Goal: Task Accomplishment & Management: Manage account settings

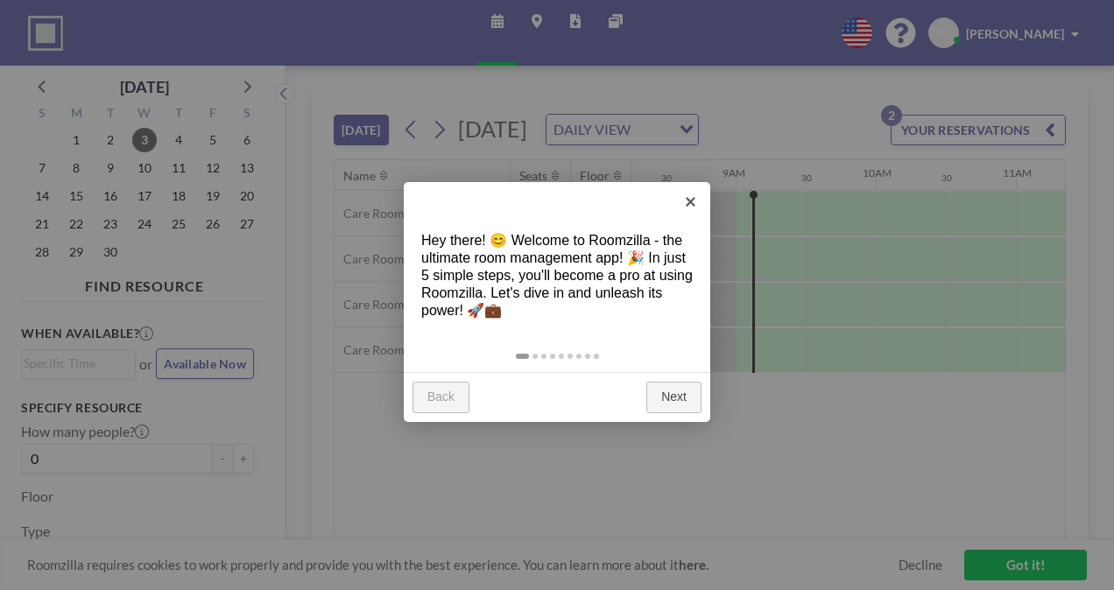
scroll to position [0, 1191]
click at [693, 199] on link "×" at bounding box center [690, 201] width 39 height 39
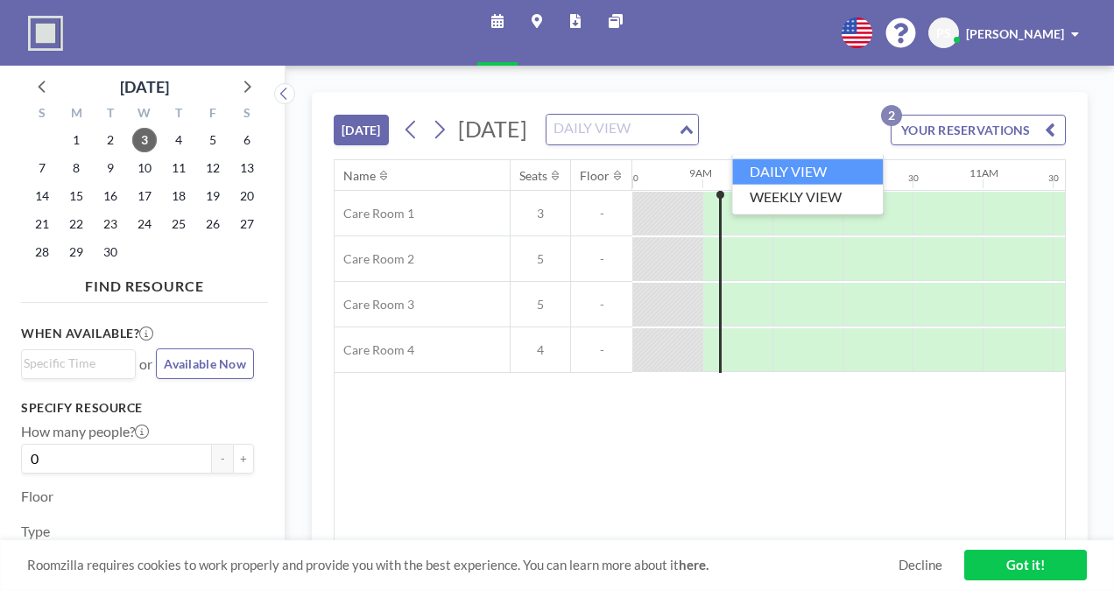
click at [698, 144] on div "DAILY VIEW Loading..." at bounding box center [621, 130] width 151 height 30
click at [676, 141] on input "Search for option" at bounding box center [612, 129] width 128 height 23
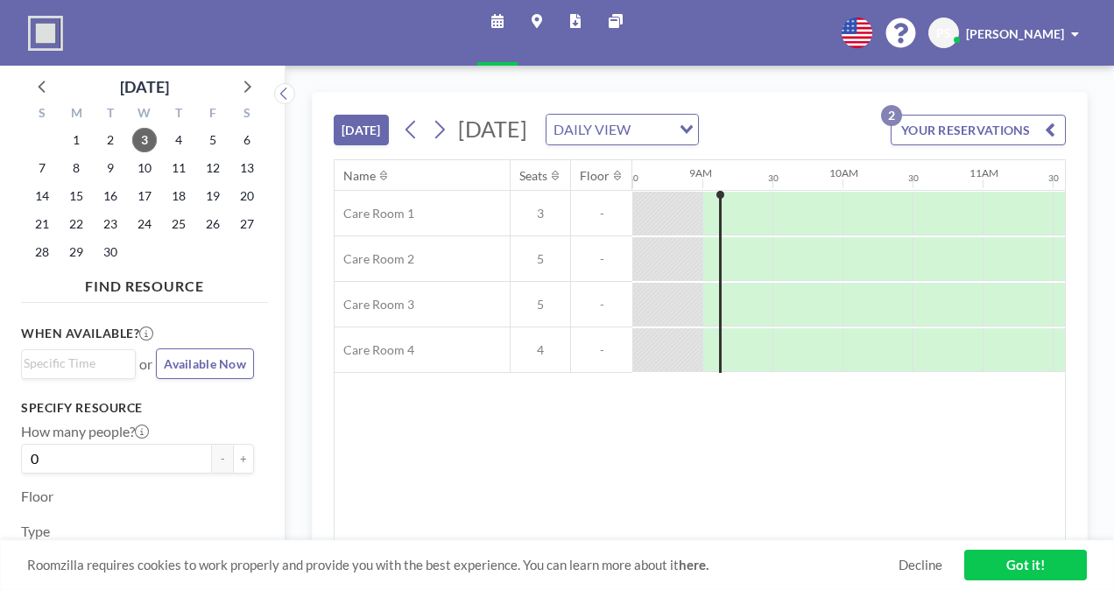
click at [971, 133] on button "YOUR RESERVATIONS 2" at bounding box center [977, 130] width 175 height 31
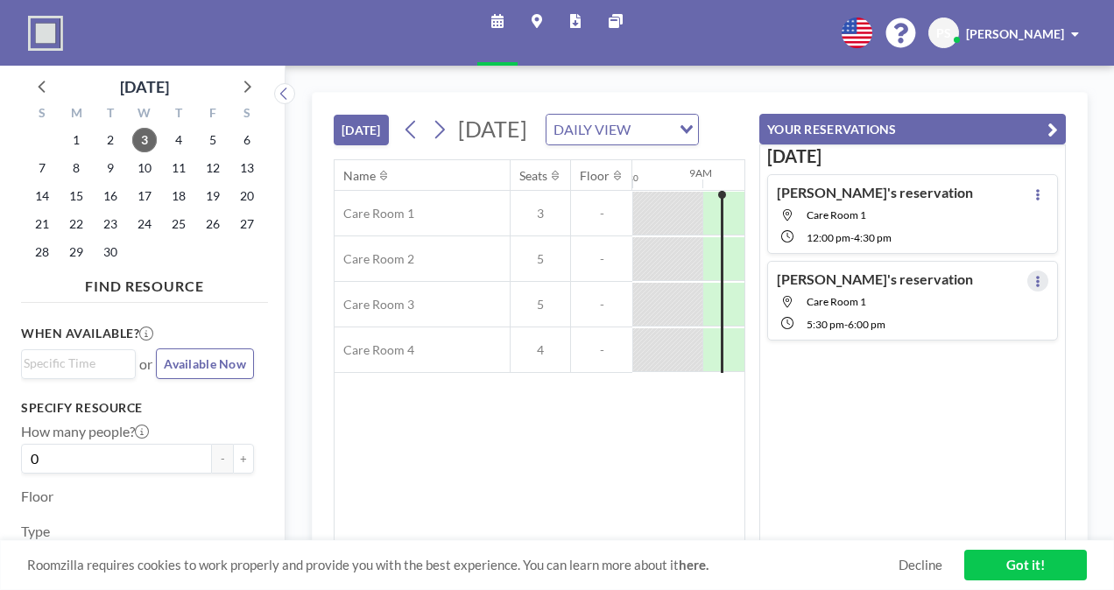
click at [1036, 276] on icon at bounding box center [1038, 281] width 4 height 11
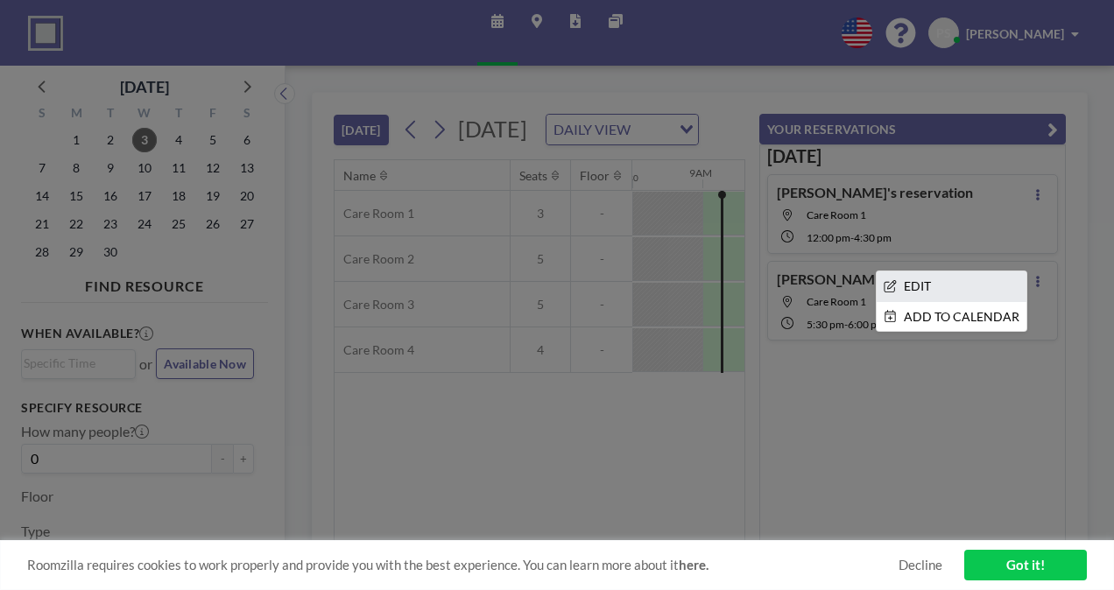
click at [918, 281] on li "EDIT" at bounding box center [951, 286] width 150 height 30
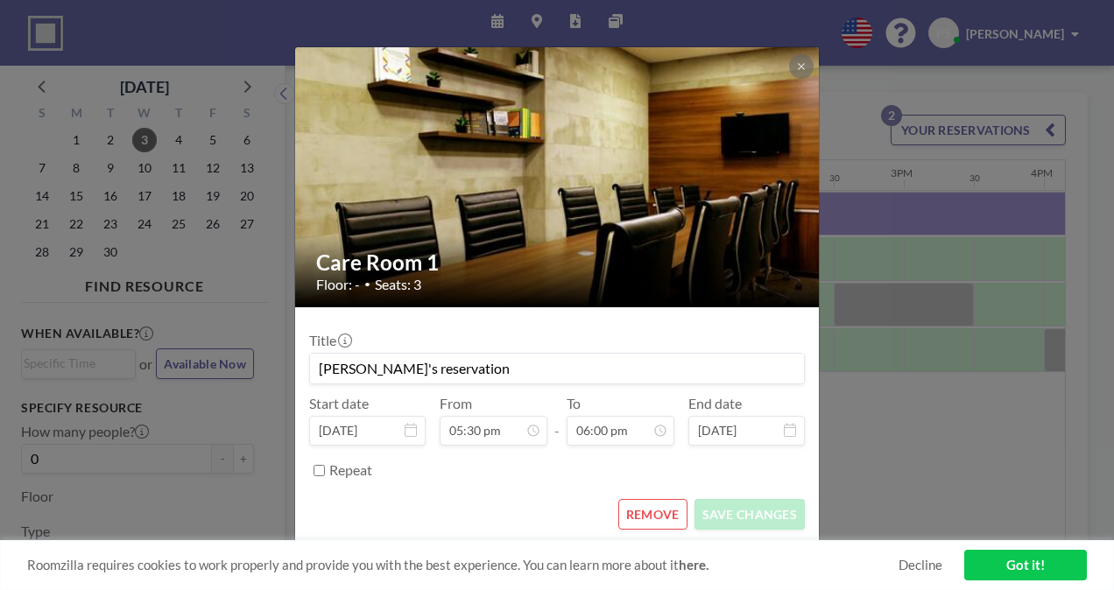
scroll to position [0, 2382]
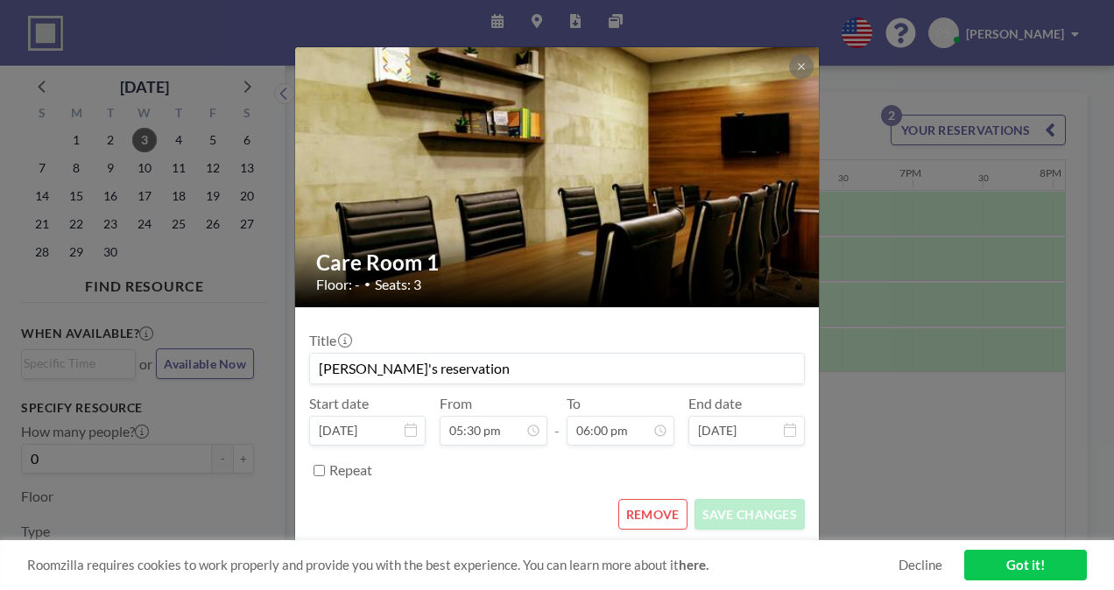
click at [650, 520] on button "REMOVE" at bounding box center [652, 514] width 69 height 31
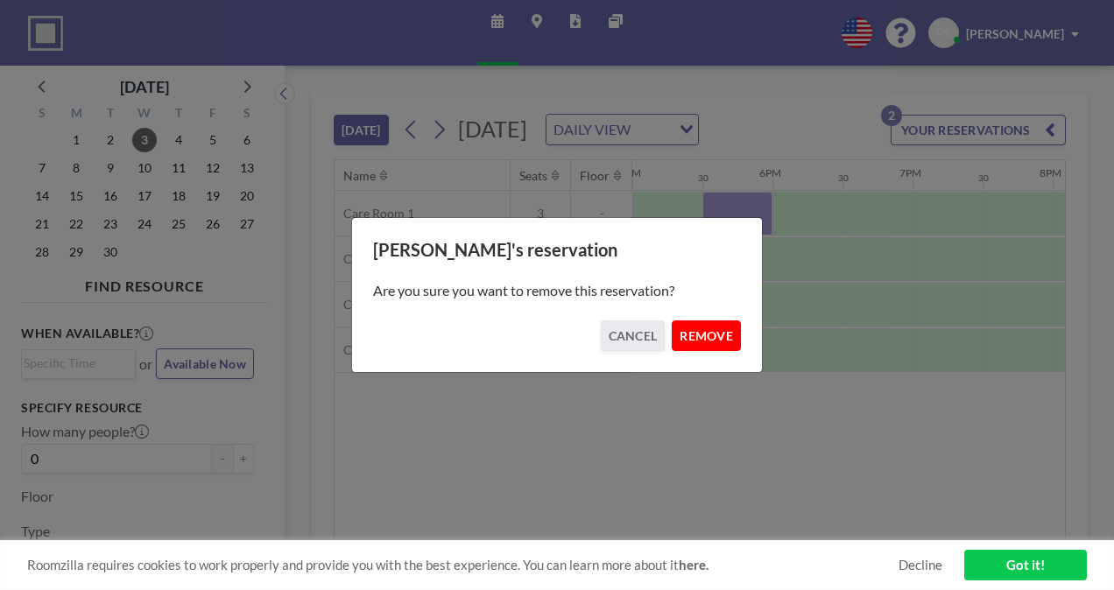
click at [704, 325] on button "REMOVE" at bounding box center [706, 335] width 69 height 31
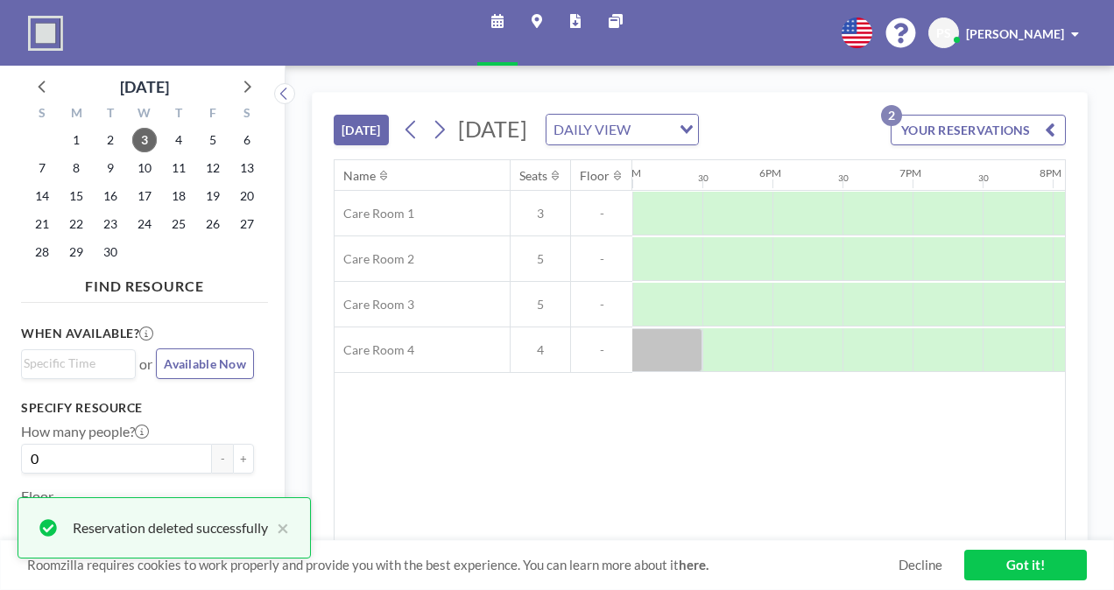
click at [1035, 143] on button "YOUR RESERVATIONS 2" at bounding box center [977, 130] width 175 height 31
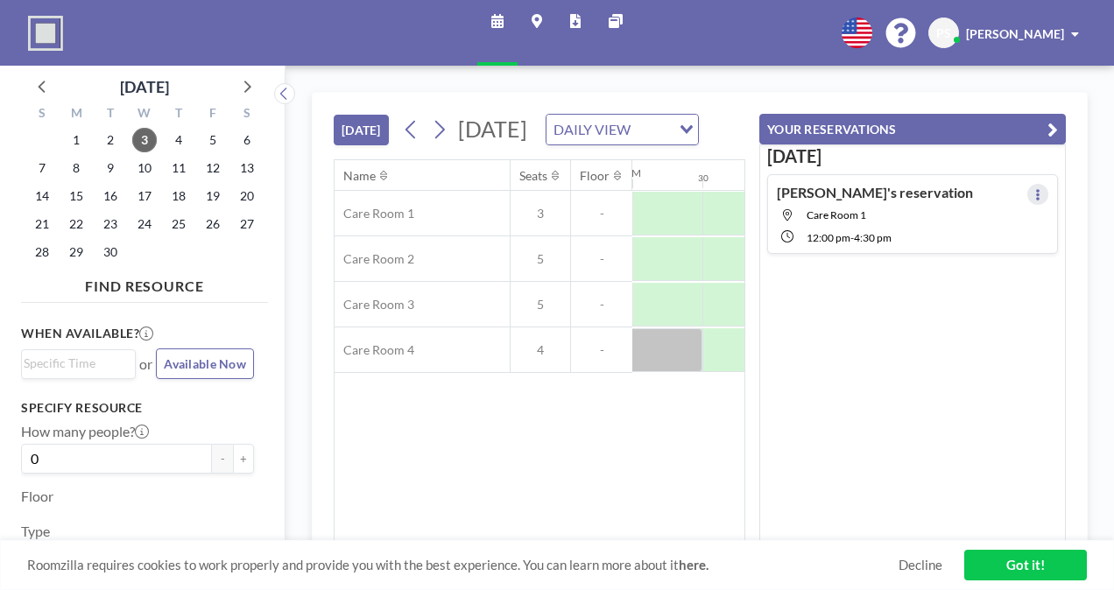
click at [1034, 189] on icon at bounding box center [1037, 194] width 7 height 11
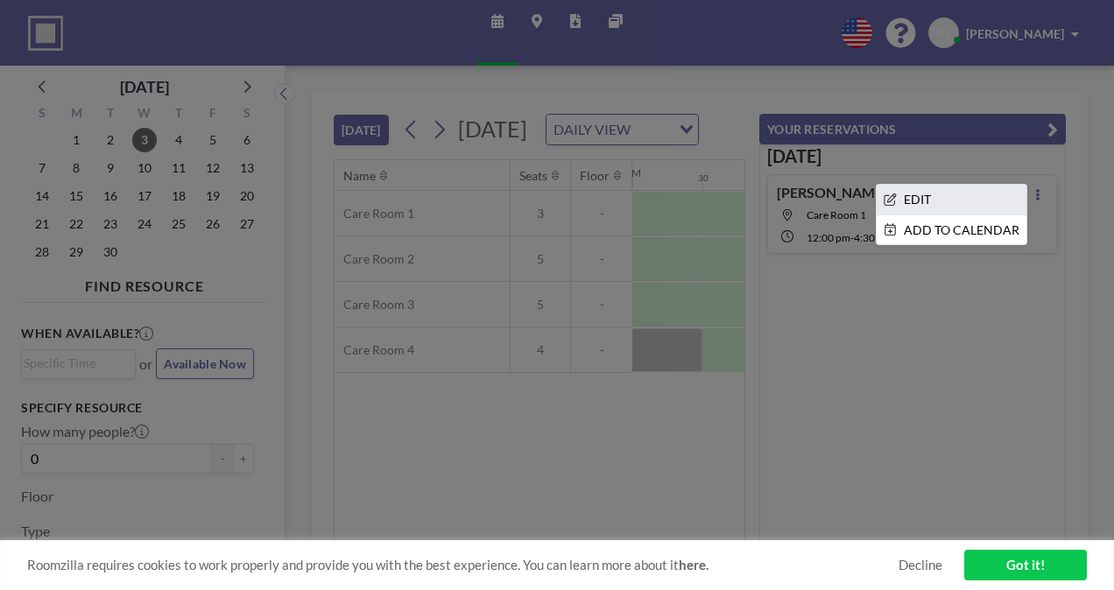
click at [921, 193] on li "EDIT" at bounding box center [951, 200] width 150 height 30
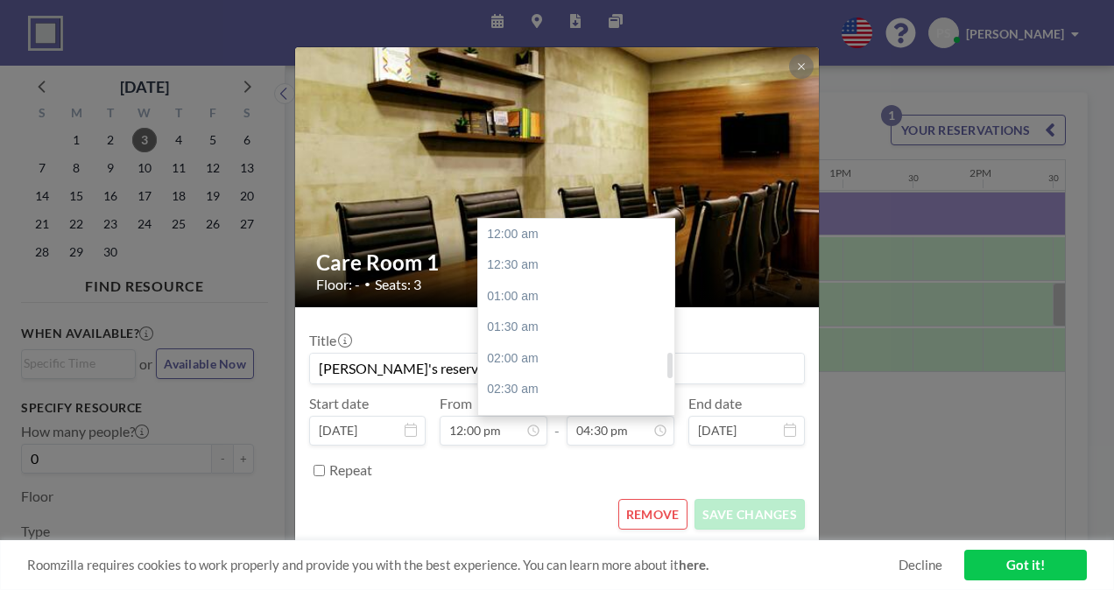
scroll to position [1029, 0]
click at [533, 327] on div "06:00 pm" at bounding box center [580, 328] width 205 height 32
type input "06:00 pm"
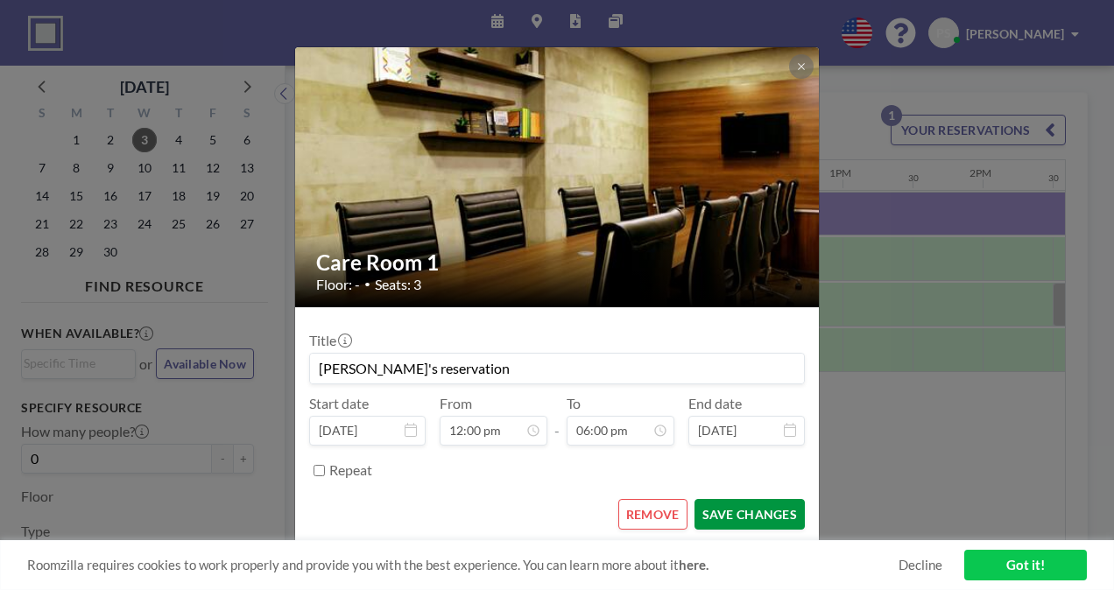
click at [770, 510] on button "SAVE CHANGES" at bounding box center [749, 514] width 110 height 31
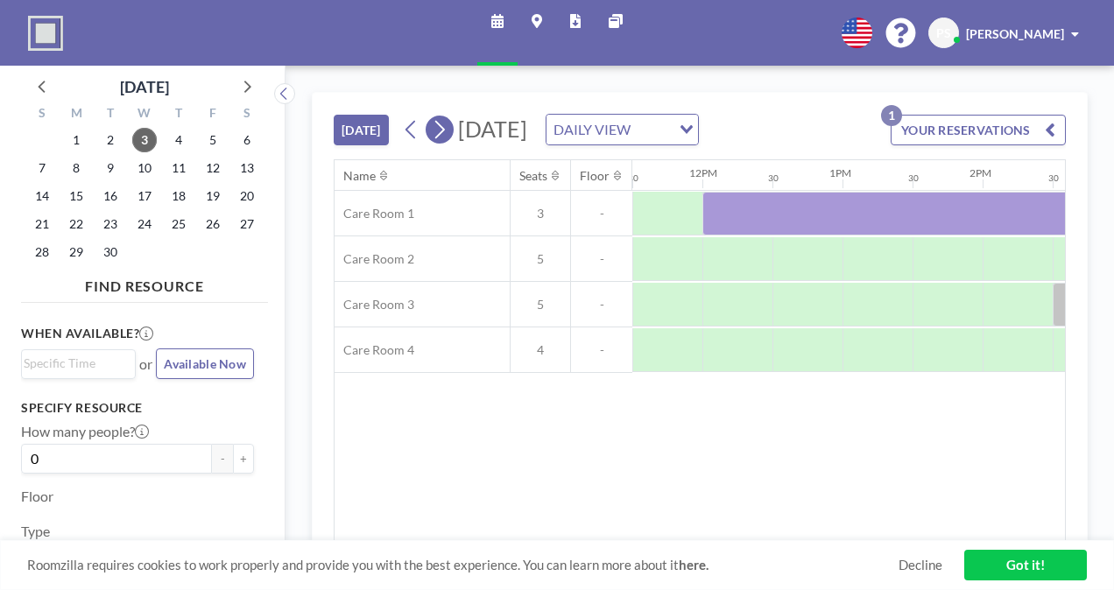
click at [440, 139] on icon at bounding box center [440, 130] width 10 height 18
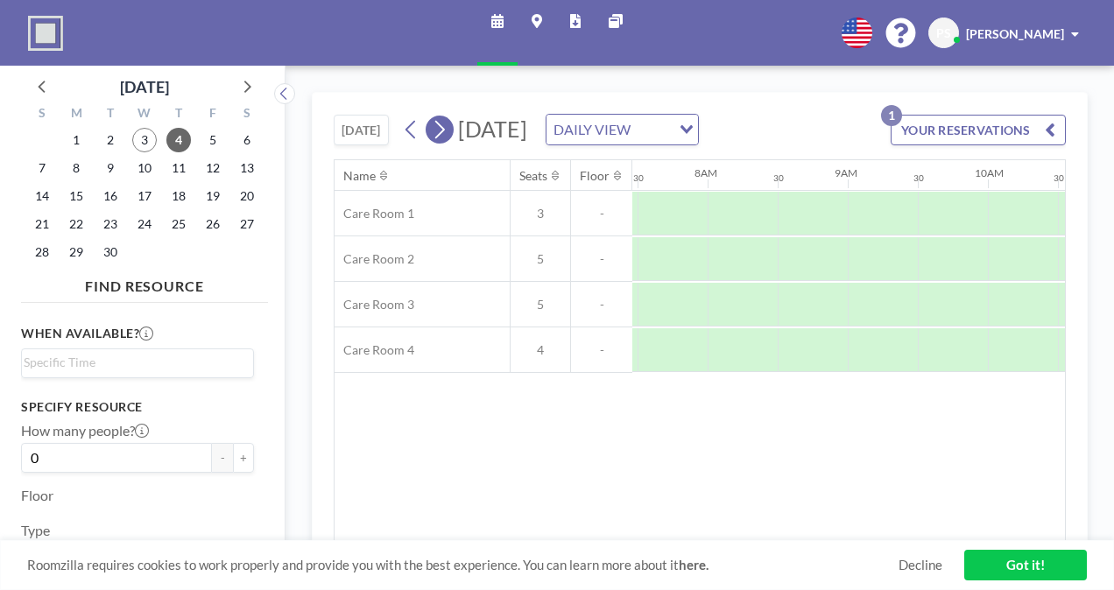
scroll to position [0, 1051]
click at [440, 139] on icon at bounding box center [440, 130] width 10 height 18
click at [439, 129] on icon at bounding box center [439, 129] width 17 height 26
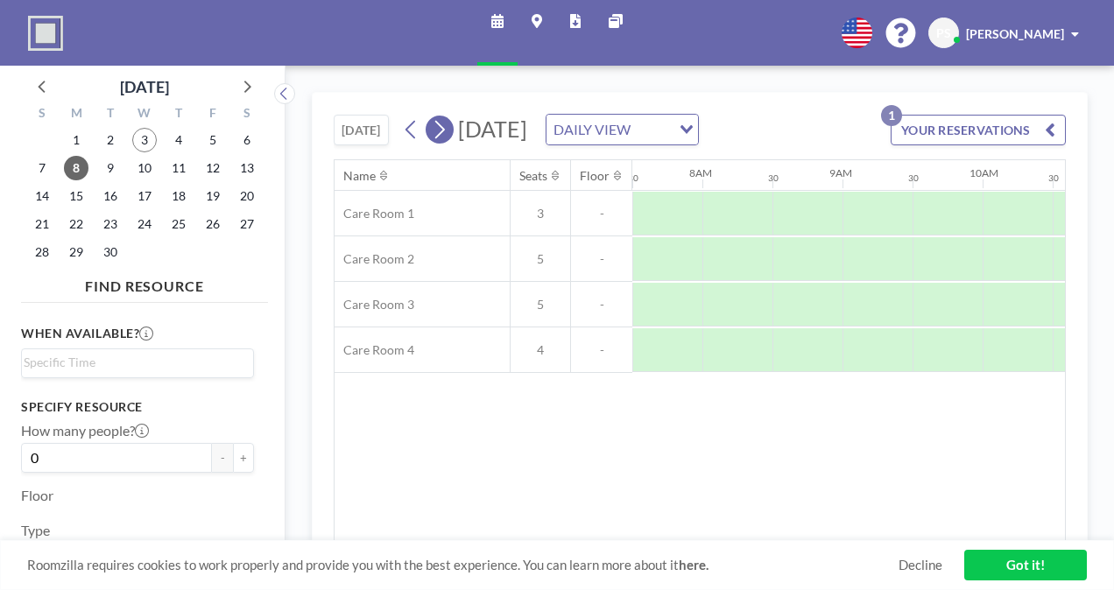
click at [439, 129] on icon at bounding box center [439, 129] width 17 height 26
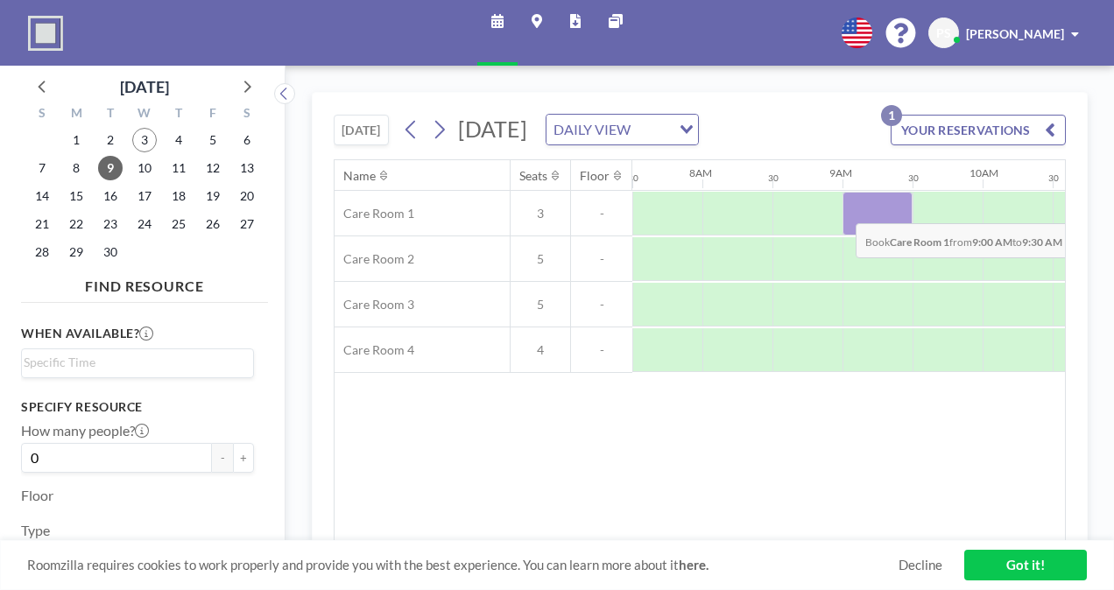
click at [842, 233] on div at bounding box center [877, 214] width 70 height 44
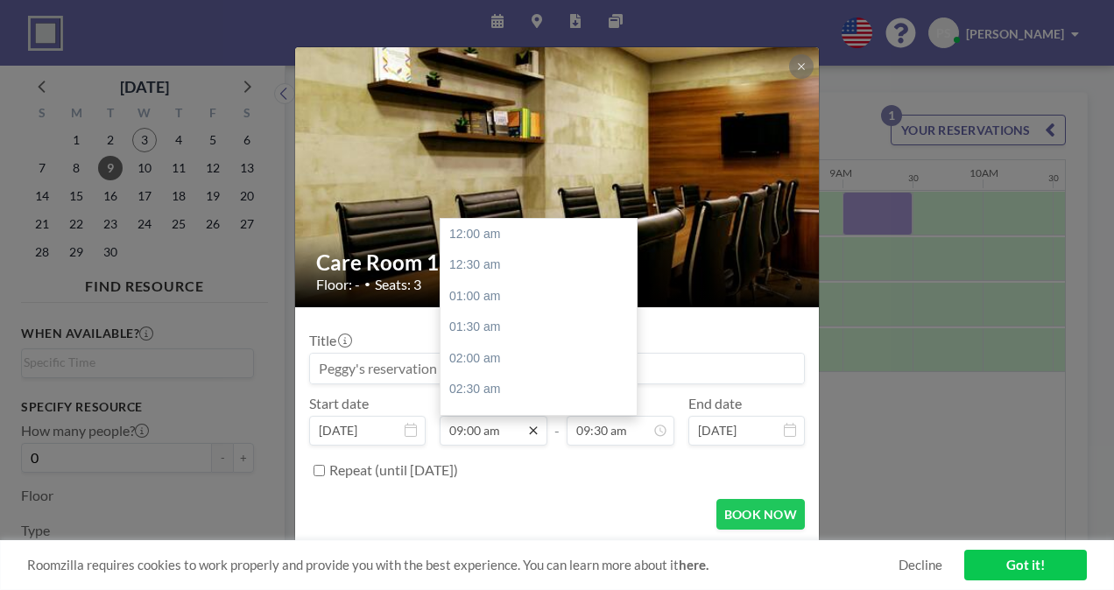
scroll to position [561, 0]
click at [504, 261] on div "09:30 am" at bounding box center [542, 266] width 205 height 32
type input "09:30 am"
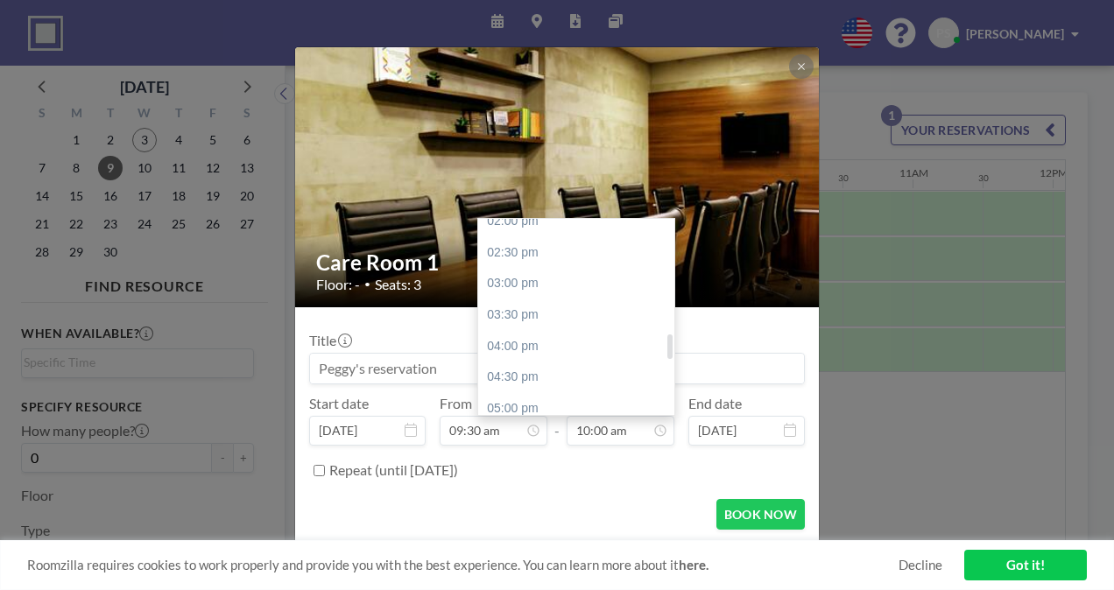
scroll to position [886, 0]
click at [511, 342] on div "04:00 pm" at bounding box center [580, 346] width 205 height 32
type input "04:00 pm"
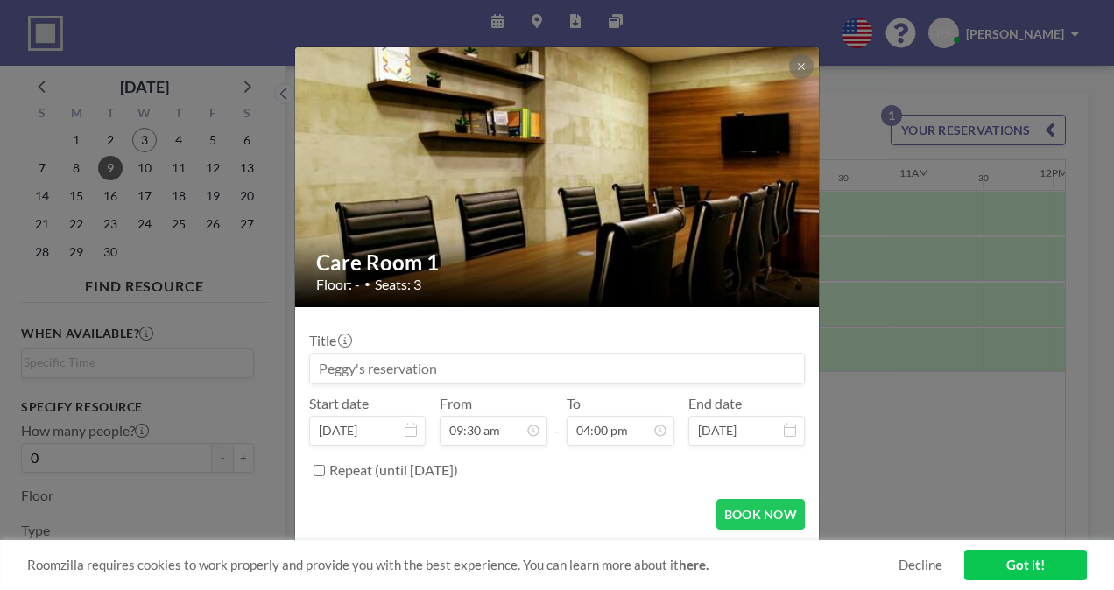
click at [318, 469] on input "Repeat (until [DATE])" at bounding box center [318, 470] width 11 height 11
checkbox input "true"
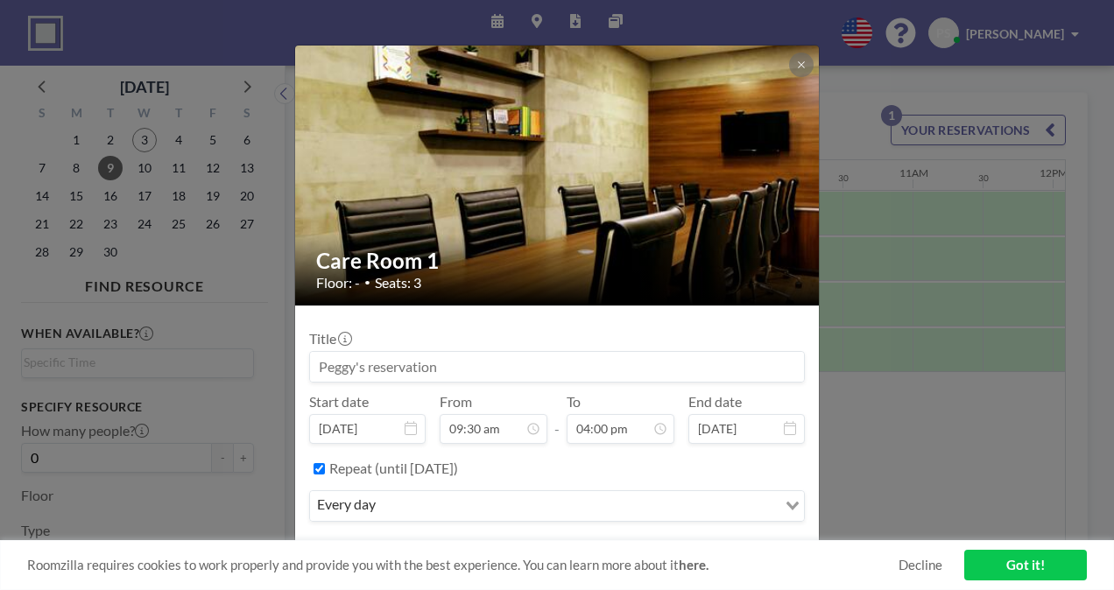
click at [1017, 560] on link "Got it!" at bounding box center [1025, 565] width 123 height 31
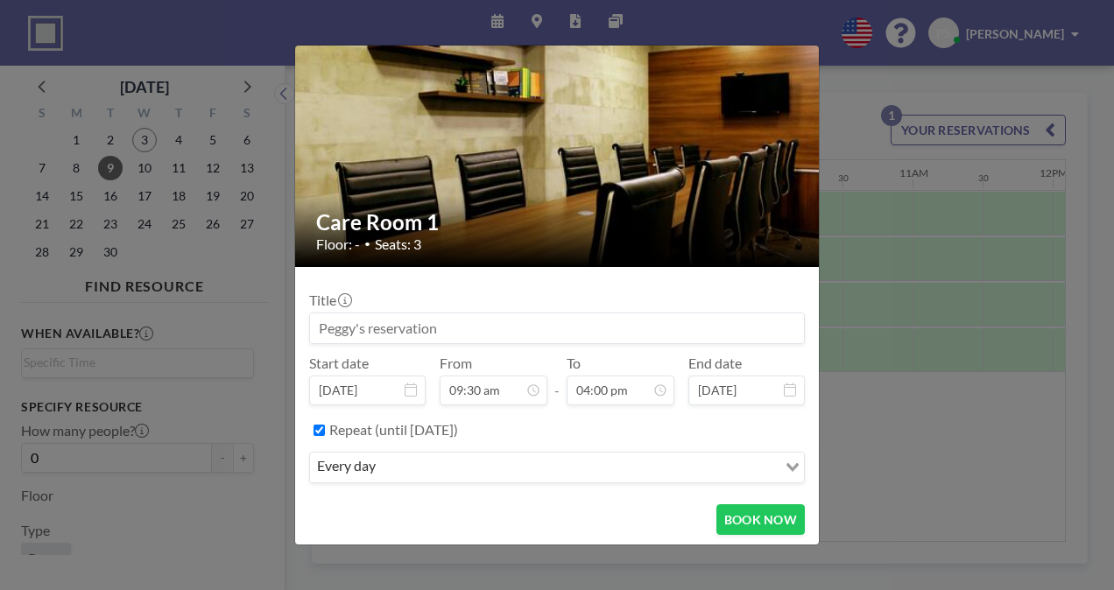
scroll to position [39, 0]
click at [747, 511] on button "BOOK NOW" at bounding box center [760, 519] width 88 height 31
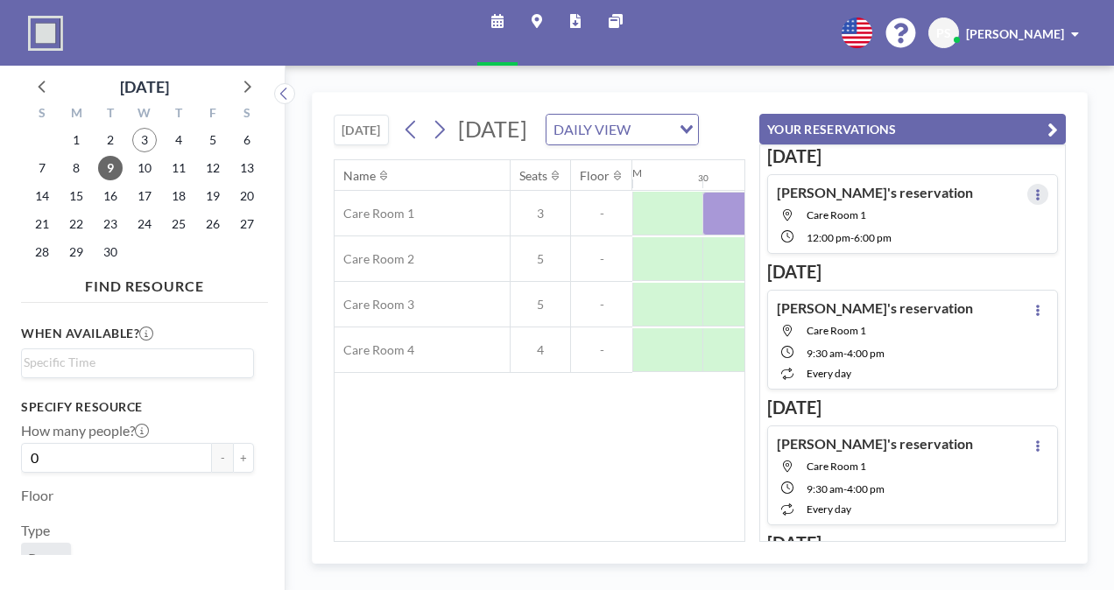
click at [1034, 190] on icon at bounding box center [1037, 194] width 7 height 11
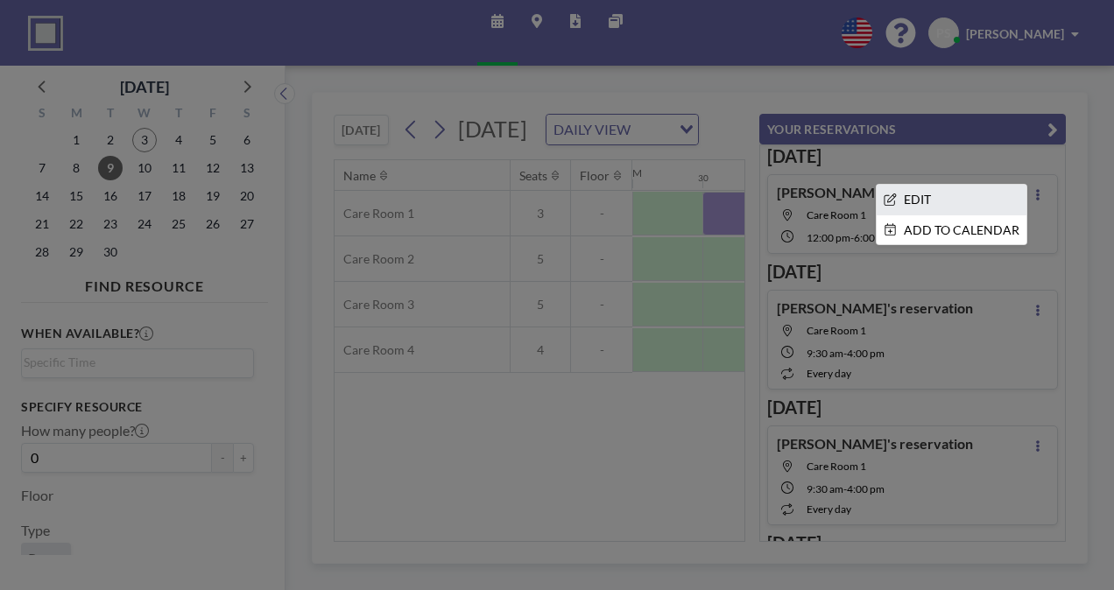
click at [917, 196] on li "EDIT" at bounding box center [951, 200] width 150 height 30
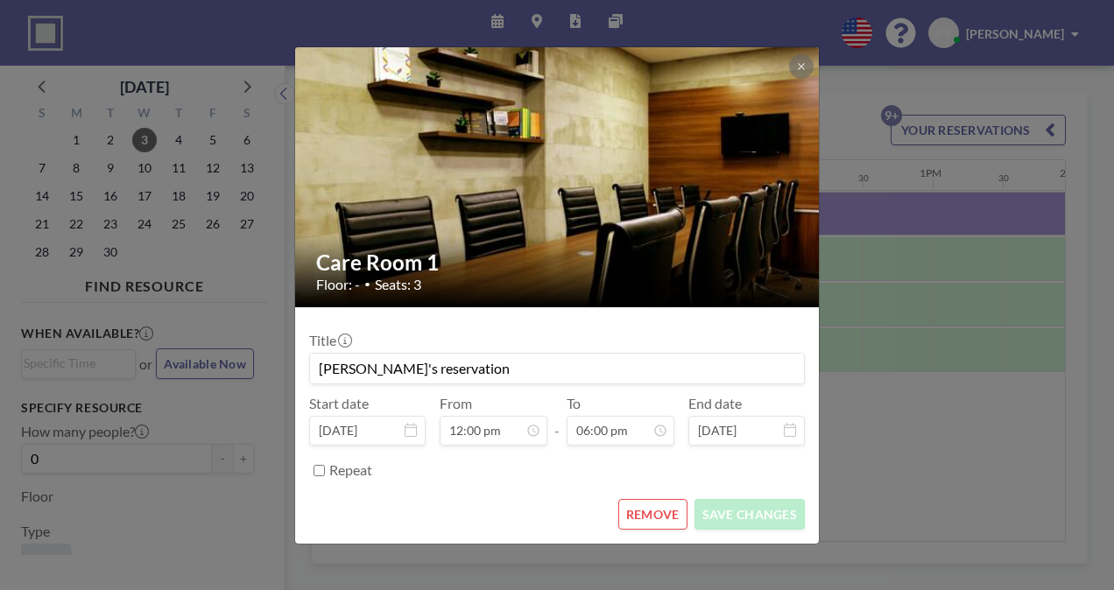
scroll to position [0, 1611]
click at [319, 471] on input "Repeat" at bounding box center [318, 470] width 11 height 11
checkbox input "true"
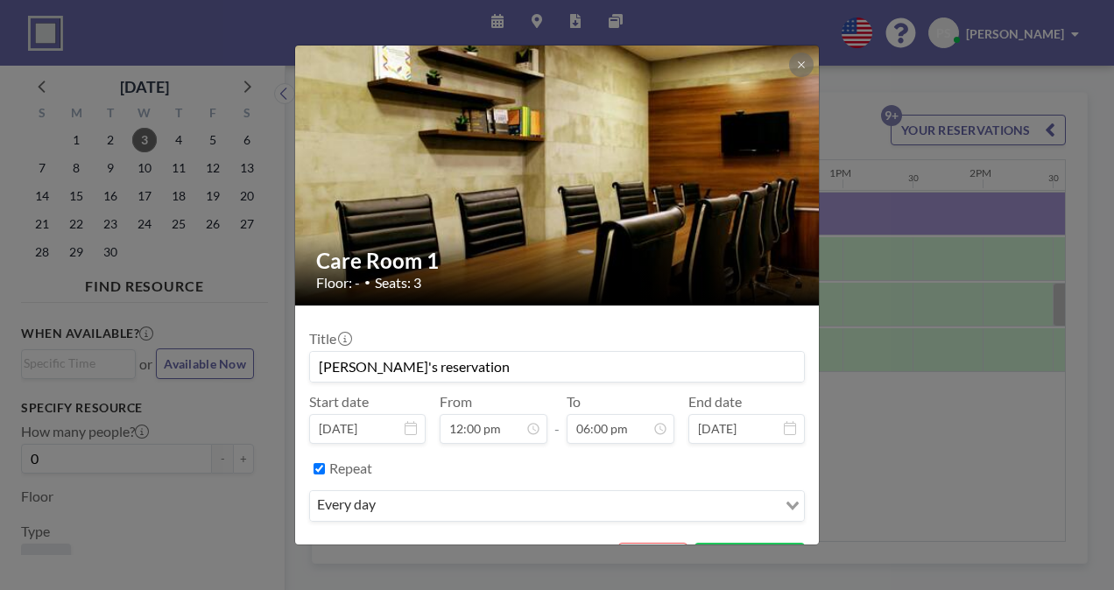
scroll to position [39, 0]
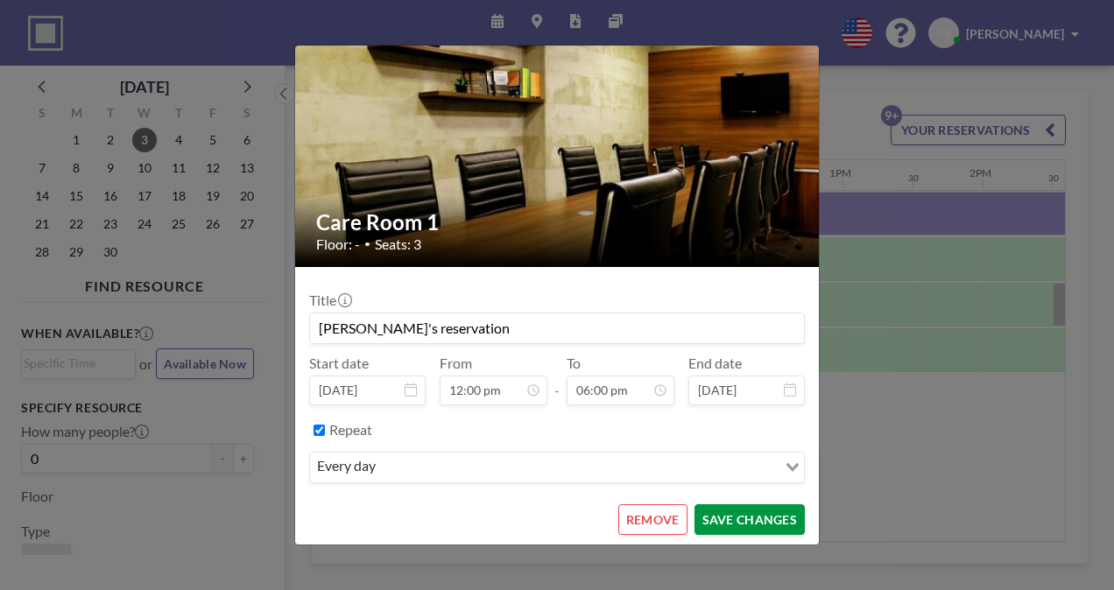
click at [755, 508] on button "SAVE CHANGES" at bounding box center [749, 519] width 110 height 31
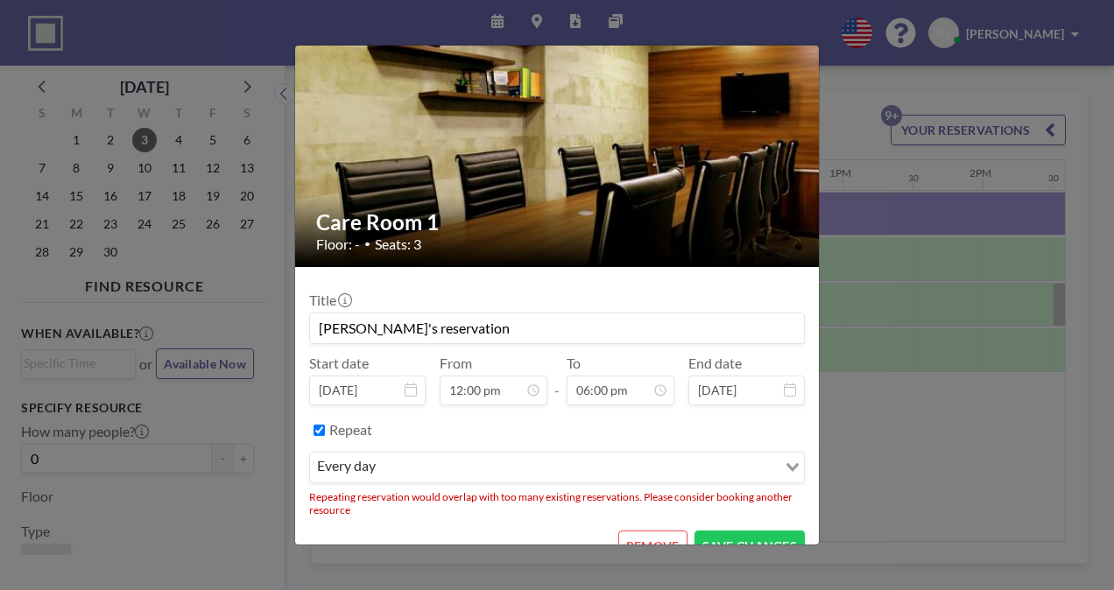
click at [892, 447] on div "Care Room 1 Floor: - • Seats: 3 Title [PERSON_NAME]'s reservation Start date [D…" at bounding box center [557, 295] width 1114 height 590
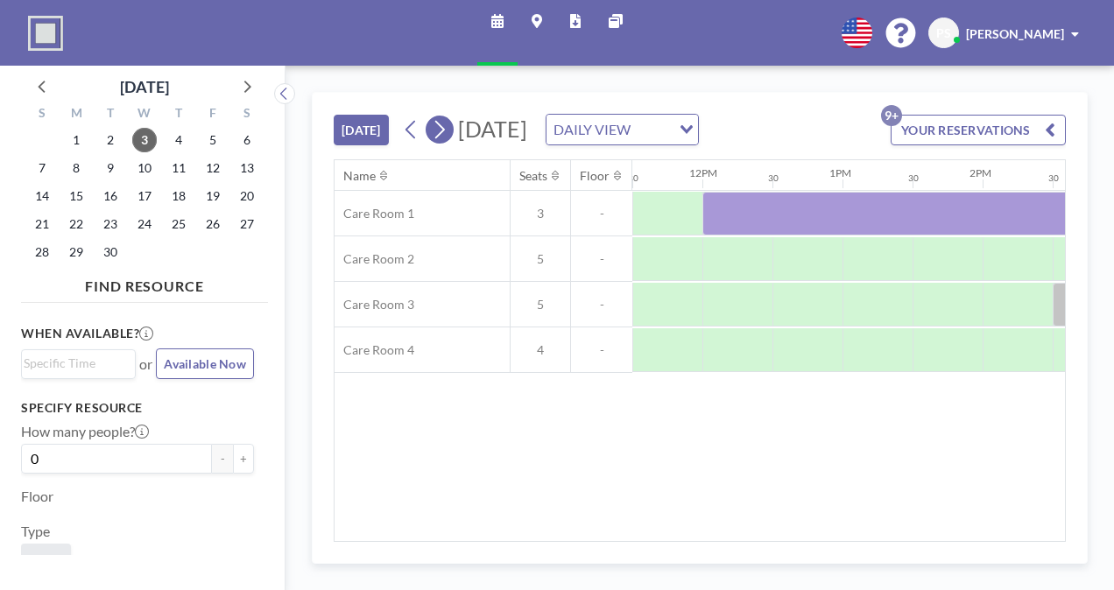
click at [436, 143] on icon at bounding box center [439, 129] width 17 height 26
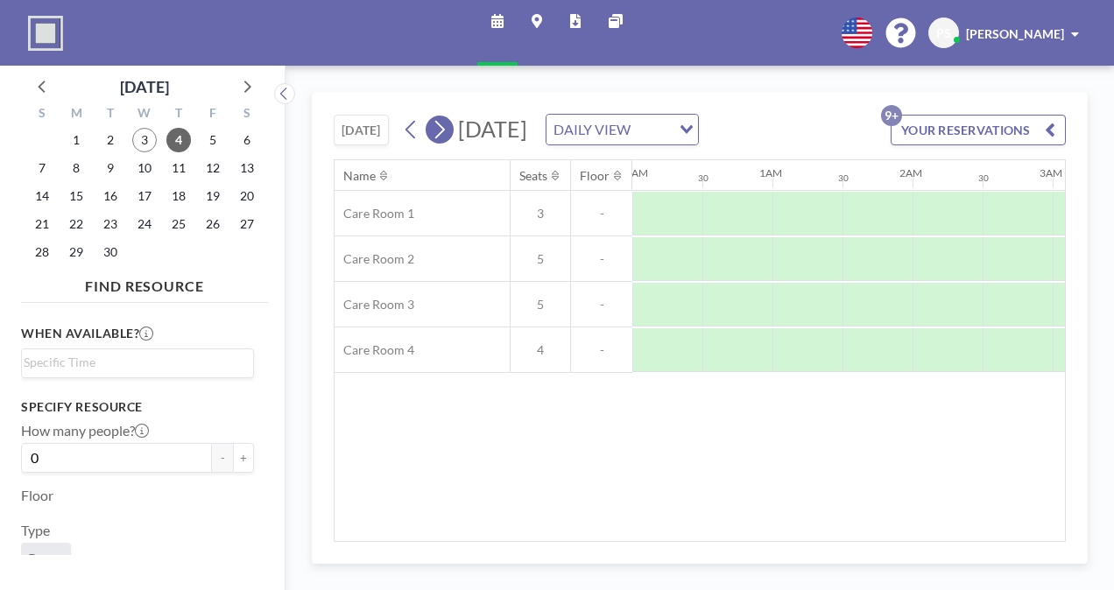
scroll to position [0, 609]
click at [436, 143] on icon at bounding box center [439, 129] width 17 height 26
click at [436, 144] on div "[DATE] [DATE] DAILY VIEW Loading... YOUR RESERVATIONS 9+" at bounding box center [700, 126] width 732 height 67
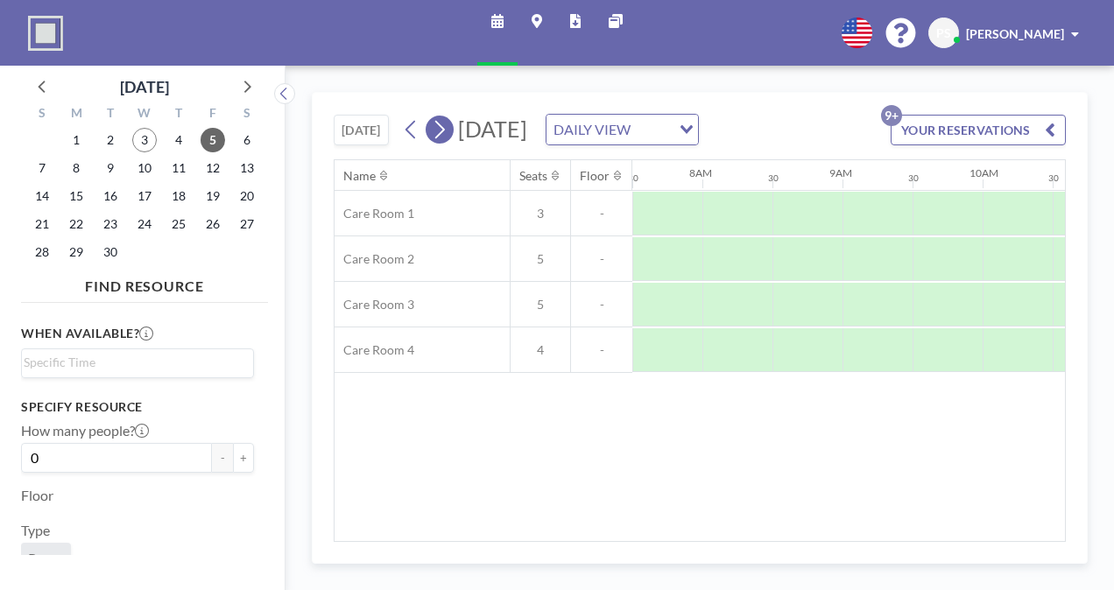
click at [439, 123] on icon at bounding box center [439, 129] width 17 height 26
click at [439, 123] on div "[DATE] DAILY VIEW Loading..." at bounding box center [548, 130] width 301 height 32
click at [441, 136] on icon at bounding box center [440, 130] width 10 height 18
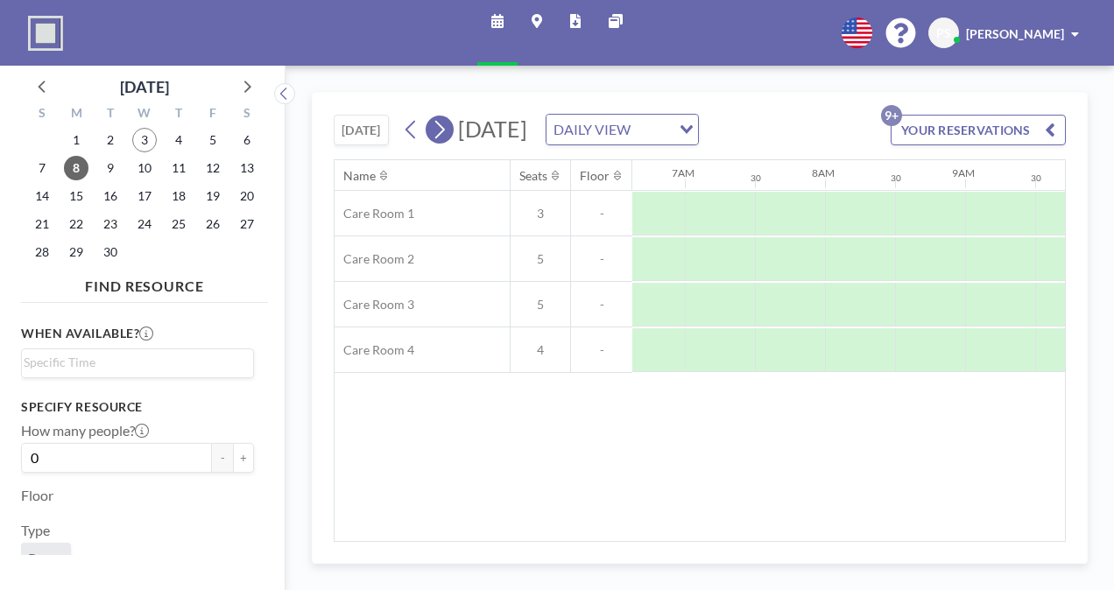
scroll to position [0, 1051]
click at [441, 136] on icon at bounding box center [440, 130] width 10 height 18
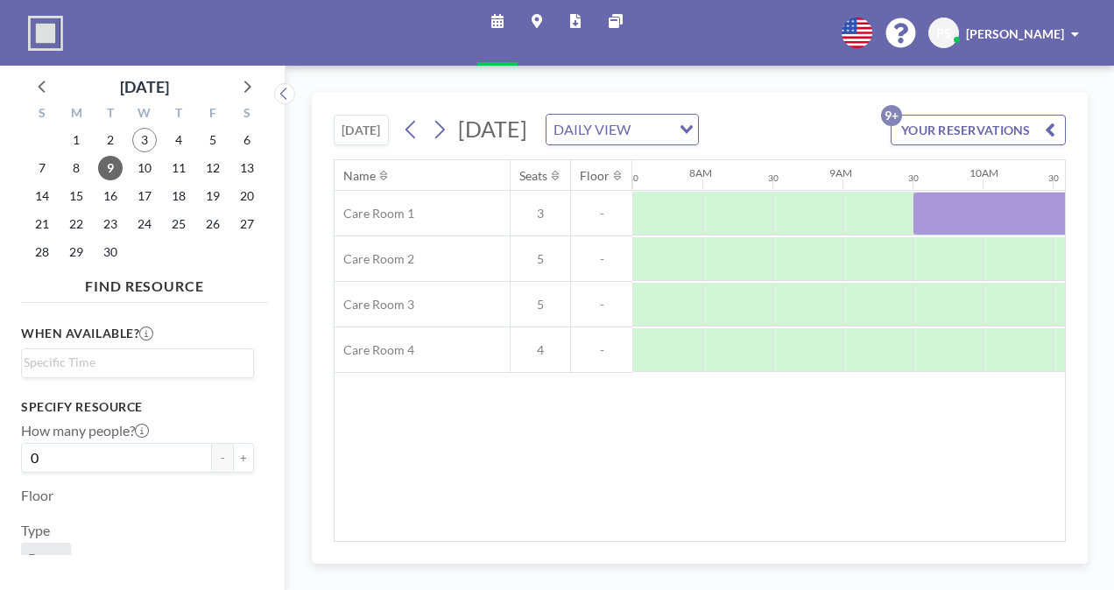
click at [1054, 190] on div "30" at bounding box center [1087, 175] width 70 height 30
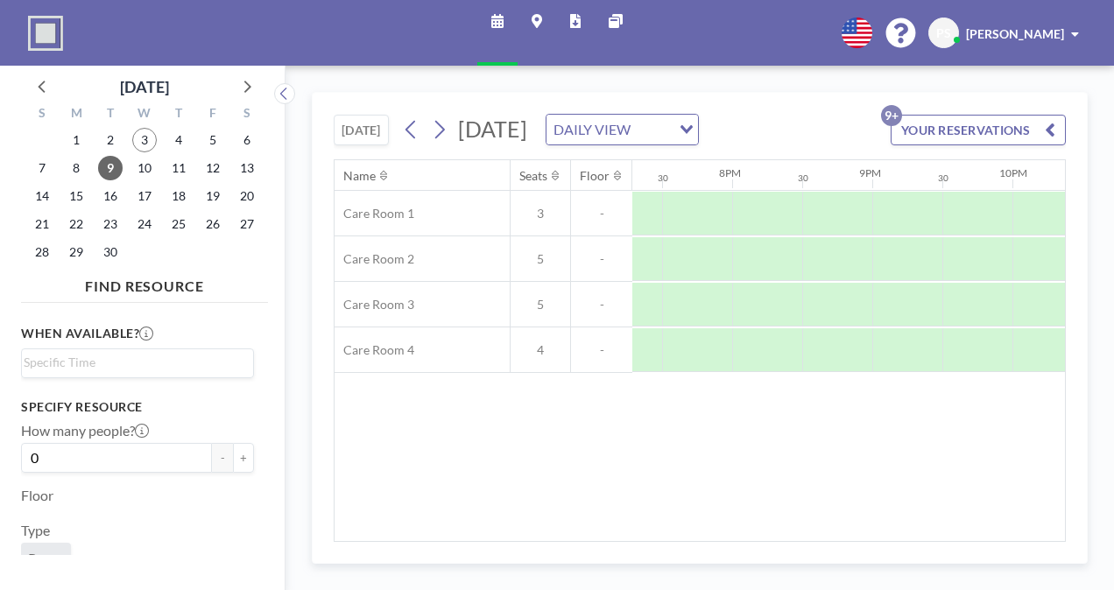
scroll to position [0, 2711]
drag, startPoint x: 991, startPoint y: 196, endPoint x: 1006, endPoint y: 193, distance: 15.1
drag, startPoint x: 1006, startPoint y: 193, endPoint x: 1049, endPoint y: 189, distance: 43.1
click at [1049, 189] on div "10PM" at bounding box center [1038, 175] width 70 height 30
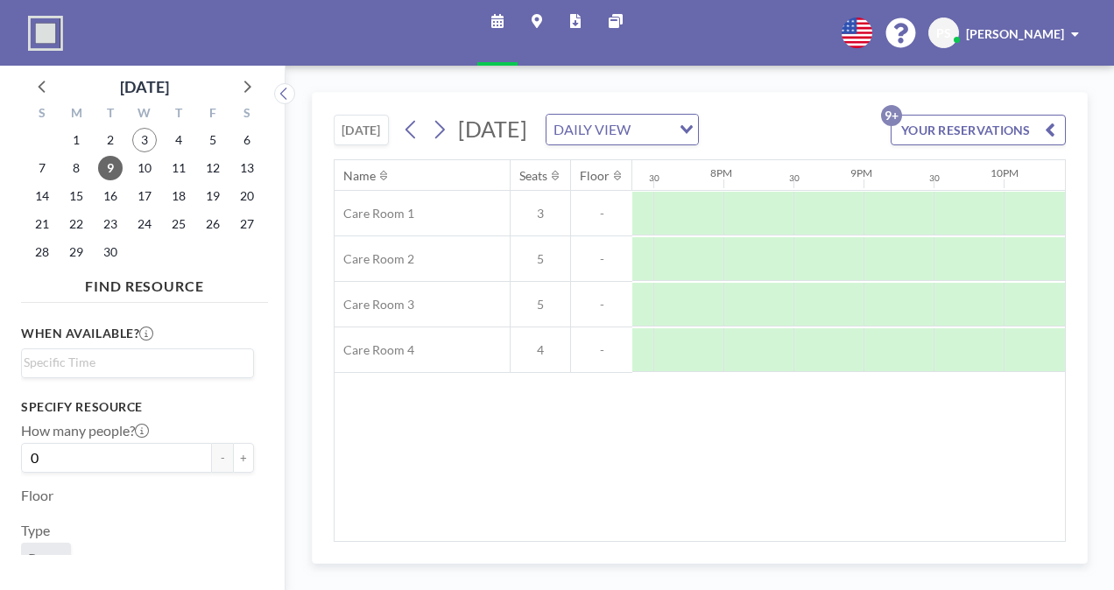
click at [1024, 138] on button "YOUR RESERVATIONS 9+" at bounding box center [977, 130] width 175 height 31
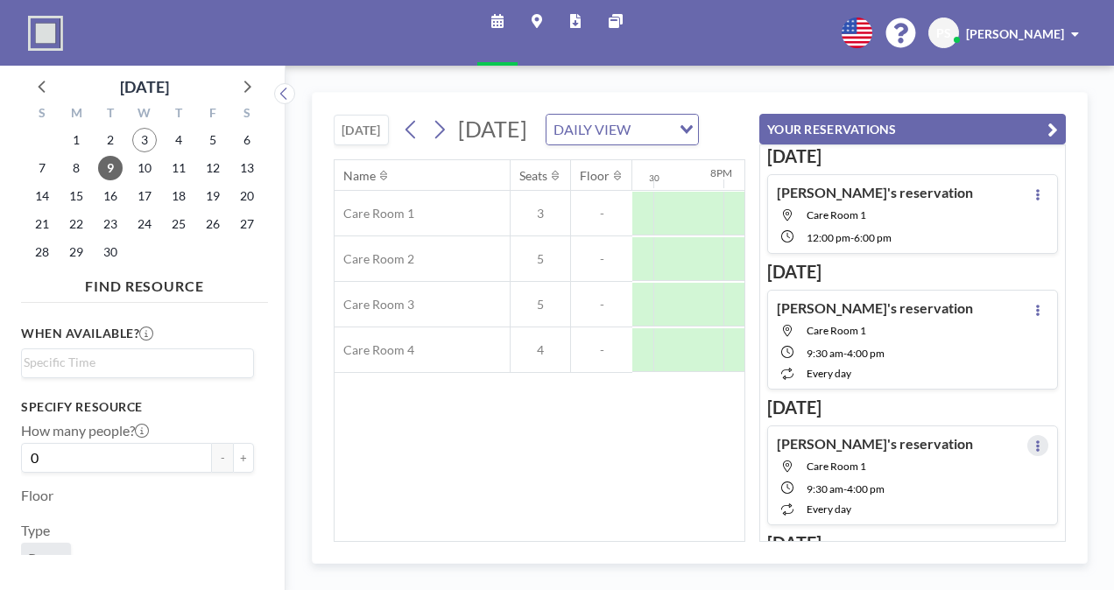
click at [1034, 440] on icon at bounding box center [1037, 445] width 7 height 11
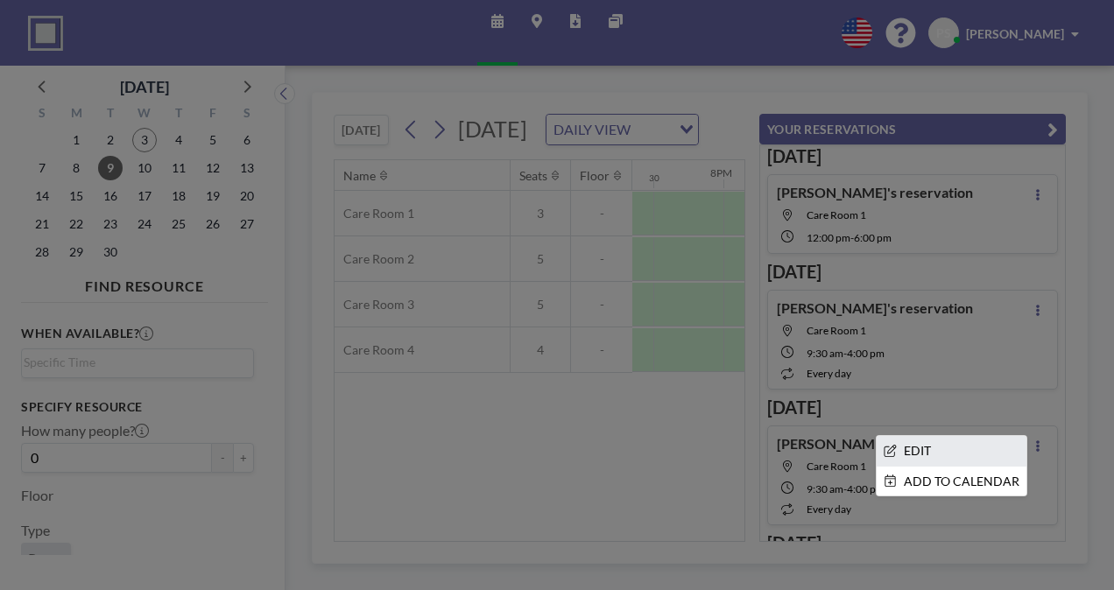
click at [921, 451] on li "EDIT" at bounding box center [951, 451] width 150 height 30
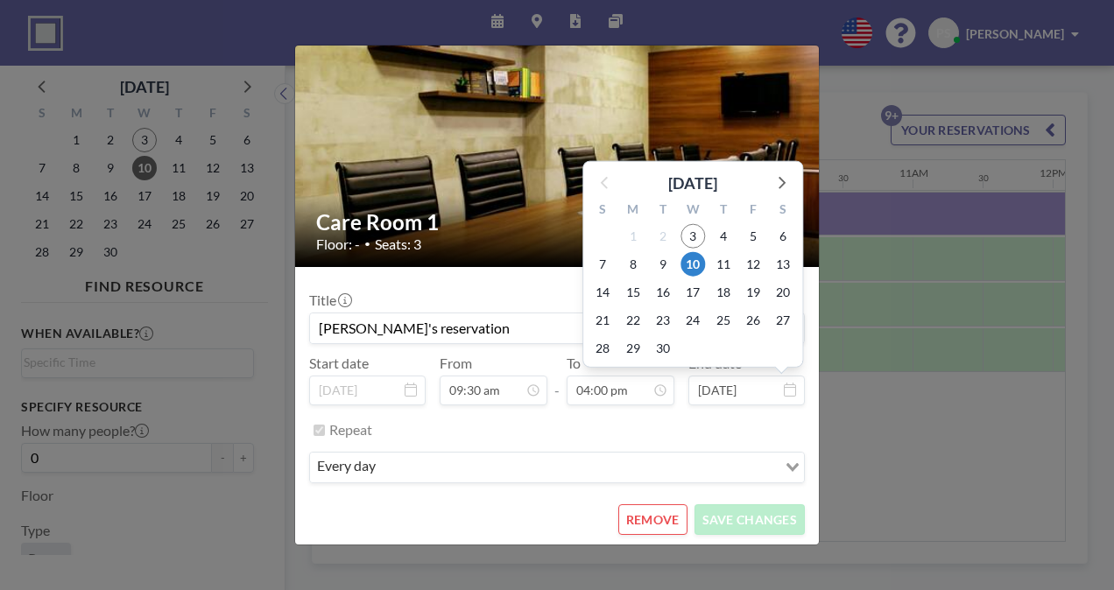
scroll to position [39, 0]
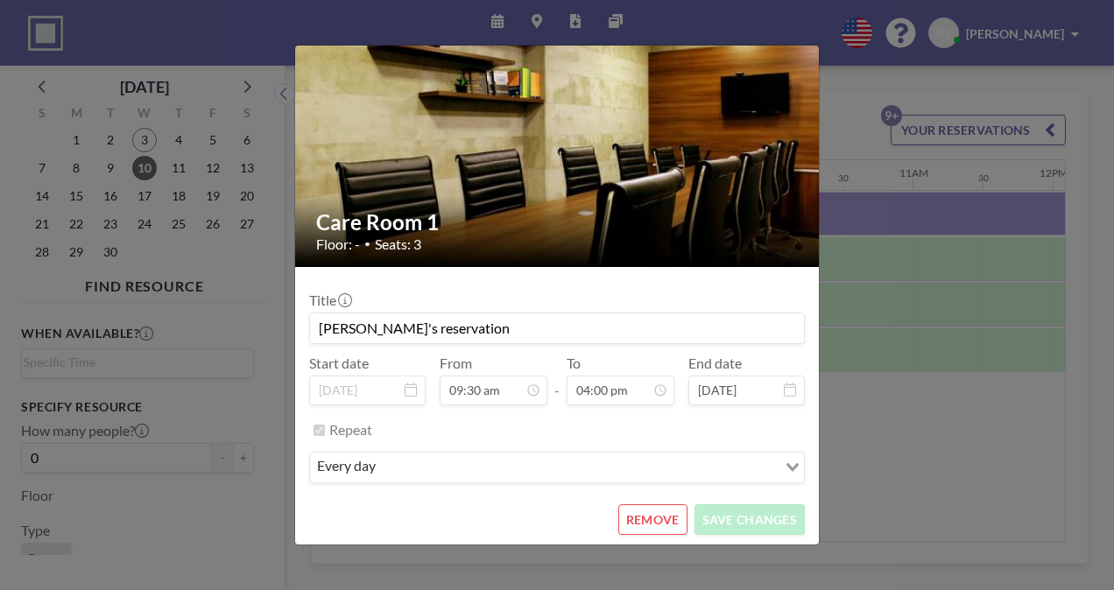
click at [643, 524] on button "REMOVE" at bounding box center [652, 519] width 69 height 31
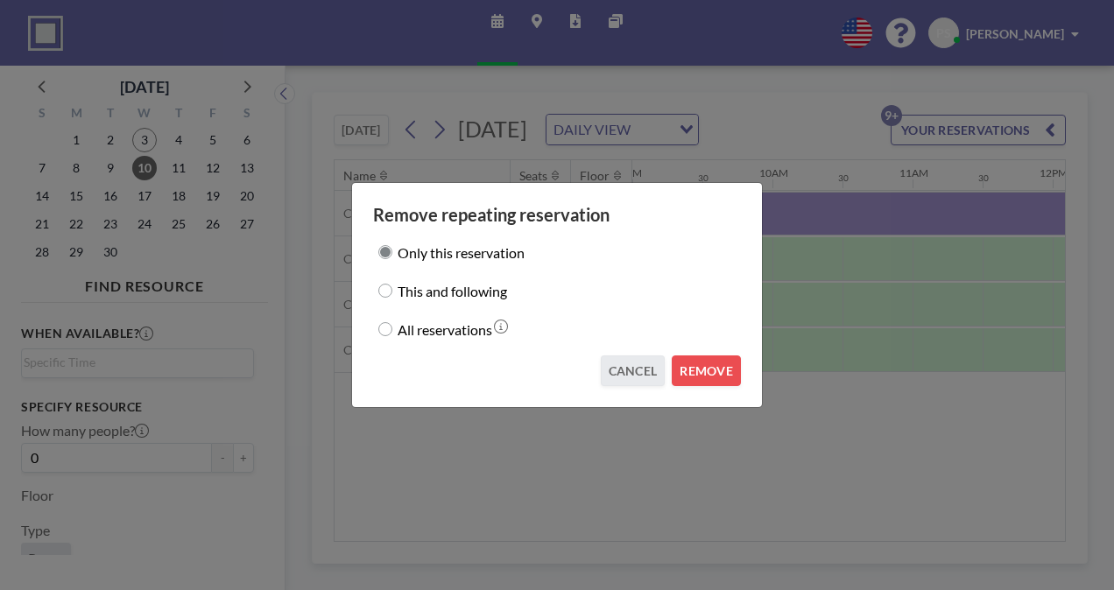
click at [383, 287] on input "This and following" at bounding box center [385, 291] width 14 height 14
radio input "true"
click at [706, 363] on button "REMOVE" at bounding box center [706, 370] width 69 height 31
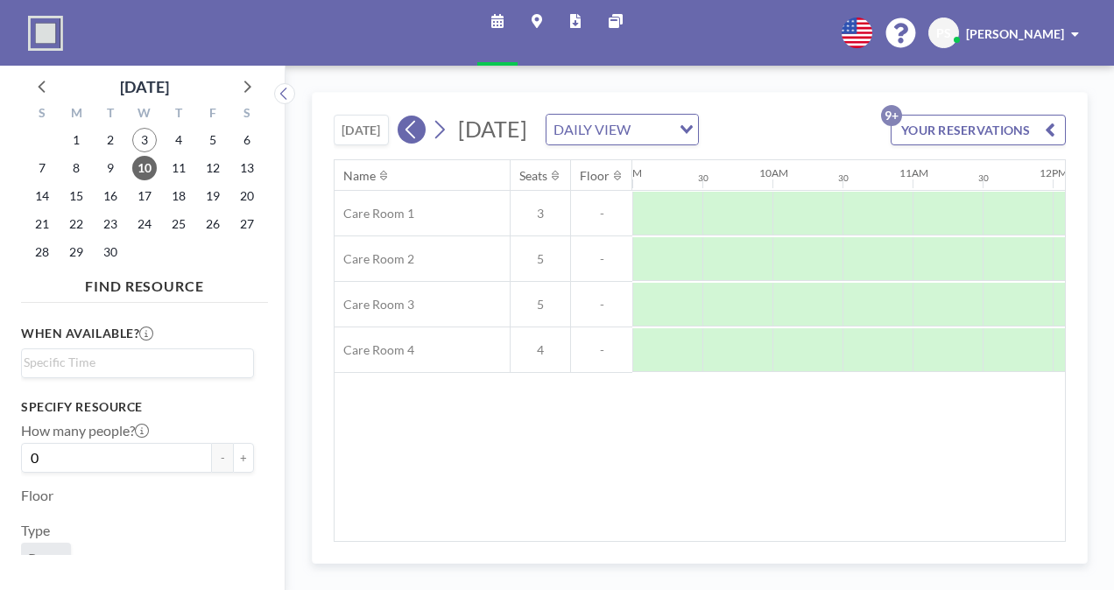
click at [411, 138] on icon at bounding box center [410, 130] width 10 height 18
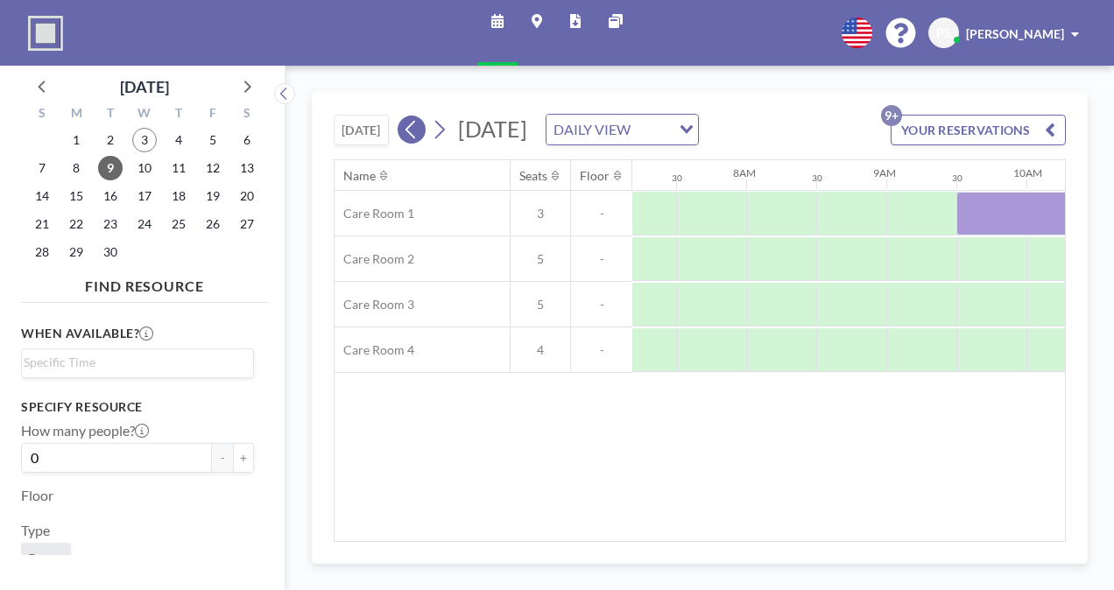
scroll to position [0, 1051]
click at [989, 138] on button "YOUR RESERVATIONS 9+" at bounding box center [977, 130] width 175 height 31
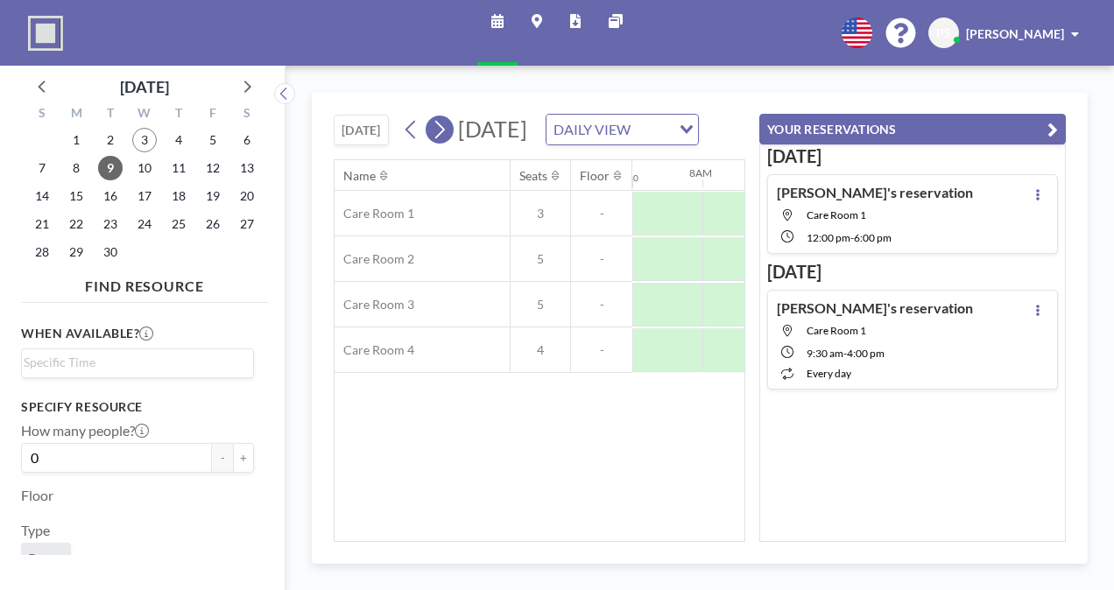
click at [440, 143] on icon at bounding box center [439, 129] width 17 height 26
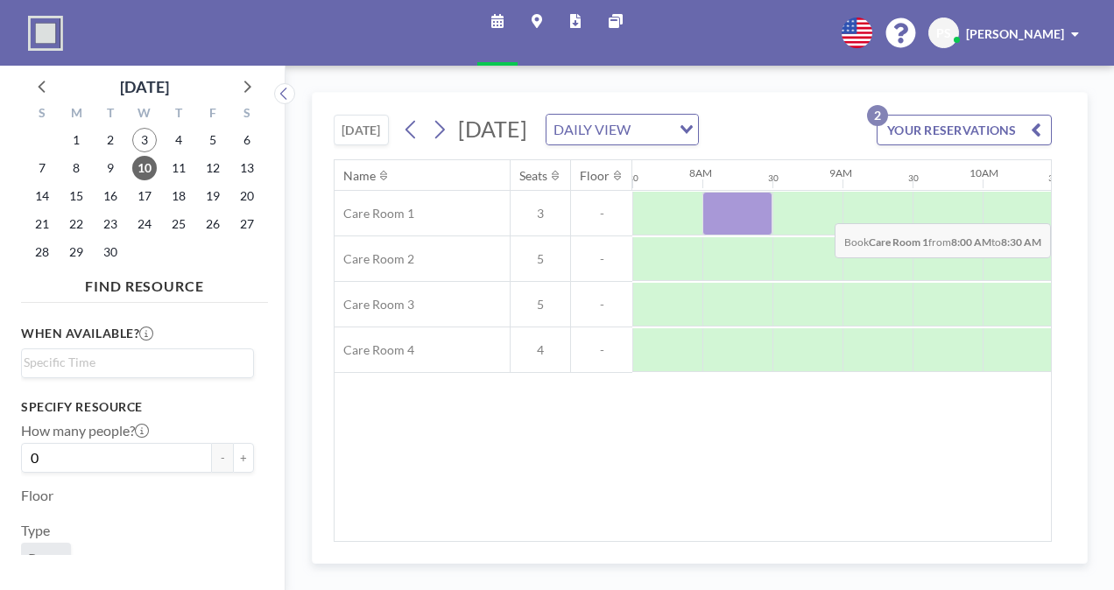
click at [707, 260] on div "Care Room 1 3 - Care Room 2 5 - Care Room 3 5 - Care Room 4 4 -" at bounding box center [1114, 282] width 3660 height 182
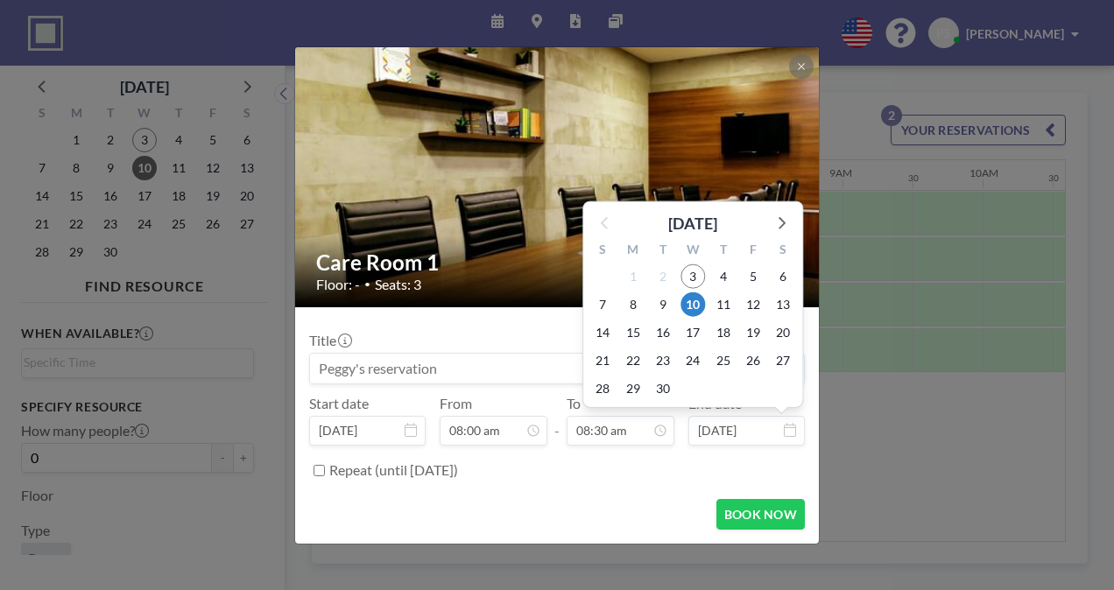
scroll to position [530, 0]
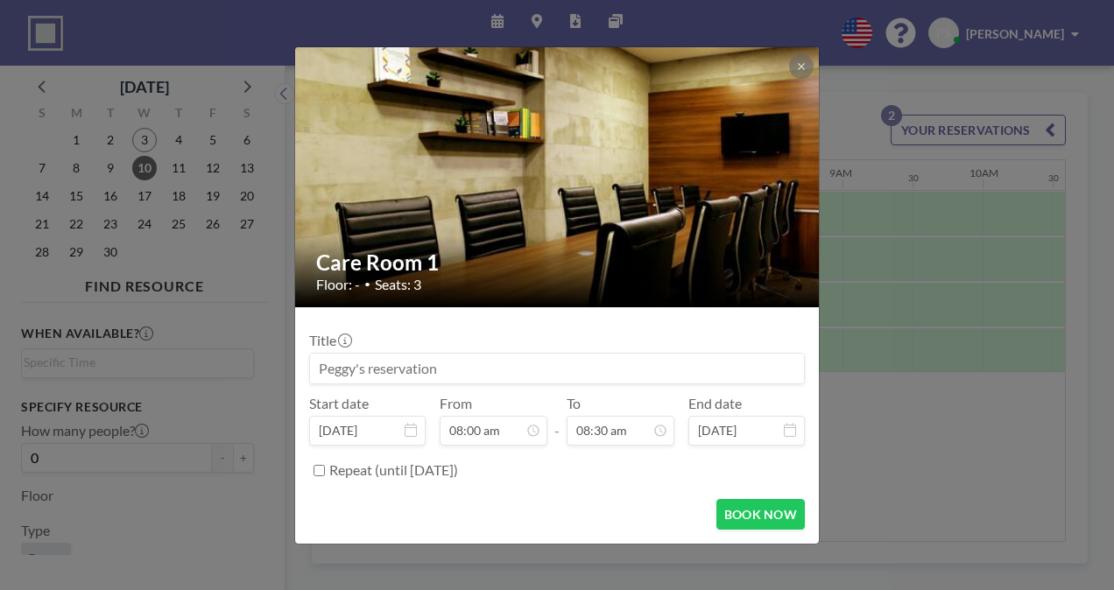
click at [960, 460] on div "Care Room 1 Floor: - • Seats: 3 Title Start date [DATE] From 08:00 am - To 08:3…" at bounding box center [557, 295] width 1114 height 590
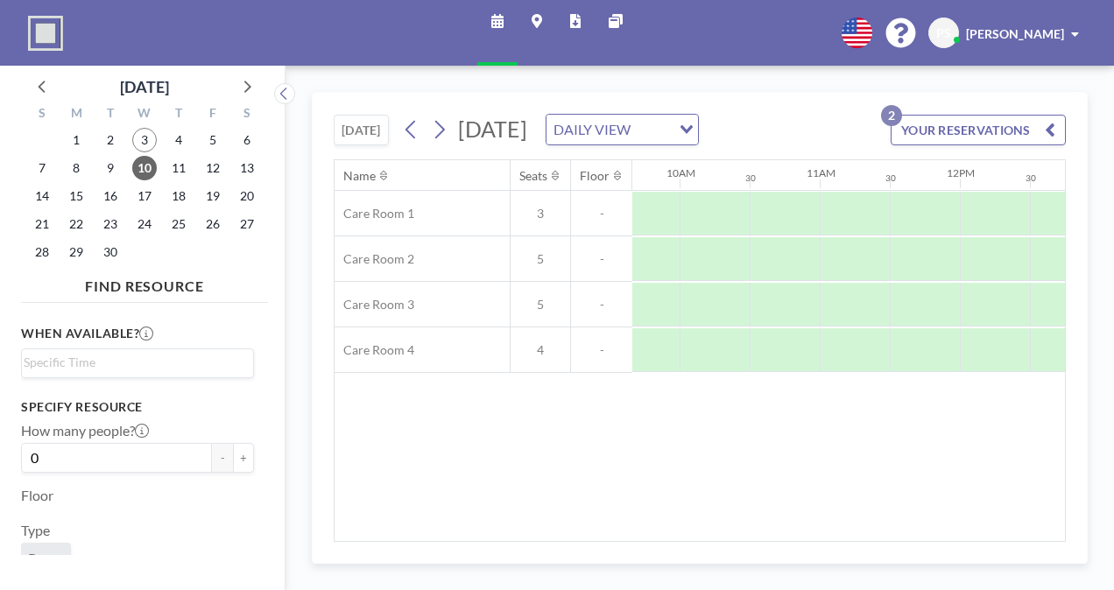
scroll to position [0, 1507]
drag, startPoint x: 1035, startPoint y: 209, endPoint x: 765, endPoint y: 198, distance: 269.9
click at [765, 190] on div "12AM 30 1AM 30 2AM 30 3AM 30 4AM 30 5AM 30 6AM 30 7AM 30 8AM 30 9AM 30 10AM 30 …" at bounding box center [806, 175] width 3362 height 30
click at [765, 190] on div "30" at bounding box center [771, 175] width 70 height 30
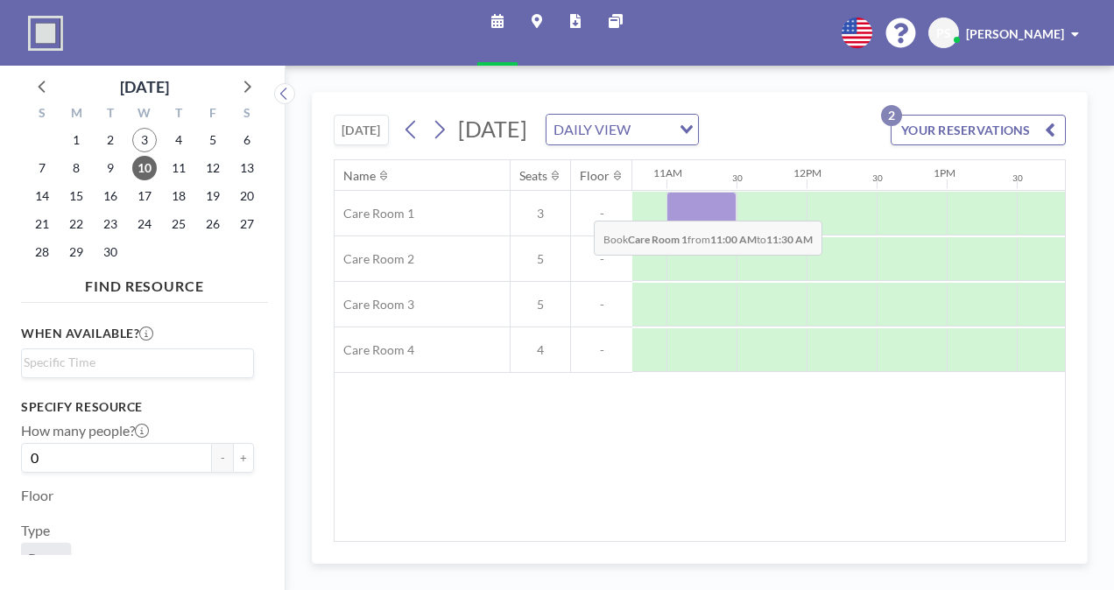
drag, startPoint x: 683, startPoint y: 229, endPoint x: 580, endPoint y: 232, distance: 103.3
click at [580, 232] on div "Care Room 1 3 -" at bounding box center [658, 214] width 3660 height 46
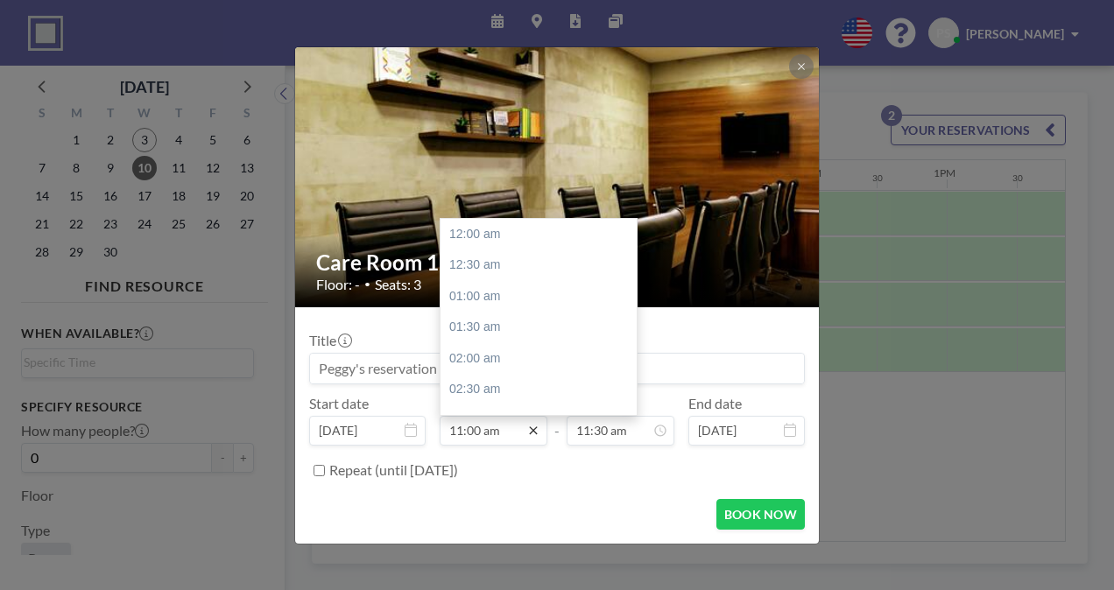
scroll to position [686, 0]
click at [532, 427] on icon at bounding box center [533, 431] width 14 height 14
click at [490, 289] on div "12:00 pm" at bounding box center [542, 297] width 205 height 32
type input "12:00 pm"
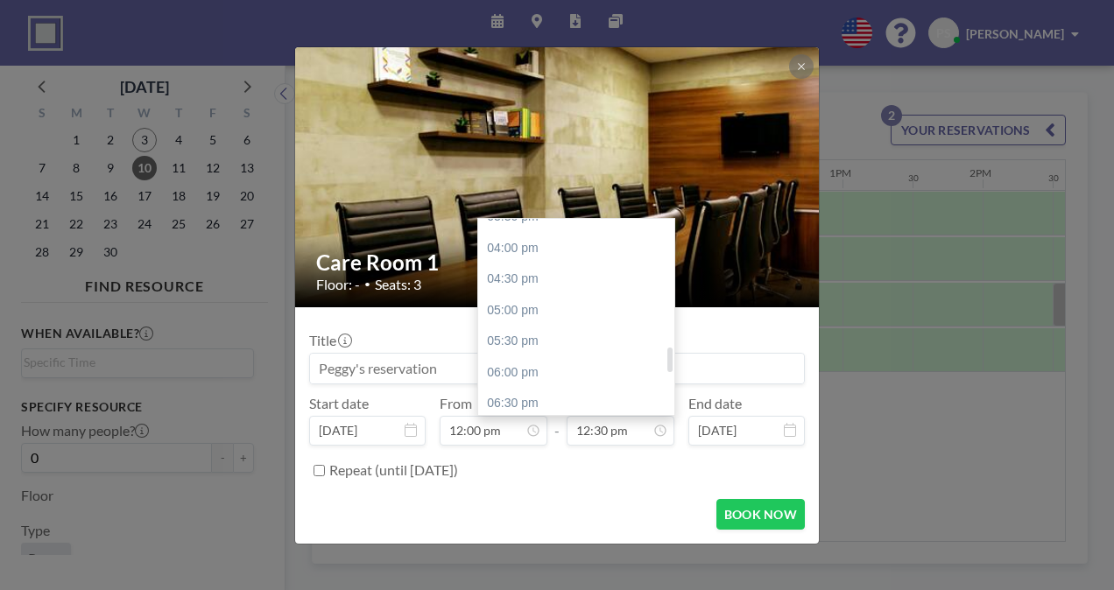
scroll to position [990, 0]
click at [541, 362] on div "06:00 pm" at bounding box center [580, 366] width 205 height 32
click at [518, 285] on div "05:00 pm" at bounding box center [580, 290] width 205 height 32
type input "05:00 pm"
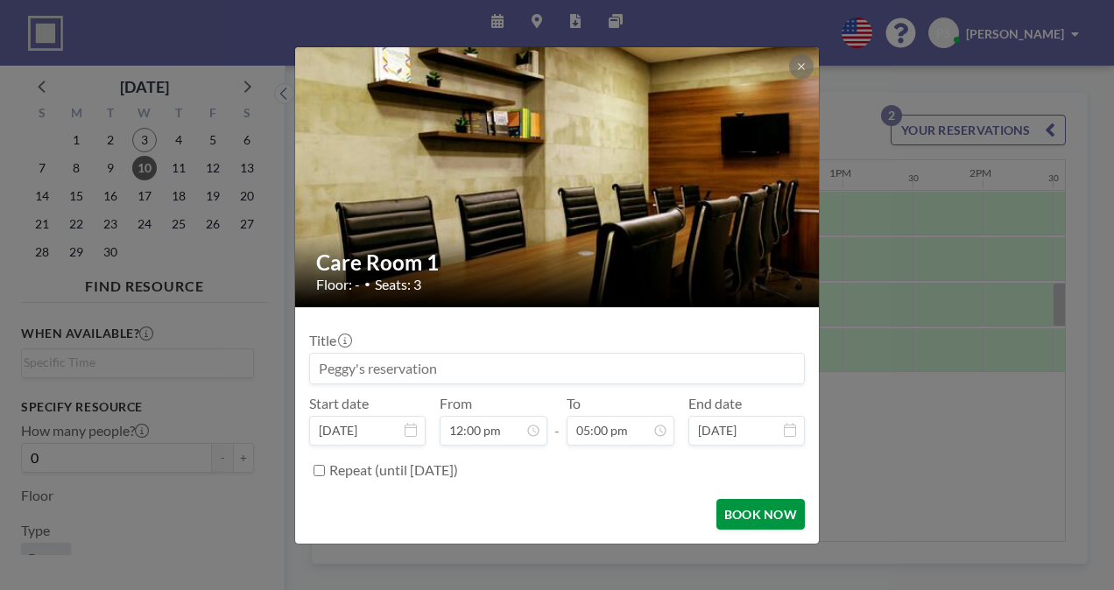
click at [760, 510] on button "BOOK NOW" at bounding box center [760, 514] width 88 height 31
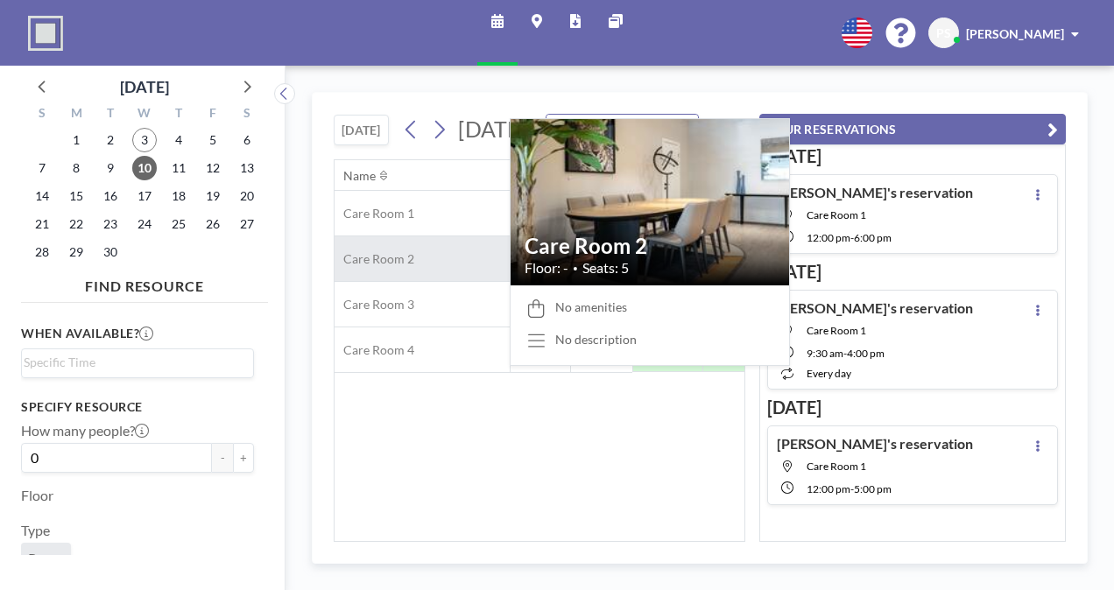
click at [413, 281] on div "Care Room 2" at bounding box center [421, 258] width 175 height 45
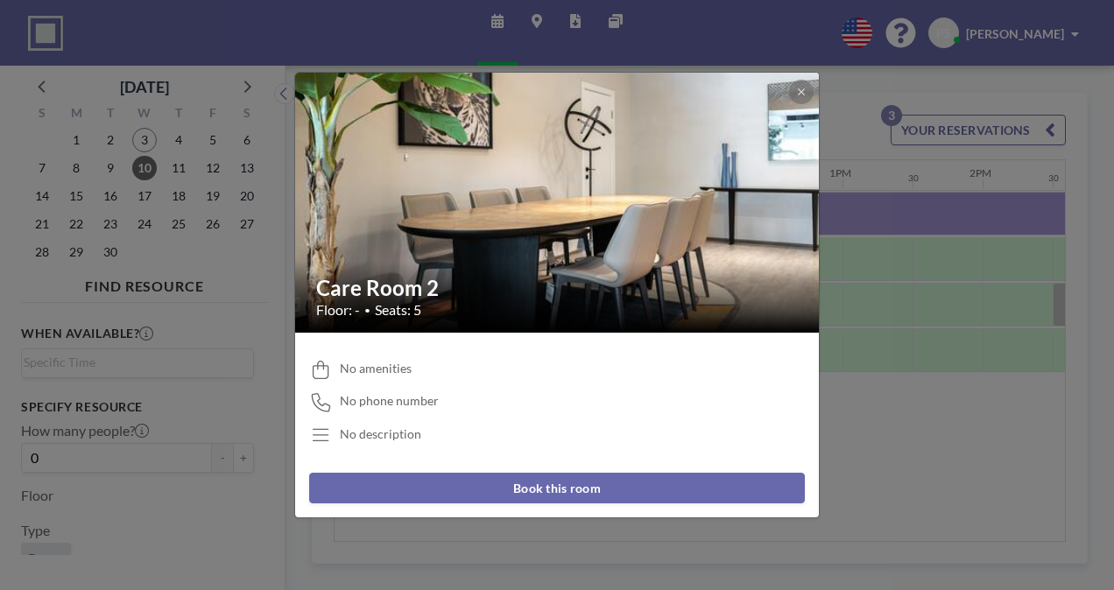
click at [560, 487] on button "Book this room" at bounding box center [557, 488] width 496 height 31
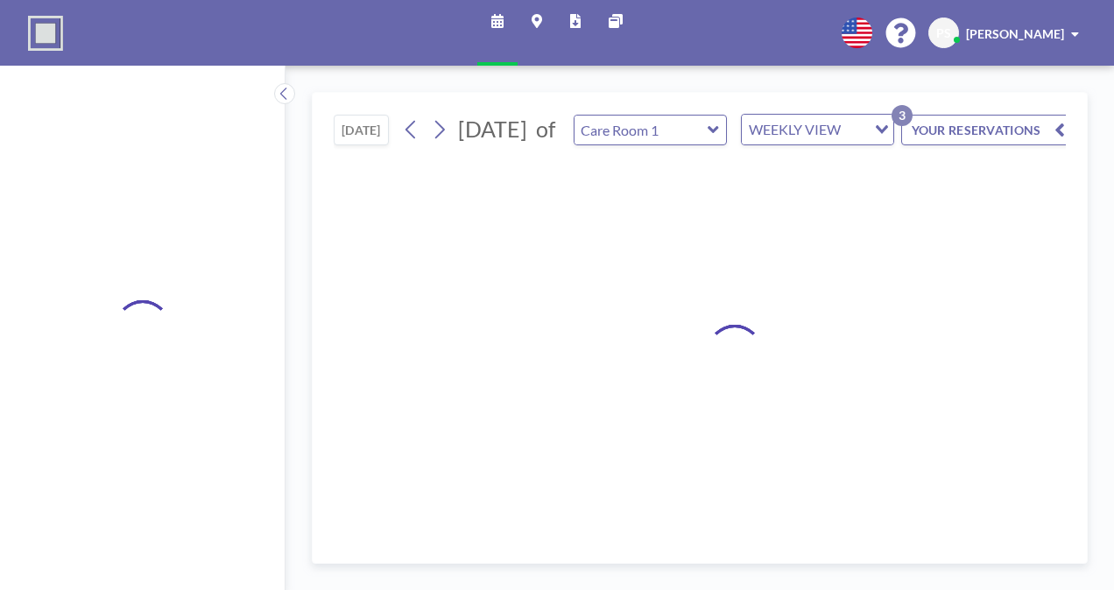
type input "Care Room 2"
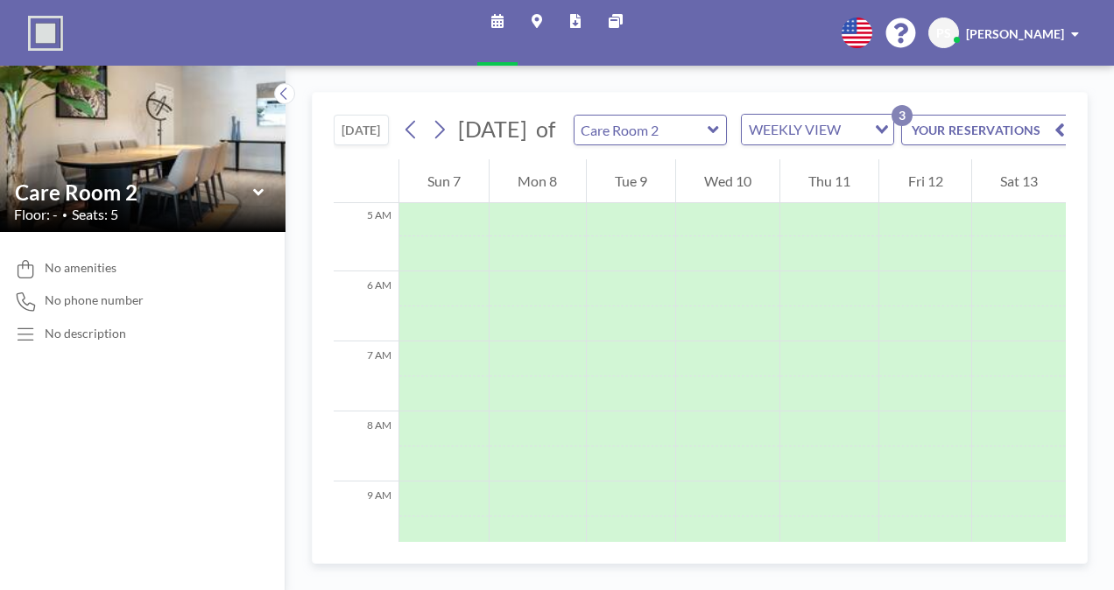
scroll to position [525, 0]
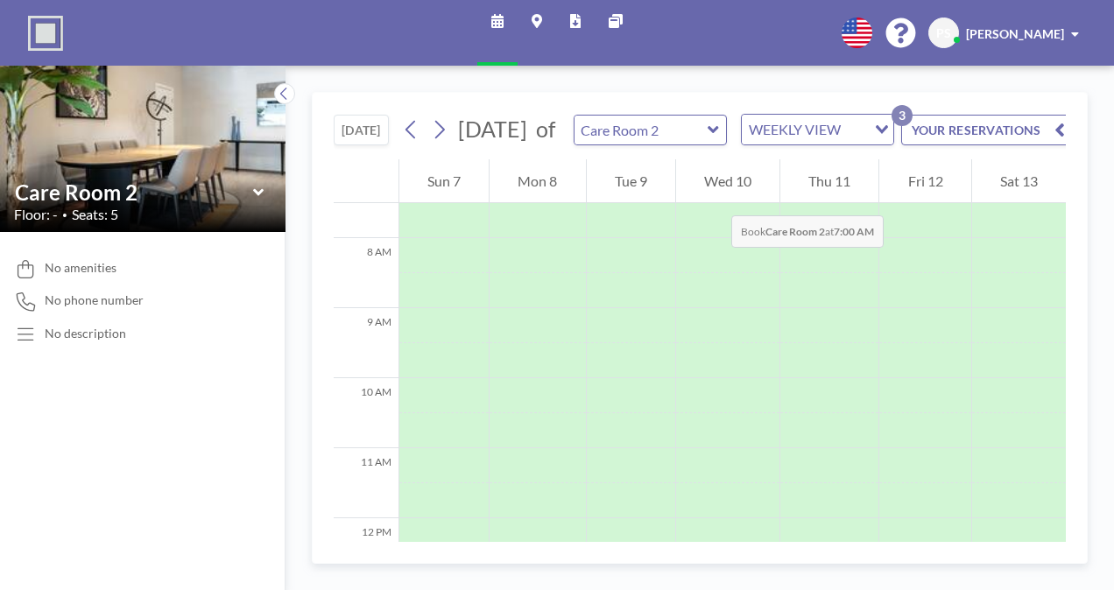
click at [714, 198] on div "Wed 10" at bounding box center [727, 181] width 103 height 44
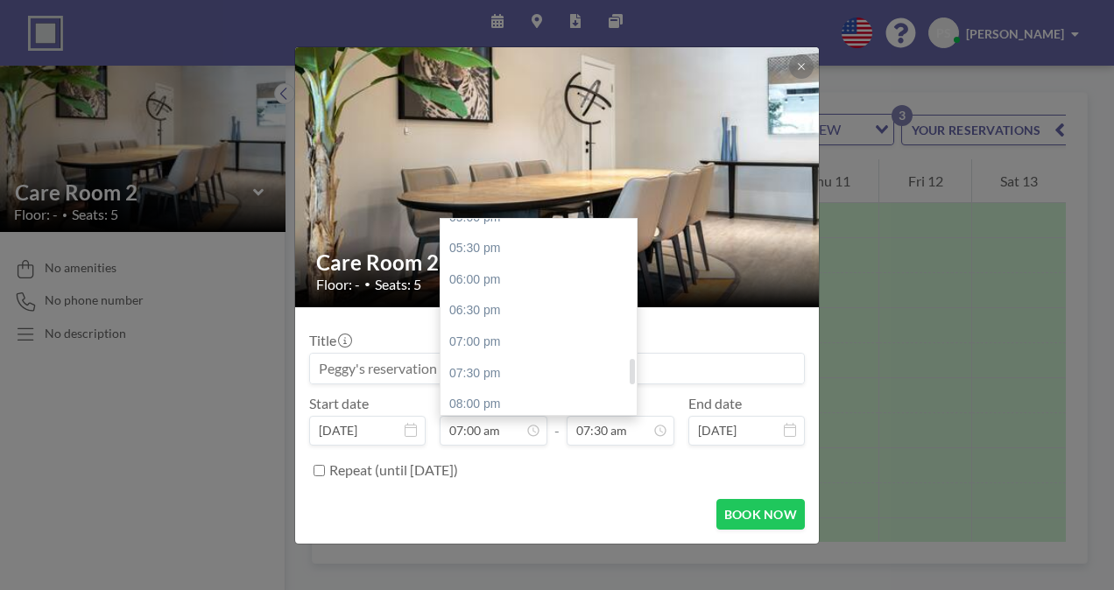
scroll to position [1061, 0]
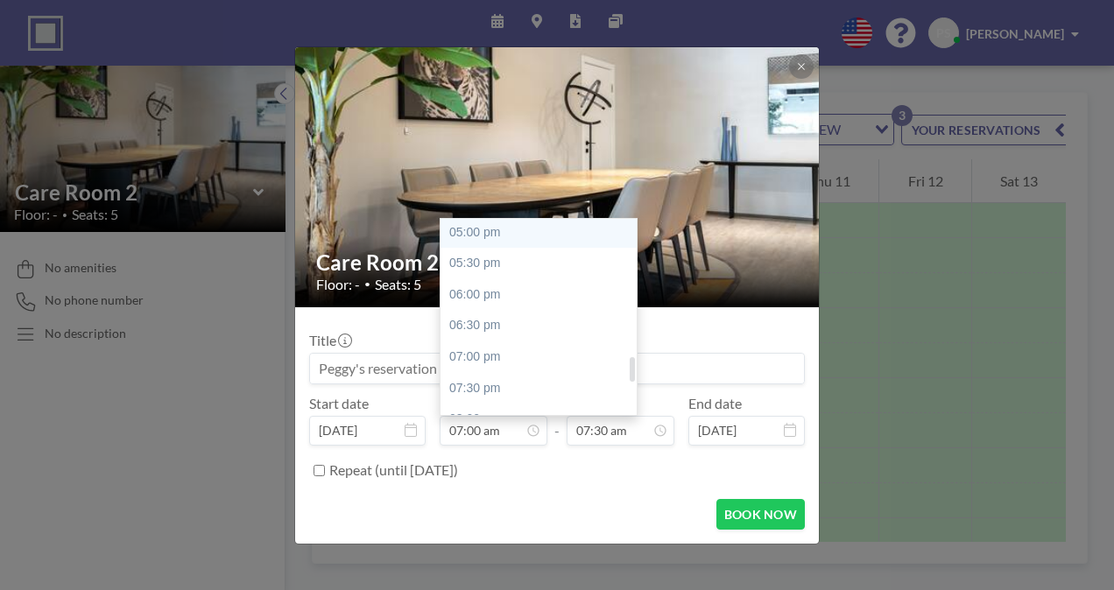
drag, startPoint x: 489, startPoint y: 356, endPoint x: 451, endPoint y: 224, distance: 137.5
click at [451, 224] on div "05:00 pm" at bounding box center [542, 233] width 205 height 32
type input "05:00 pm"
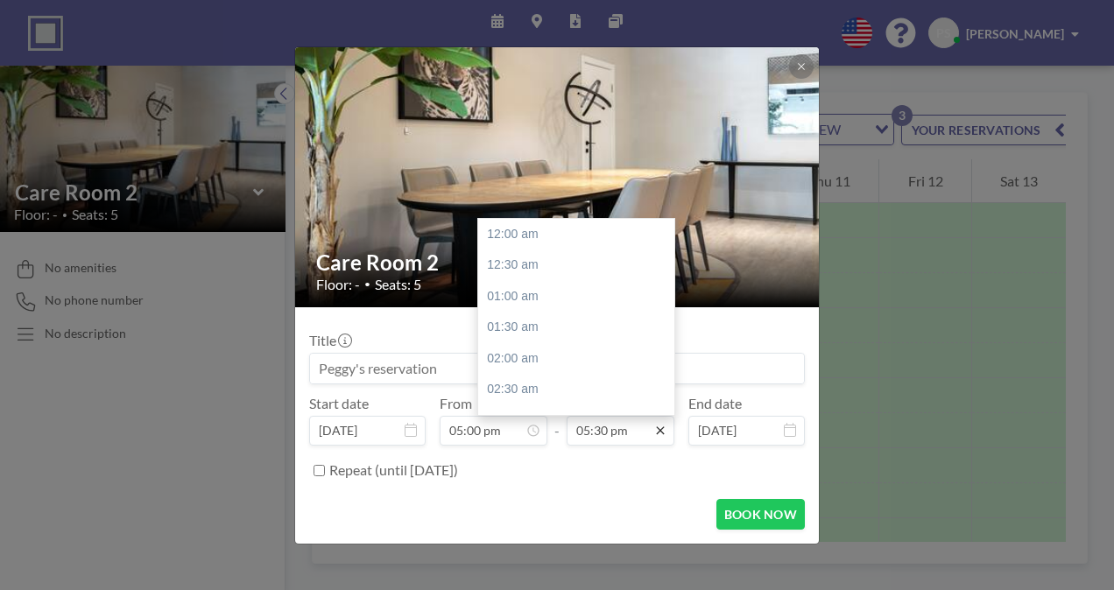
scroll to position [1091, 0]
click at [534, 268] on div "06:00 pm" at bounding box center [580, 266] width 205 height 32
type input "06:00 pm"
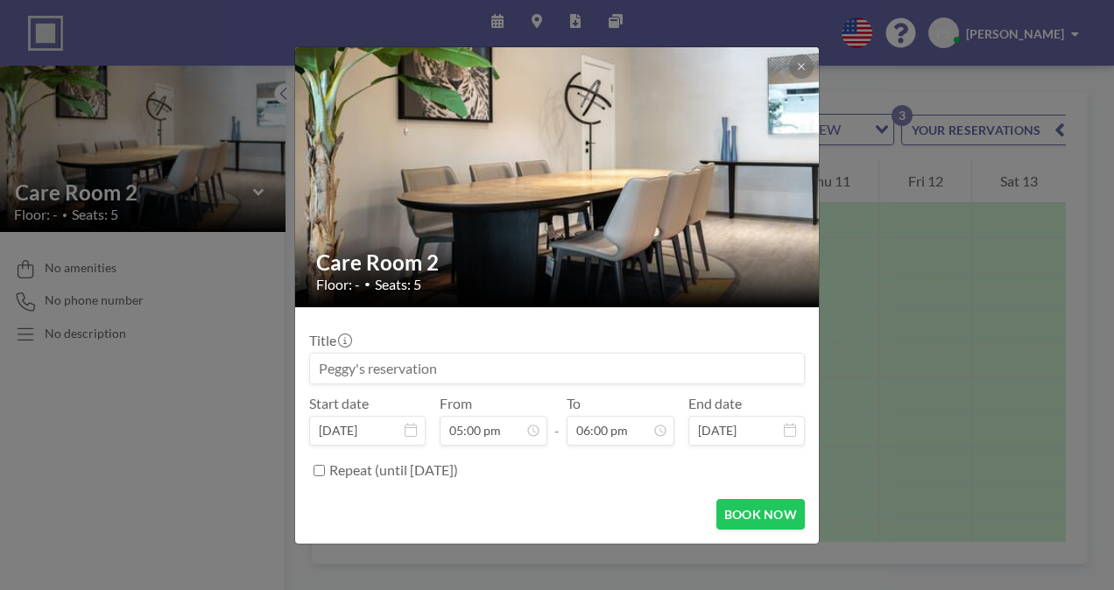
scroll to position [1122, 0]
click at [767, 511] on button "BOOK NOW" at bounding box center [760, 514] width 88 height 31
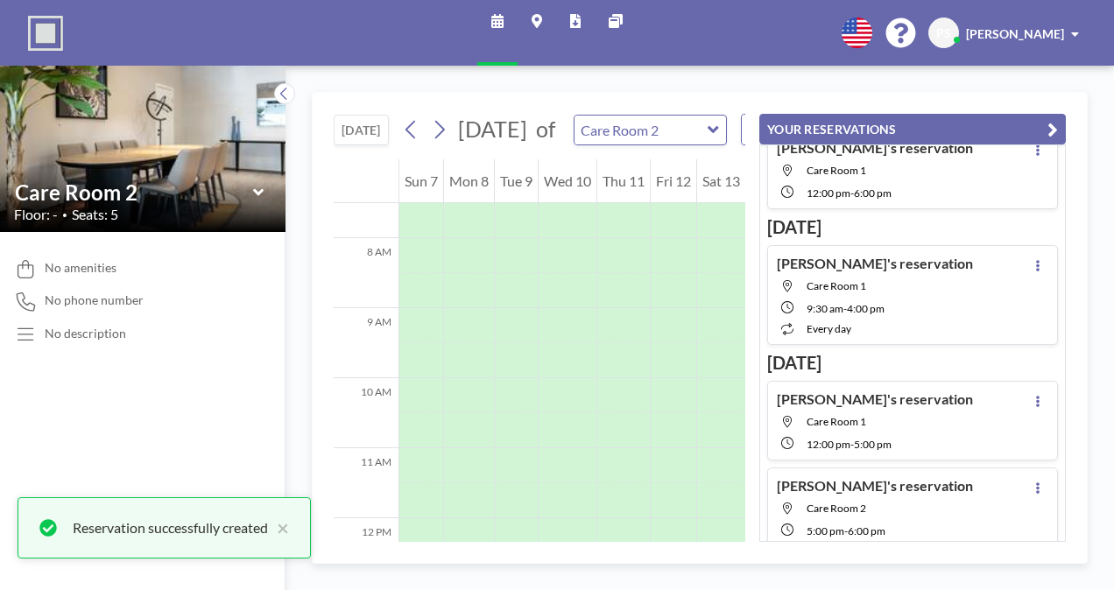
scroll to position [52, 0]
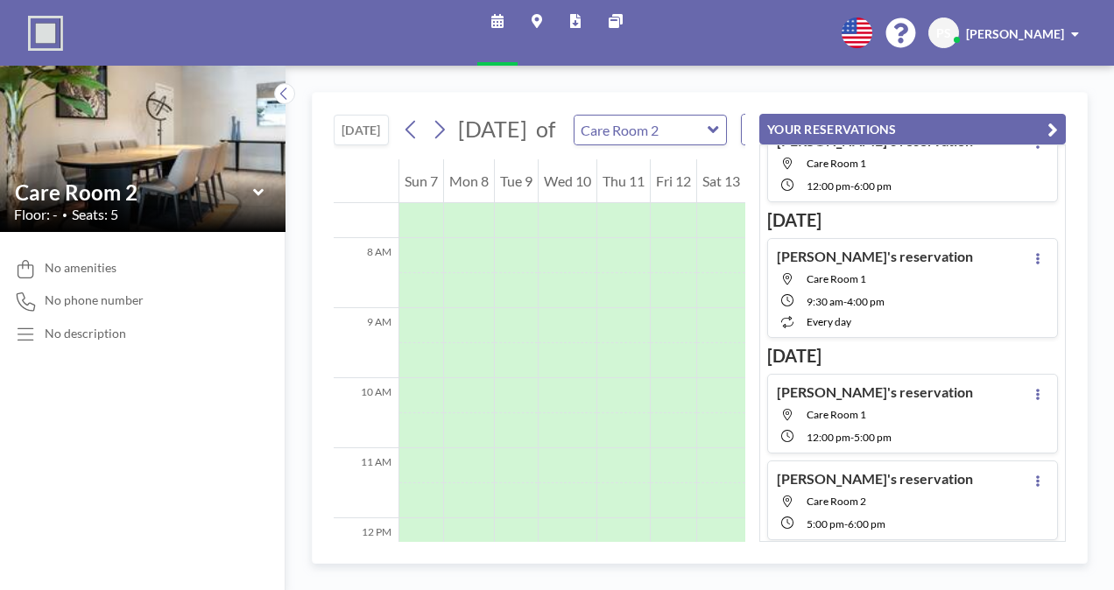
click at [693, 546] on div "[DATE] [DATE] of Care Room 2 WEEKLY VIEW Loading... 12 AM 1 AM 2 AM 3 AM 4 AM 5…" at bounding box center [700, 328] width 776 height 472
click at [1034, 389] on icon at bounding box center [1037, 394] width 7 height 11
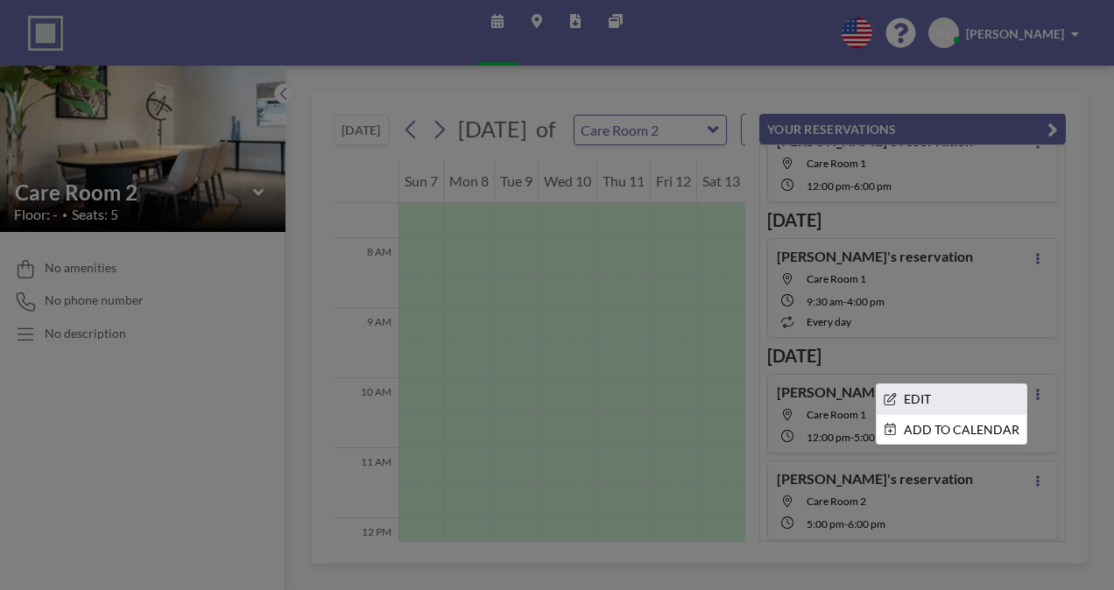
click at [915, 390] on li "EDIT" at bounding box center [951, 399] width 150 height 30
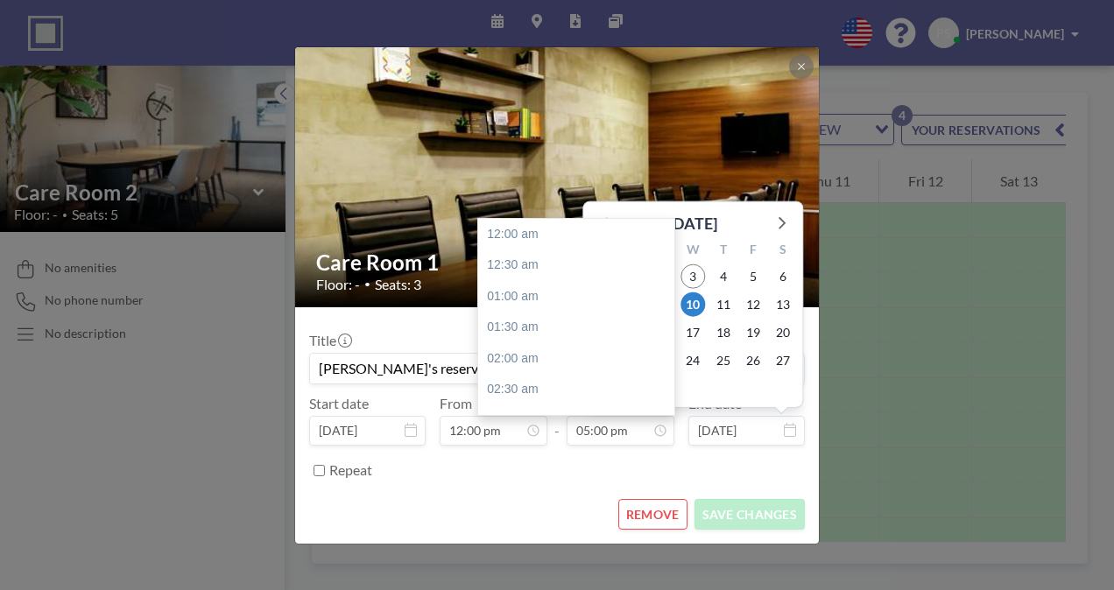
scroll to position [1059, 0]
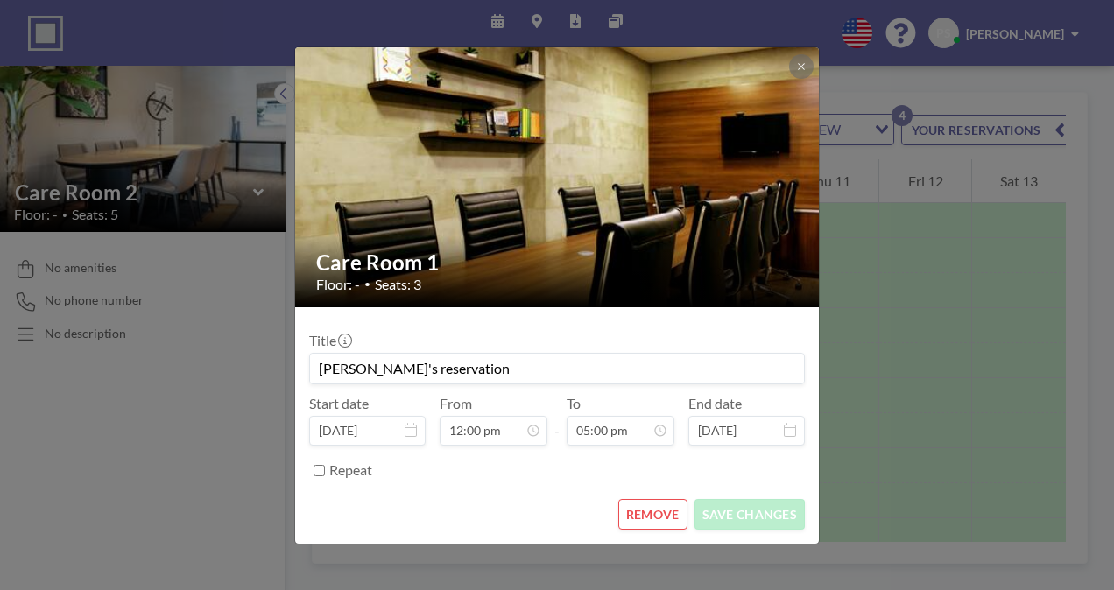
click at [317, 466] on input "Repeat" at bounding box center [318, 470] width 11 height 11
checkbox input "true"
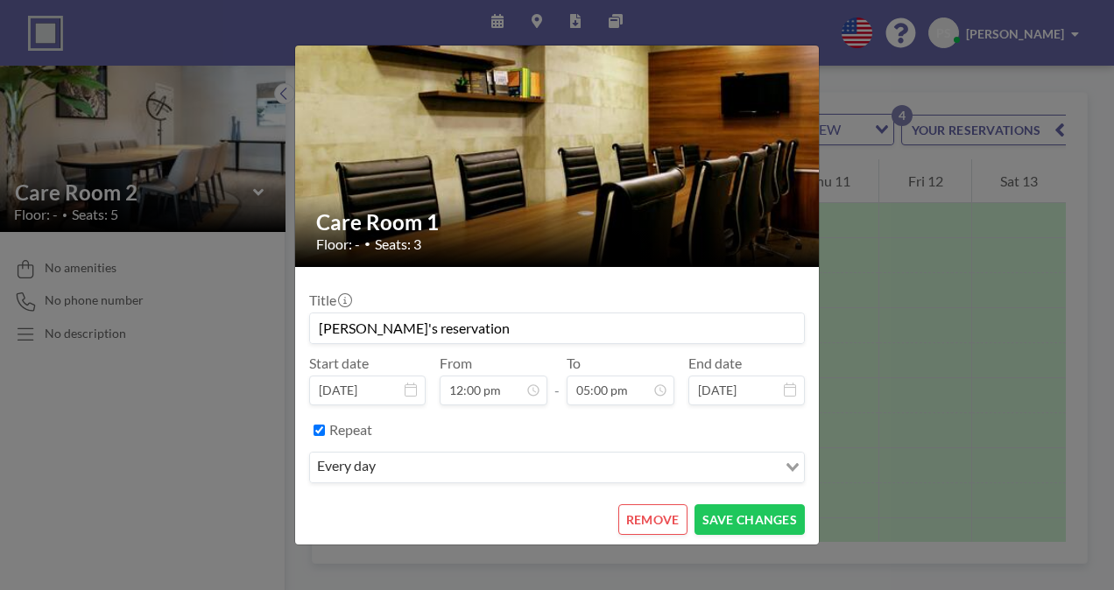
scroll to position [37, 0]
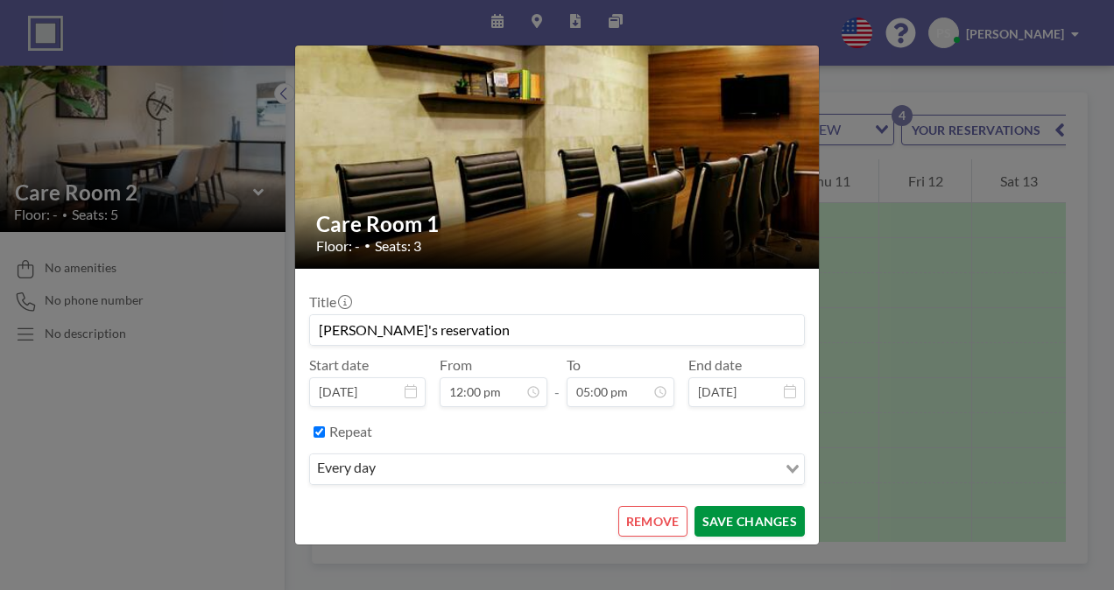
click at [740, 517] on button "SAVE CHANGES" at bounding box center [749, 521] width 110 height 31
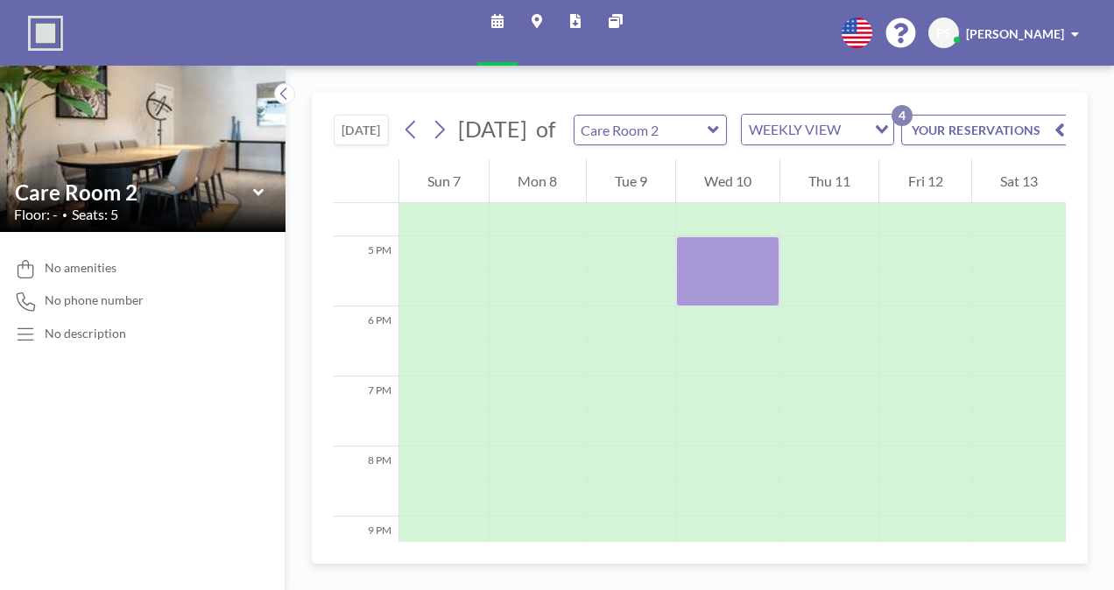
scroll to position [1156, 0]
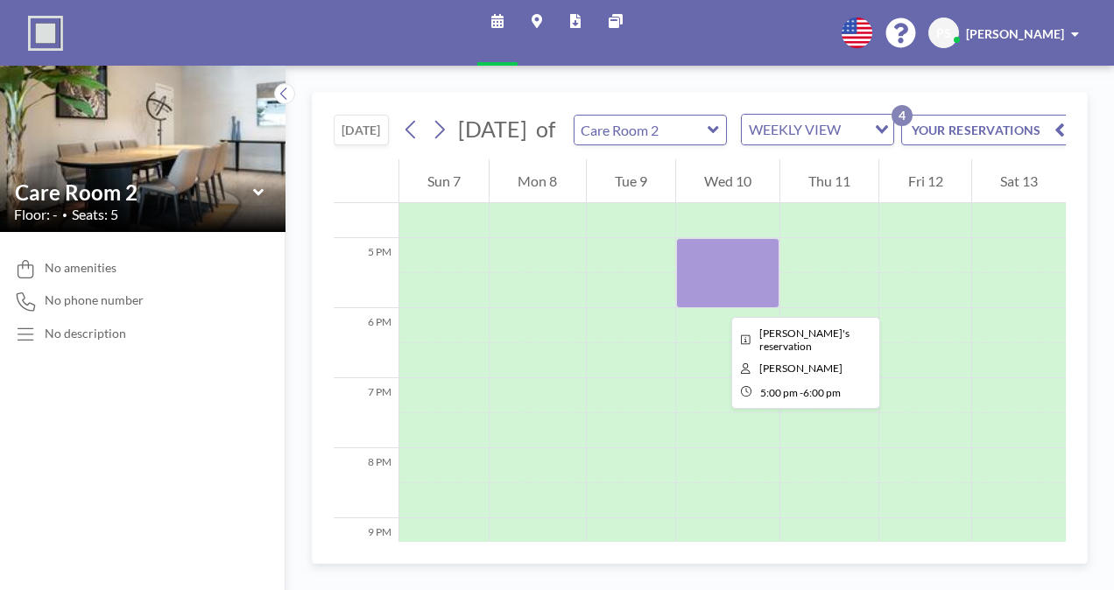
click at [717, 301] on div at bounding box center [727, 273] width 103 height 70
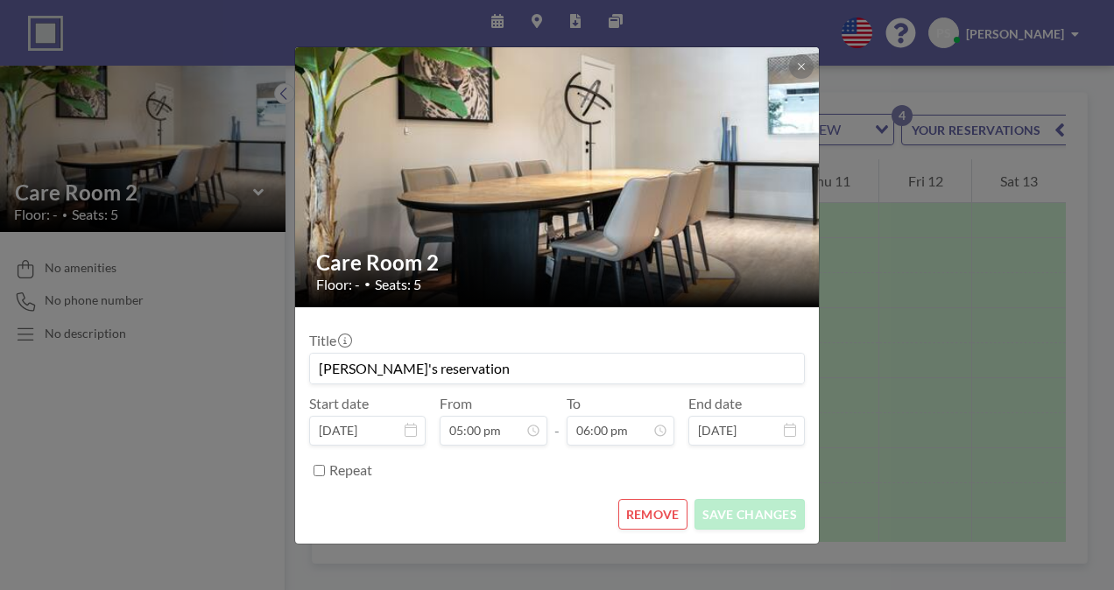
click at [320, 466] on input "Repeat" at bounding box center [318, 470] width 11 height 11
checkbox input "true"
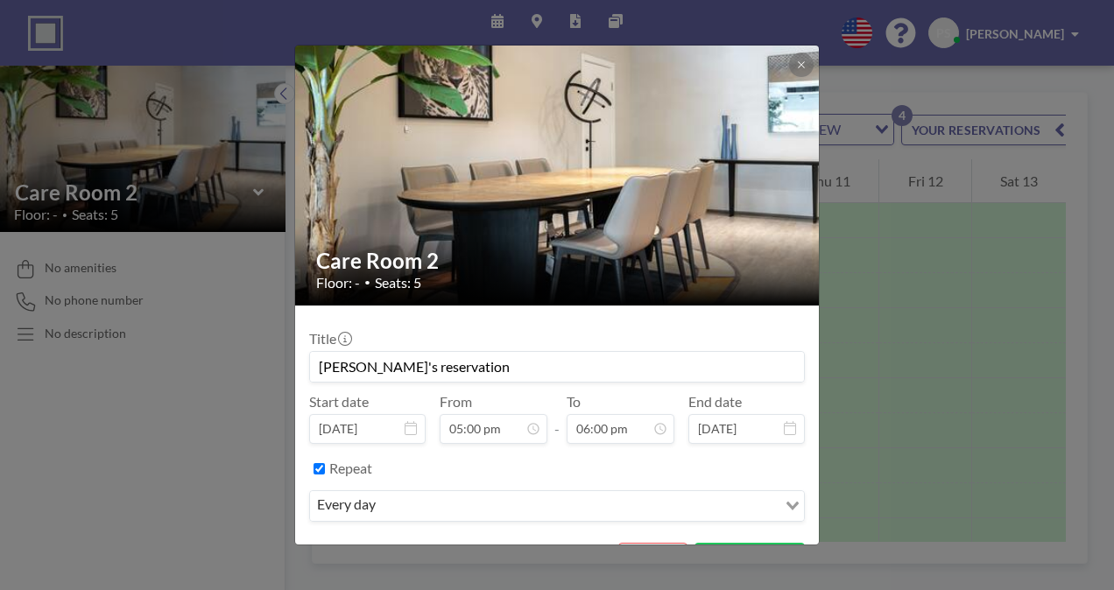
scroll to position [39, 0]
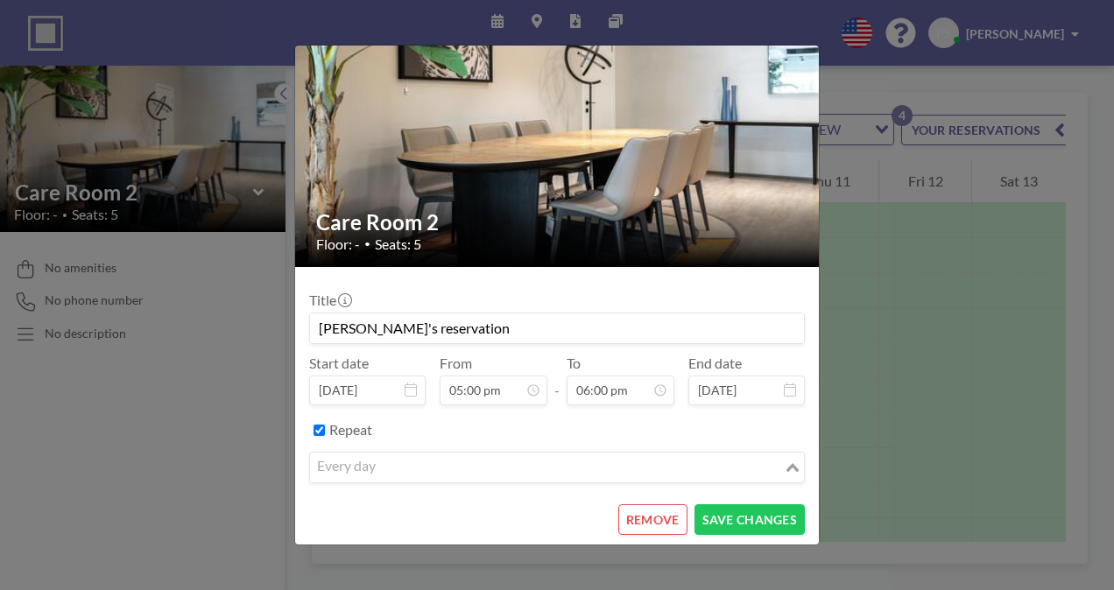
click at [786, 464] on icon "Search for option" at bounding box center [792, 467] width 12 height 9
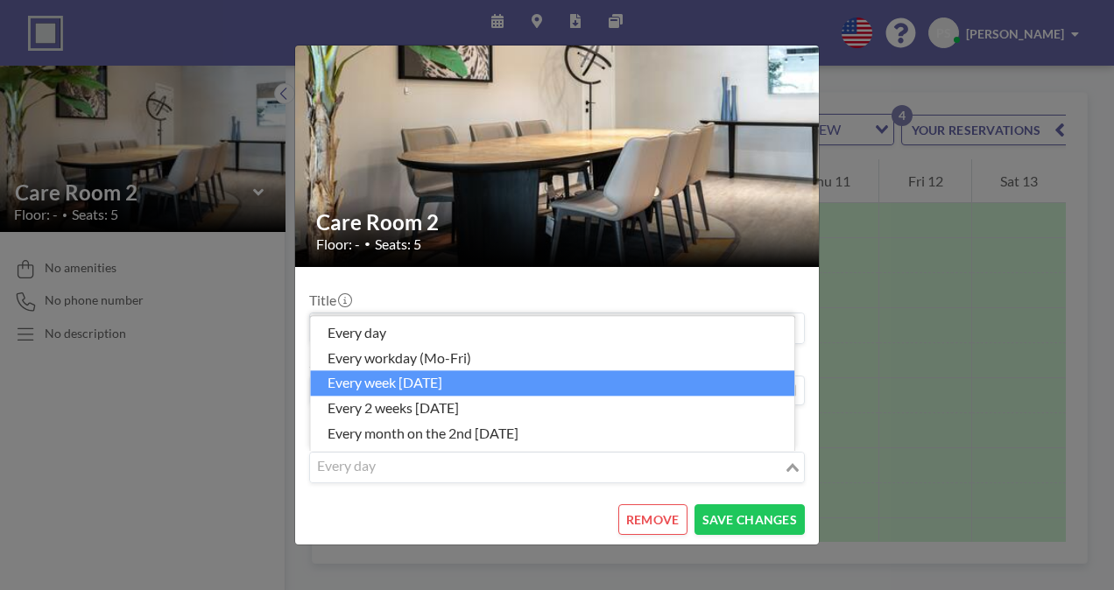
click at [408, 378] on li "every week [DATE]" at bounding box center [552, 383] width 484 height 25
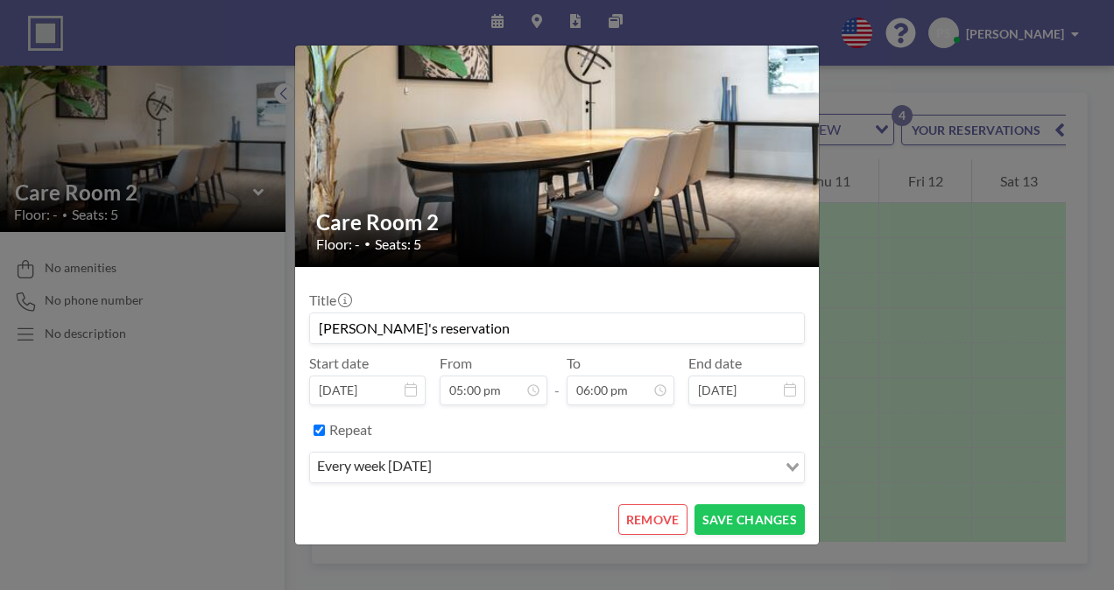
scroll to position [1122, 0]
click at [763, 516] on button "SAVE CHANGES" at bounding box center [749, 519] width 110 height 31
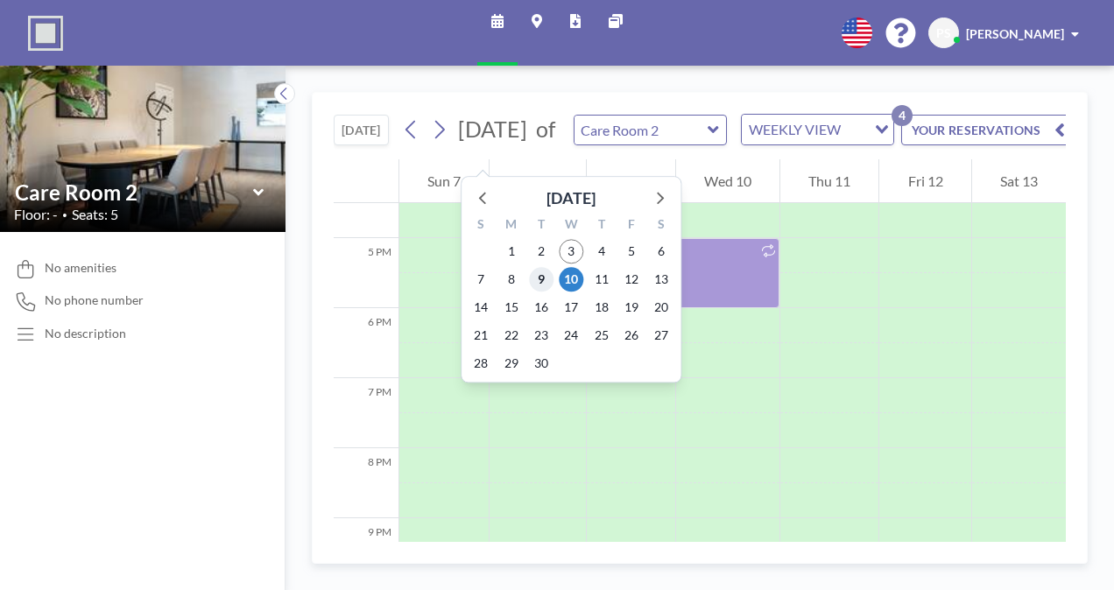
click at [537, 274] on span "9" at bounding box center [541, 279] width 25 height 25
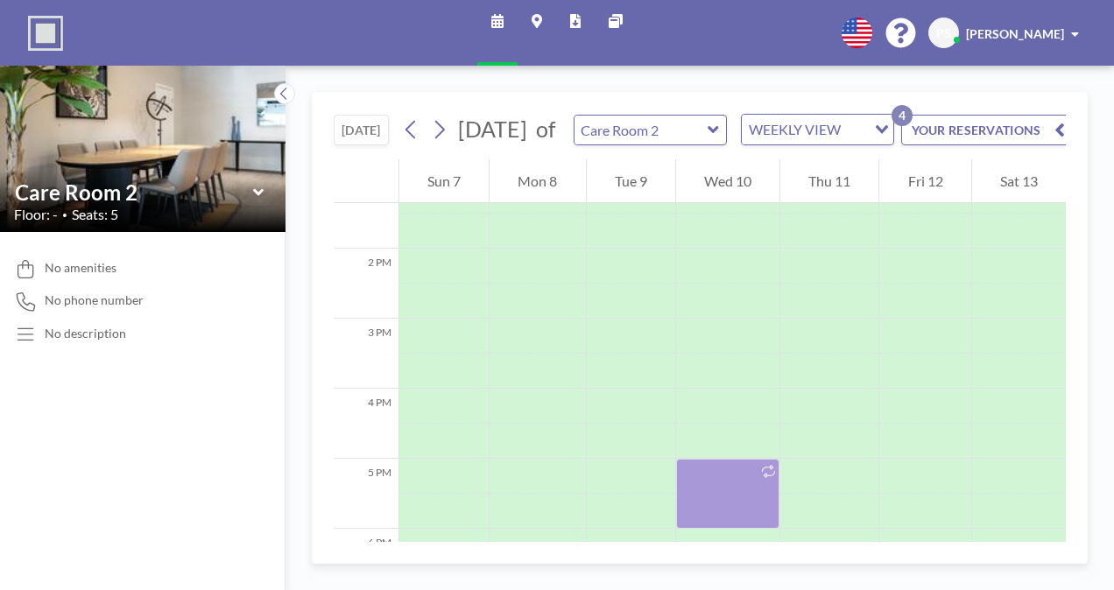
scroll to position [933, 0]
click at [719, 138] on icon at bounding box center [712, 130] width 11 height 18
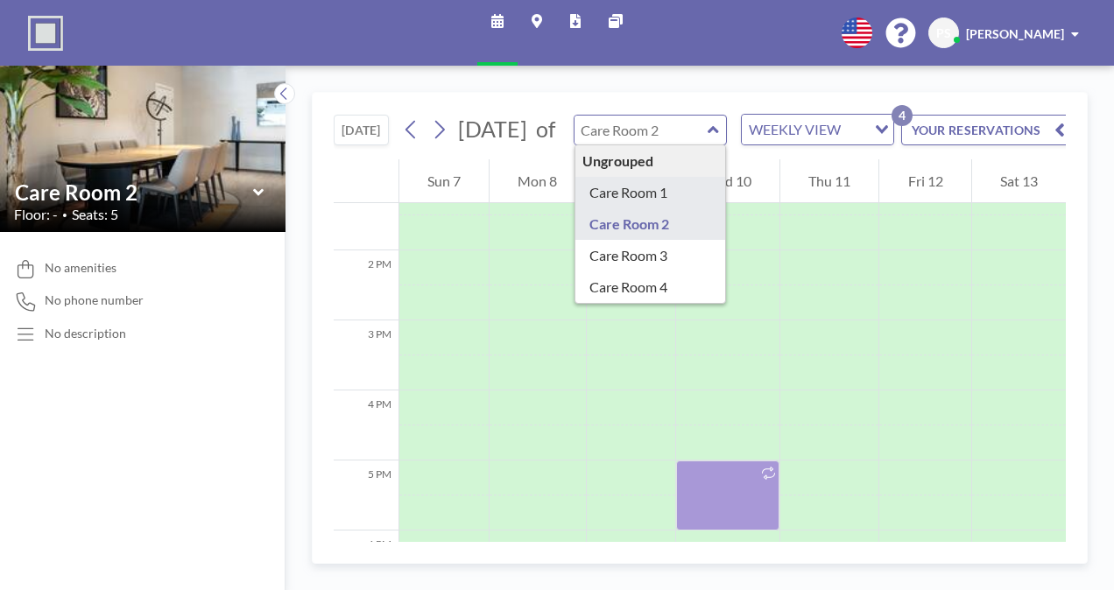
type input "Care Room 1"
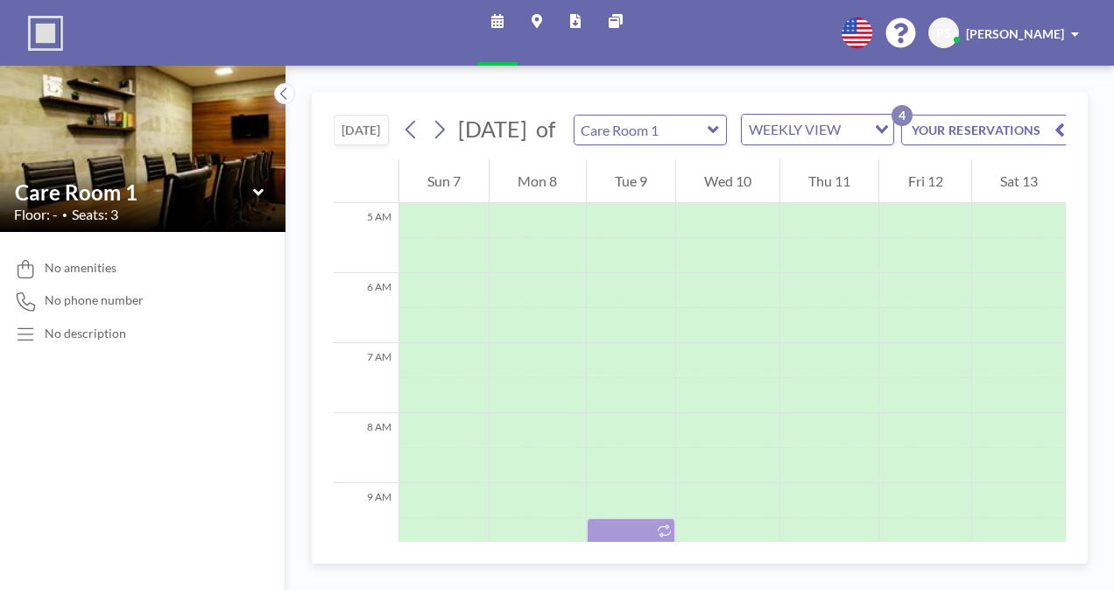
scroll to position [525, 0]
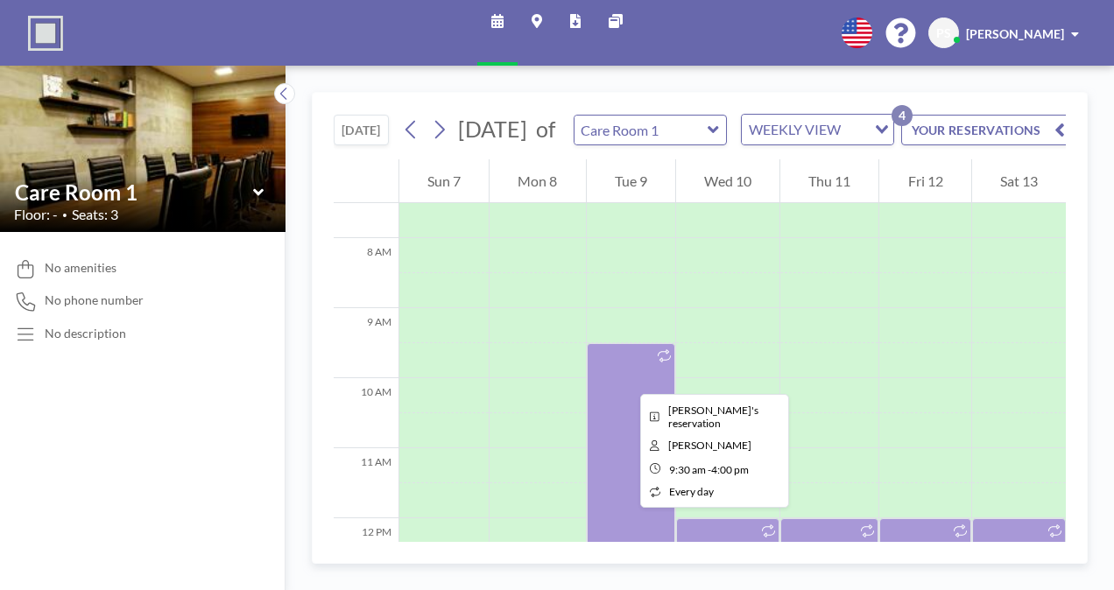
click at [626, 378] on div at bounding box center [631, 570] width 88 height 455
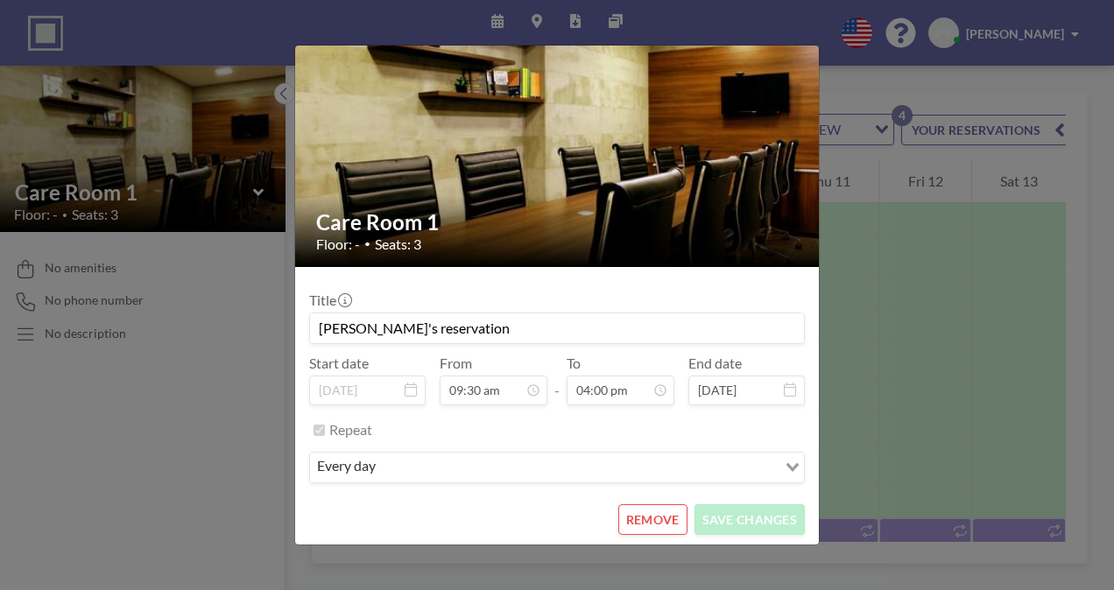
scroll to position [997, 0]
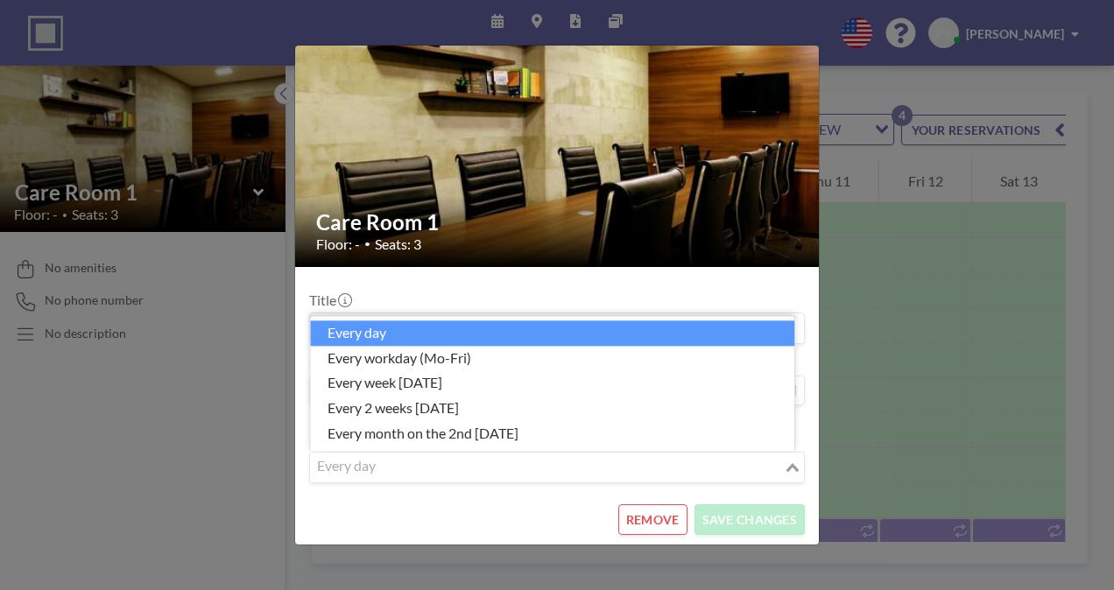
click at [786, 464] on icon "Search for option" at bounding box center [792, 467] width 12 height 9
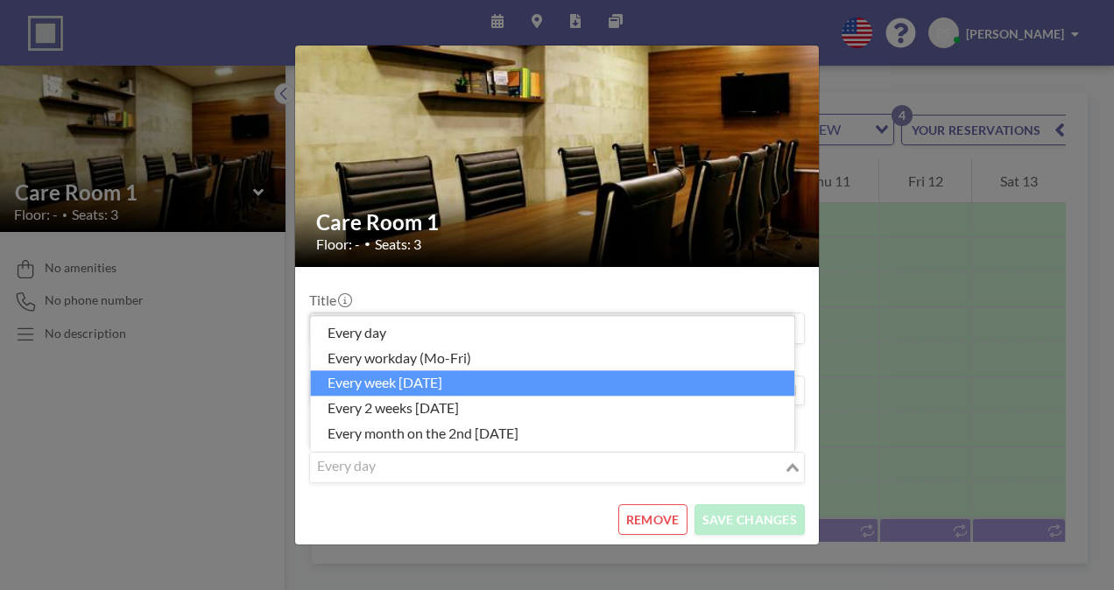
click at [426, 376] on li "every week [DATE]" at bounding box center [552, 383] width 484 height 25
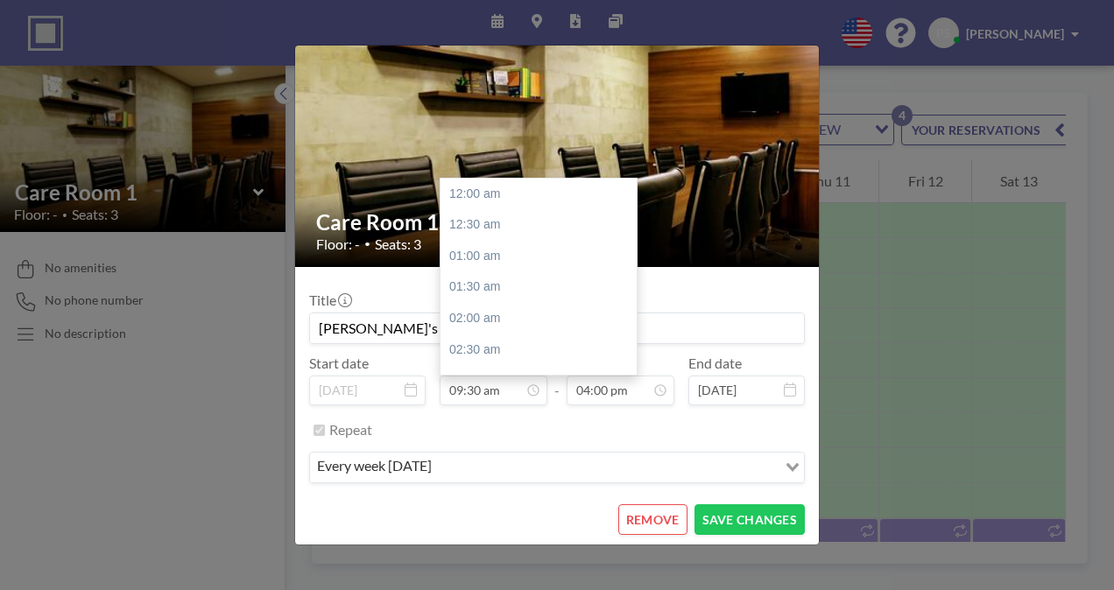
scroll to position [592, 0]
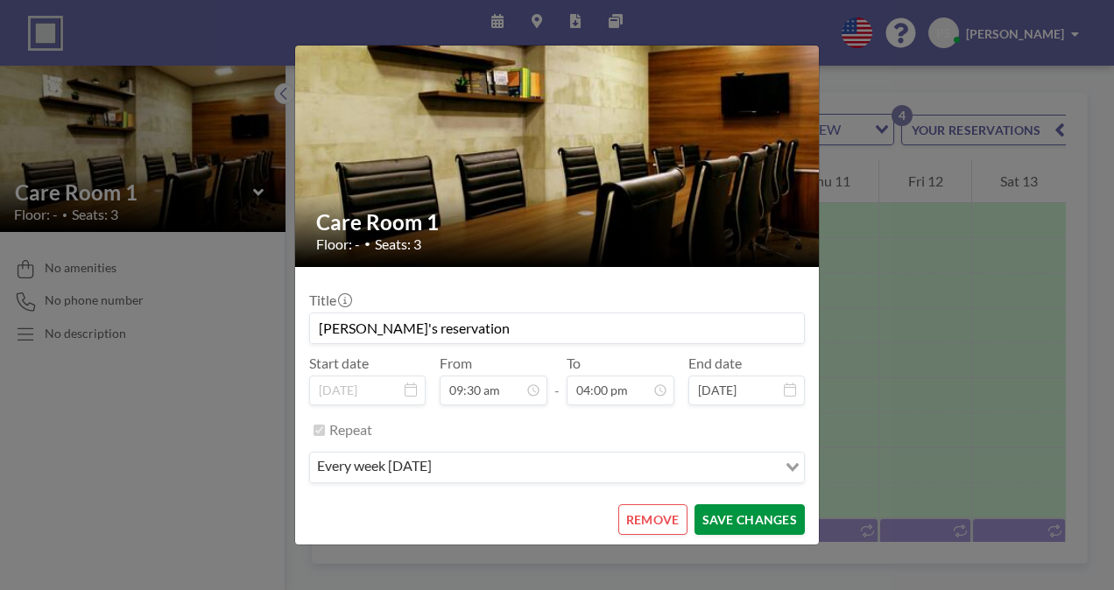
click at [723, 511] on button "SAVE CHANGES" at bounding box center [749, 519] width 110 height 31
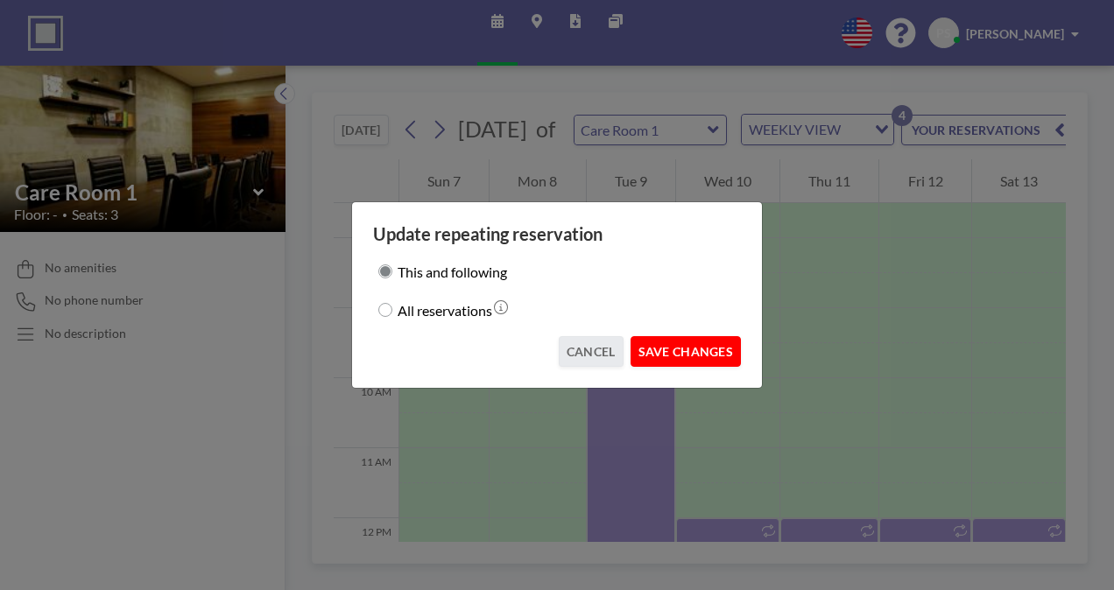
click at [693, 350] on button "SAVE CHANGES" at bounding box center [685, 351] width 110 height 31
click at [684, 350] on button "SAVE CHANGES" at bounding box center [685, 351] width 110 height 31
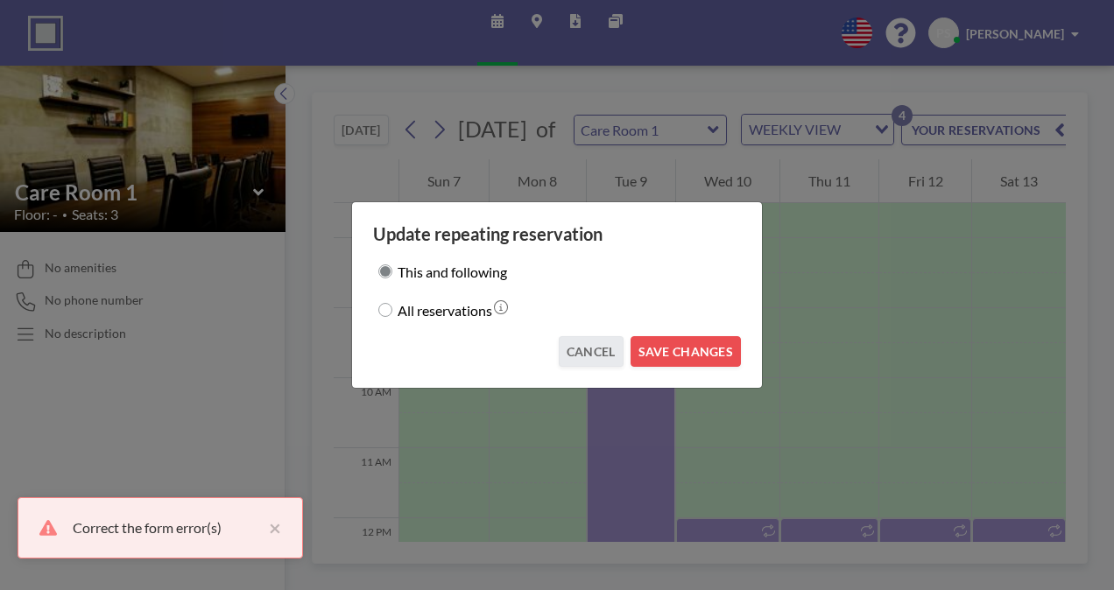
click at [932, 298] on div "Update repeating reservation This and following All reservations CANCEL SAVE CH…" at bounding box center [557, 295] width 1114 height 590
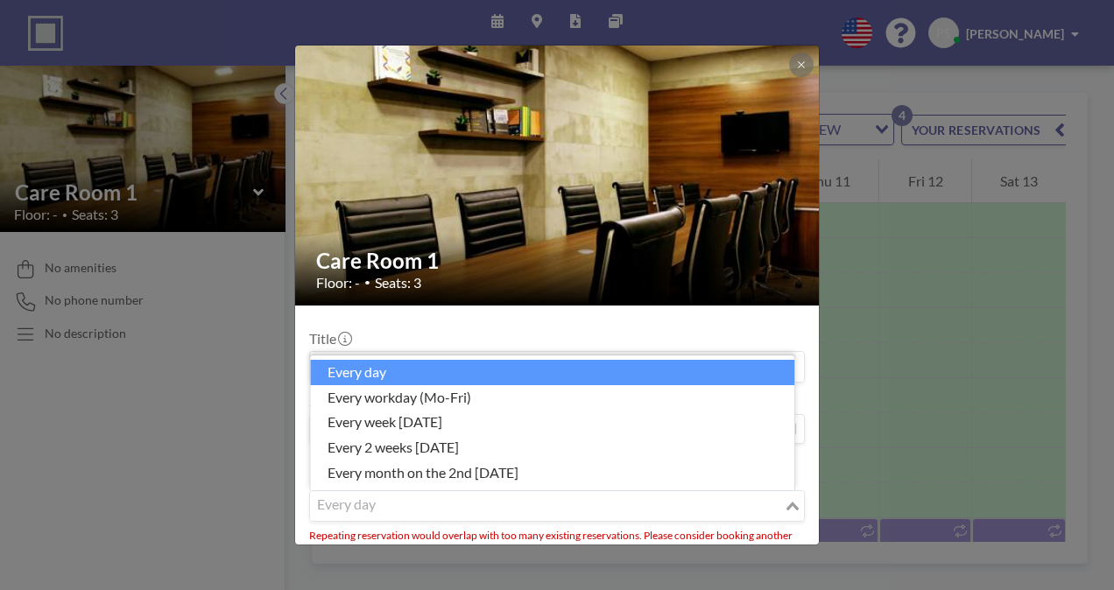
click at [785, 499] on div "Loading..." at bounding box center [794, 504] width 20 height 26
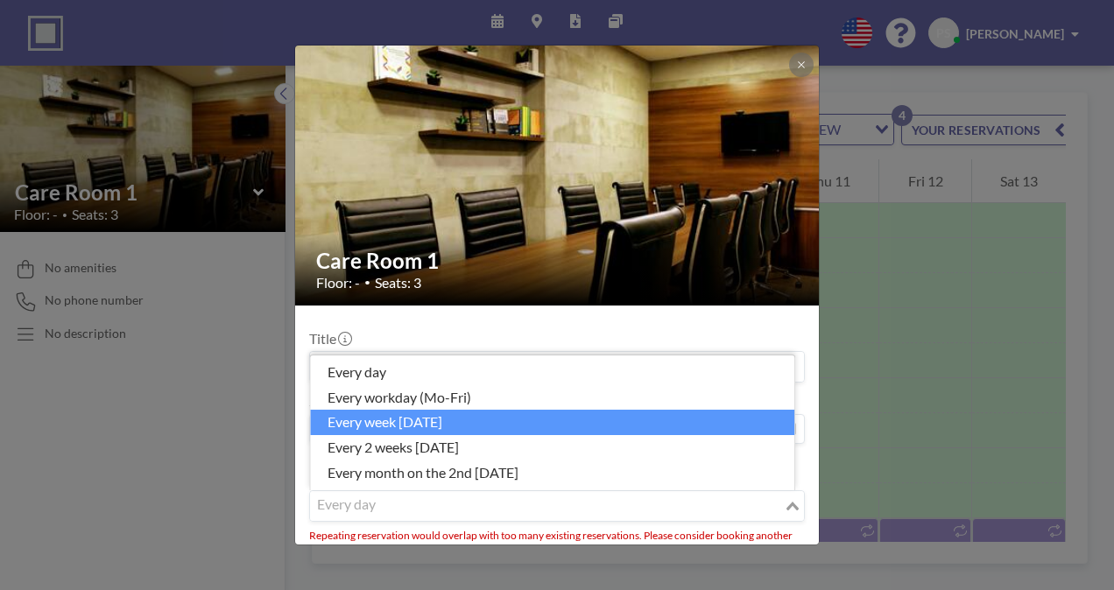
click at [383, 422] on li "every week [DATE]" at bounding box center [552, 422] width 484 height 25
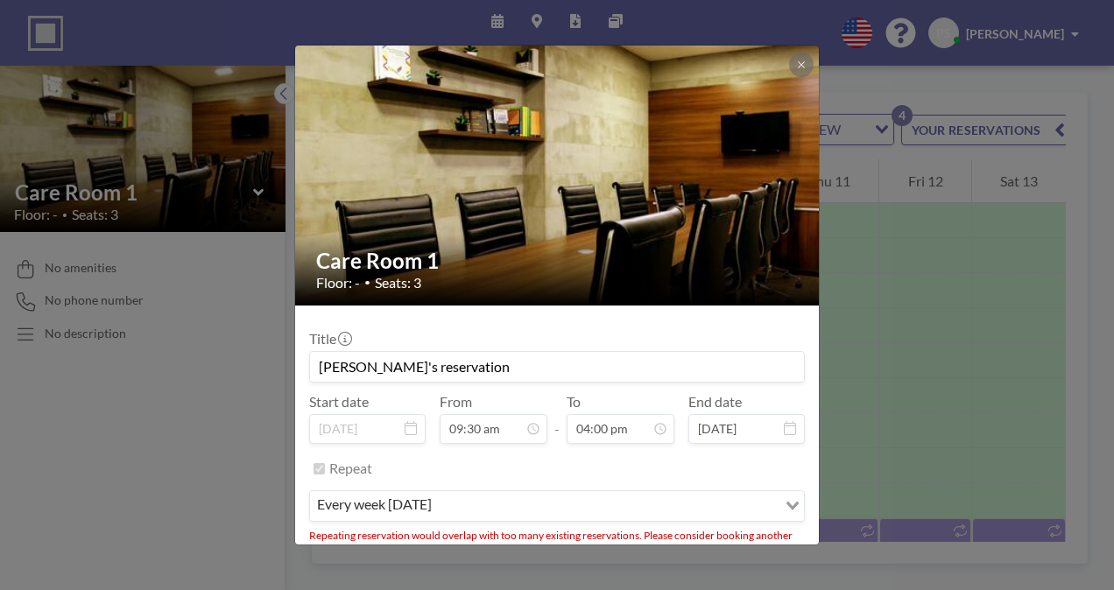
scroll to position [65, 0]
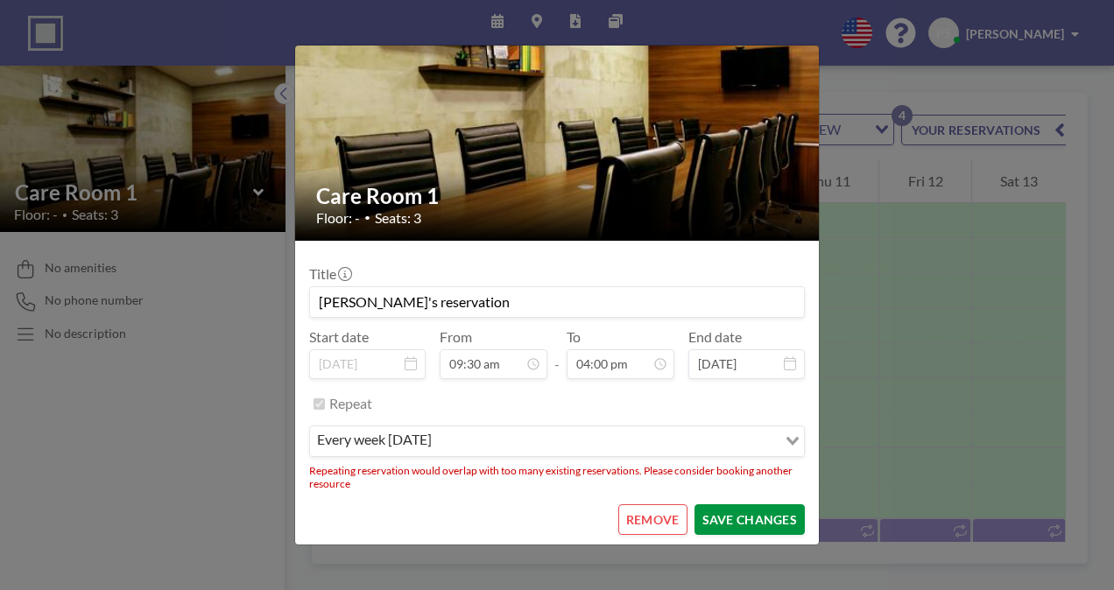
click at [749, 510] on button "SAVE CHANGES" at bounding box center [749, 519] width 110 height 31
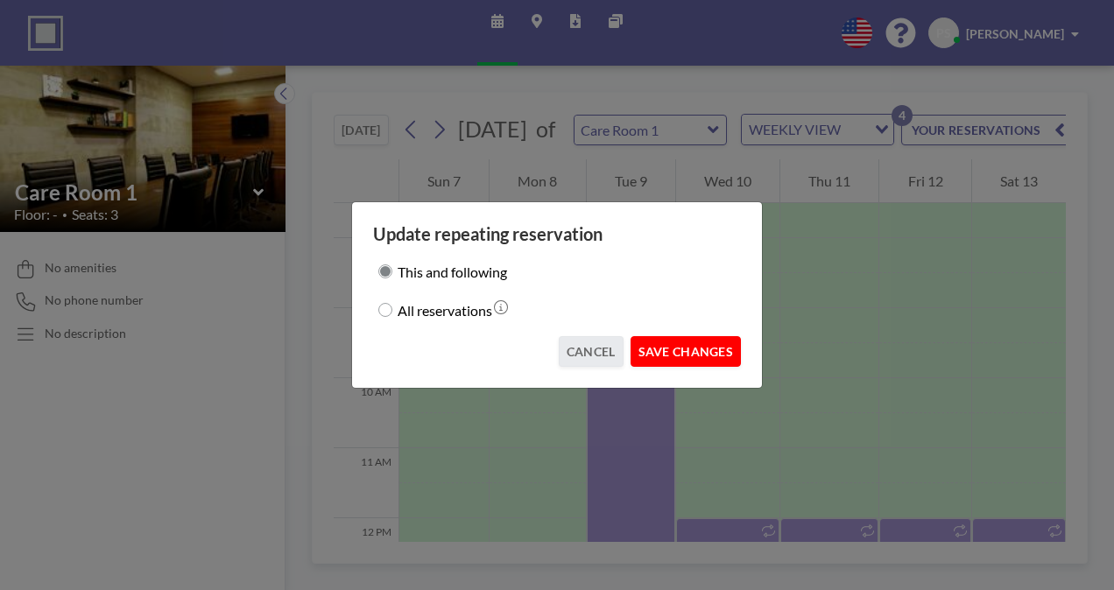
click at [669, 347] on button "SAVE CHANGES" at bounding box center [685, 351] width 110 height 31
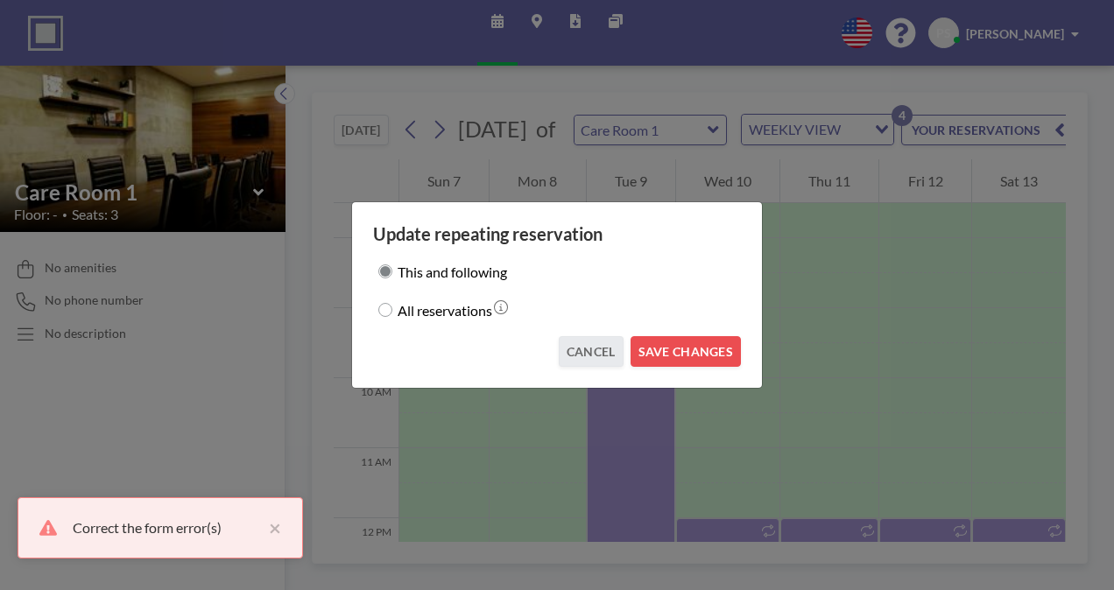
click at [854, 220] on div "Update repeating reservation This and following All reservations CANCEL SAVE CH…" at bounding box center [557, 295] width 1114 height 590
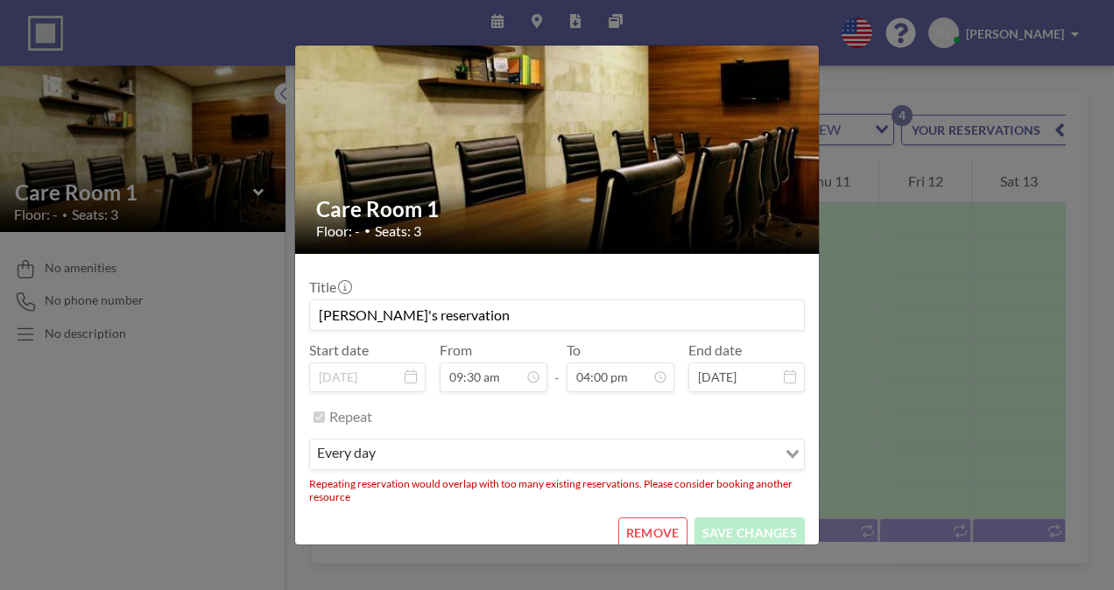
scroll to position [65, 0]
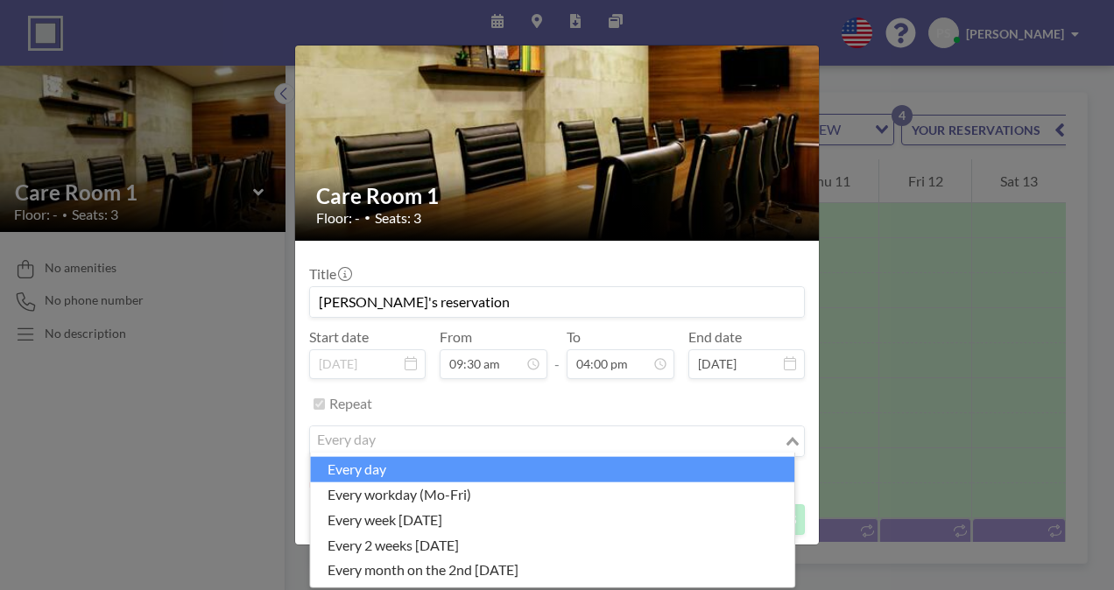
click at [786, 440] on icon "Search for option" at bounding box center [792, 441] width 12 height 9
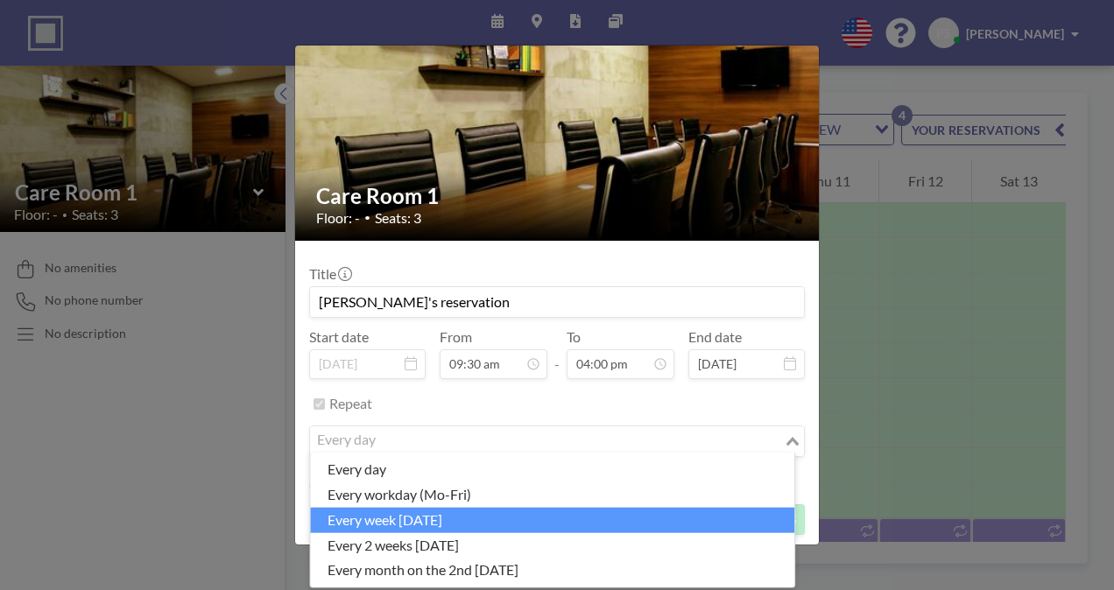
click at [385, 517] on li "every week [DATE]" at bounding box center [552, 519] width 484 height 25
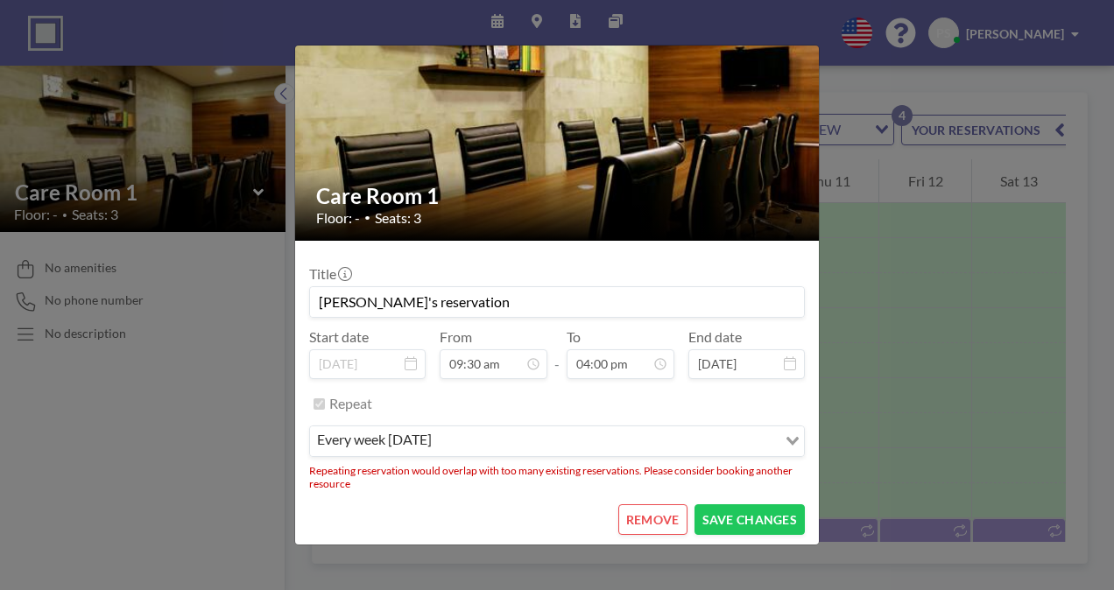
click at [897, 266] on div "Care Room 1 Floor: - • Seats: 3 Title [PERSON_NAME]'s reservation Start date [D…" at bounding box center [557, 295] width 1114 height 590
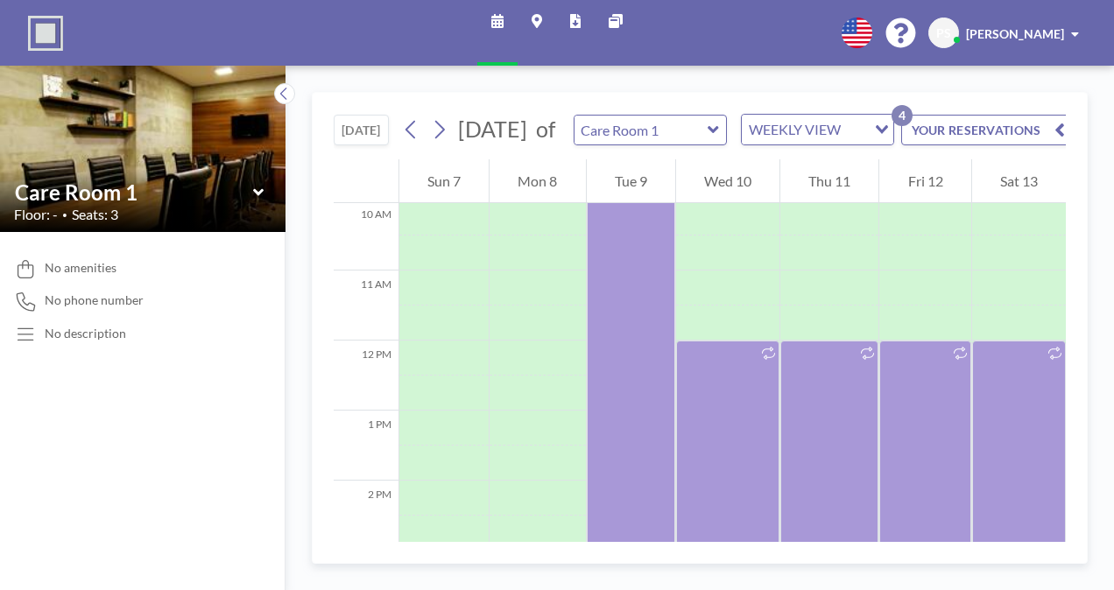
scroll to position [702, 0]
click at [1010, 138] on button "YOUR RESERVATIONS 4" at bounding box center [988, 130] width 175 height 31
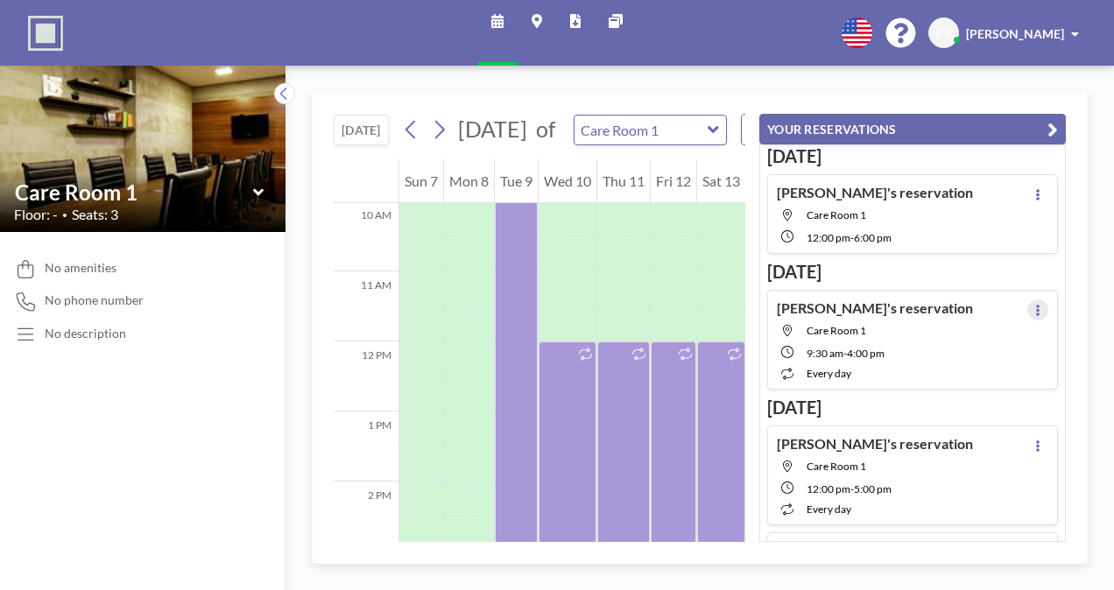
click at [1034, 305] on icon at bounding box center [1037, 310] width 7 height 11
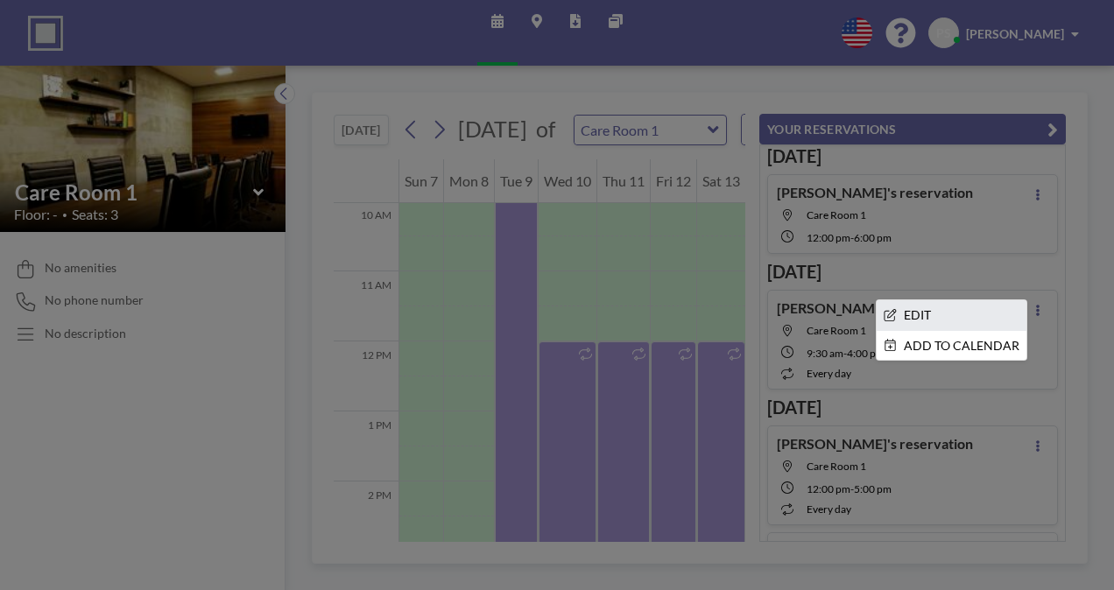
click at [924, 311] on li "EDIT" at bounding box center [951, 315] width 150 height 30
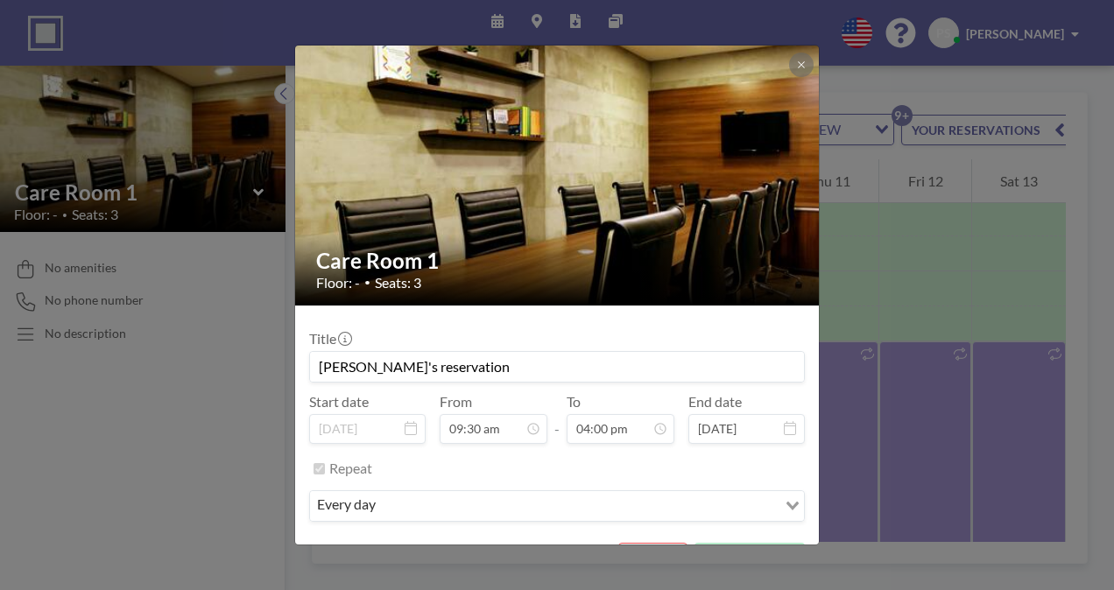
scroll to position [592, 0]
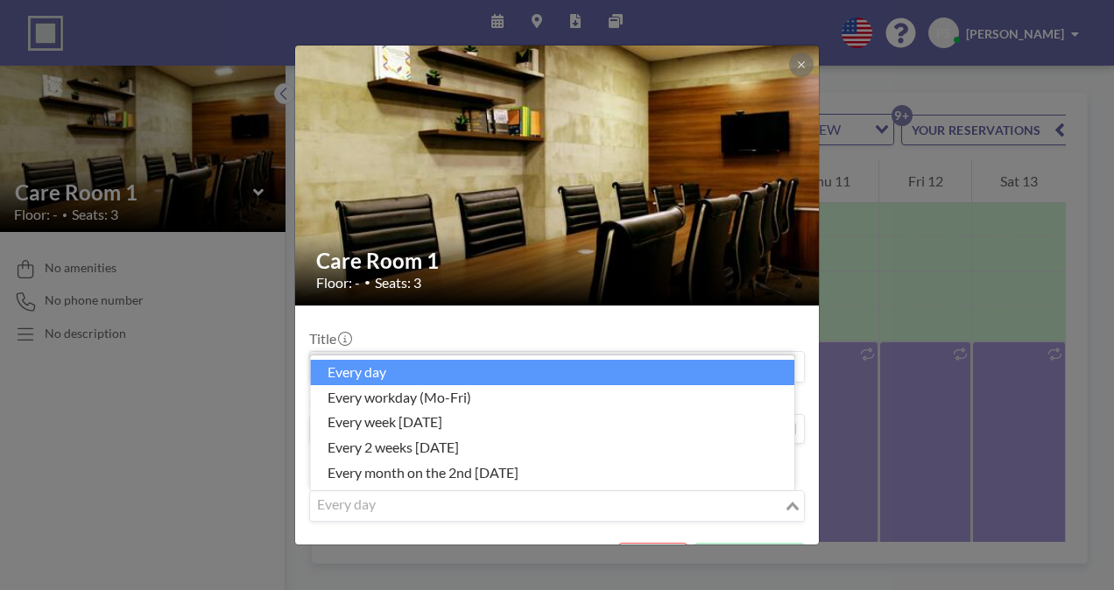
click at [786, 502] on icon "Search for option" at bounding box center [792, 506] width 12 height 9
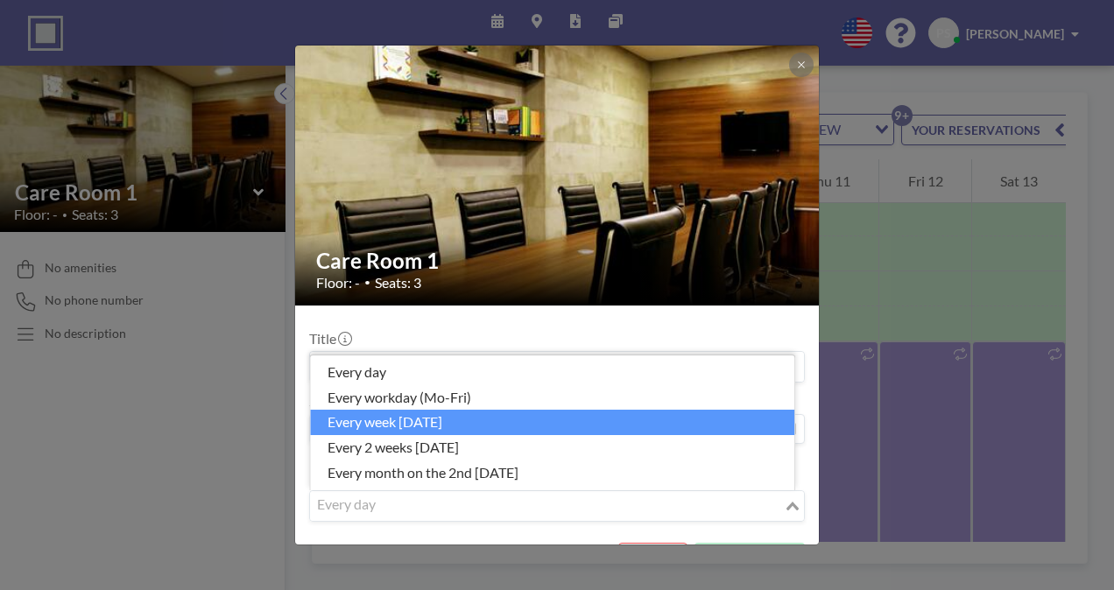
click at [388, 419] on li "every week [DATE]" at bounding box center [552, 422] width 484 height 25
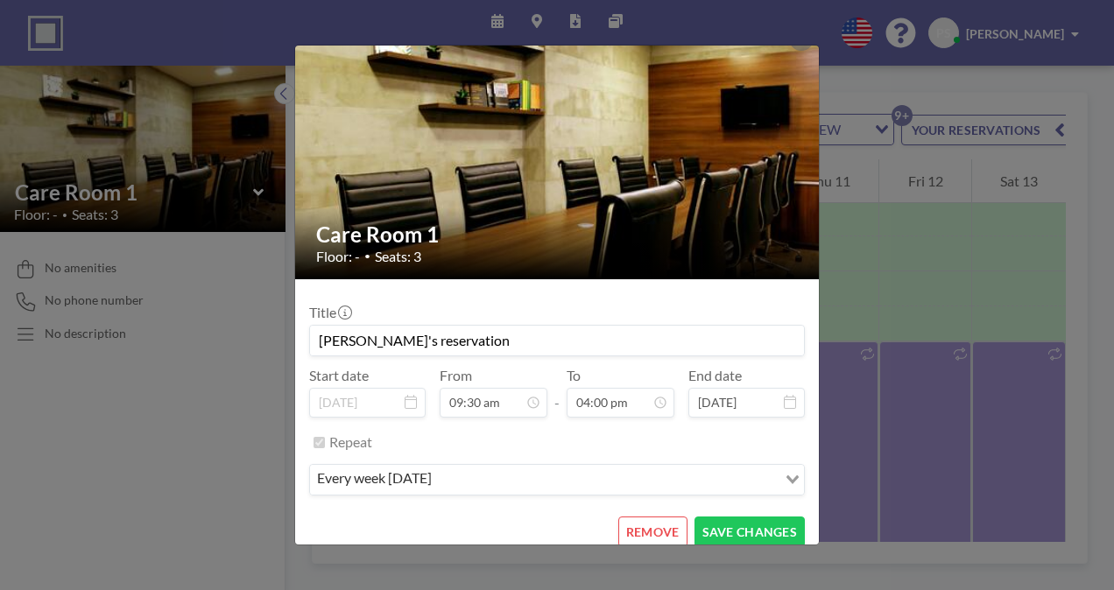
scroll to position [39, 0]
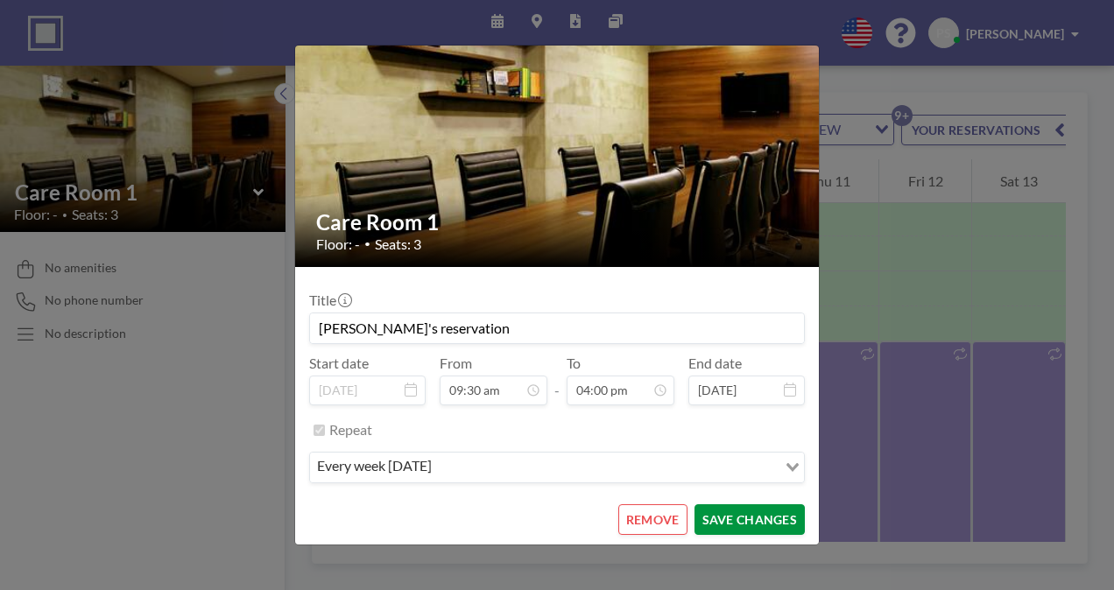
click at [723, 511] on button "SAVE CHANGES" at bounding box center [749, 519] width 110 height 31
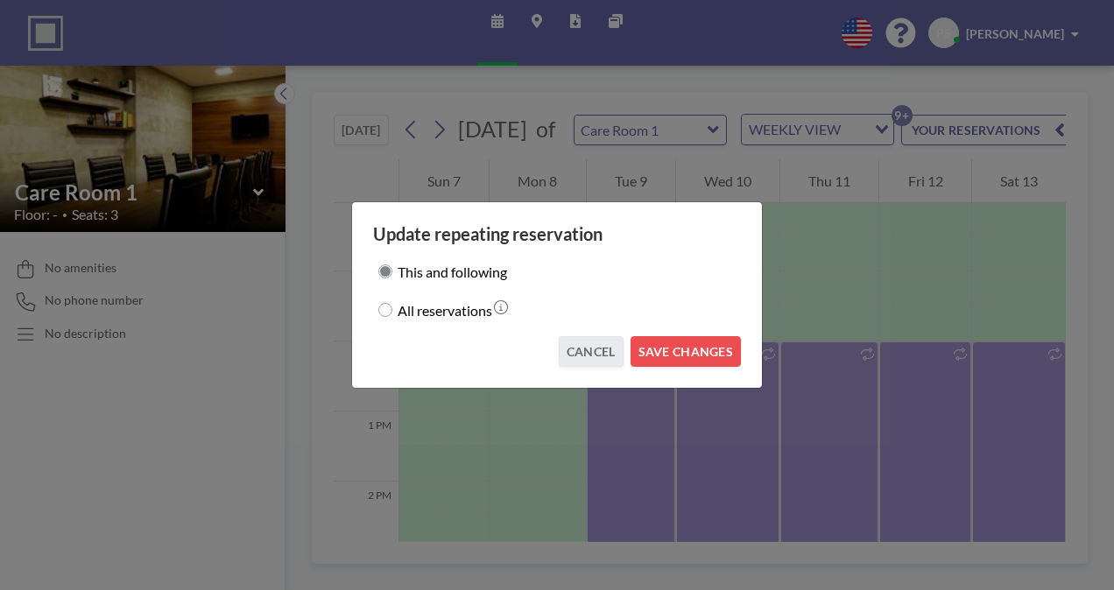
click at [382, 308] on input "All reservations" at bounding box center [385, 310] width 14 height 14
radio input "true"
click at [683, 343] on button "SAVE CHANGES" at bounding box center [685, 351] width 110 height 31
click at [385, 271] on input "This and following" at bounding box center [385, 271] width 14 height 14
radio input "true"
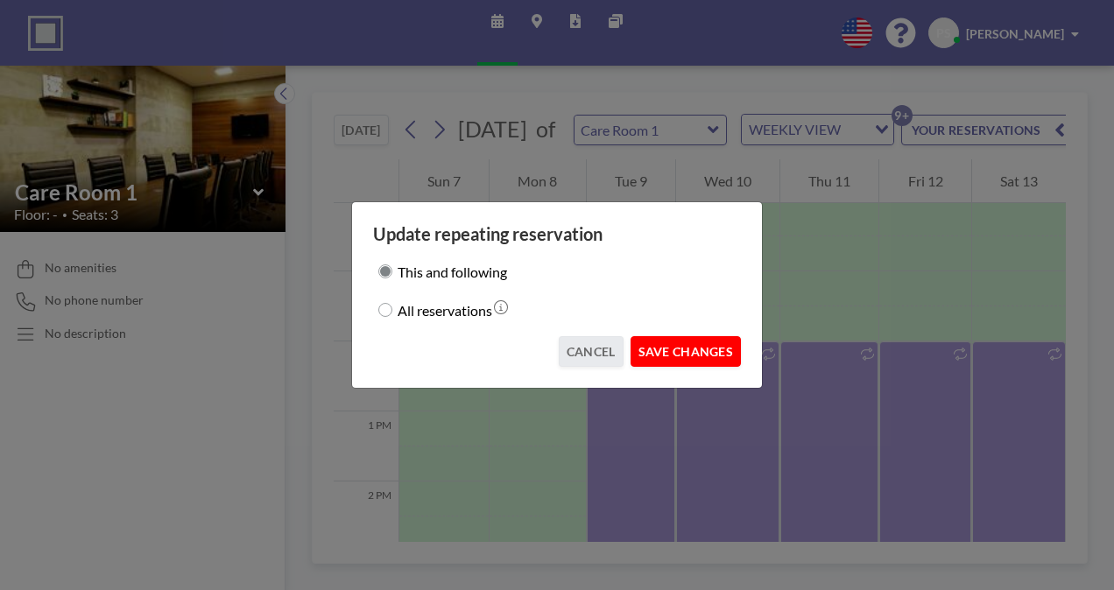
click at [698, 347] on button "SAVE CHANGES" at bounding box center [685, 351] width 110 height 31
click at [834, 247] on div "Update repeating reservation This and following All reservations CANCEL SAVE CH…" at bounding box center [557, 295] width 1114 height 590
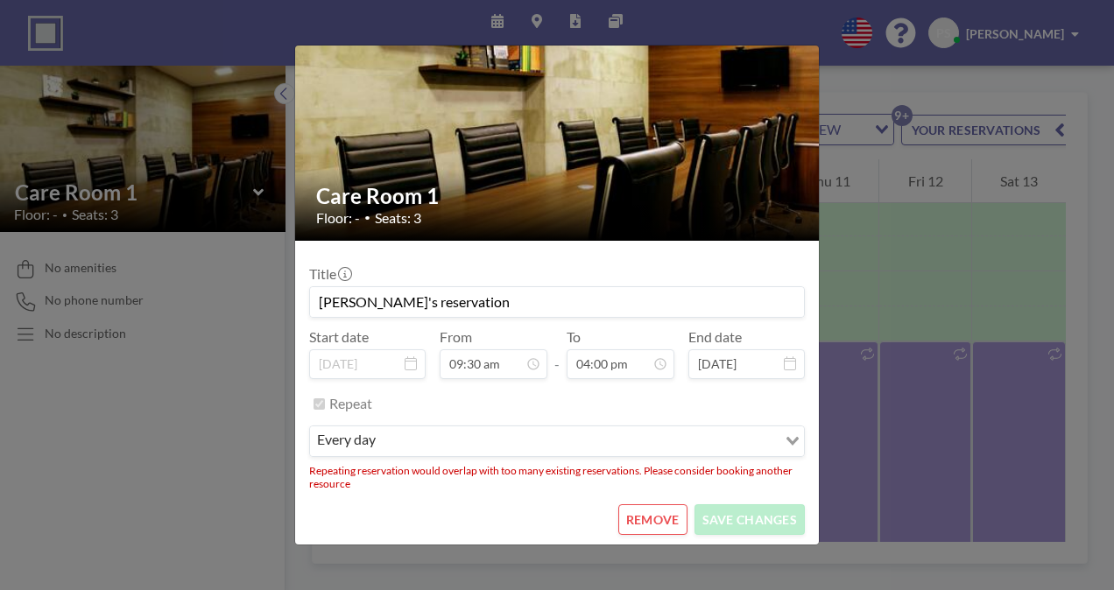
scroll to position [0, 0]
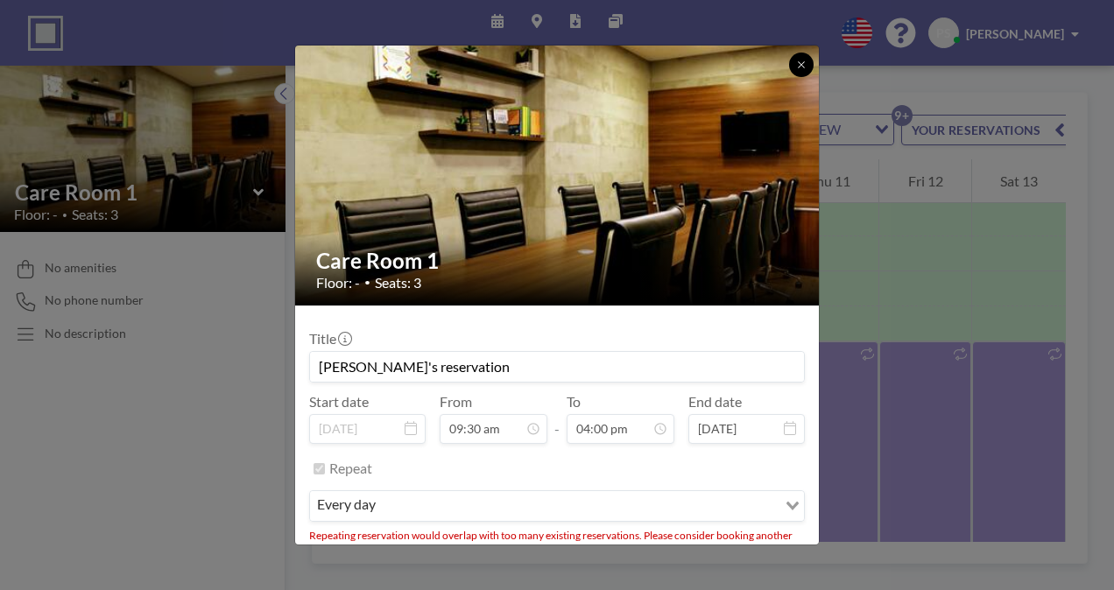
click at [800, 60] on icon at bounding box center [801, 65] width 11 height 11
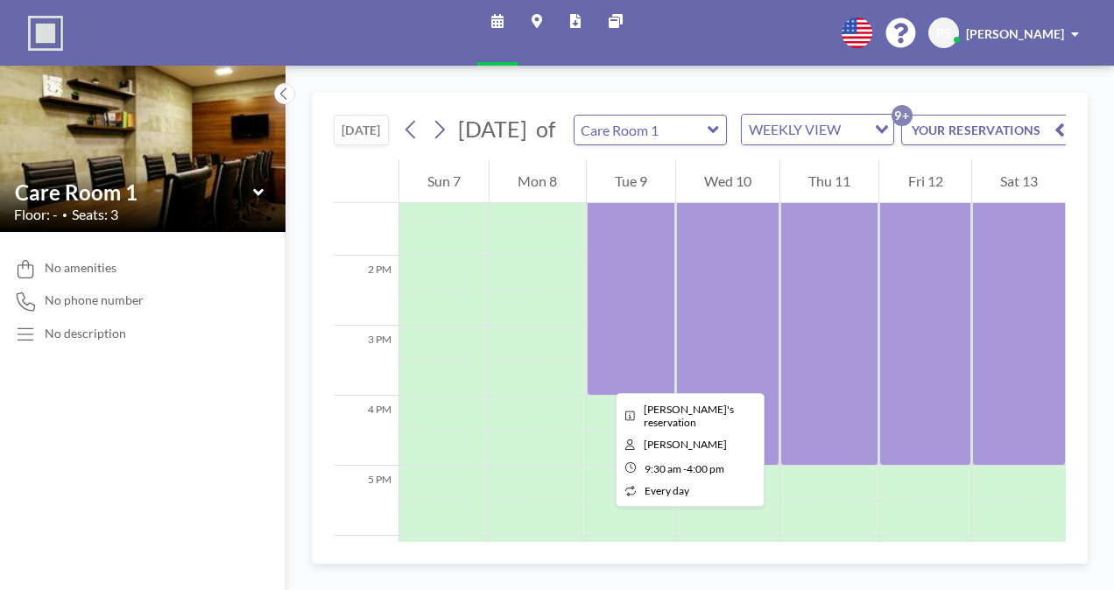
scroll to position [926, 0]
click at [602, 377] on div at bounding box center [631, 169] width 88 height 455
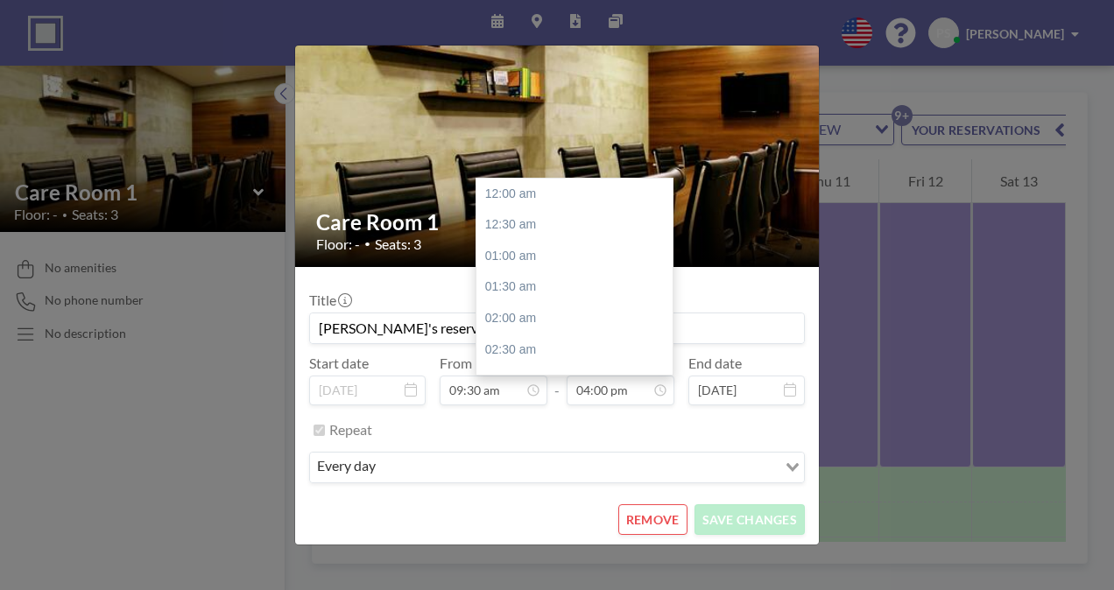
scroll to position [997, 0]
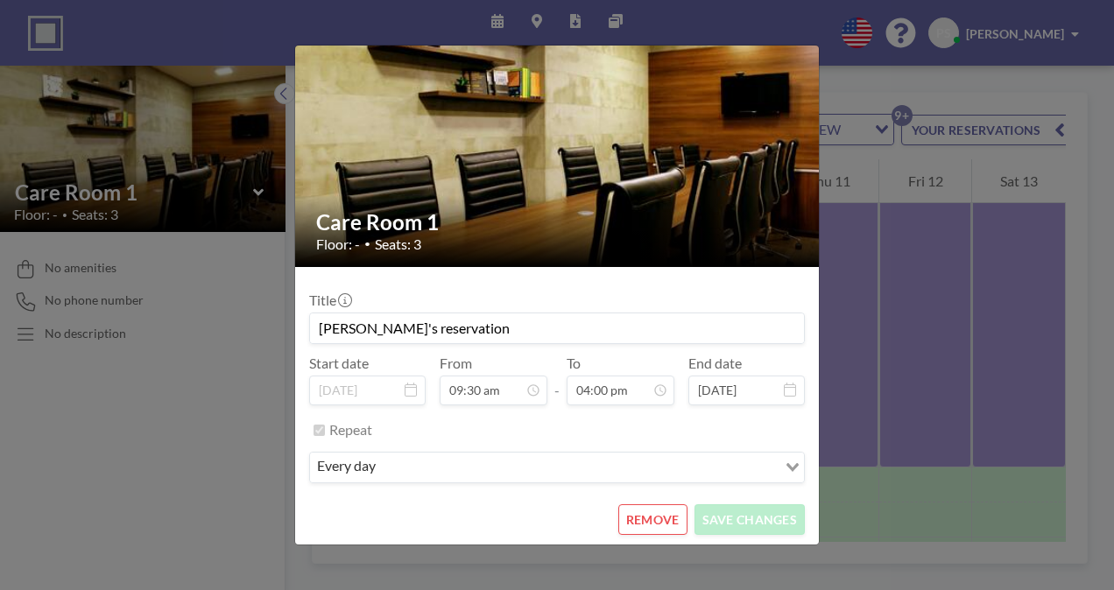
click at [651, 520] on button "REMOVE" at bounding box center [652, 519] width 69 height 31
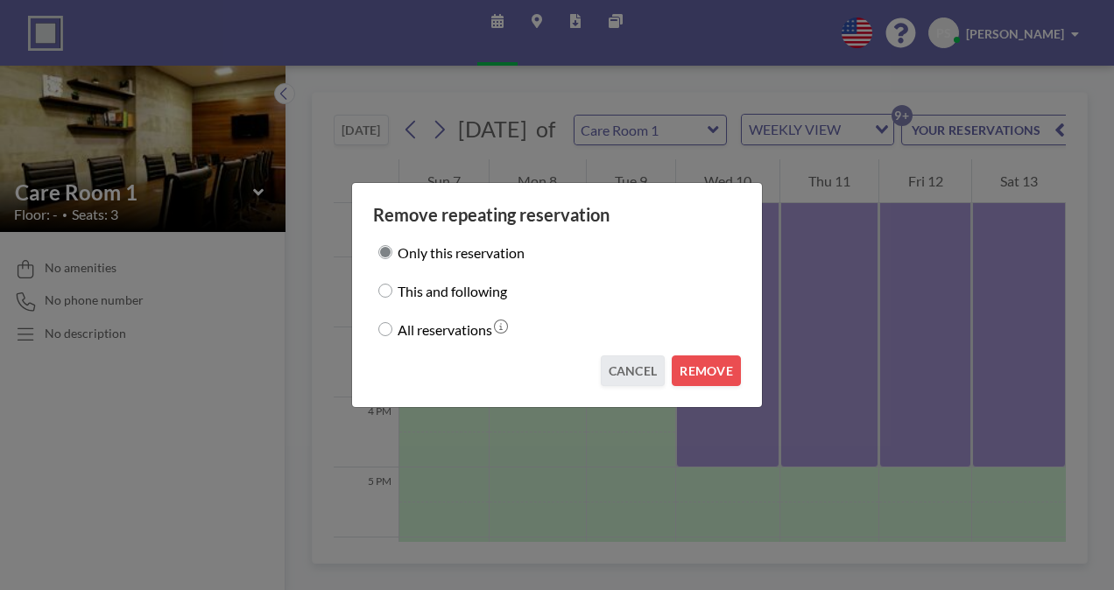
click at [383, 287] on input "This and following" at bounding box center [385, 291] width 14 height 14
radio input "true"
click at [707, 364] on button "REMOVE" at bounding box center [706, 370] width 69 height 31
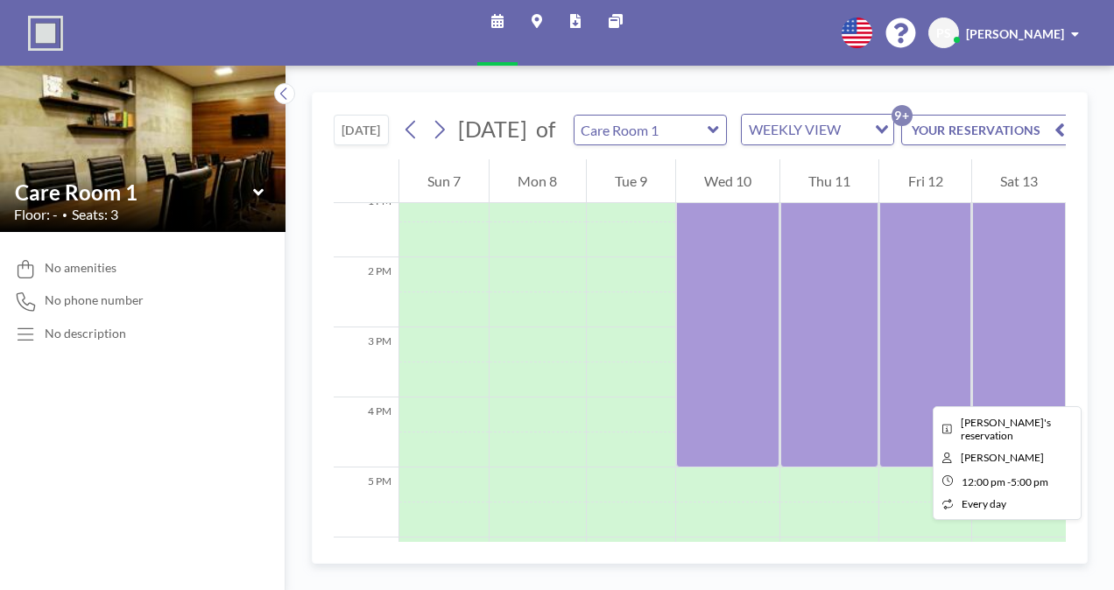
drag, startPoint x: 707, startPoint y: 364, endPoint x: 918, endPoint y: 390, distance: 213.5
click at [918, 390] on div at bounding box center [924, 292] width 91 height 350
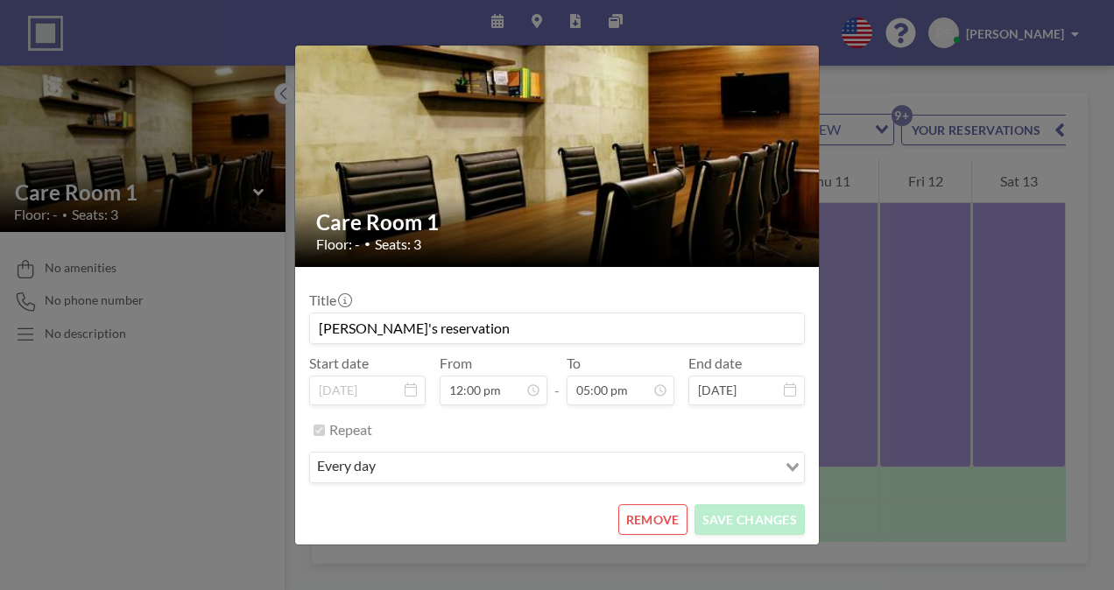
scroll to position [39, 0]
click at [650, 516] on button "REMOVE" at bounding box center [652, 519] width 69 height 31
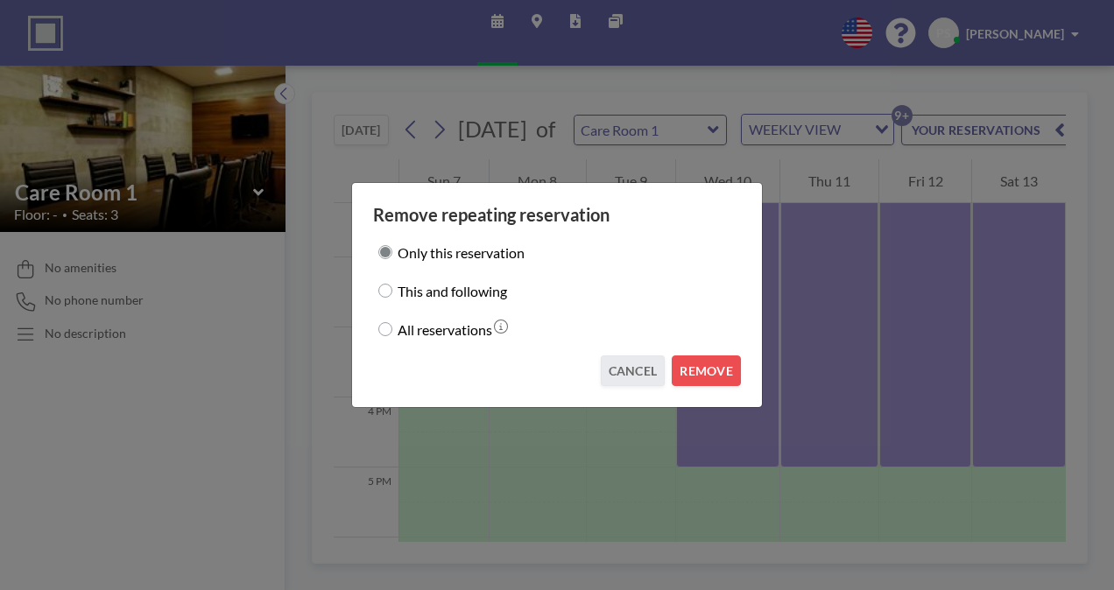
click at [385, 287] on input "This and following" at bounding box center [385, 291] width 14 height 14
radio input "true"
click at [709, 366] on button "REMOVE" at bounding box center [706, 370] width 69 height 31
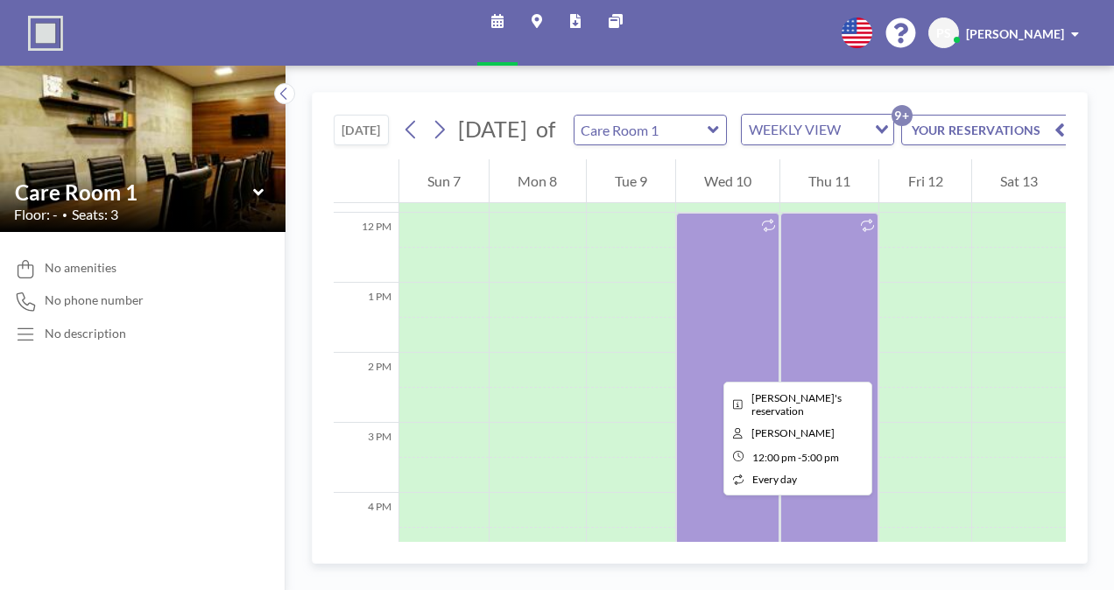
scroll to position [830, 0]
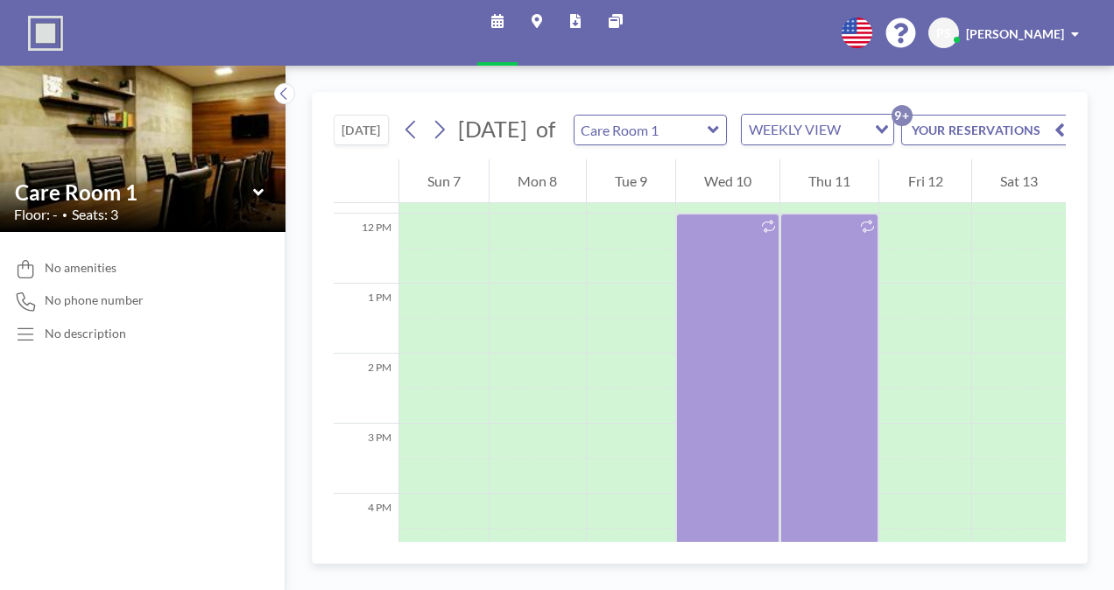
click at [1007, 140] on button "YOUR RESERVATIONS 9+" at bounding box center [988, 130] width 175 height 31
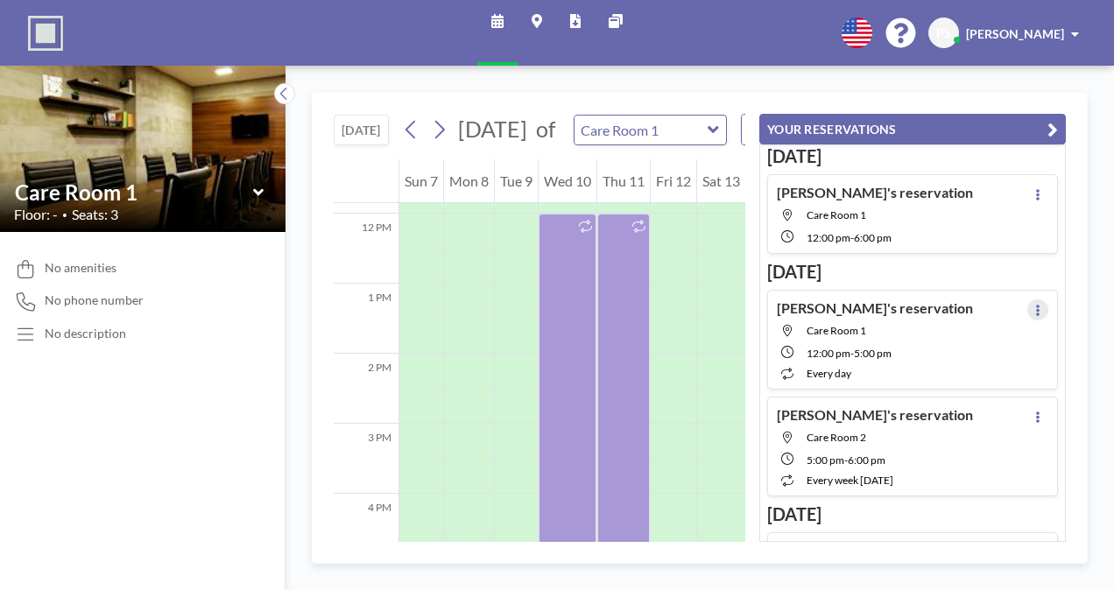
click at [1034, 306] on icon at bounding box center [1037, 310] width 7 height 11
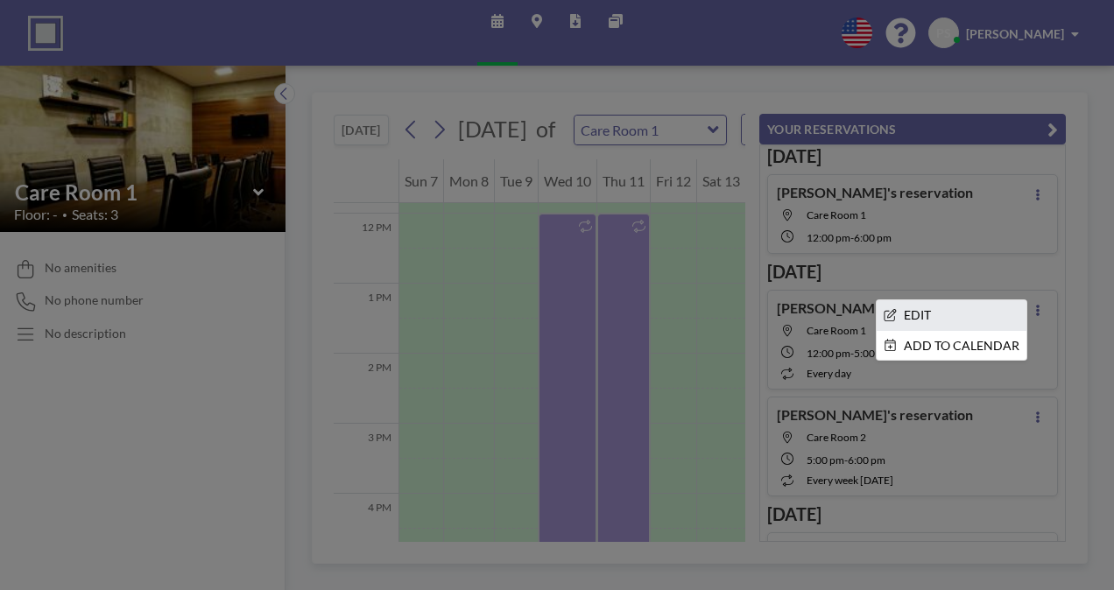
click at [918, 312] on li "EDIT" at bounding box center [951, 315] width 150 height 30
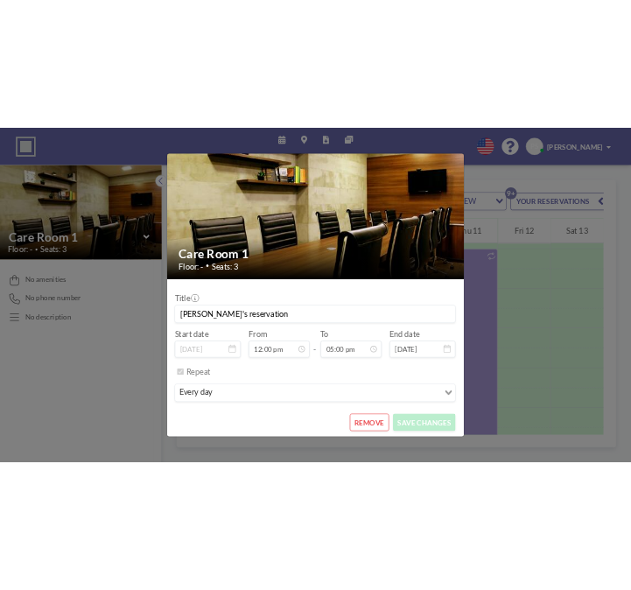
scroll to position [39, 0]
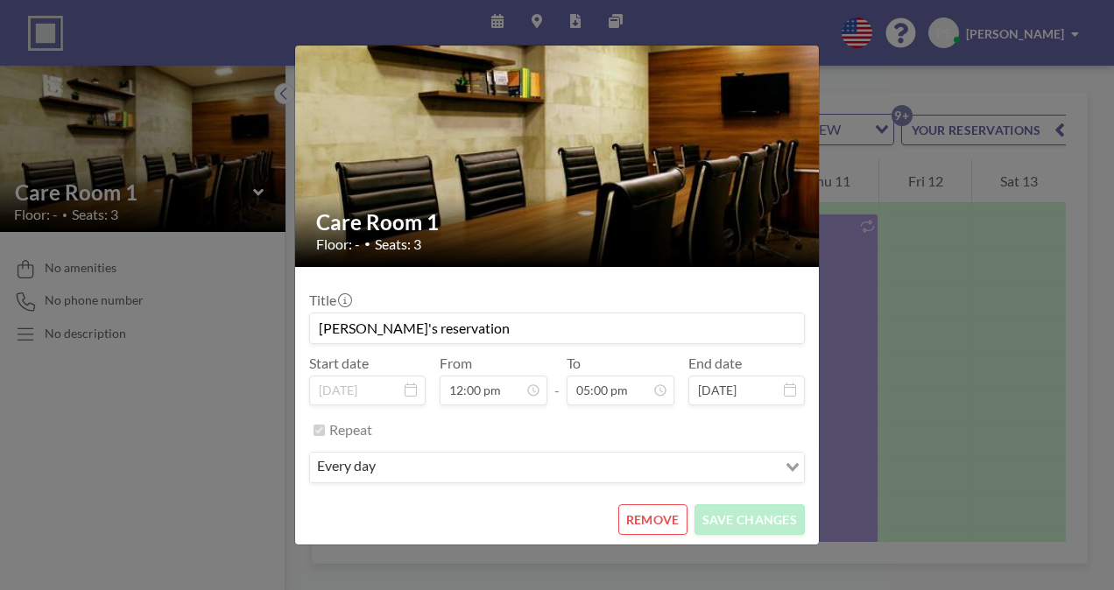
click at [641, 515] on button "REMOVE" at bounding box center [652, 519] width 69 height 31
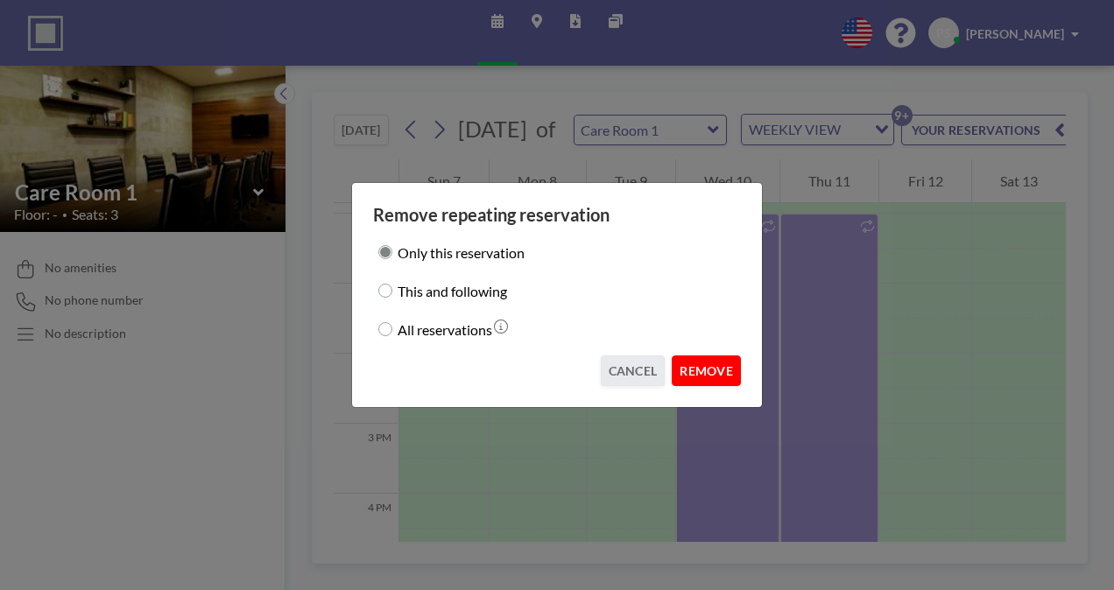
click at [725, 361] on button "REMOVE" at bounding box center [706, 370] width 69 height 31
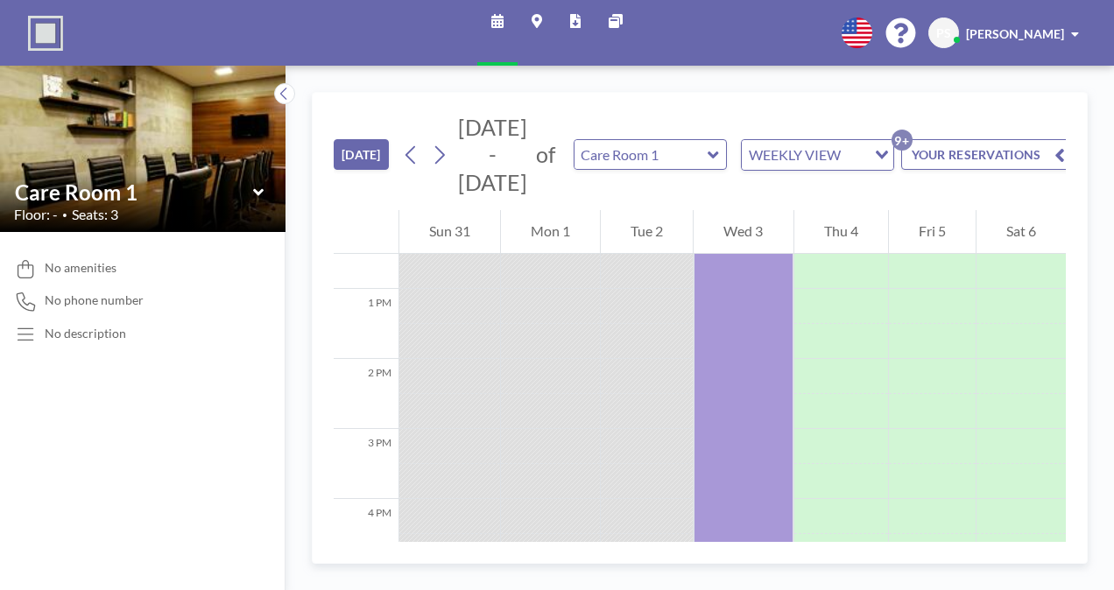
scroll to position [881, 0]
click at [1009, 150] on button "YOUR RESERVATIONS 9+" at bounding box center [988, 154] width 175 height 31
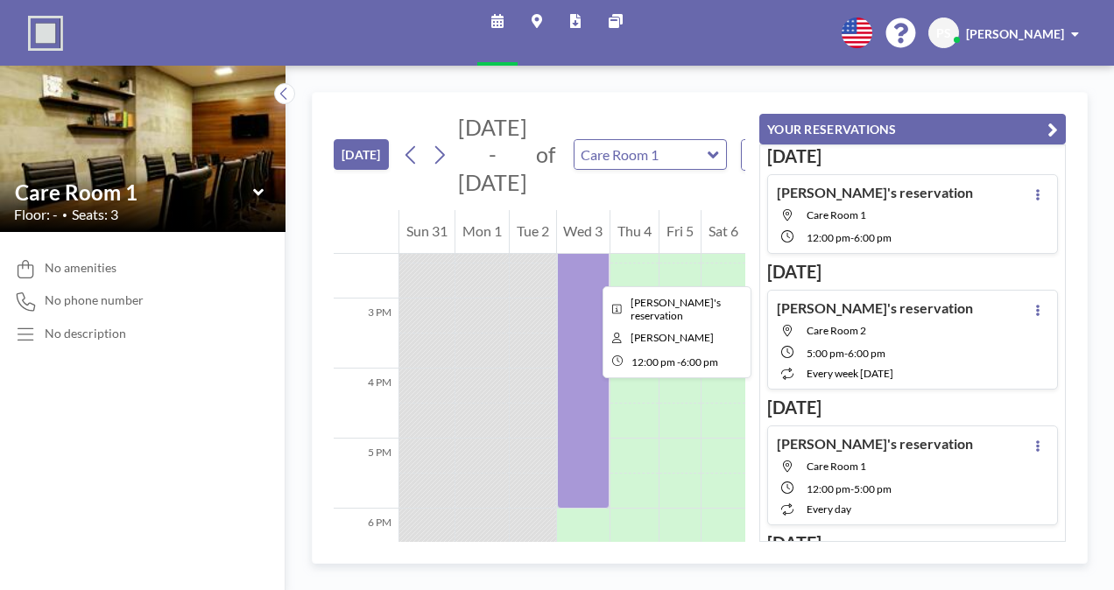
scroll to position [1007, 0]
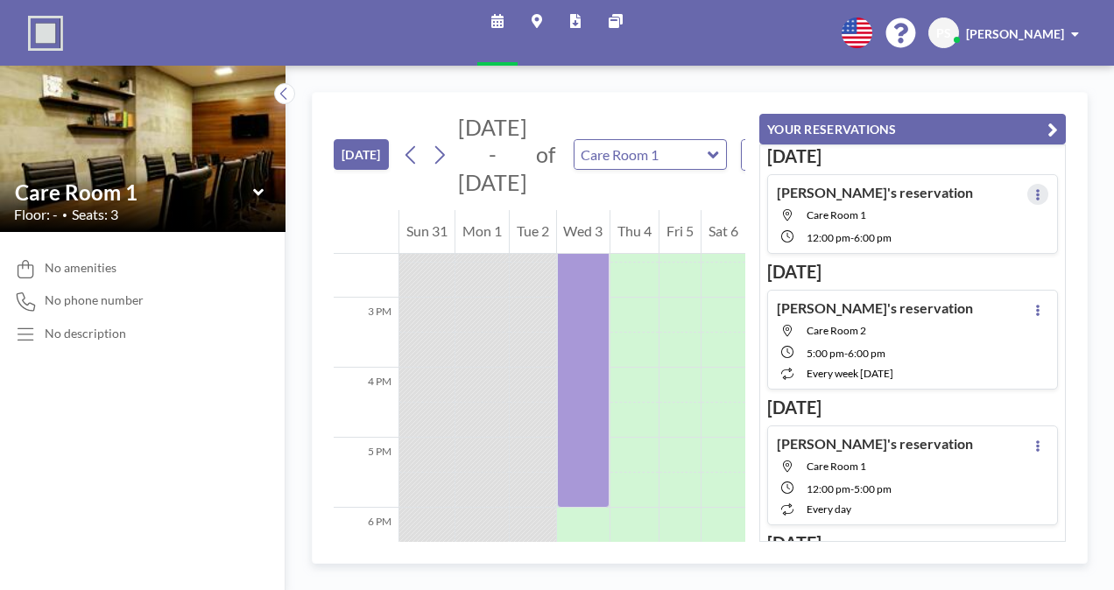
click at [1033, 189] on button at bounding box center [1037, 194] width 21 height 21
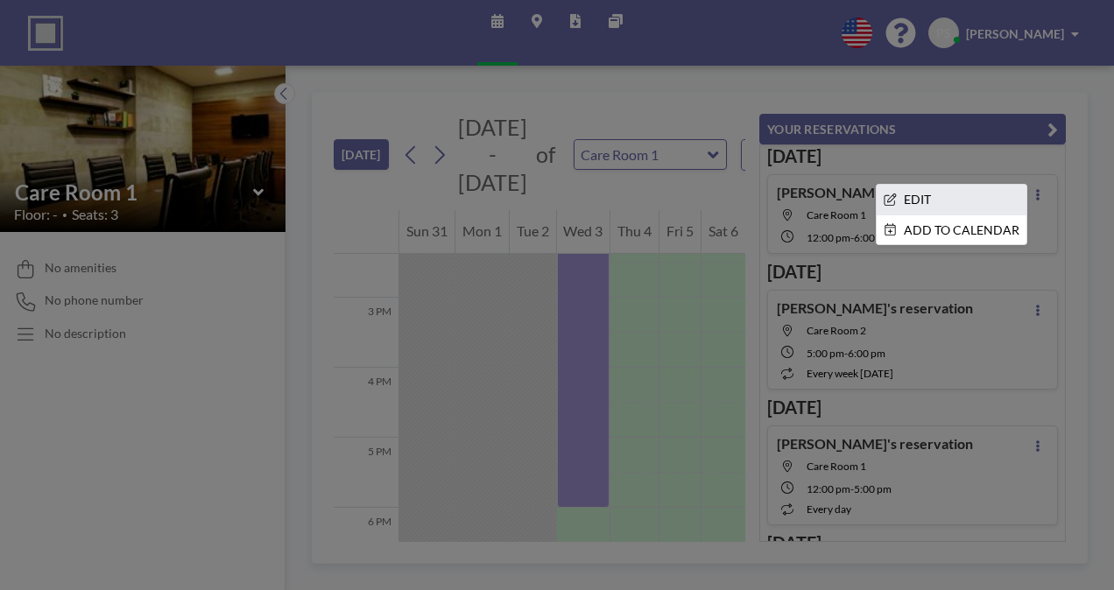
click at [918, 193] on li "EDIT" at bounding box center [951, 200] width 150 height 30
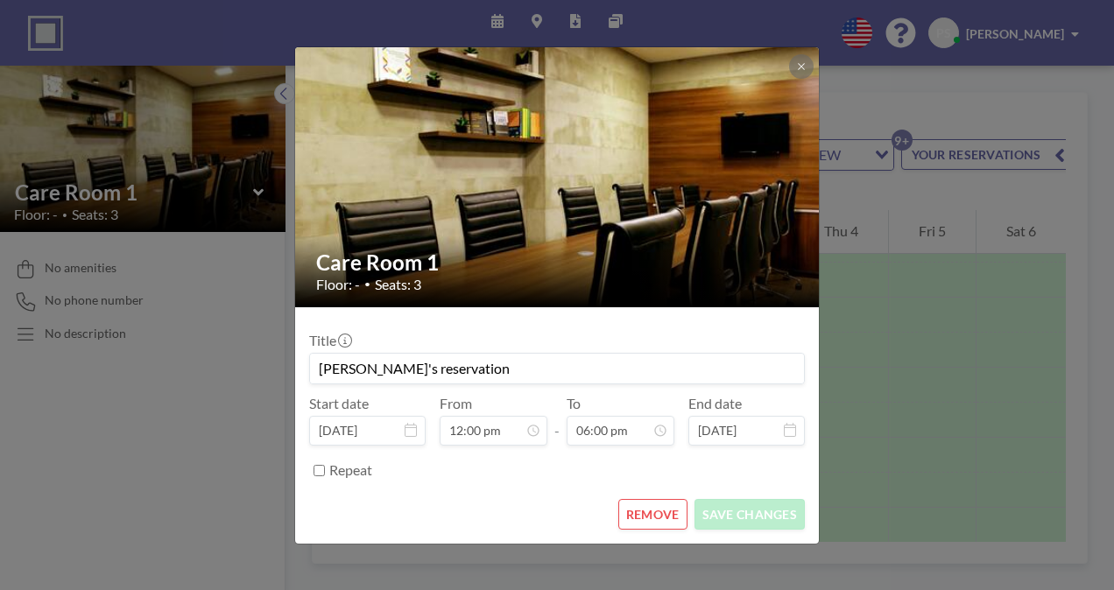
click at [645, 517] on button "REMOVE" at bounding box center [652, 514] width 69 height 31
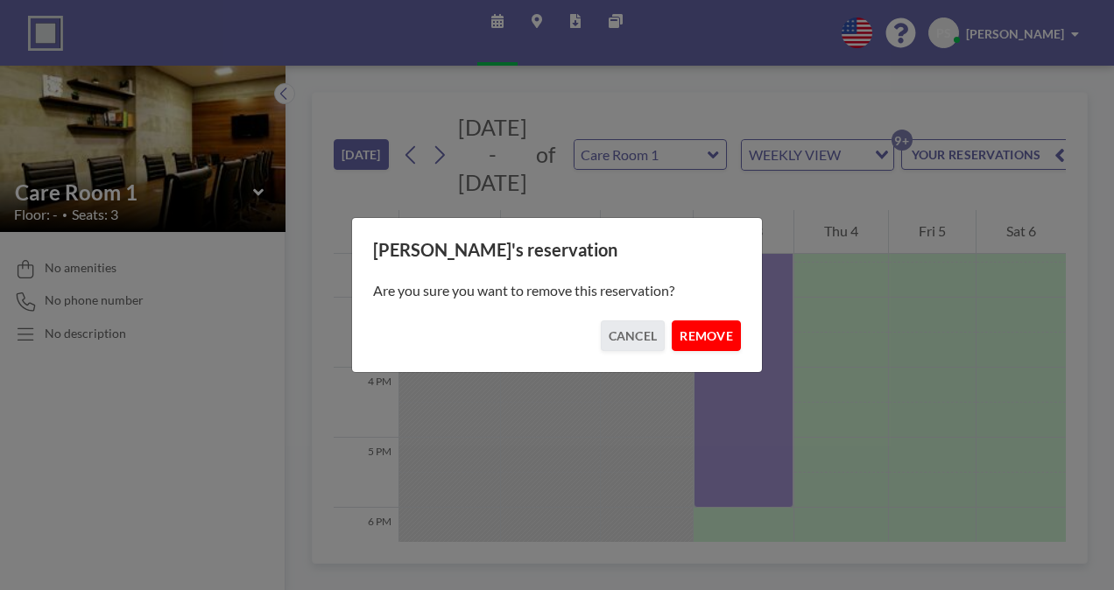
click at [693, 334] on button "REMOVE" at bounding box center [706, 335] width 69 height 31
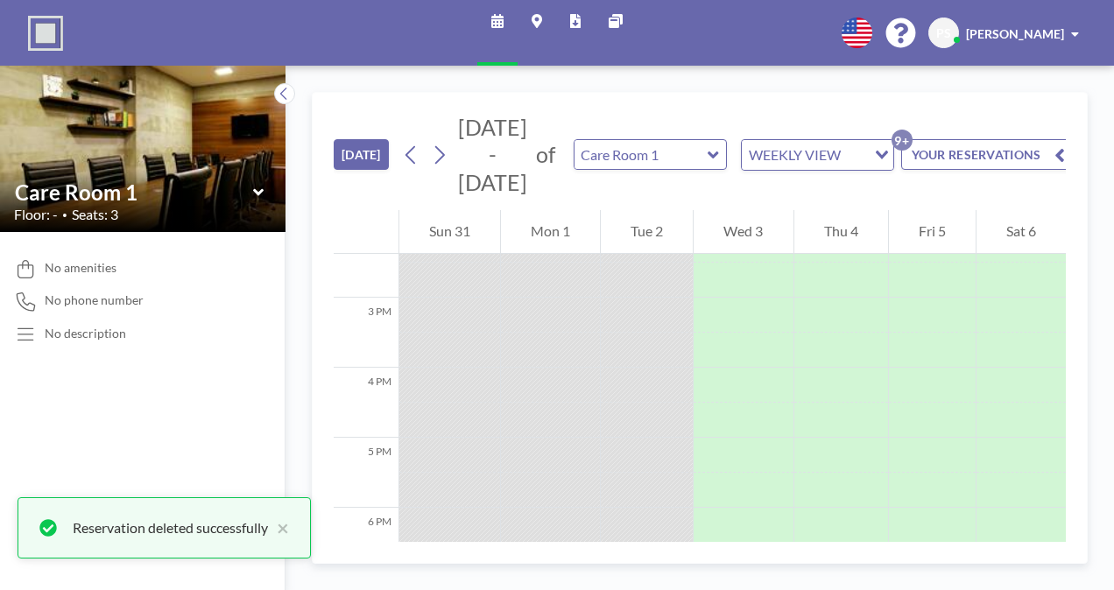
click at [984, 148] on button "YOUR RESERVATIONS 9+" at bounding box center [988, 154] width 175 height 31
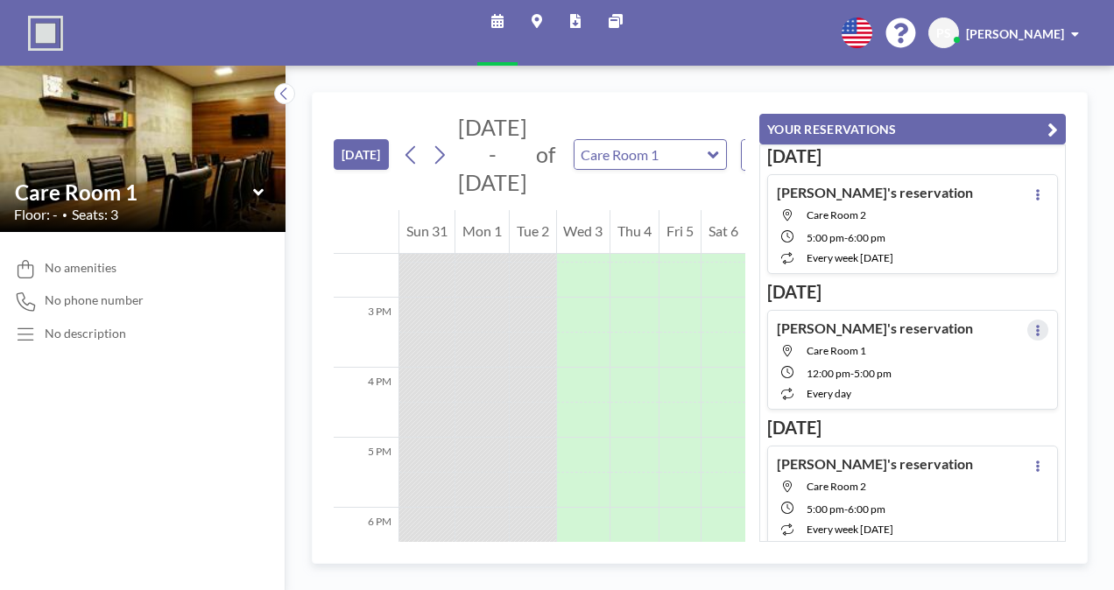
click at [1036, 325] on icon at bounding box center [1038, 330] width 4 height 11
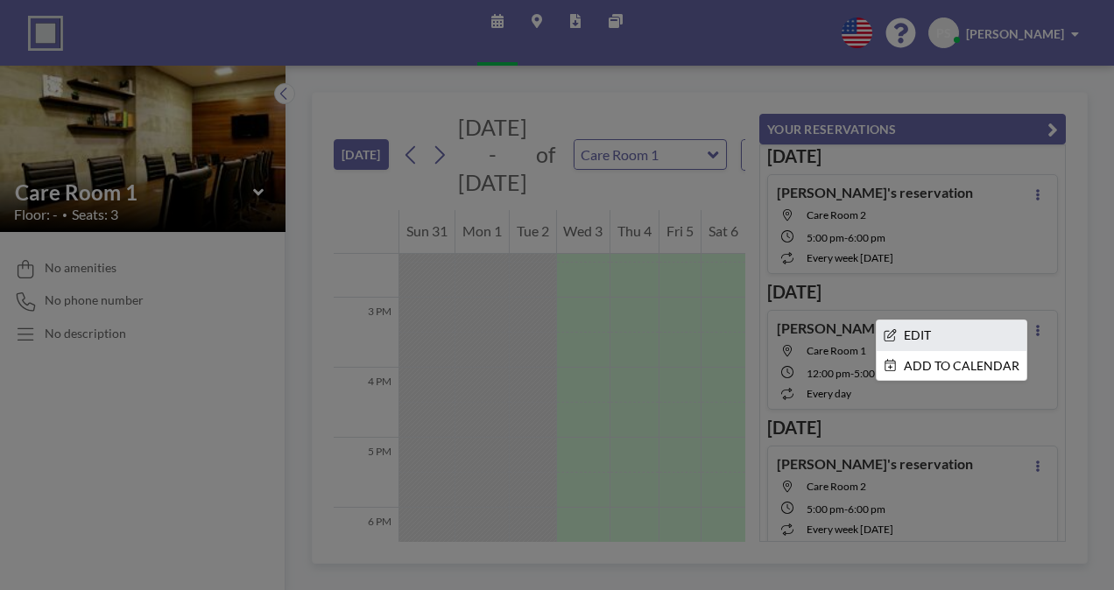
click at [932, 323] on li "EDIT" at bounding box center [951, 335] width 150 height 30
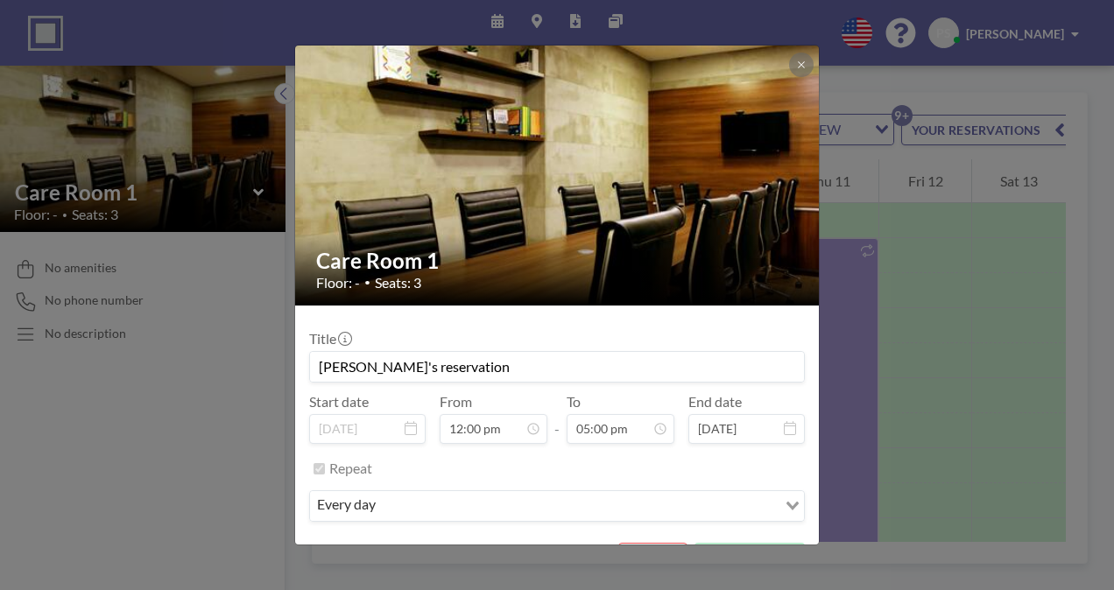
scroll to position [39, 0]
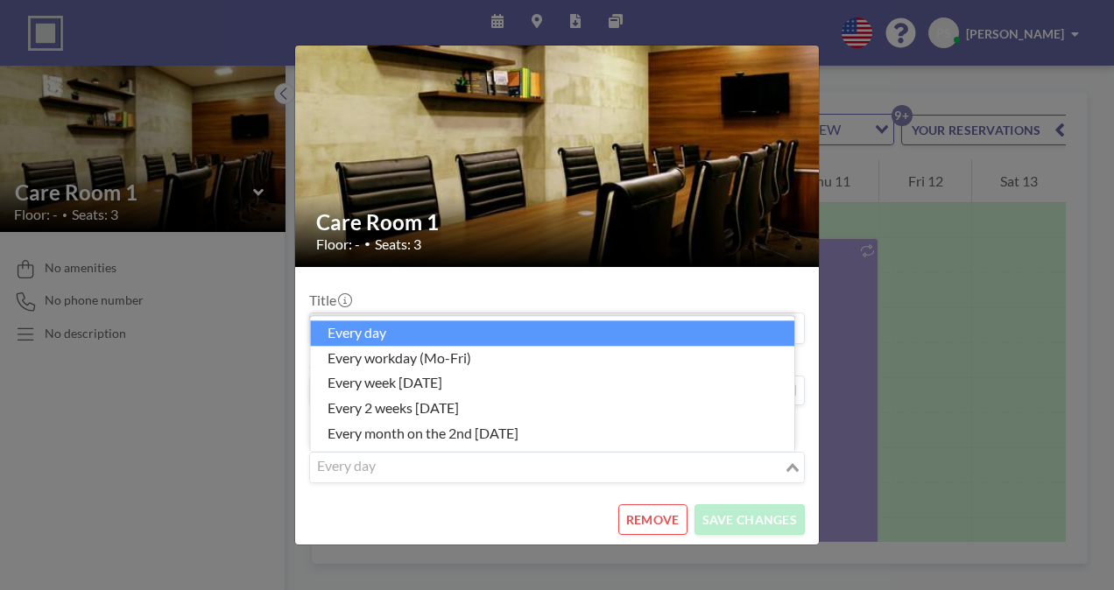
click at [786, 463] on icon "Search for option" at bounding box center [792, 467] width 12 height 9
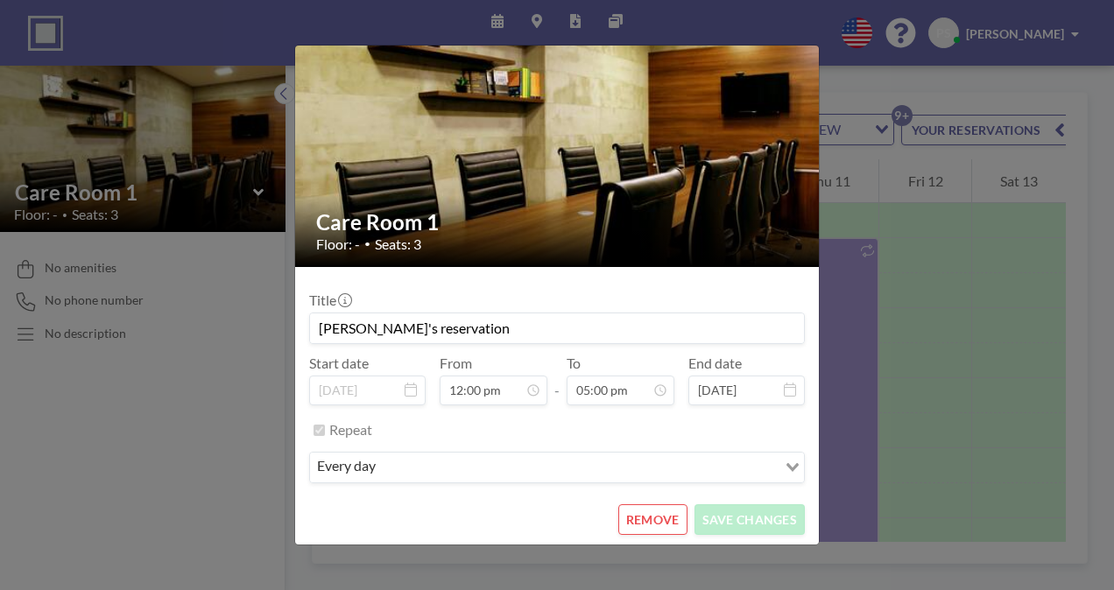
click at [651, 515] on button "REMOVE" at bounding box center [652, 519] width 69 height 31
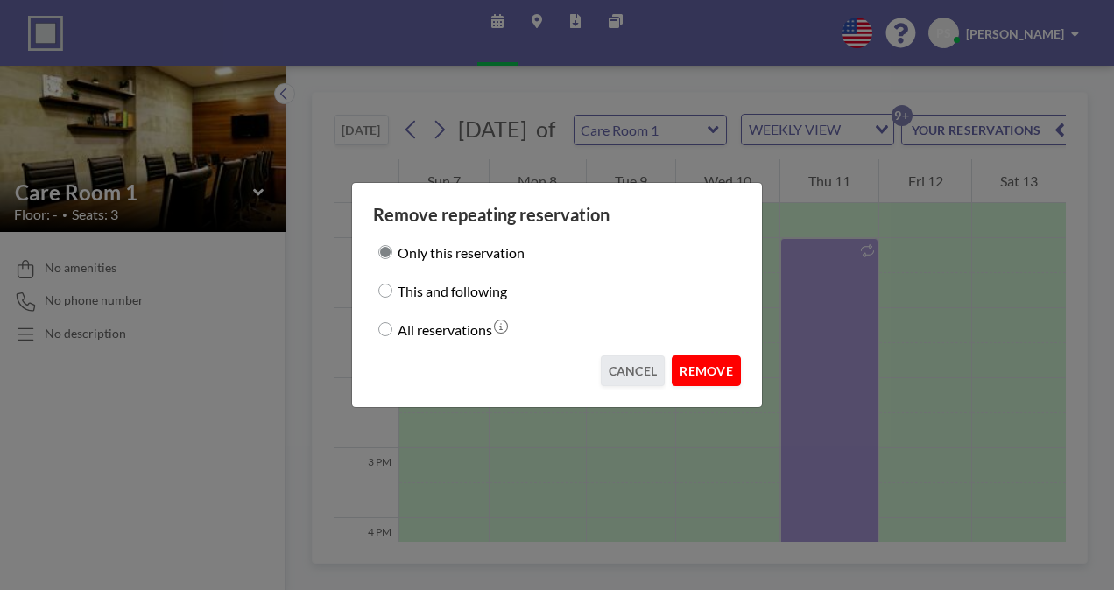
click at [709, 359] on button "REMOVE" at bounding box center [706, 370] width 69 height 31
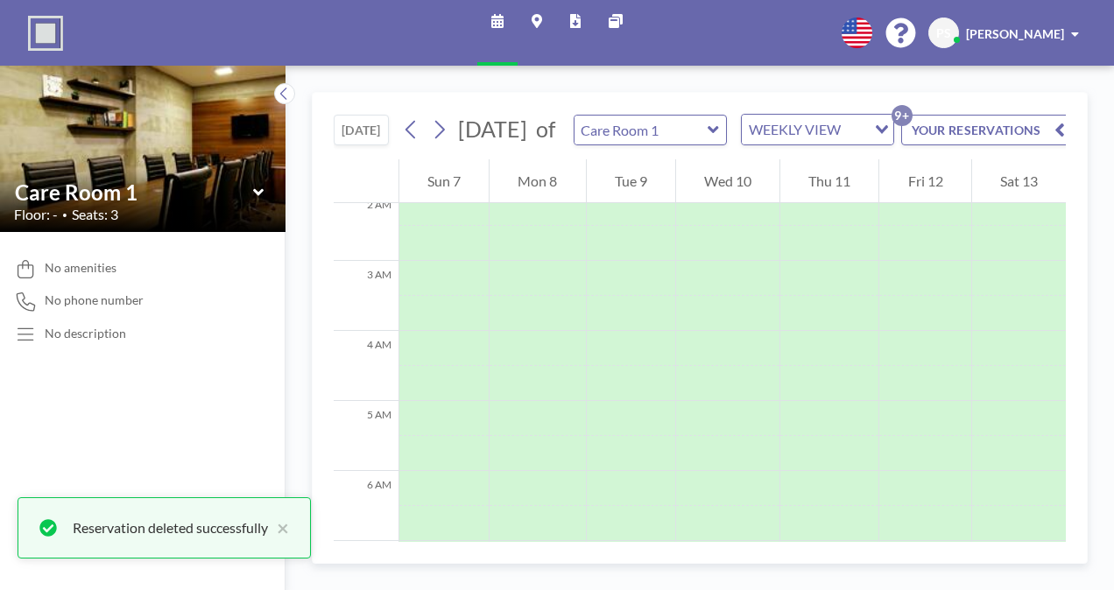
scroll to position [152, 0]
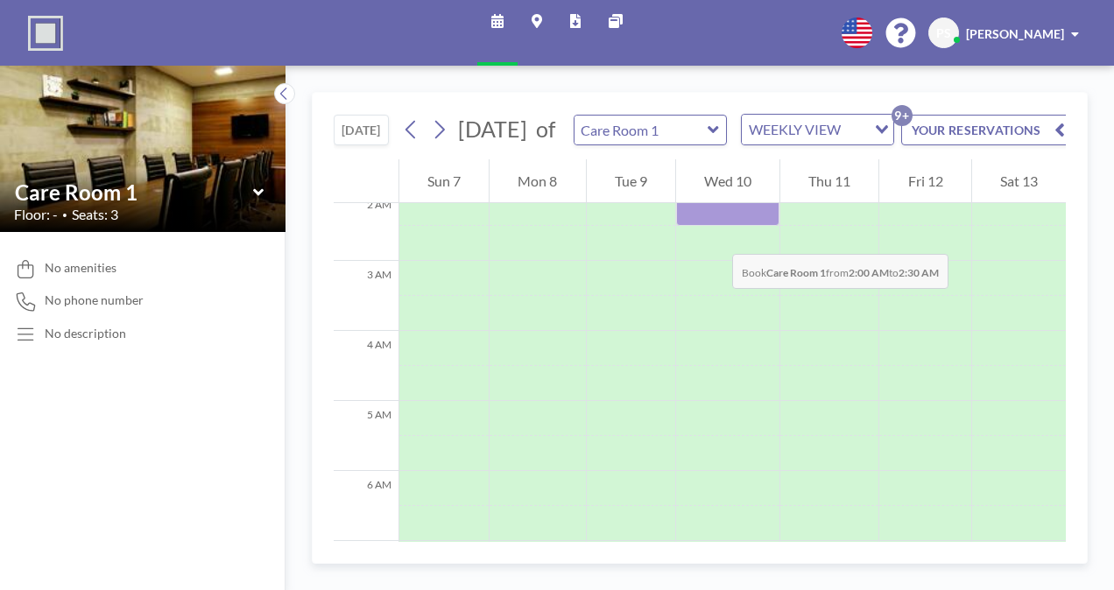
click at [714, 226] on div at bounding box center [727, 208] width 103 height 35
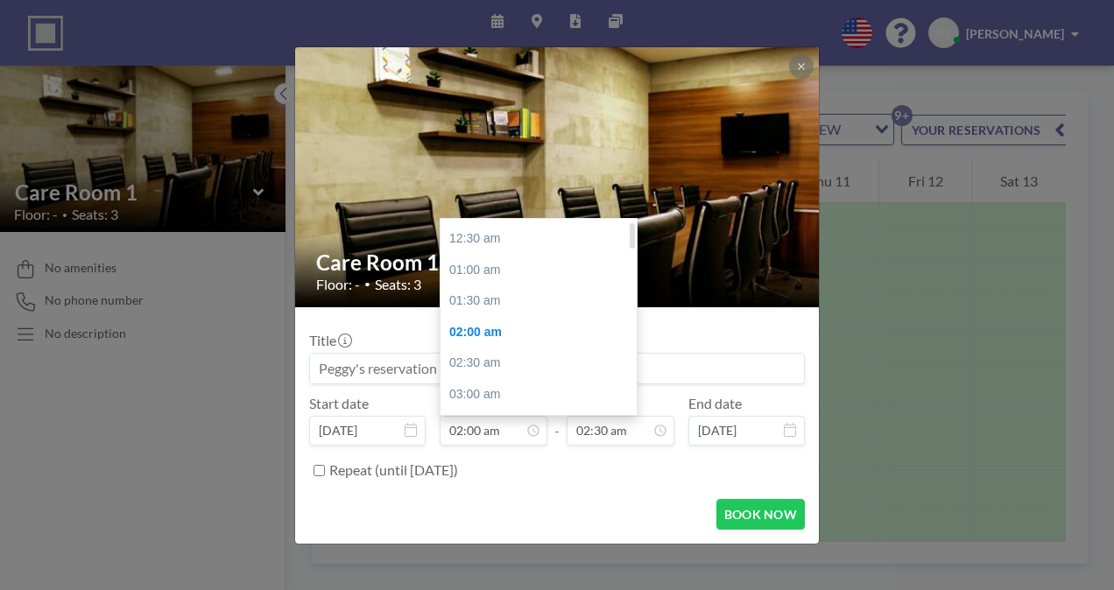
scroll to position [0, 0]
click at [473, 231] on div "12:00 am" at bounding box center [542, 235] width 205 height 32
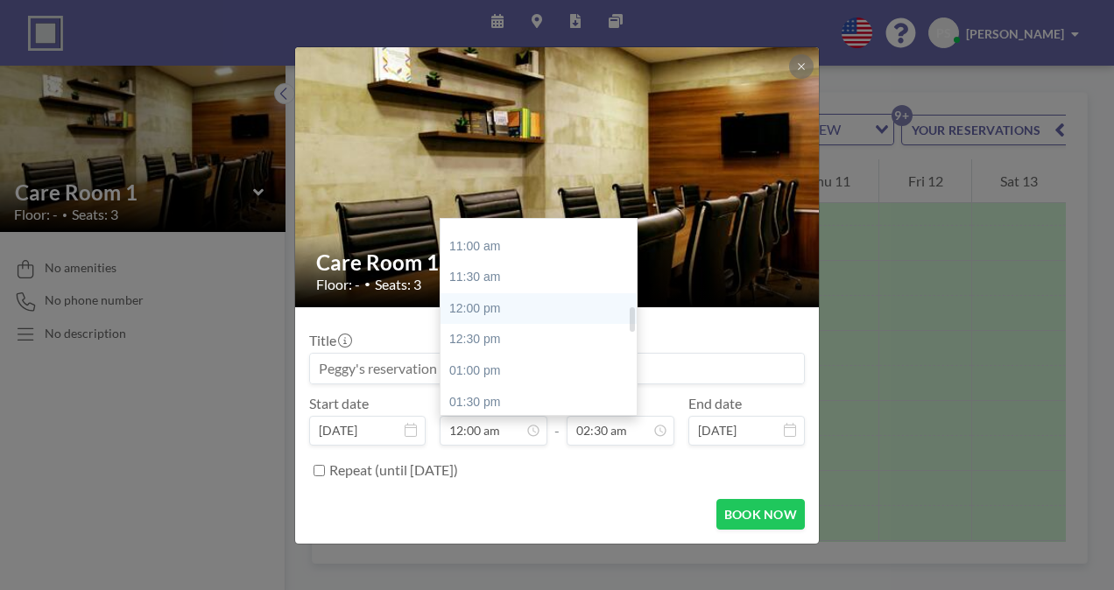
click at [481, 304] on div "12:00 pm" at bounding box center [542, 309] width 205 height 32
type input "12:00 pm"
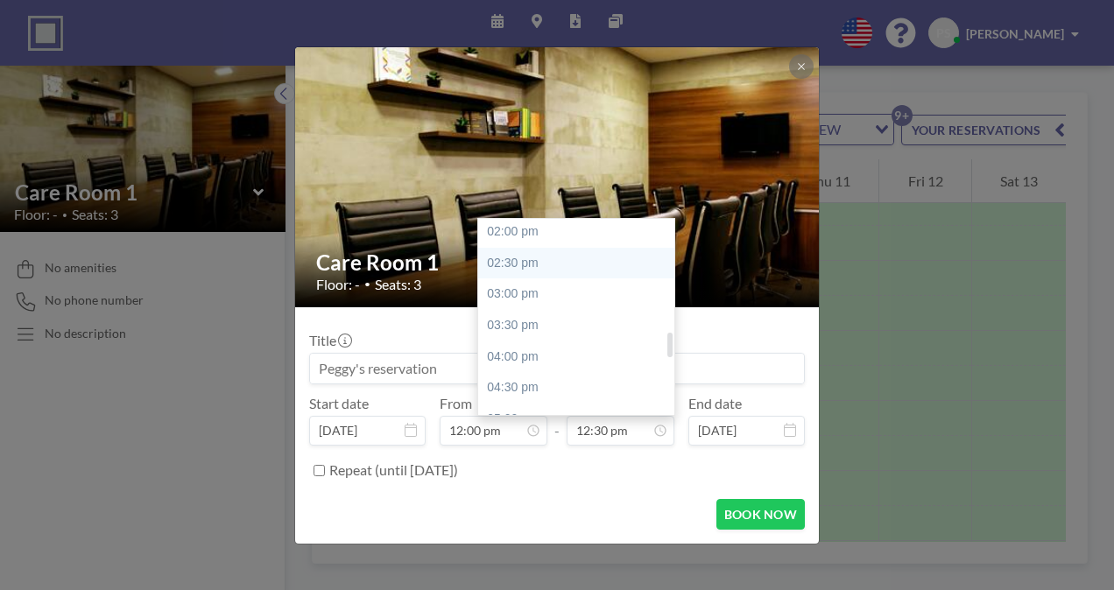
scroll to position [876, 0]
click at [526, 352] on div "04:00 pm" at bounding box center [580, 356] width 205 height 32
click at [518, 354] on div "06:00 pm" at bounding box center [580, 359] width 205 height 32
type input "06:00 pm"
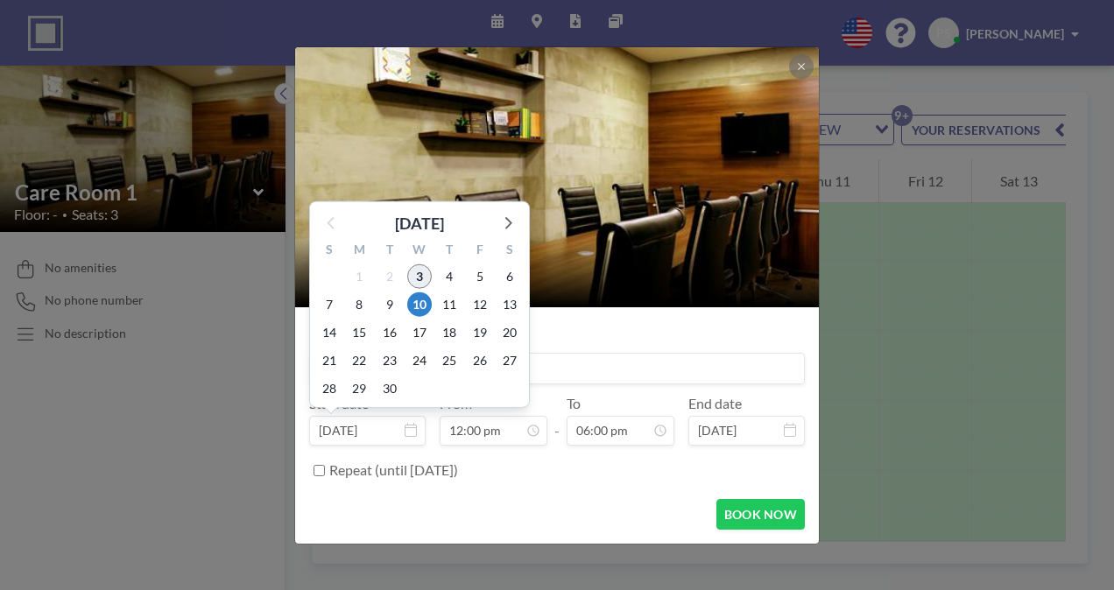
click at [420, 280] on span "3" at bounding box center [419, 276] width 25 height 25
type input "[DATE]"
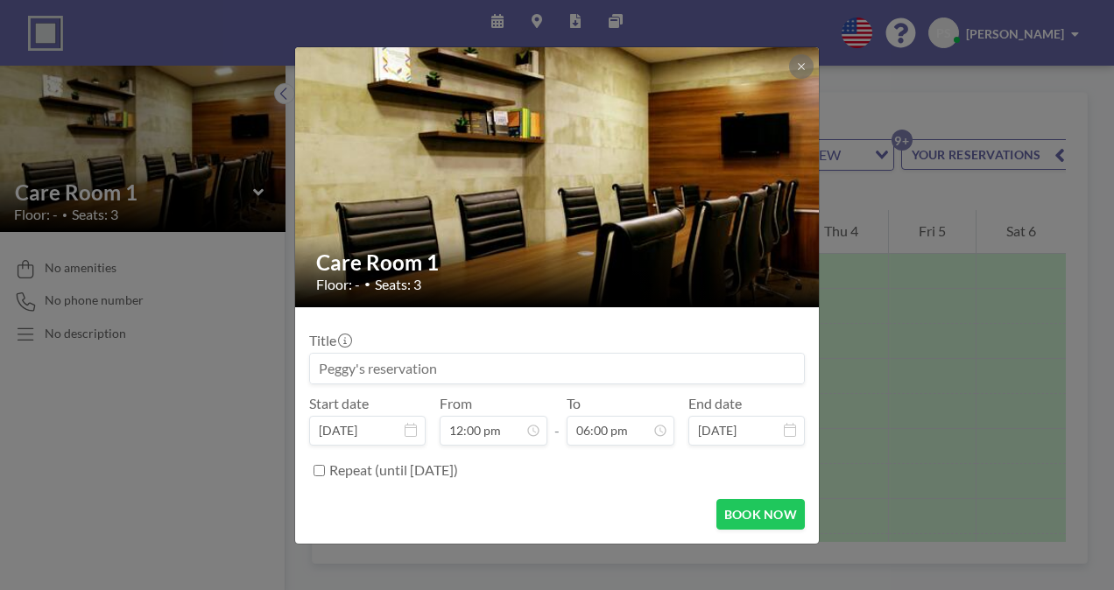
scroll to position [1122, 0]
click at [774, 513] on button "BOOK NOW" at bounding box center [760, 514] width 88 height 31
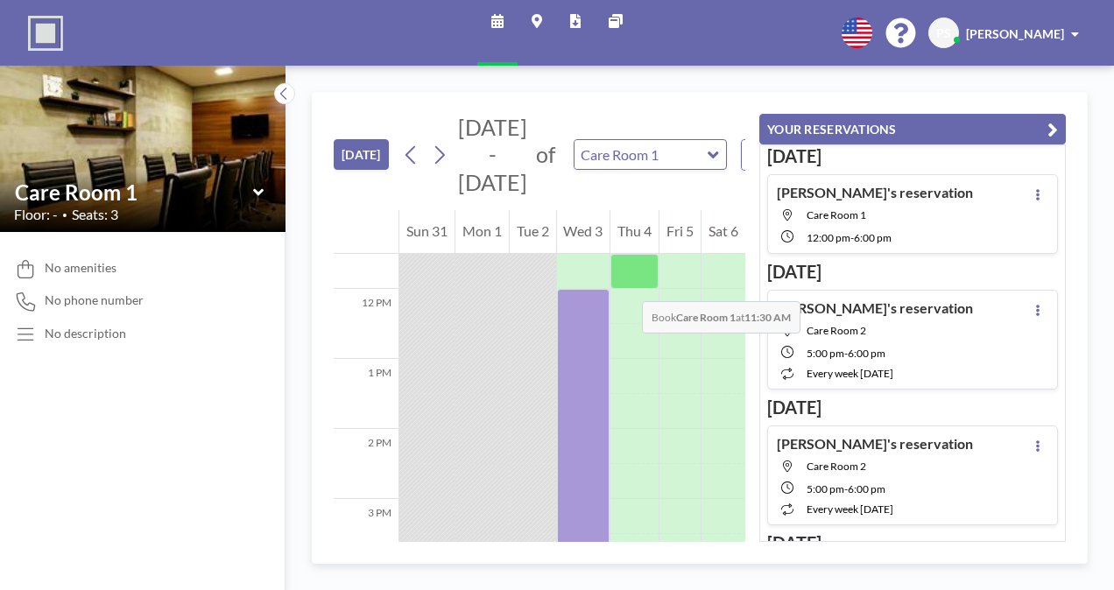
click at [624, 284] on div at bounding box center [634, 271] width 48 height 35
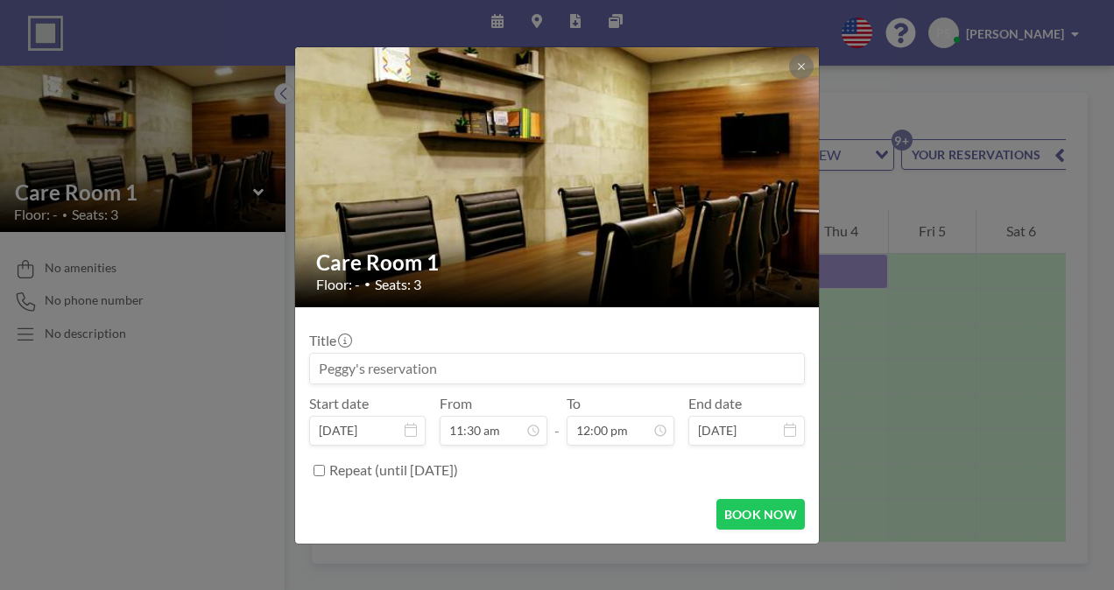
click at [411, 427] on icon at bounding box center [411, 430] width 12 height 14
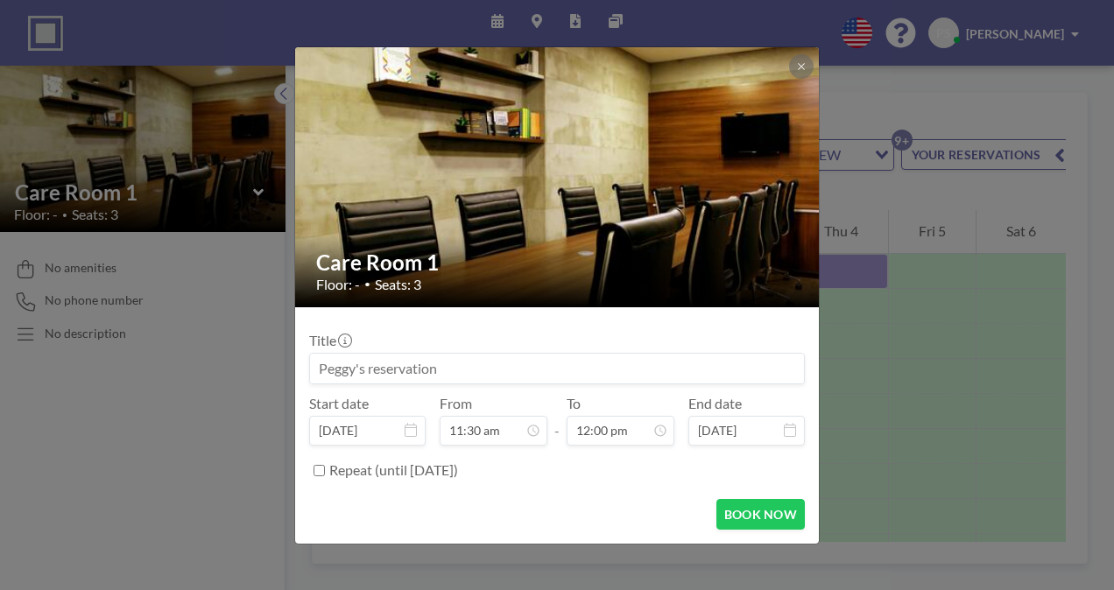
click at [217, 483] on div "Care Room 1 Floor: - • Seats: 3 Title Start date Sep 4, 2025 From 11:30 am - To…" at bounding box center [557, 295] width 1114 height 590
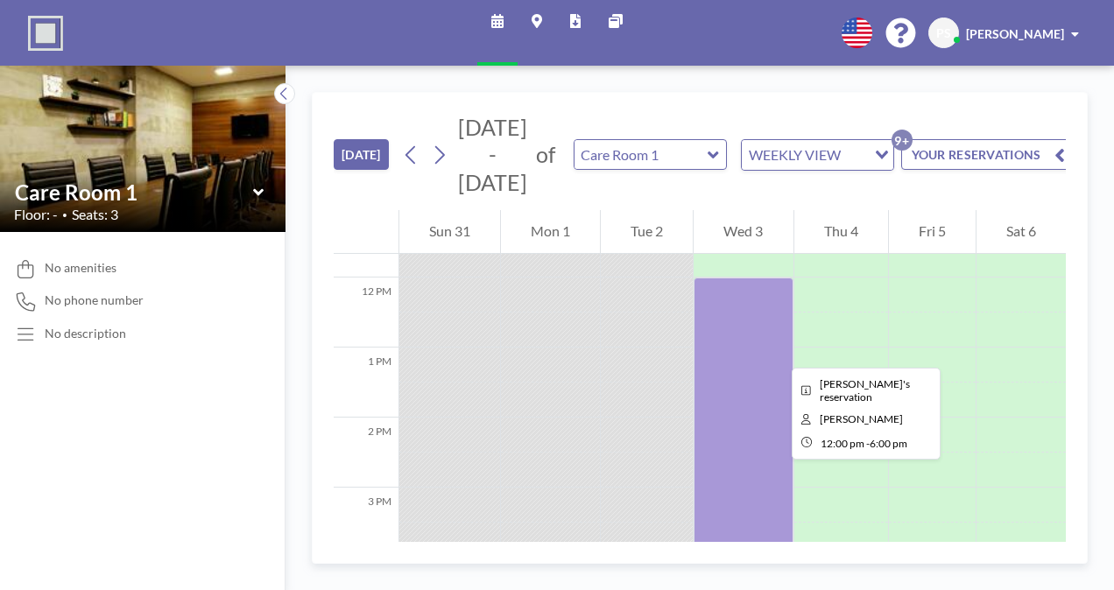
scroll to position [818, 0]
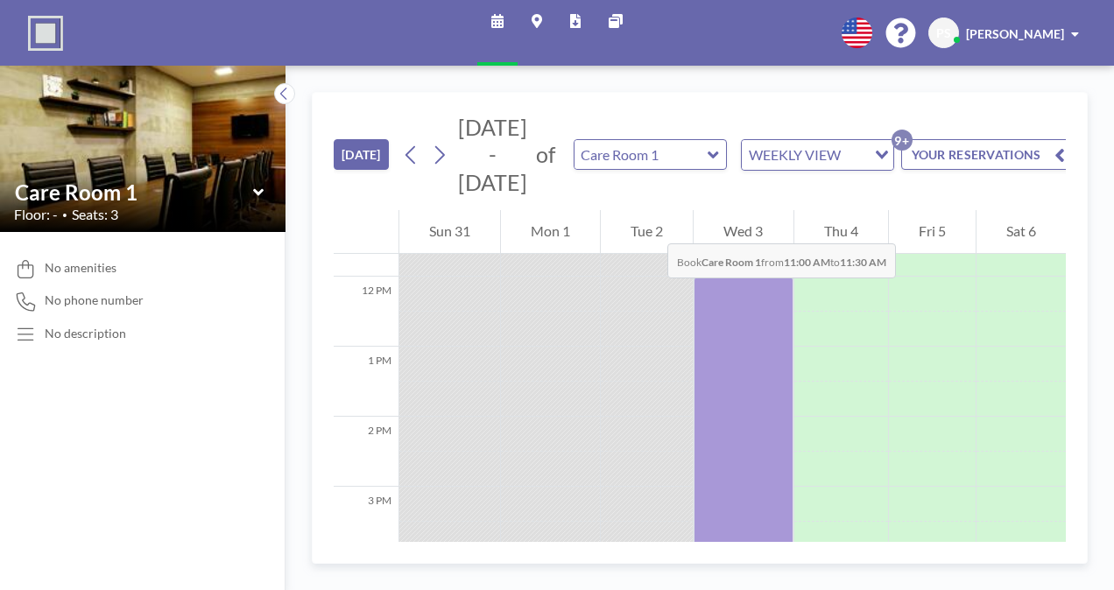
drag, startPoint x: 857, startPoint y: 229, endPoint x: 905, endPoint y: 226, distance: 48.3
click at [905, 226] on div "12 AM 1 AM 2 AM 3 AM 4 AM 5 AM 6 AM 7 AM 8 AM 9 AM 10 AM 11 AM 12 PM 1 PM 2 PM …" at bounding box center [700, 254] width 732 height 1725
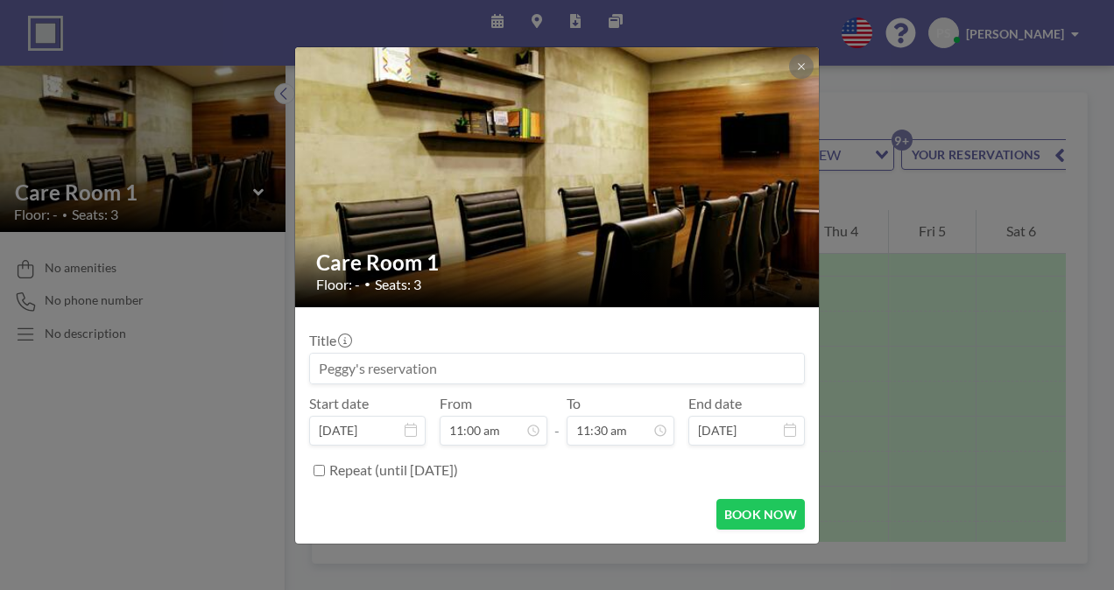
click at [869, 185] on div "Care Room 1 Floor: - • Seats: 3 Title Start date Sep 4, 2025 From 11:00 am - To…" at bounding box center [557, 295] width 1114 height 590
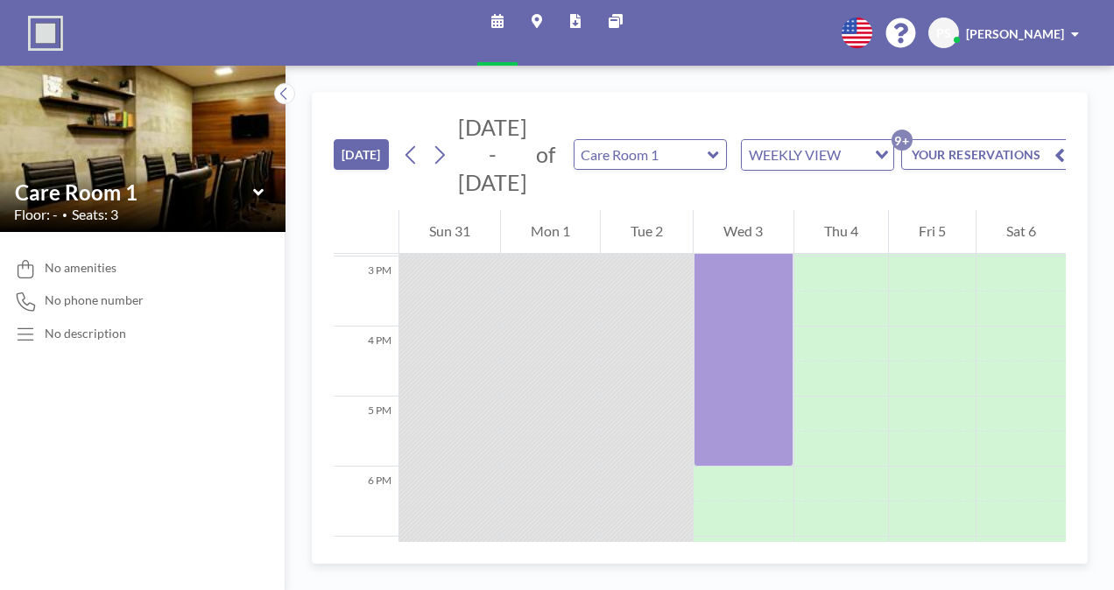
scroll to position [1068, 0]
click at [440, 149] on icon at bounding box center [440, 155] width 10 height 18
click at [440, 149] on icon at bounding box center [439, 155] width 17 height 26
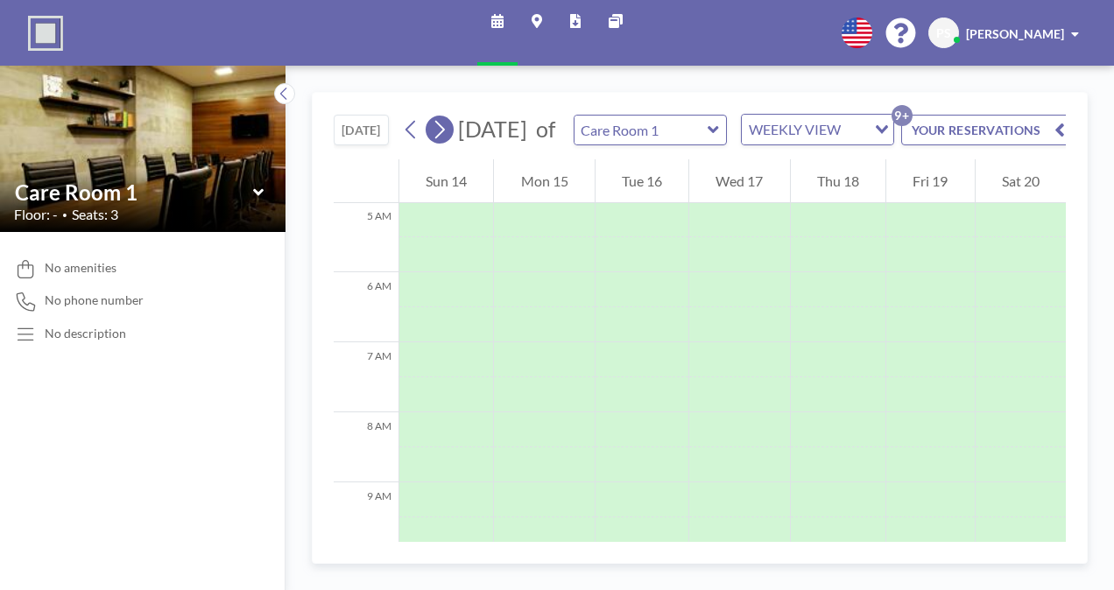
scroll to position [525, 0]
click at [440, 143] on icon at bounding box center [439, 129] width 17 height 26
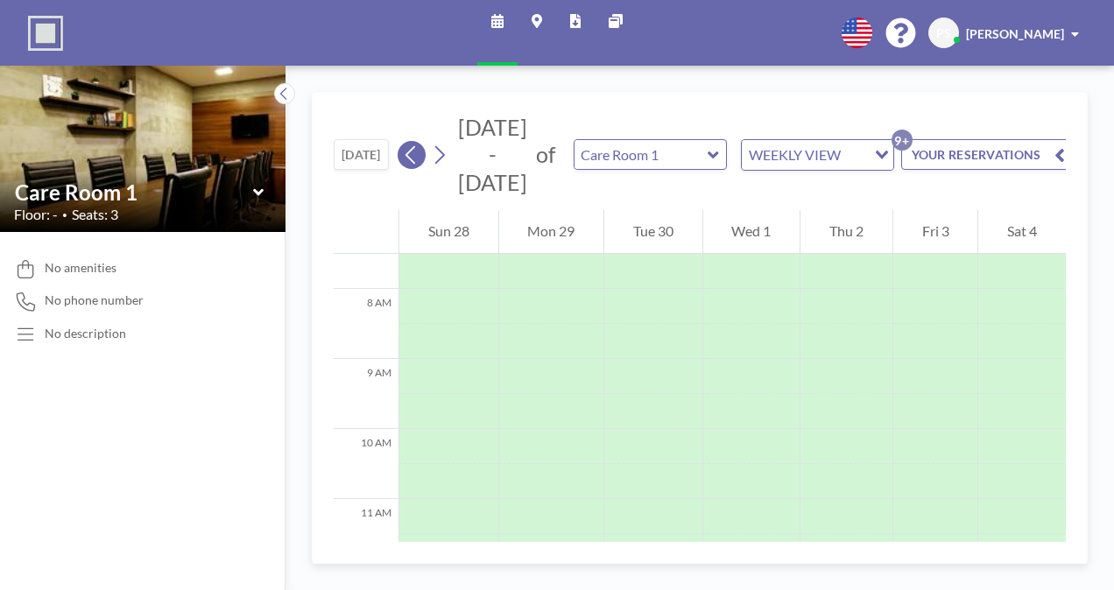
click at [417, 147] on icon at bounding box center [411, 155] width 17 height 26
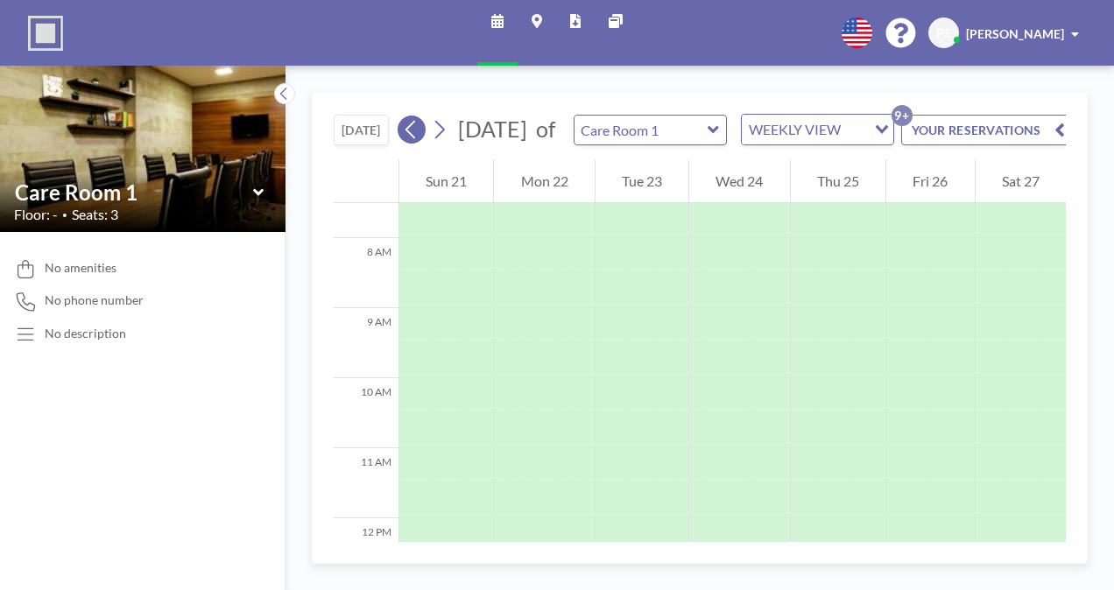
click at [417, 143] on icon at bounding box center [411, 129] width 17 height 26
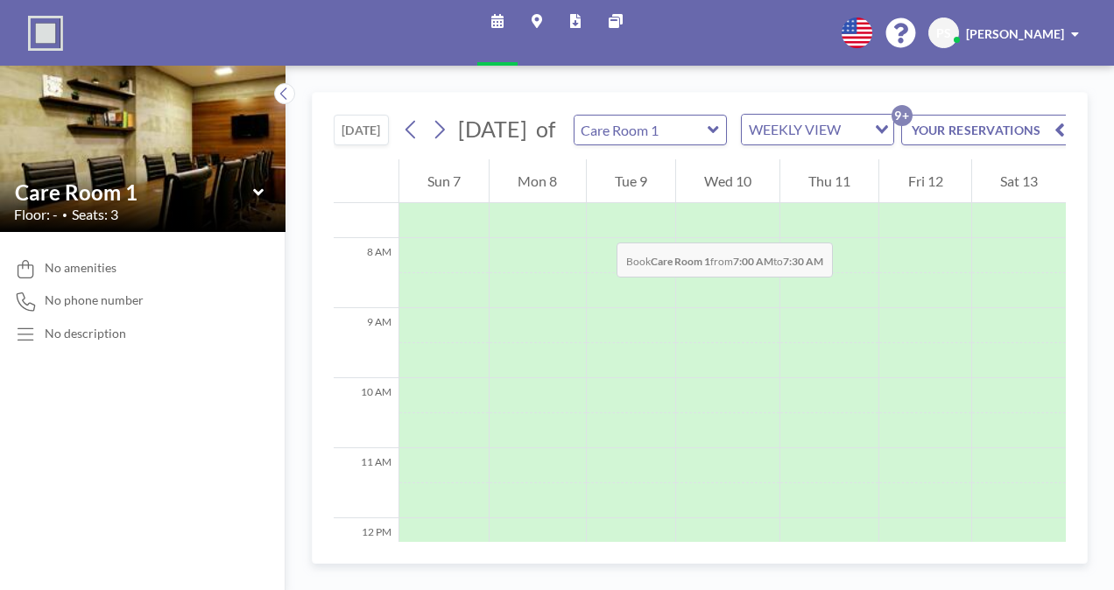
click at [599, 203] on div "Tue 9" at bounding box center [631, 181] width 88 height 44
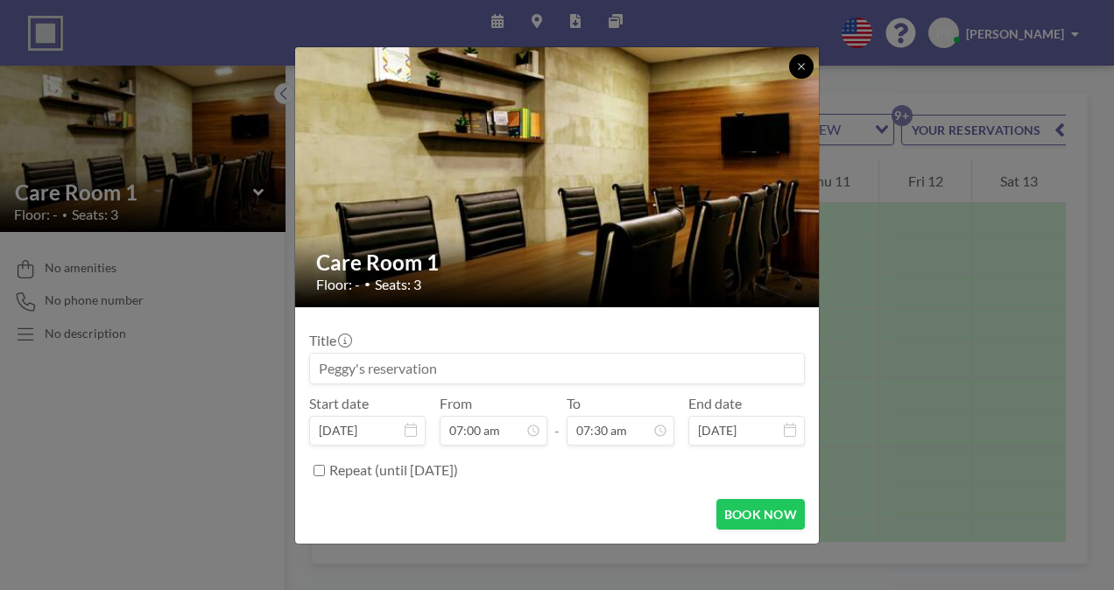
click at [799, 61] on icon at bounding box center [801, 66] width 11 height 11
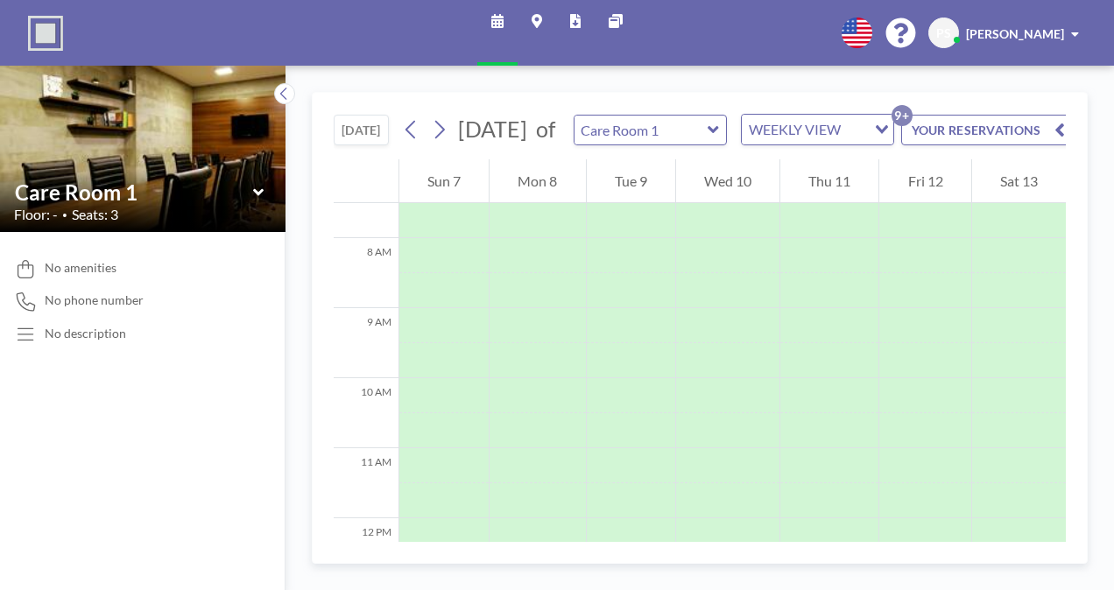
click at [373, 140] on button "[DATE]" at bounding box center [361, 130] width 55 height 31
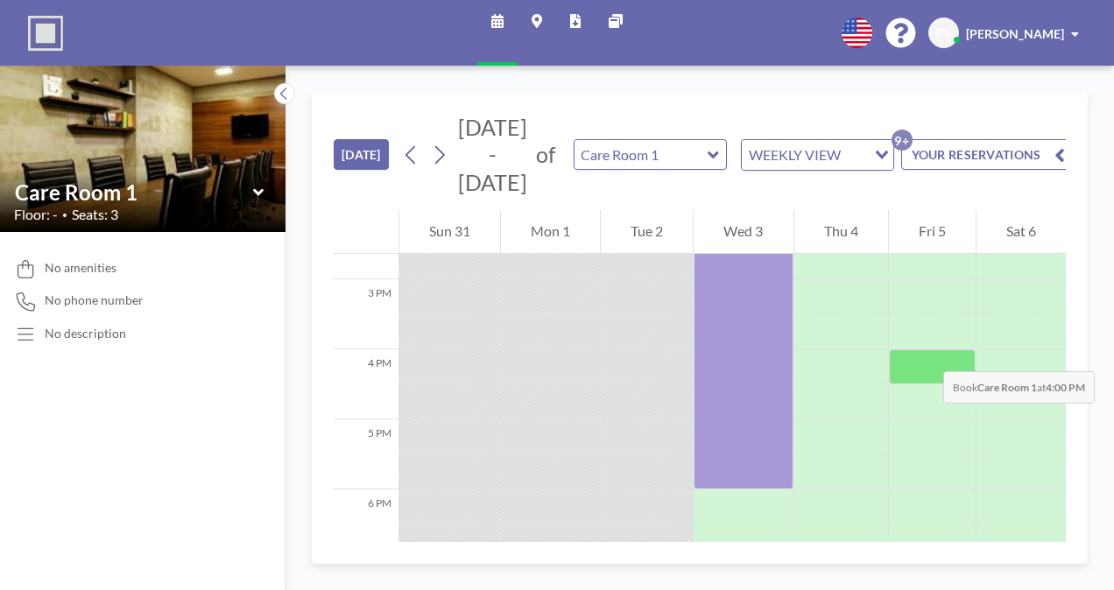
scroll to position [1025, 0]
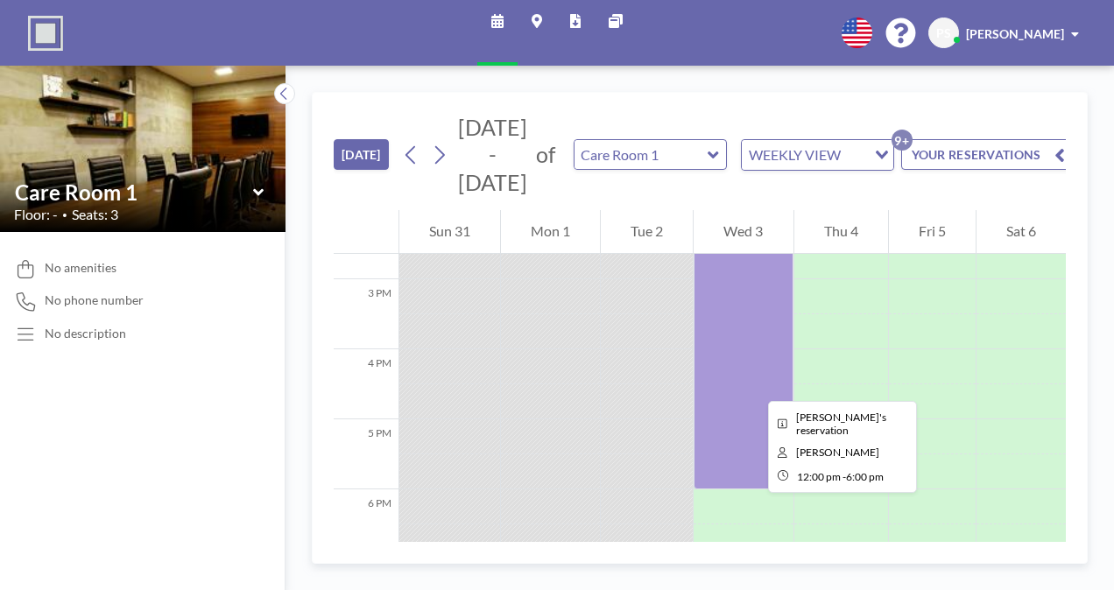
click at [754, 385] on div at bounding box center [742, 279] width 99 height 420
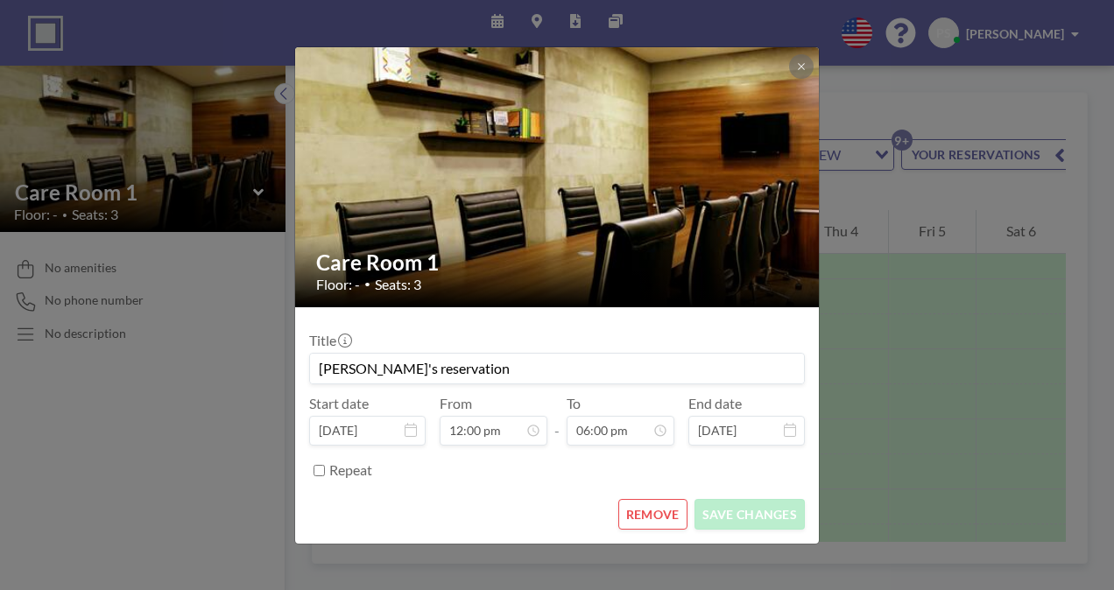
click at [317, 468] on input "Repeat" at bounding box center [318, 470] width 11 height 11
checkbox input "true"
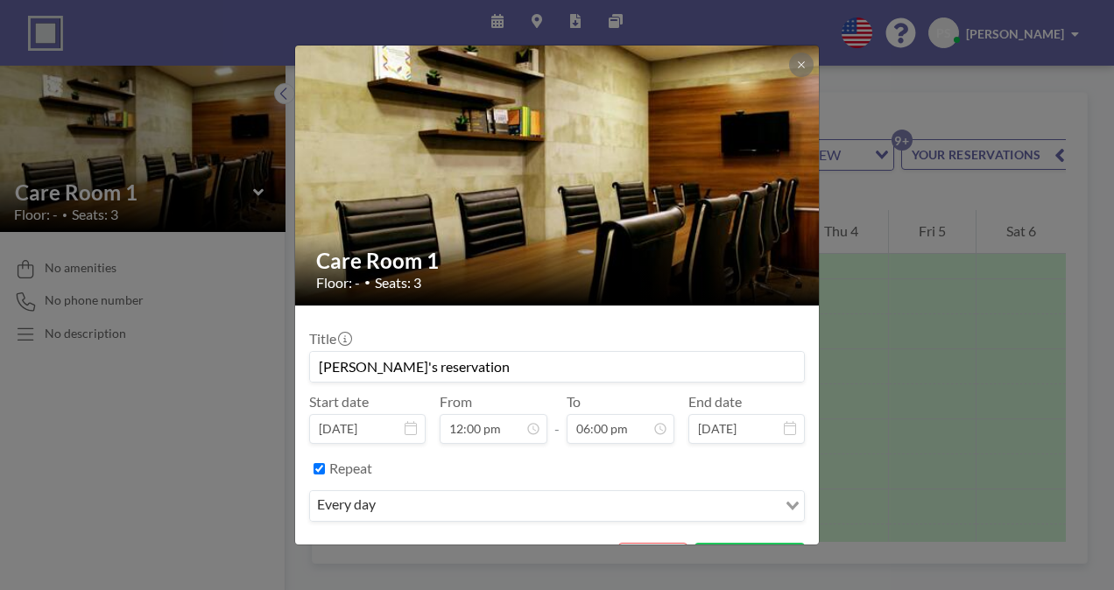
scroll to position [0, 0]
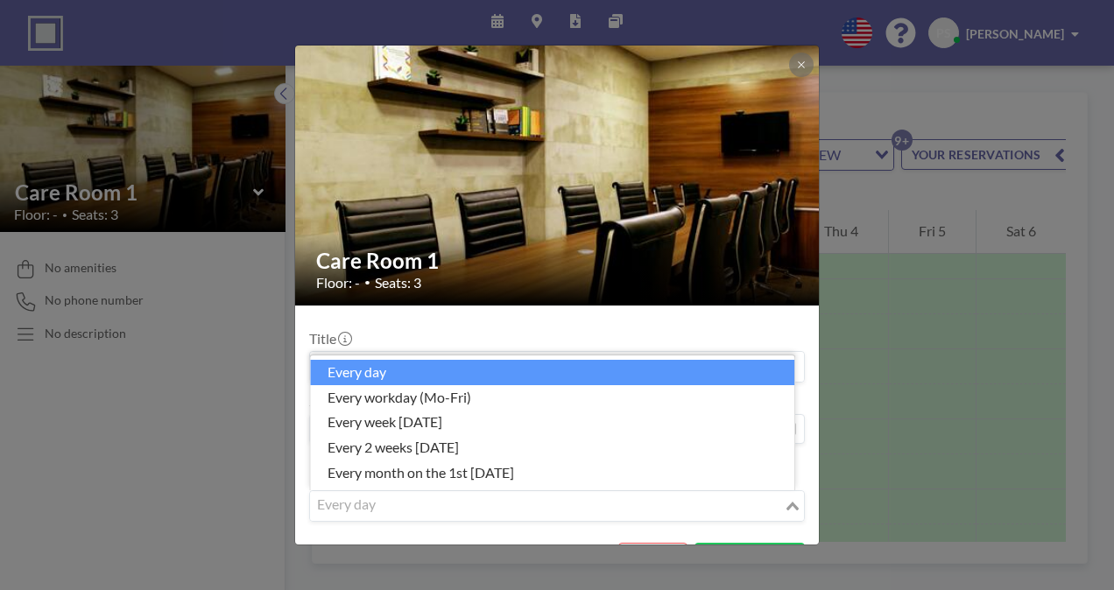
click at [786, 502] on icon "Search for option" at bounding box center [792, 506] width 12 height 9
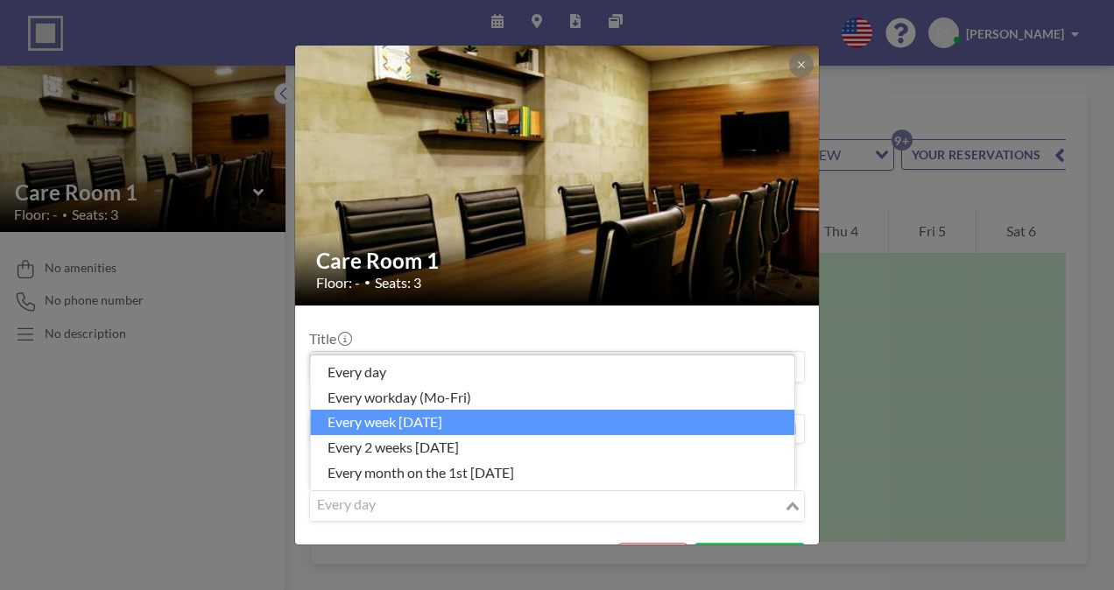
click at [457, 415] on li "every week [DATE]" at bounding box center [552, 422] width 484 height 25
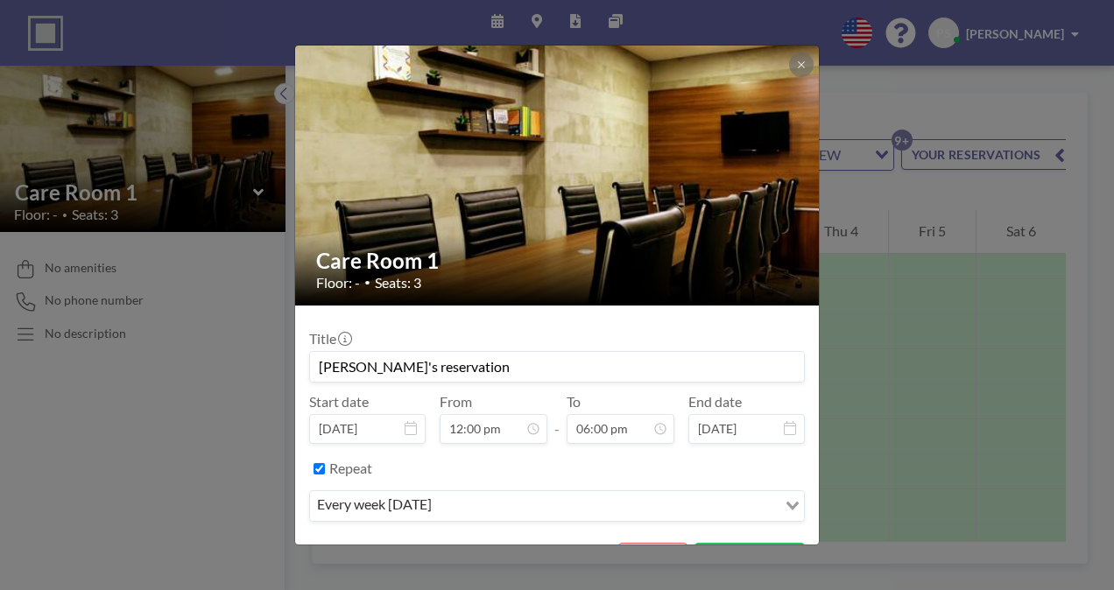
scroll to position [39, 0]
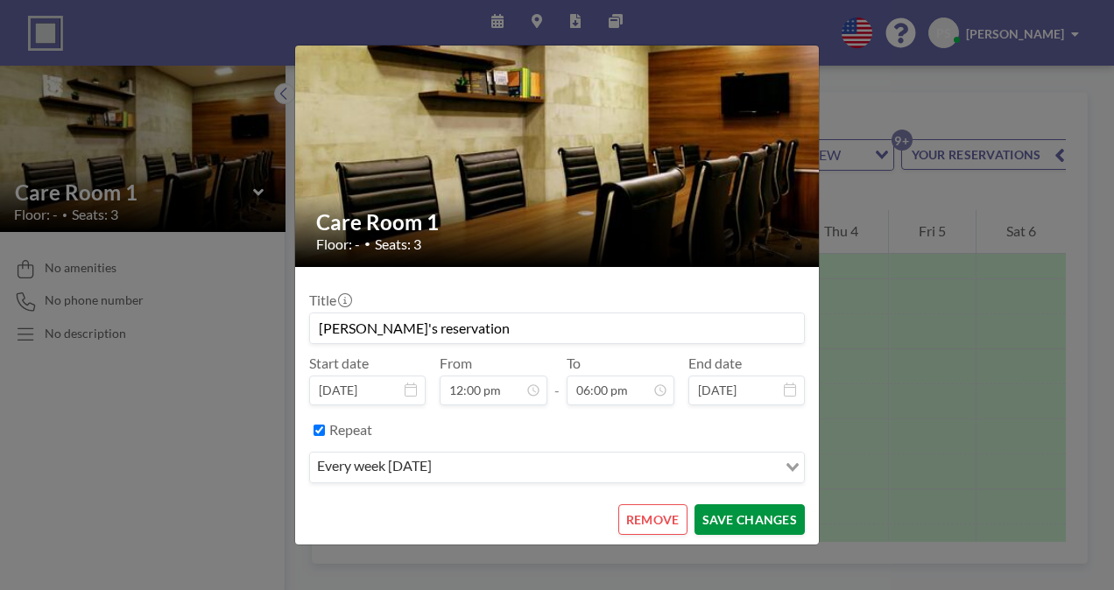
click at [758, 518] on button "SAVE CHANGES" at bounding box center [749, 519] width 110 height 31
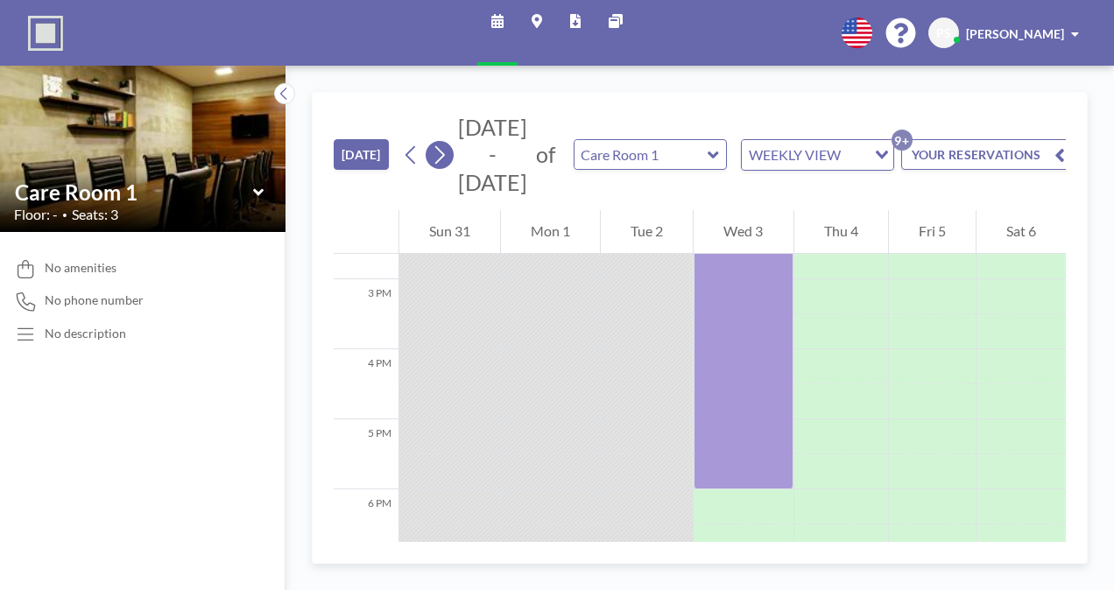
click at [433, 158] on icon at bounding box center [439, 155] width 17 height 26
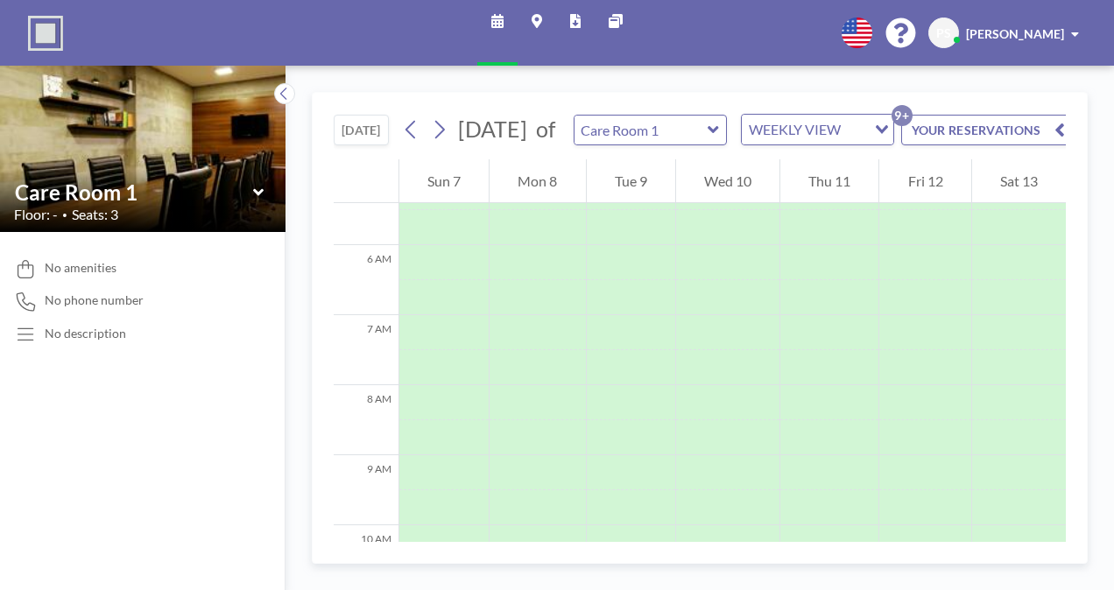
scroll to position [525, 0]
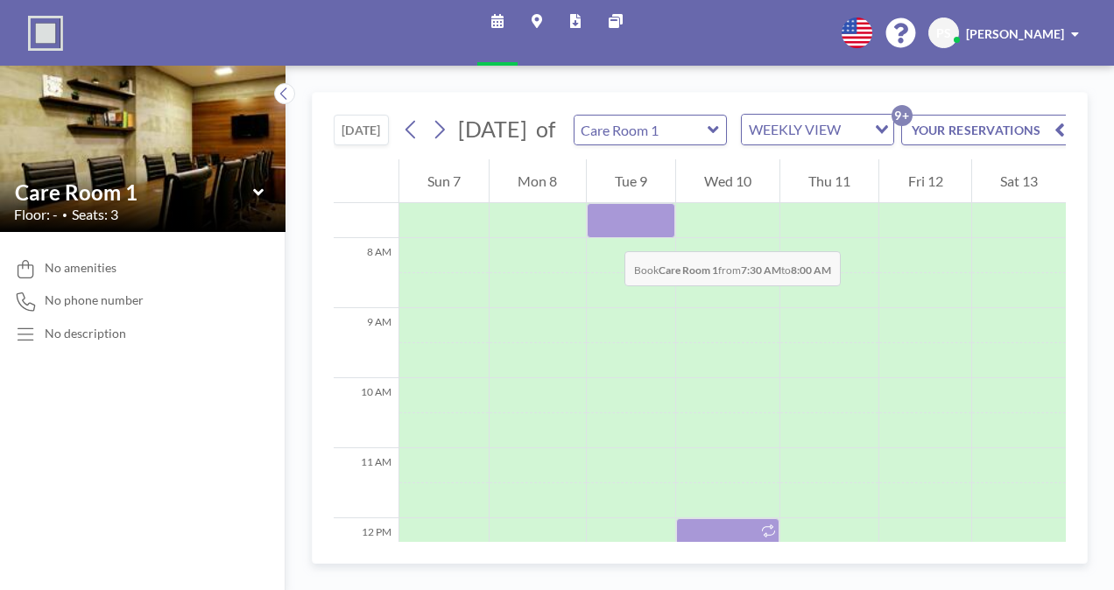
click at [607, 234] on div at bounding box center [631, 220] width 88 height 35
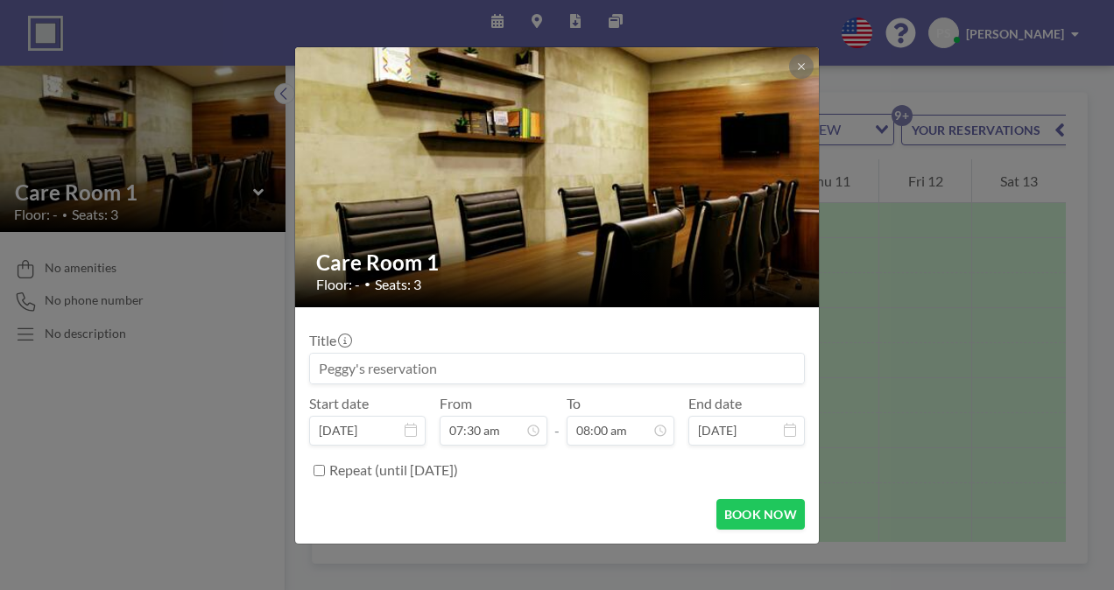
click at [939, 342] on div "Care Room 1 Floor: - • Seats: 3 Title Start date Sep 9, 2025 From 07:30 am - To…" at bounding box center [557, 295] width 1114 height 590
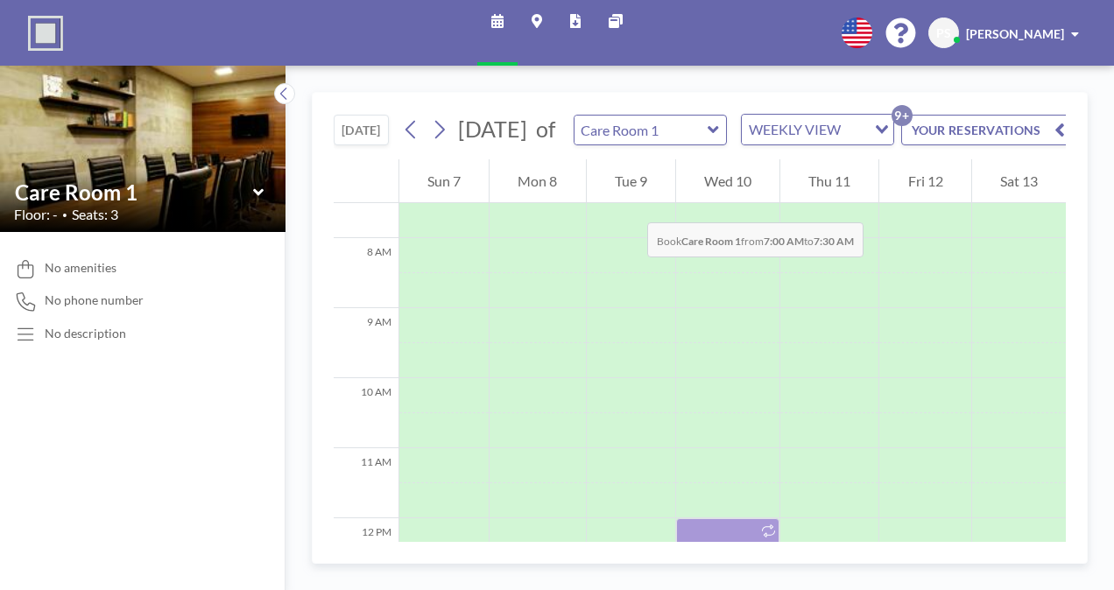
click at [630, 203] on div "Tue 9" at bounding box center [631, 181] width 88 height 44
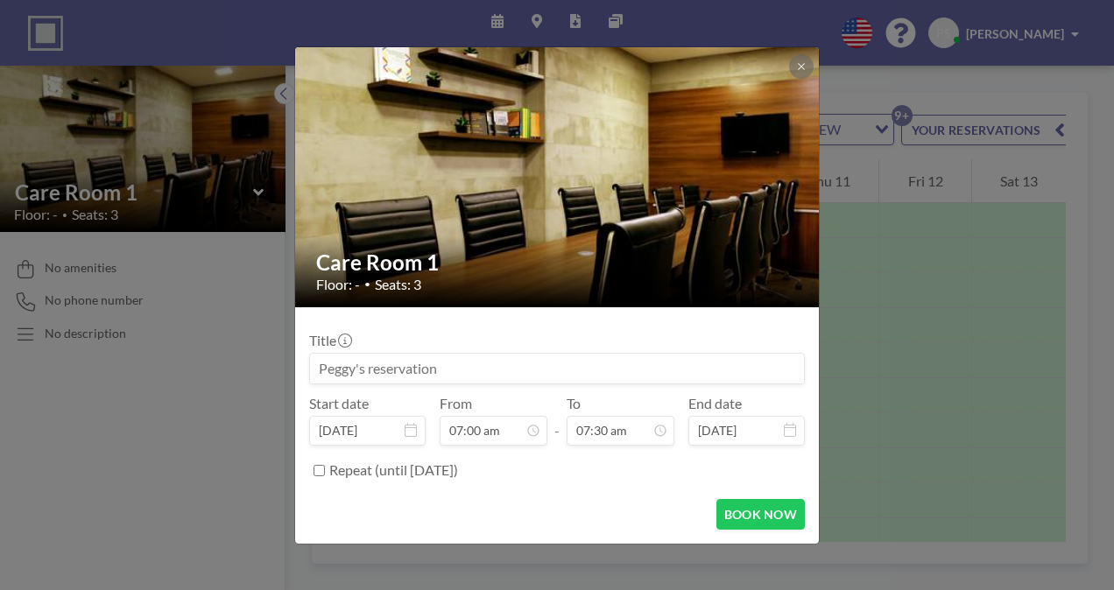
click at [883, 287] on div "Care Room 1 Floor: - • Seats: 3 Title Start date Sep 9, 2025 From 07:00 am - To…" at bounding box center [557, 295] width 1114 height 590
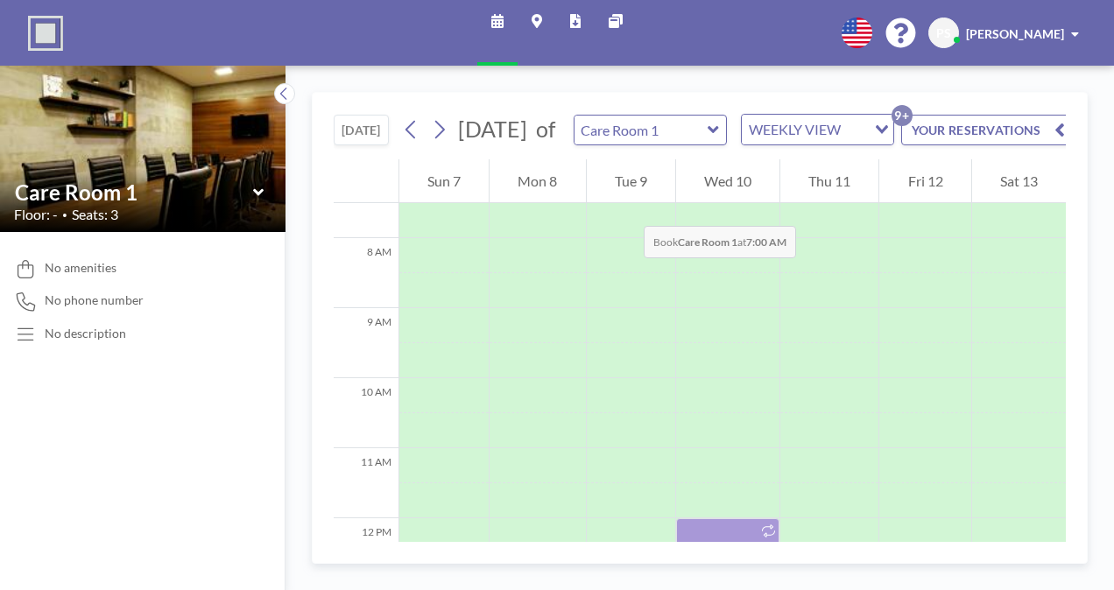
click at [626, 203] on div "Tue 9" at bounding box center [631, 181] width 88 height 44
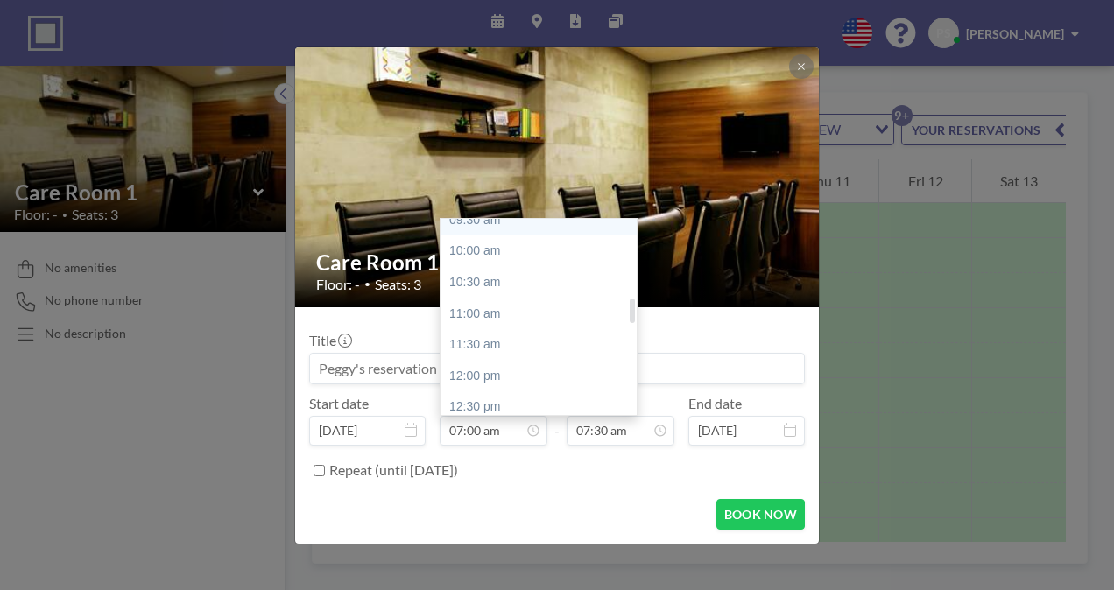
scroll to position [618, 0]
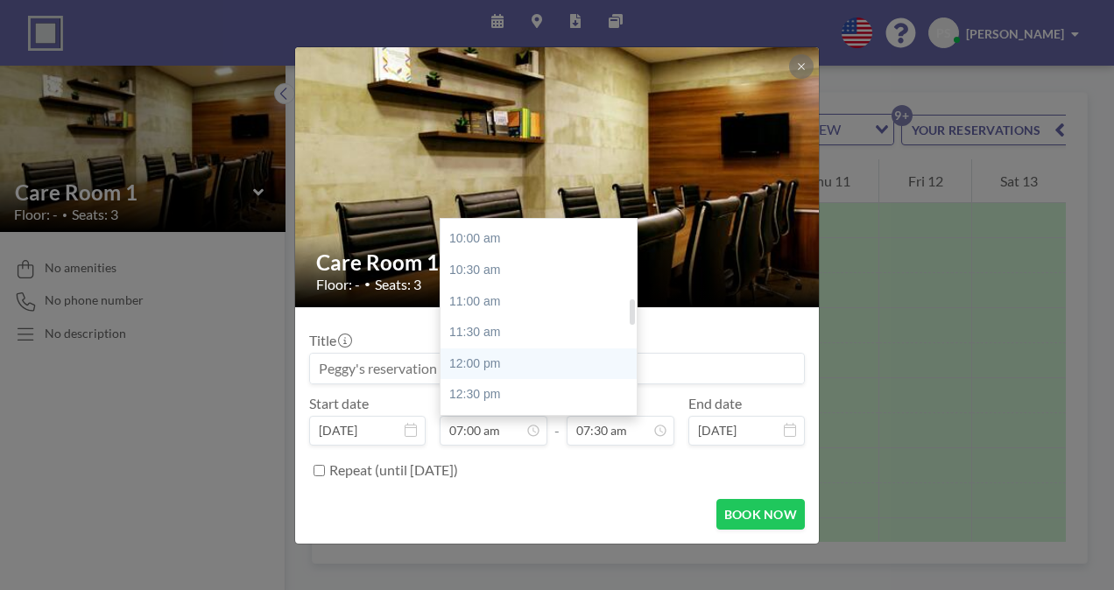
click at [492, 362] on div "12:00 pm" at bounding box center [542, 364] width 205 height 32
type input "12:00 pm"
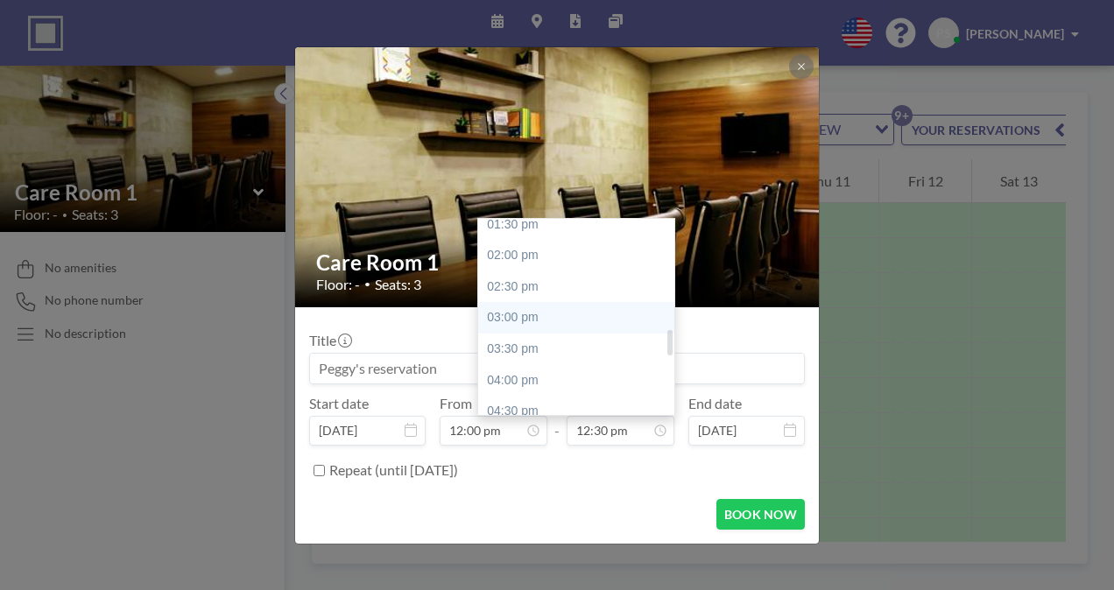
scroll to position [852, 0]
click at [564, 375] on div "04:00 pm" at bounding box center [580, 380] width 205 height 32
type input "04:00 pm"
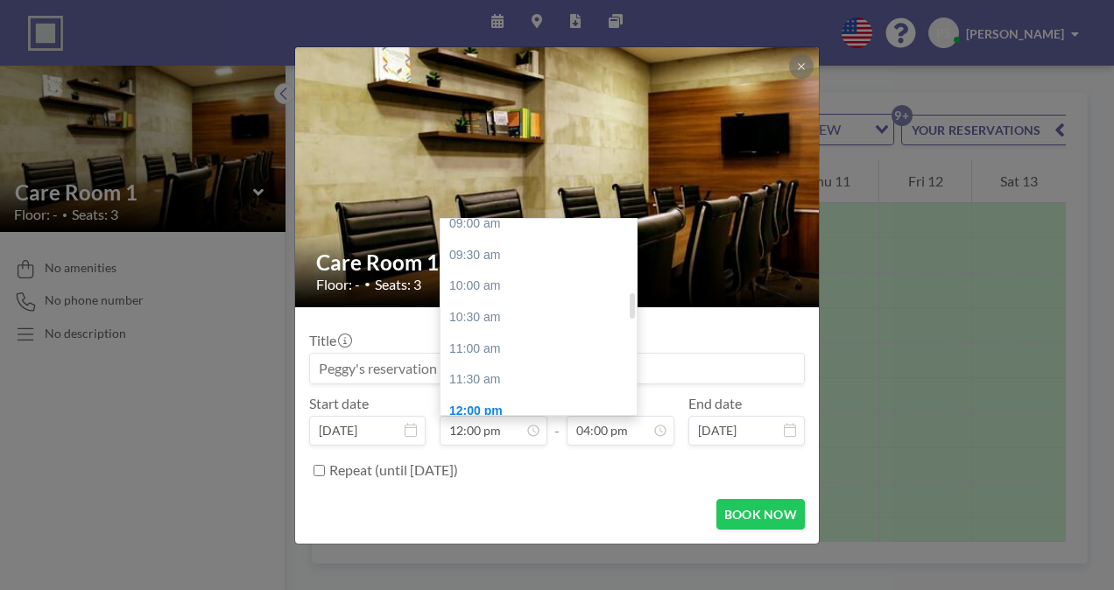
scroll to position [567, 0]
click at [487, 256] on div "09:30 am" at bounding box center [542, 259] width 205 height 32
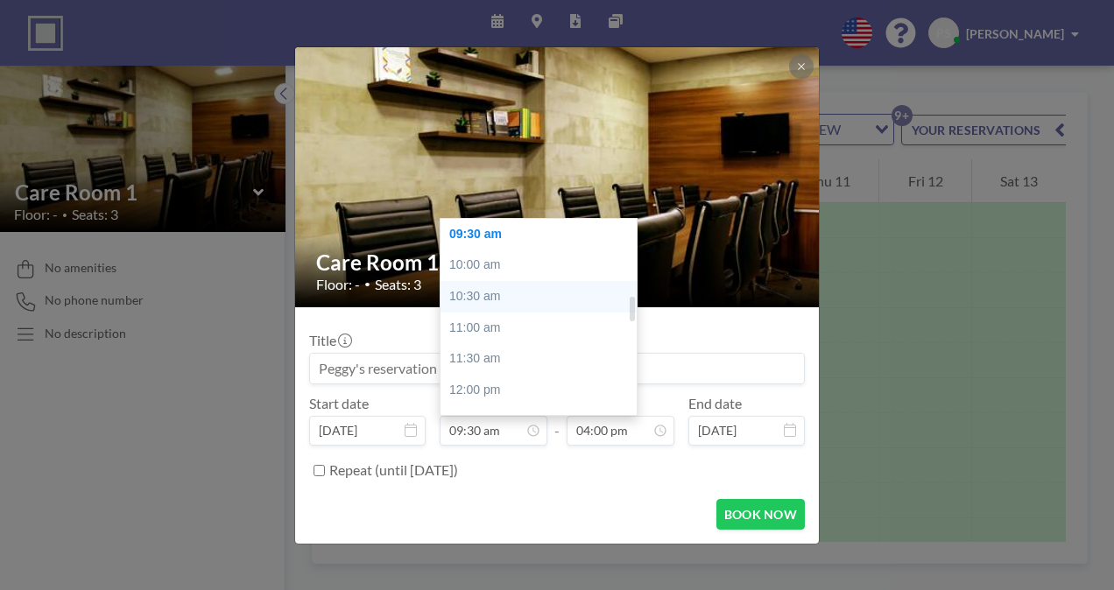
click at [489, 295] on div "10:30 am" at bounding box center [542, 297] width 205 height 32
type input "10:30 am"
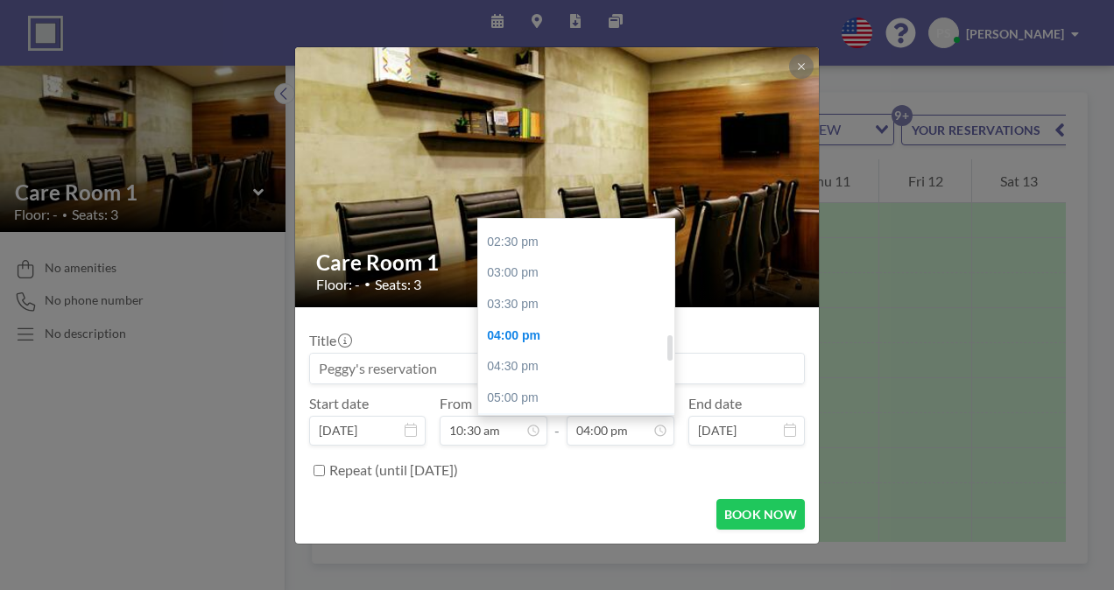
scroll to position [831, 0]
click at [519, 273] on div "02:00 pm" at bounding box center [580, 276] width 205 height 32
type input "02:00 pm"
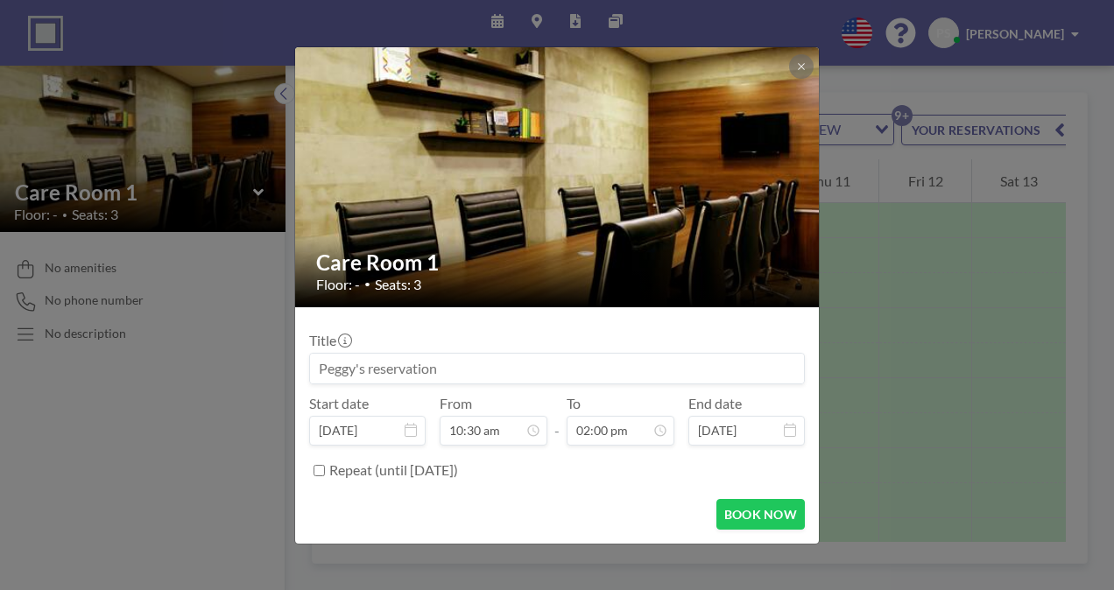
click at [315, 469] on input "Repeat (until [DATE])" at bounding box center [318, 470] width 11 height 11
checkbox input "true"
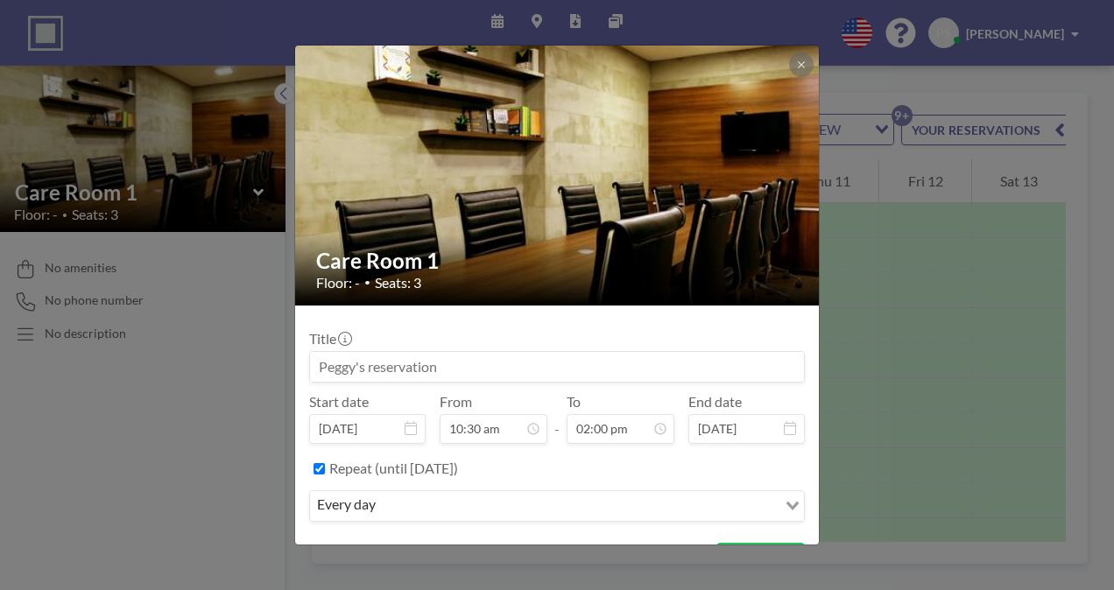
click at [786, 503] on icon "Search for option" at bounding box center [792, 506] width 12 height 9
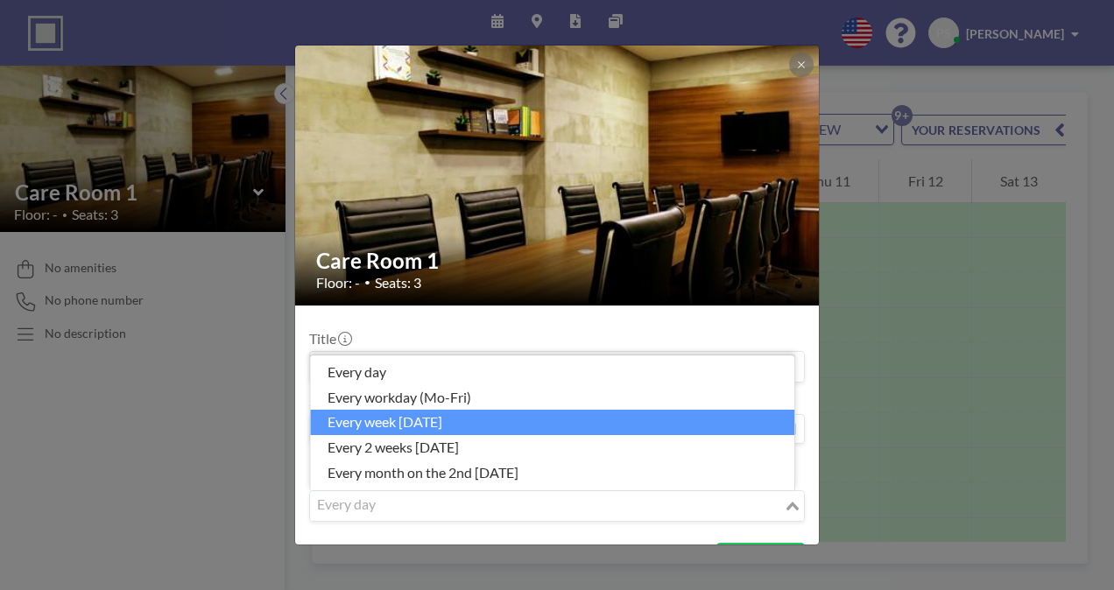
click at [482, 420] on li "every week [DATE]" at bounding box center [552, 422] width 484 height 25
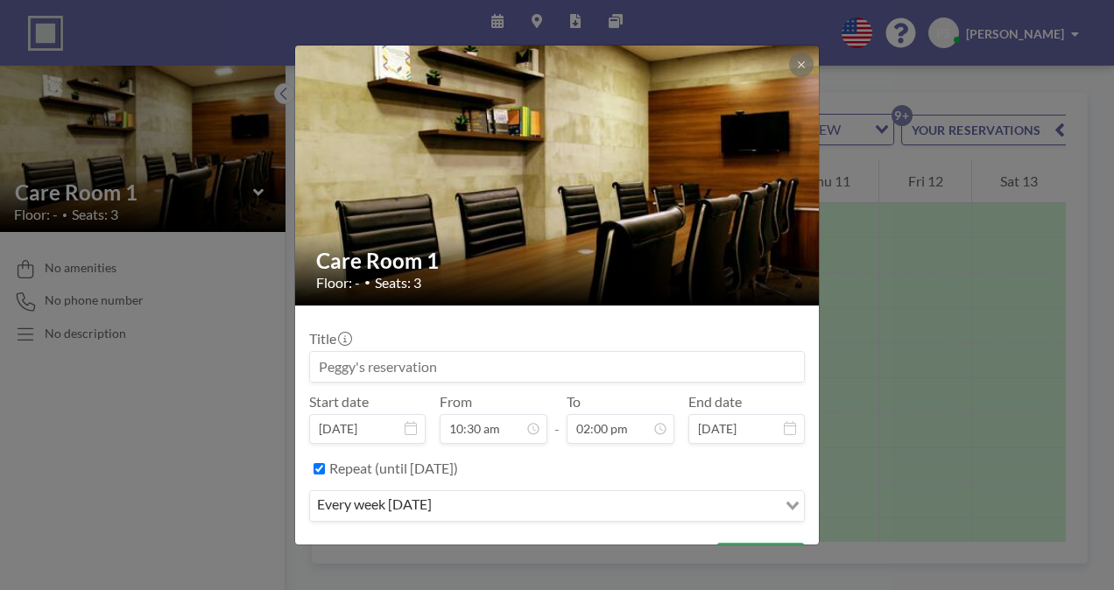
scroll to position [39, 0]
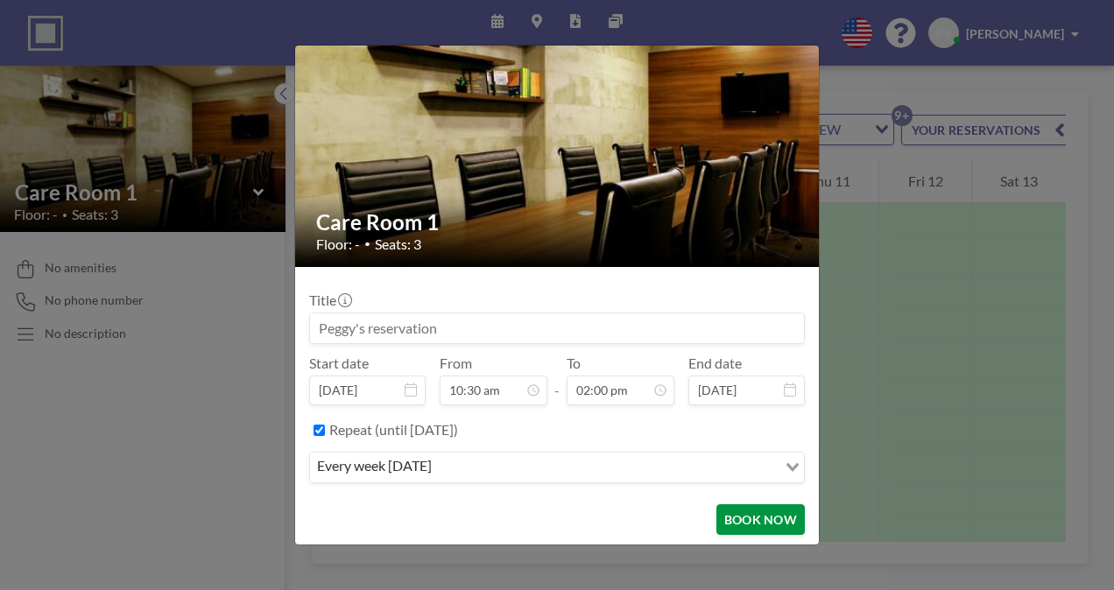
click at [761, 517] on button "BOOK NOW" at bounding box center [760, 519] width 88 height 31
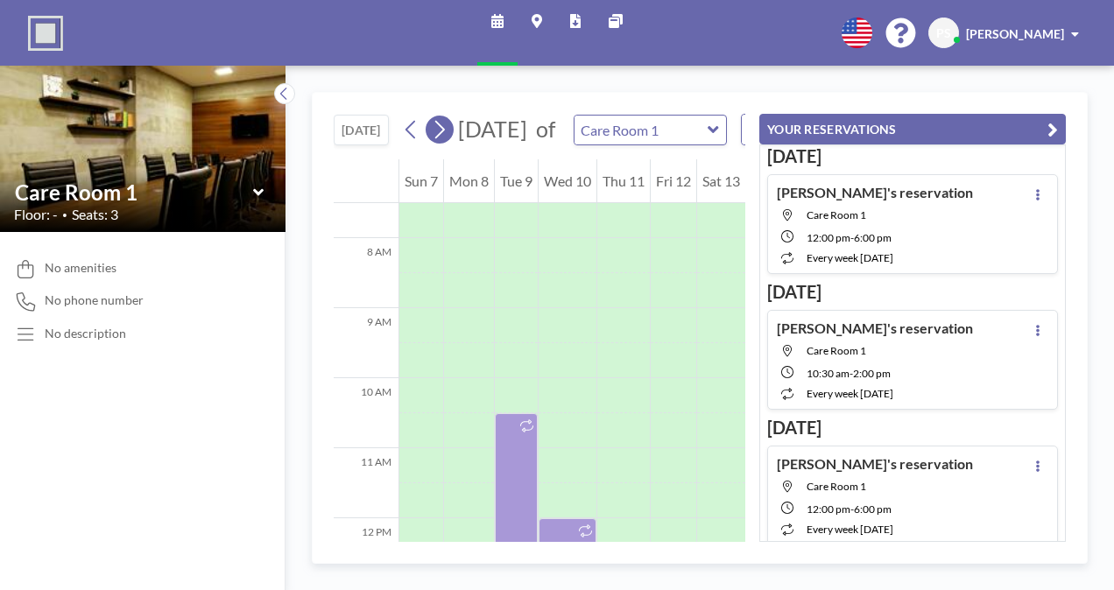
click at [443, 135] on icon at bounding box center [439, 129] width 17 height 26
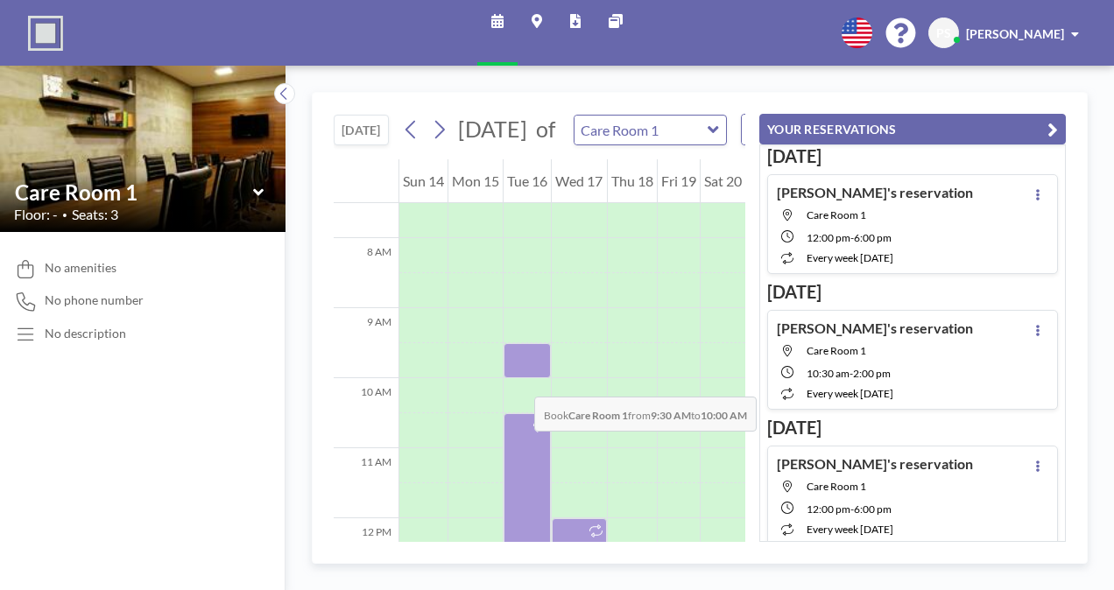
click at [517, 378] on div at bounding box center [526, 360] width 47 height 35
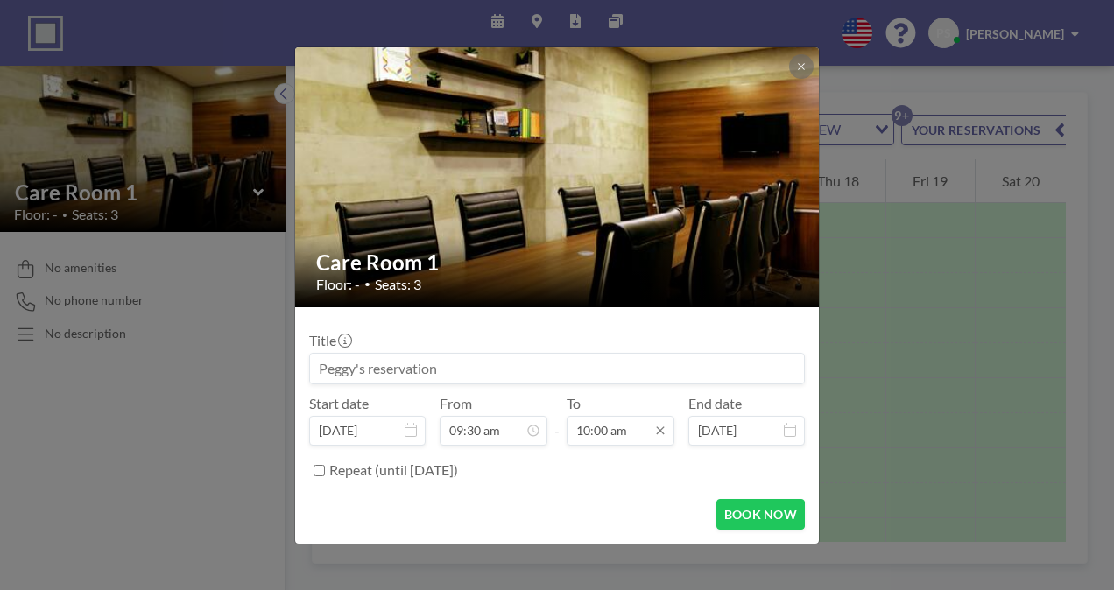
scroll to position [623, 0]
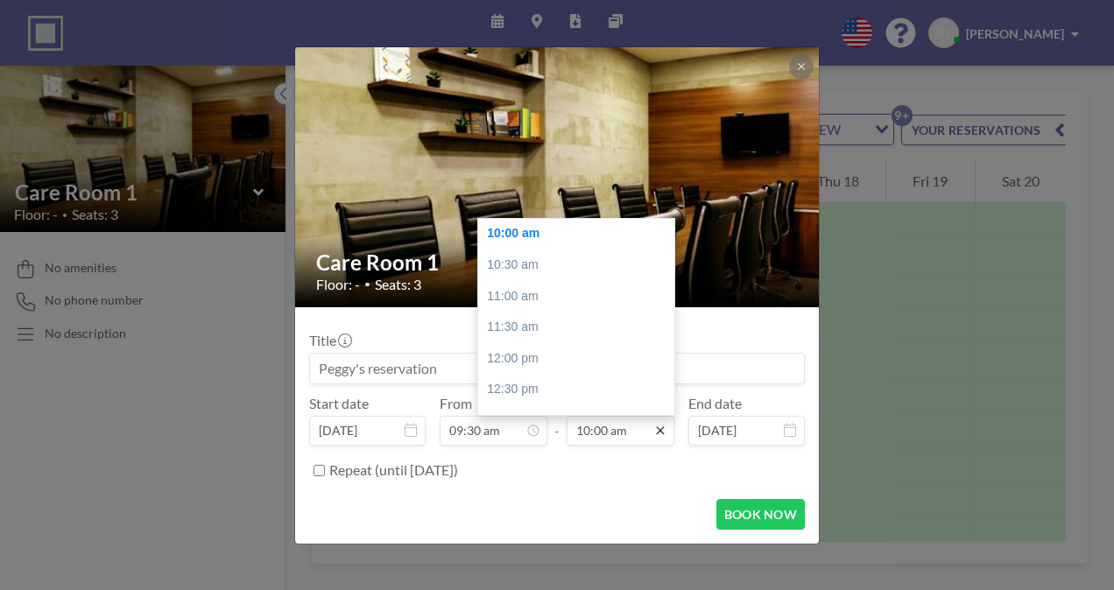
click at [660, 434] on icon at bounding box center [660, 431] width 14 height 14
click at [525, 261] on div "10:30 am" at bounding box center [580, 266] width 205 height 32
type input "10:30 am"
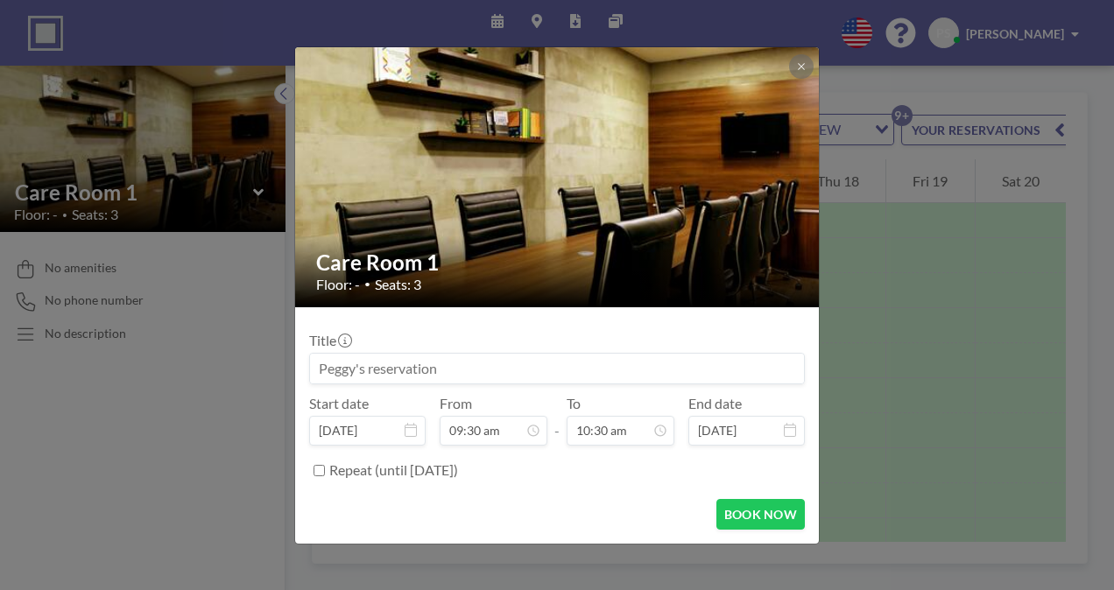
click at [319, 465] on input "Repeat (until [DATE])" at bounding box center [318, 470] width 11 height 11
checkbox input "true"
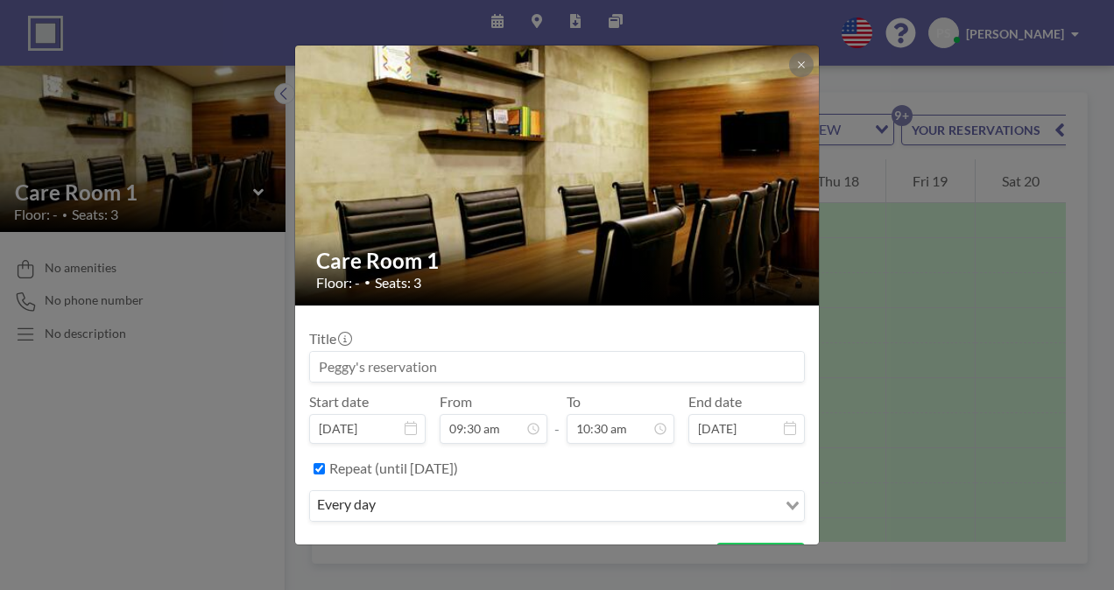
scroll to position [592, 0]
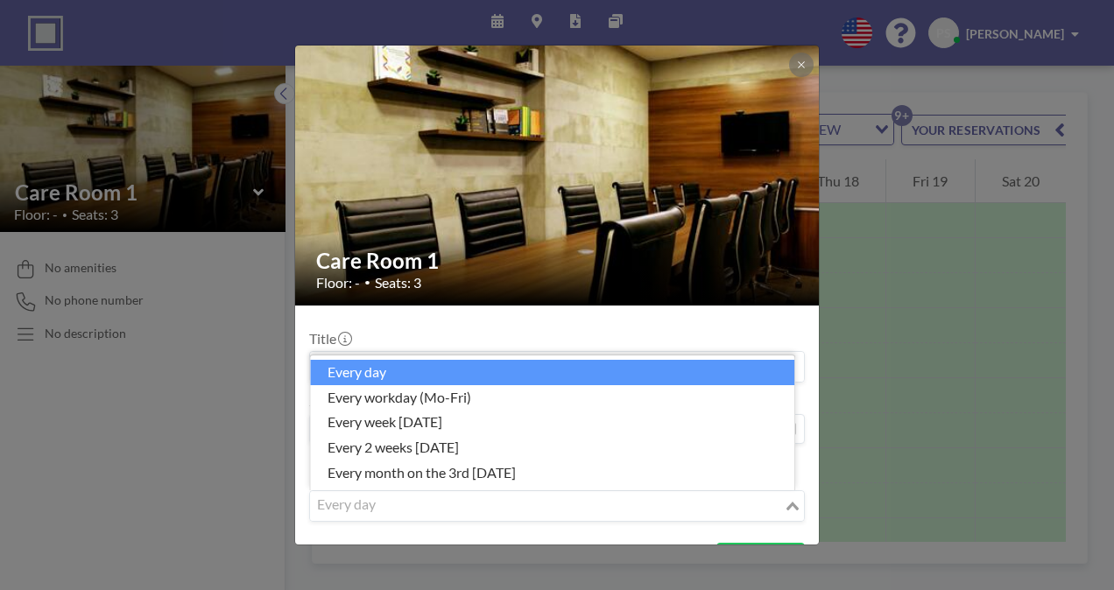
click at [786, 505] on icon "Search for option" at bounding box center [792, 506] width 12 height 9
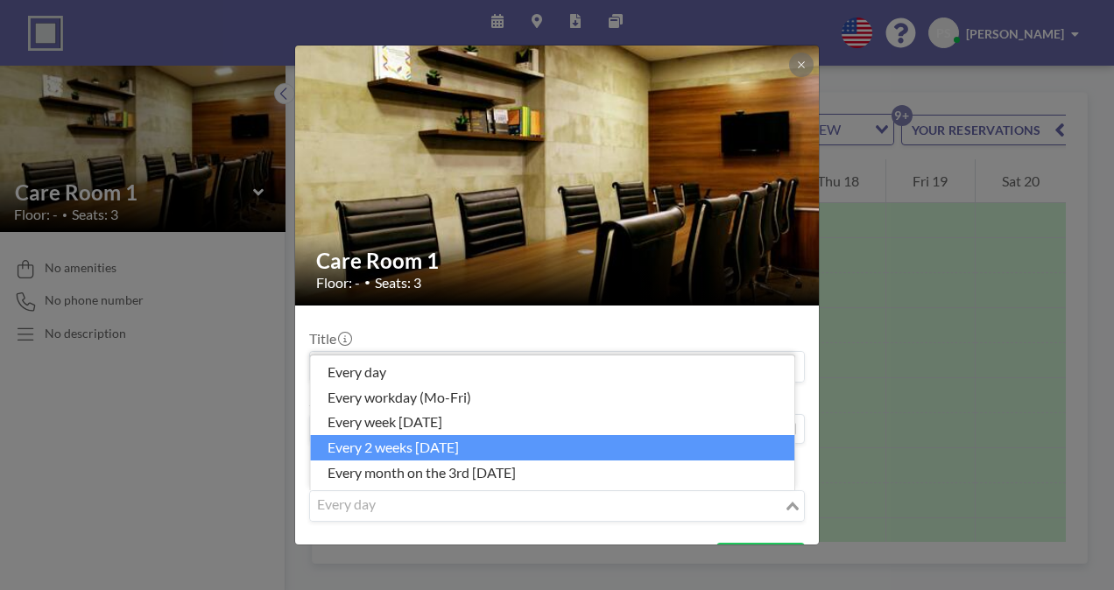
click at [450, 438] on li "every 2 weeks [DATE]" at bounding box center [552, 447] width 484 height 25
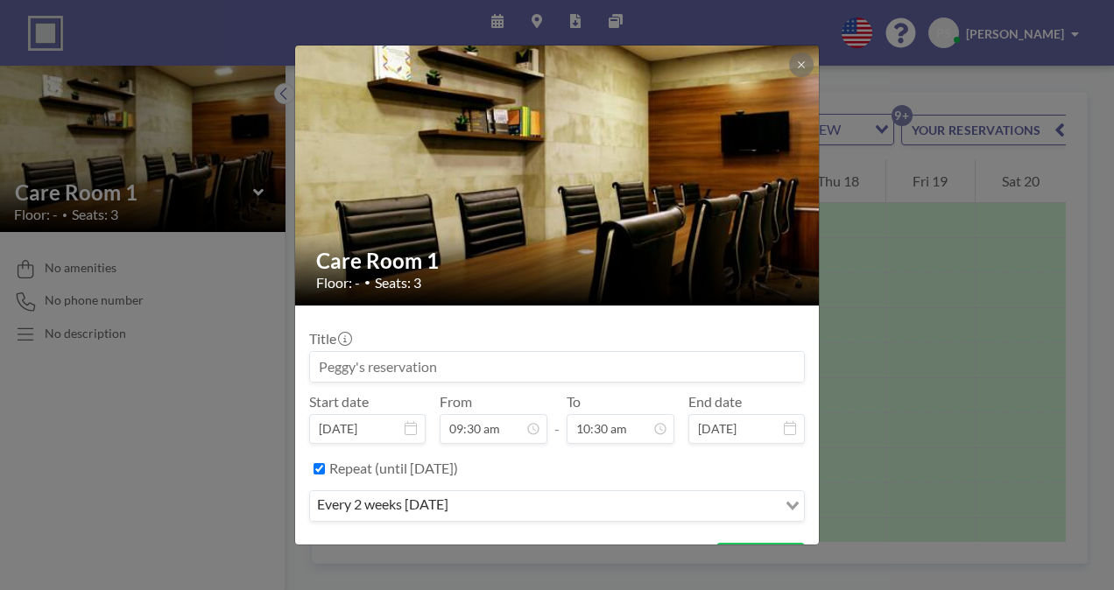
scroll to position [39, 0]
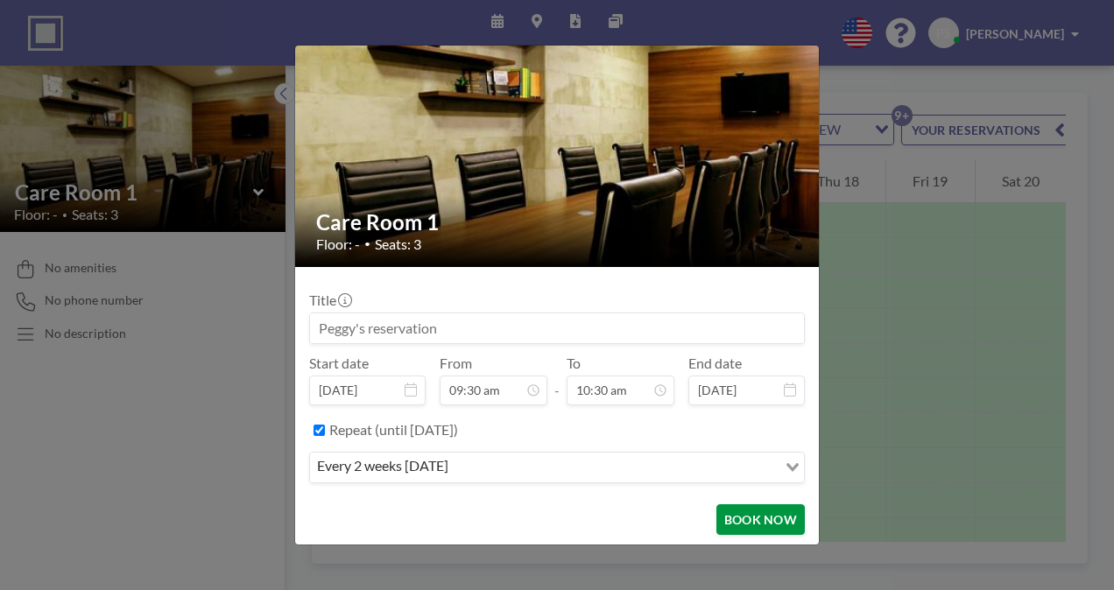
click at [750, 517] on button "BOOK NOW" at bounding box center [760, 519] width 88 height 31
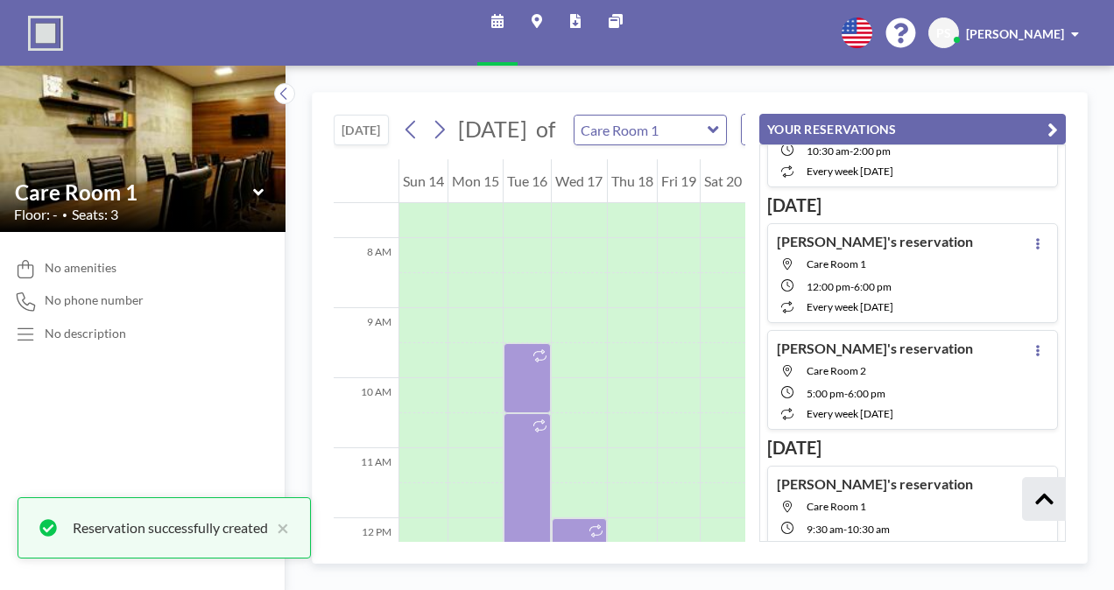
scroll to position [390, 0]
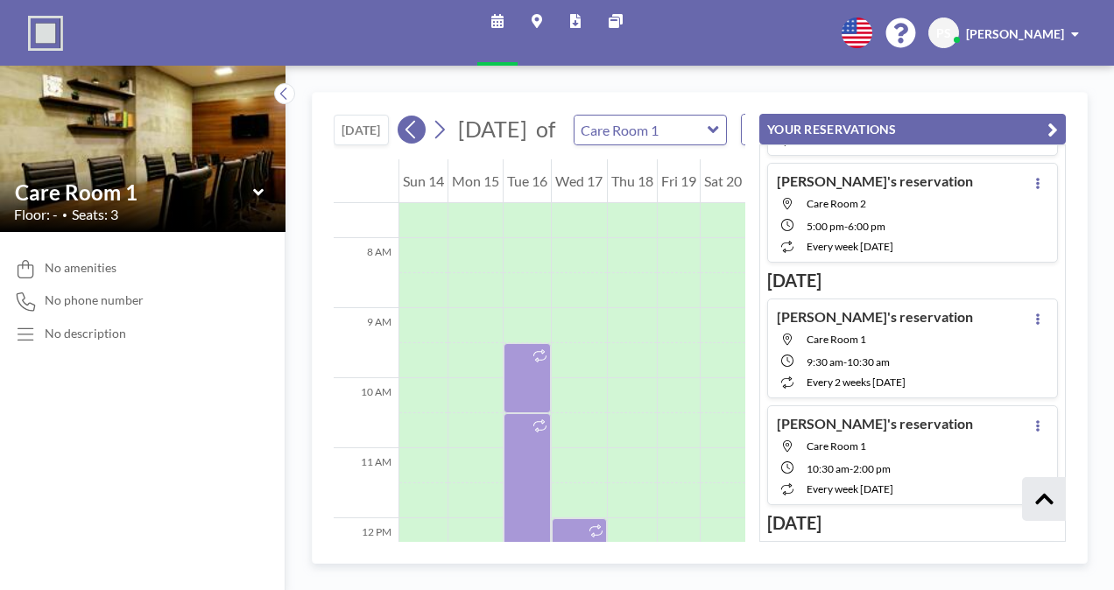
click at [407, 136] on icon at bounding box center [411, 129] width 17 height 26
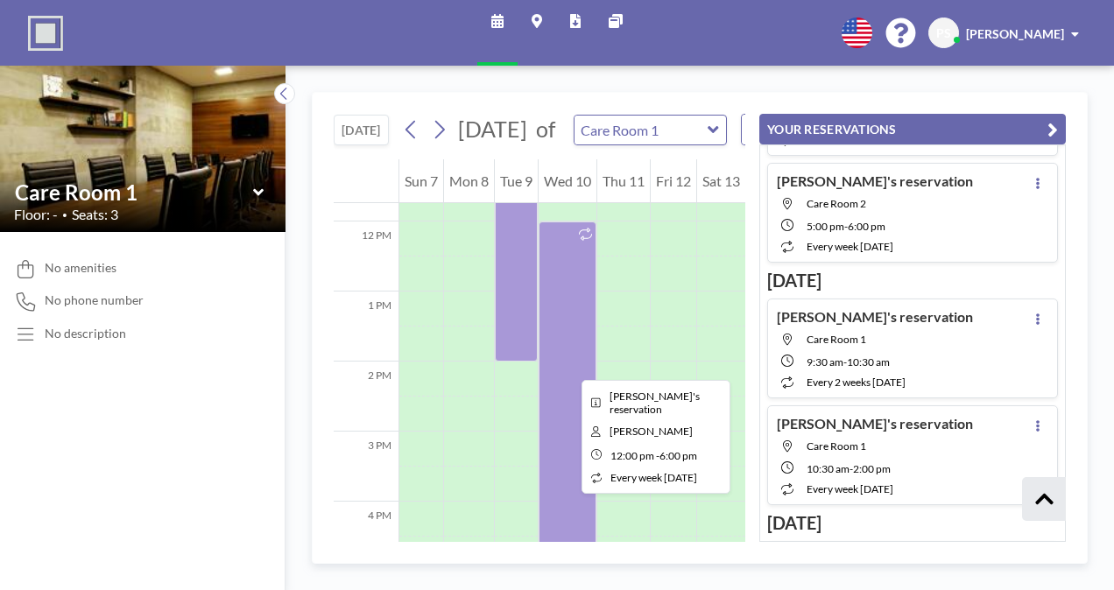
scroll to position [791, 0]
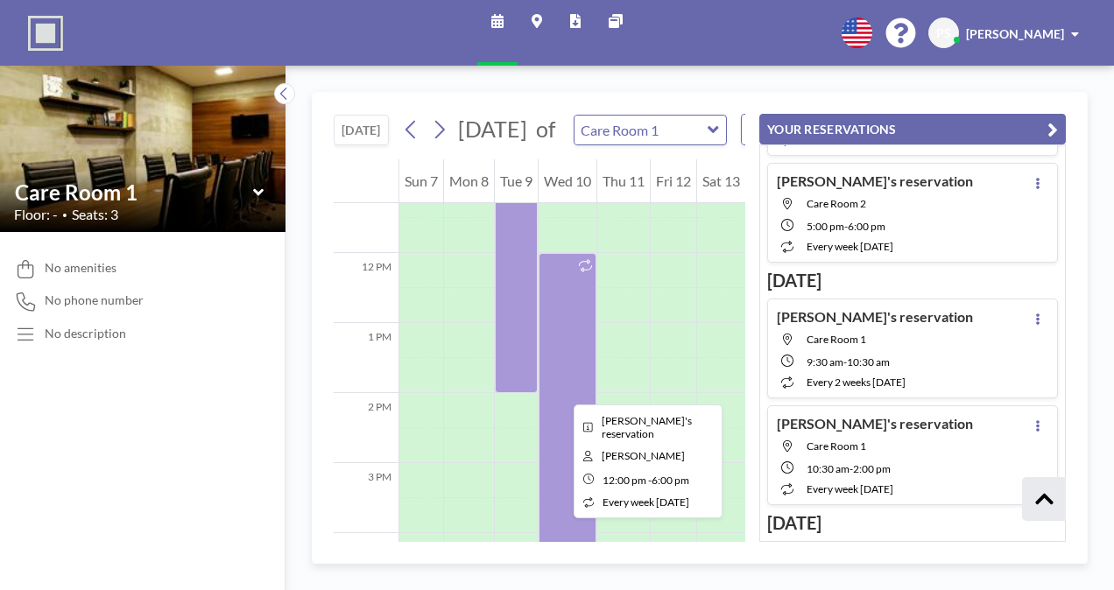
click at [559, 389] on div at bounding box center [567, 463] width 58 height 420
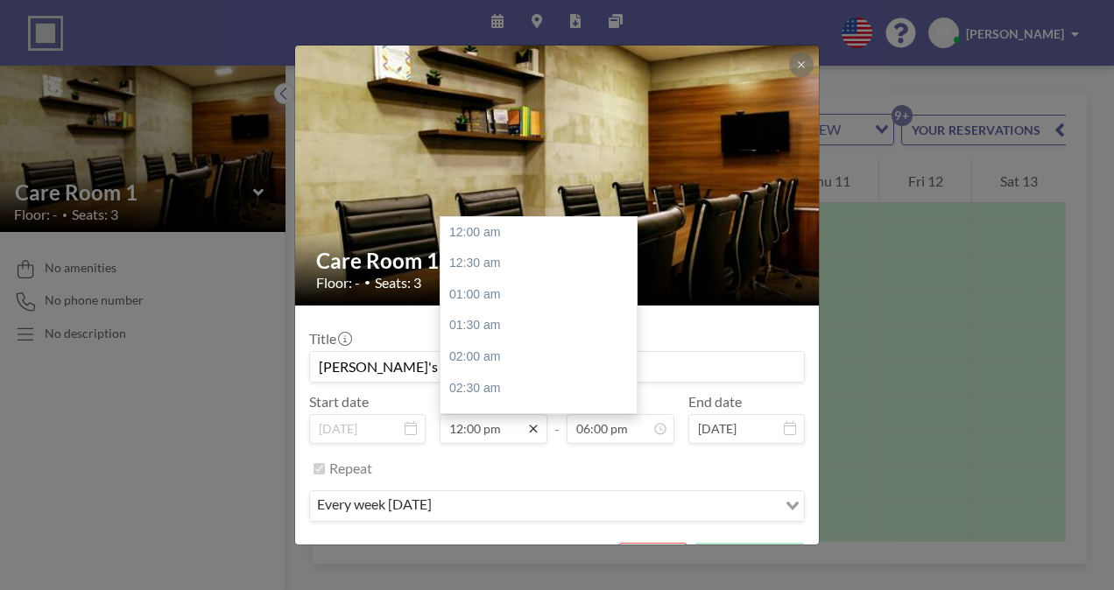
scroll to position [748, 0]
click at [492, 294] on div "01:00 pm" at bounding box center [542, 295] width 205 height 32
type input "01:00 pm"
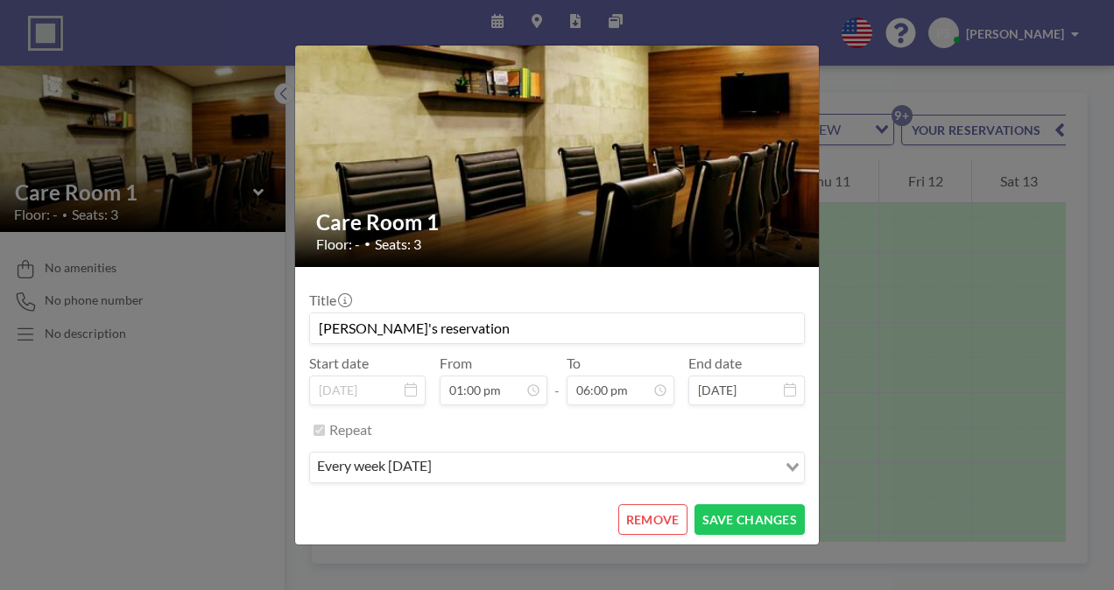
scroll to position [1122, 0]
click at [749, 514] on button "SAVE CHANGES" at bounding box center [749, 519] width 110 height 31
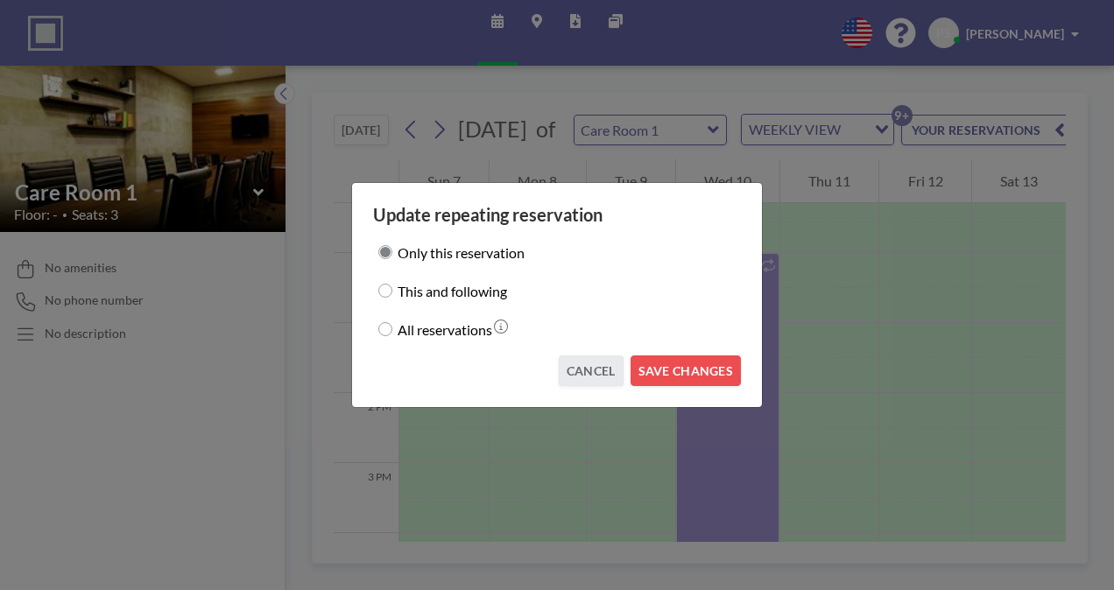
click at [388, 290] on input "This and following" at bounding box center [385, 291] width 14 height 14
radio input "true"
click at [688, 365] on button "SAVE CHANGES" at bounding box center [685, 370] width 110 height 31
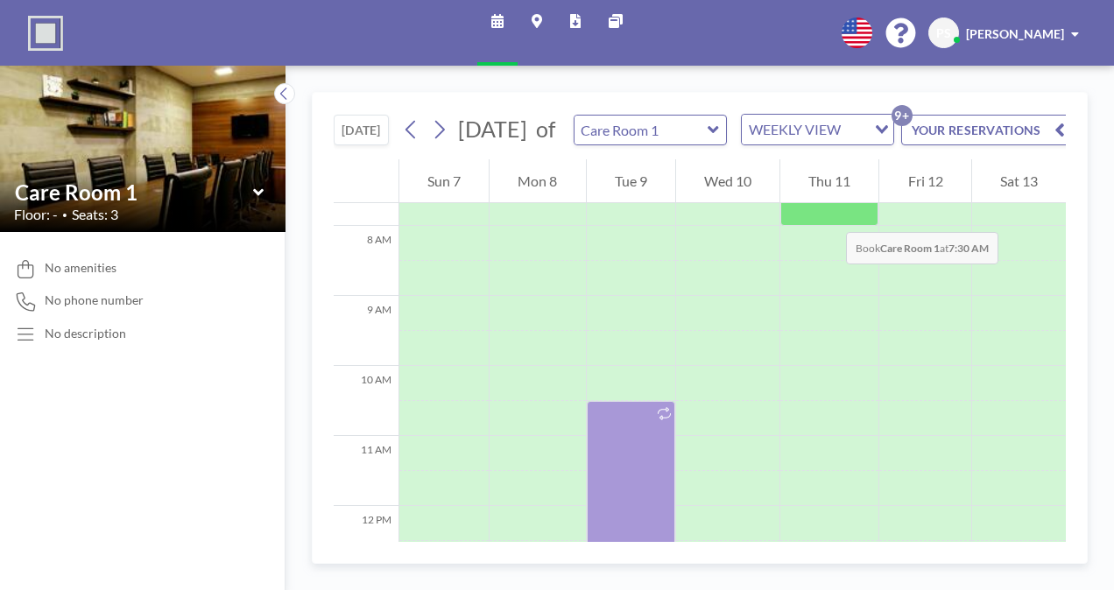
scroll to position [535, 0]
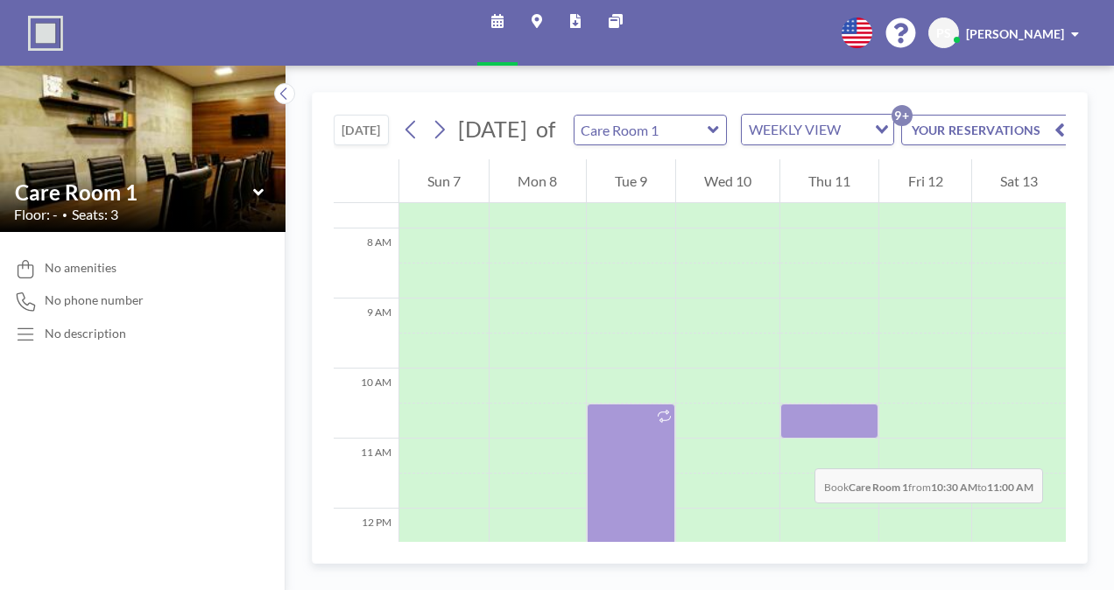
click at [797, 439] on div at bounding box center [829, 421] width 98 height 35
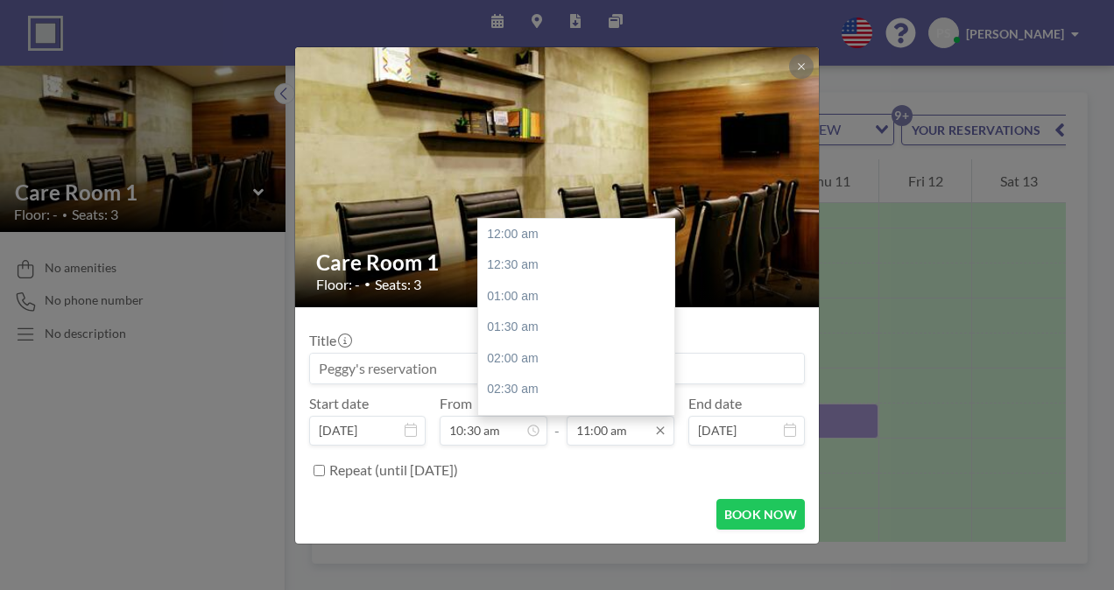
scroll to position [686, 0]
click at [634, 433] on input "11:00 am" at bounding box center [620, 431] width 108 height 30
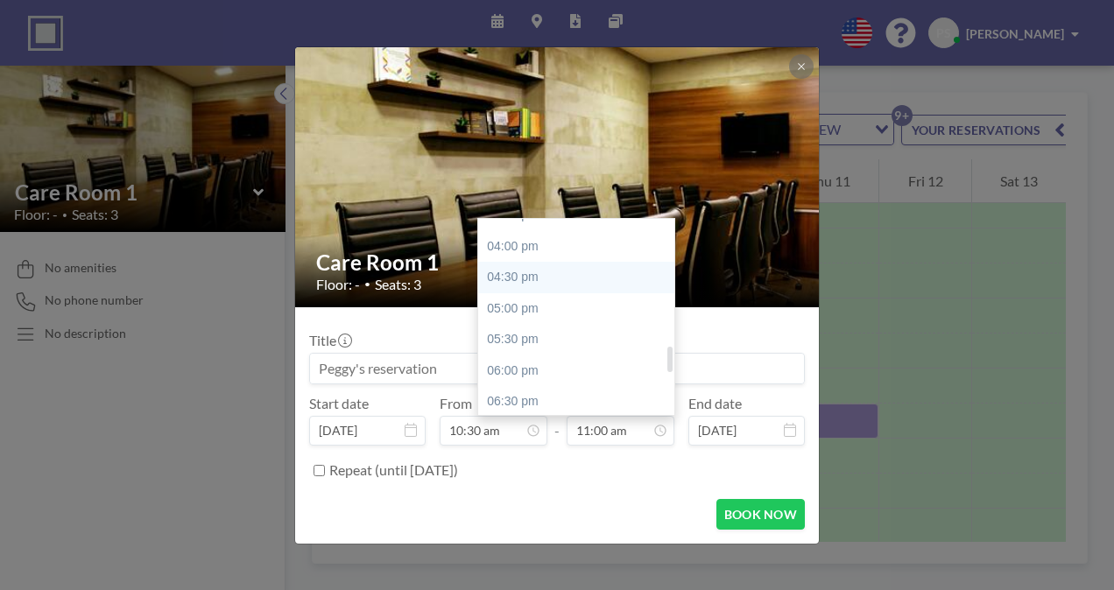
click at [520, 277] on div "04:30 pm" at bounding box center [580, 278] width 205 height 32
type input "04:30 pm"
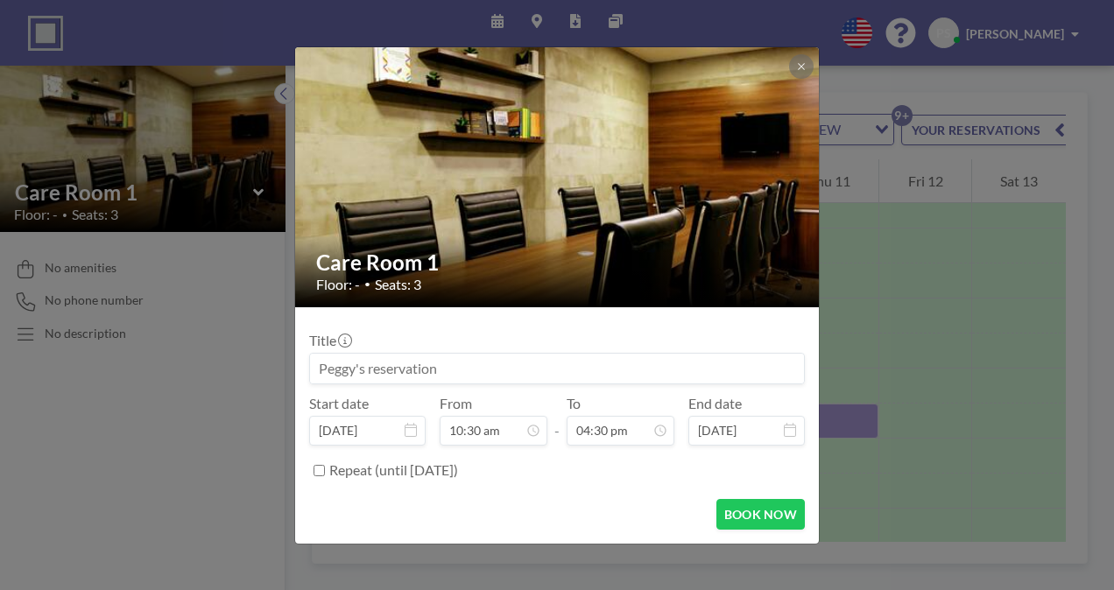
click at [315, 469] on input "Repeat (until [DATE])" at bounding box center [318, 470] width 11 height 11
checkbox input "true"
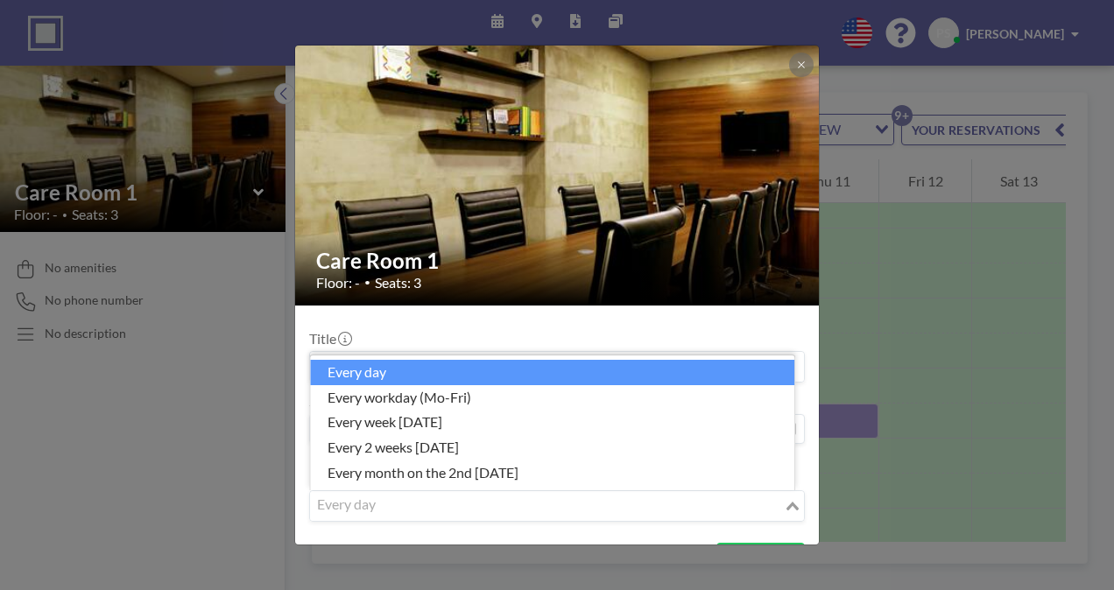
click at [786, 502] on icon "Search for option" at bounding box center [792, 506] width 12 height 9
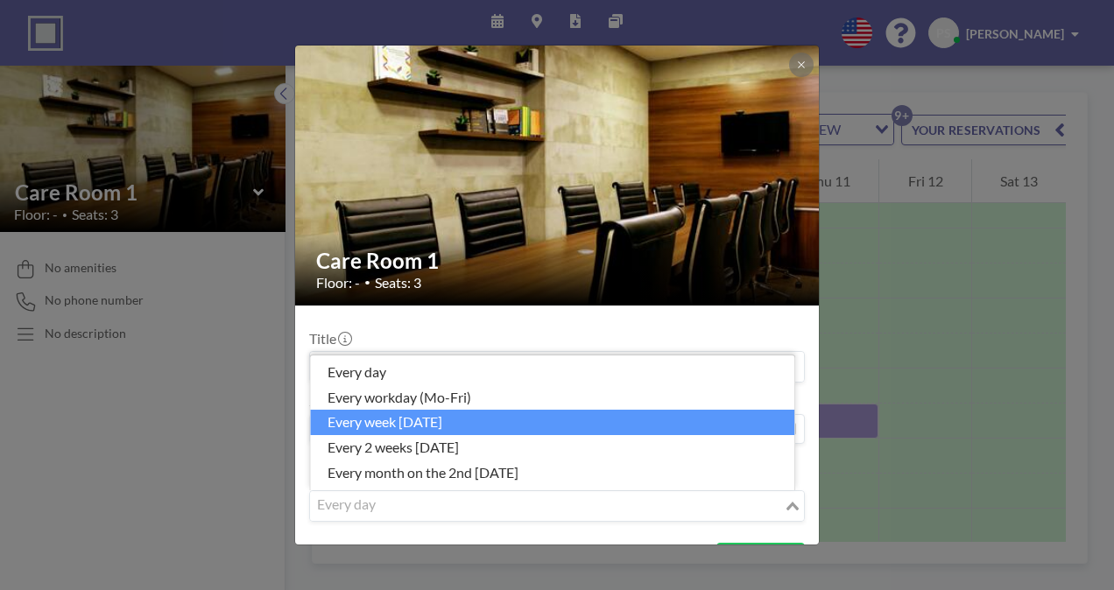
click at [415, 417] on li "every week on Thursday" at bounding box center [552, 422] width 484 height 25
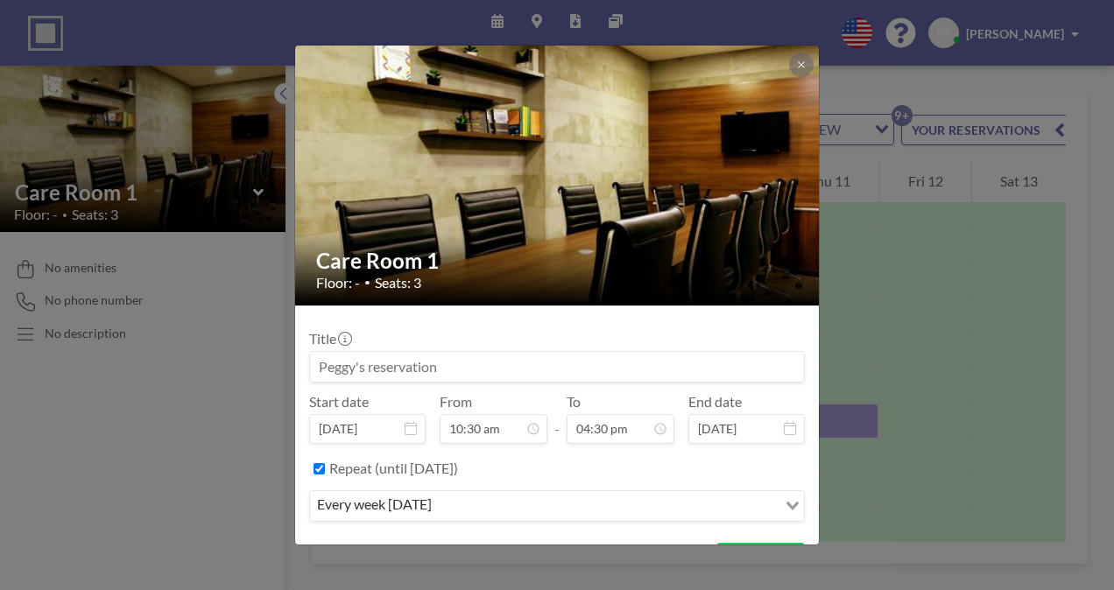
scroll to position [39, 0]
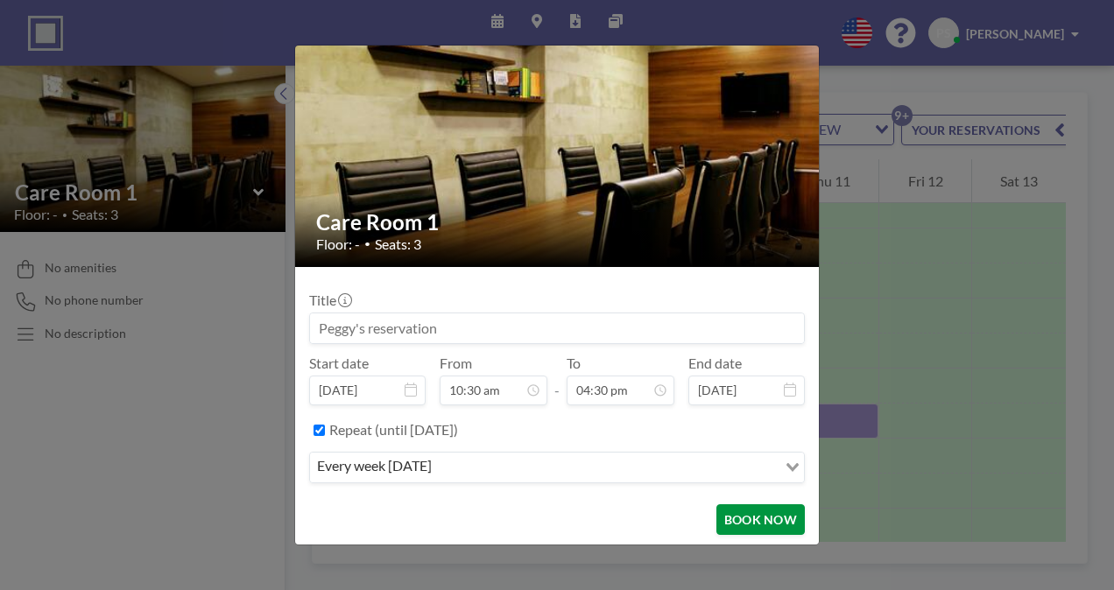
click at [767, 511] on button "BOOK NOW" at bounding box center [760, 519] width 88 height 31
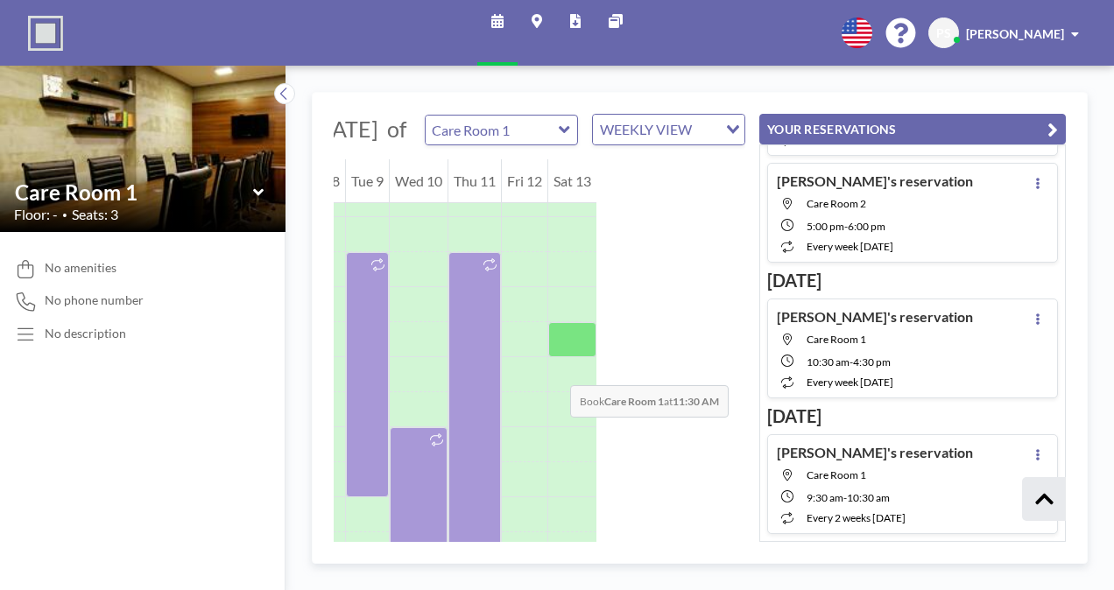
scroll to position [686, 0]
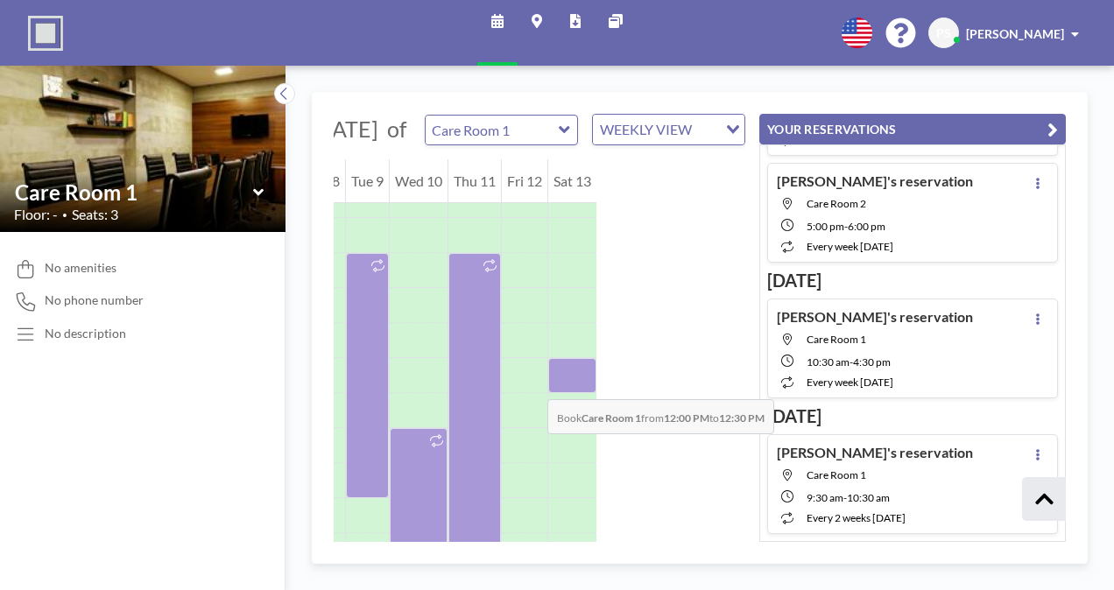
click at [548, 382] on div at bounding box center [572, 375] width 48 height 35
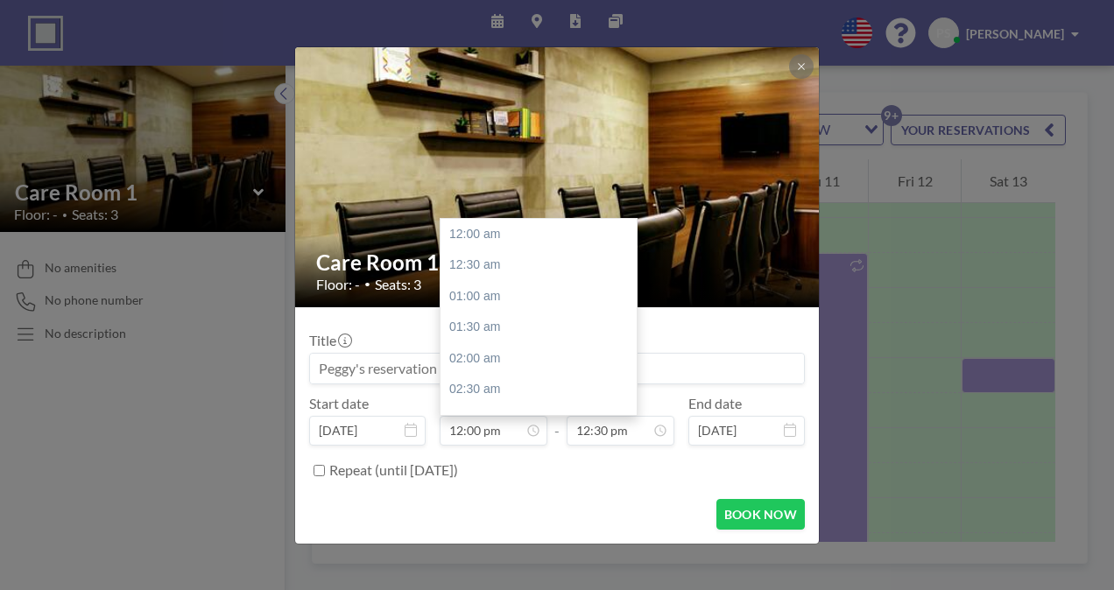
scroll to position [748, 0]
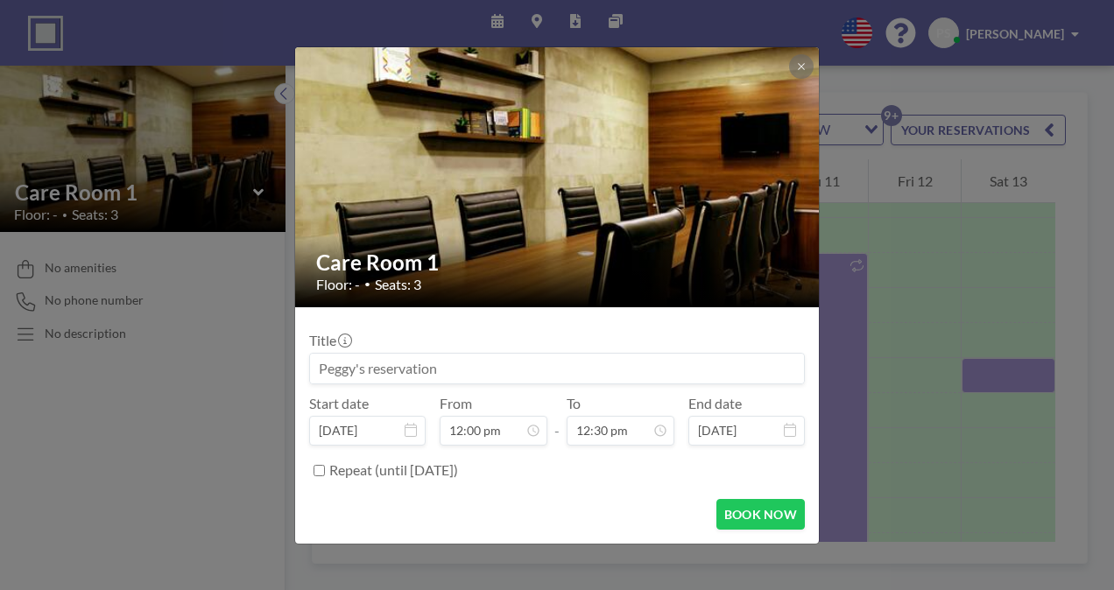
click at [412, 429] on icon at bounding box center [411, 430] width 12 height 14
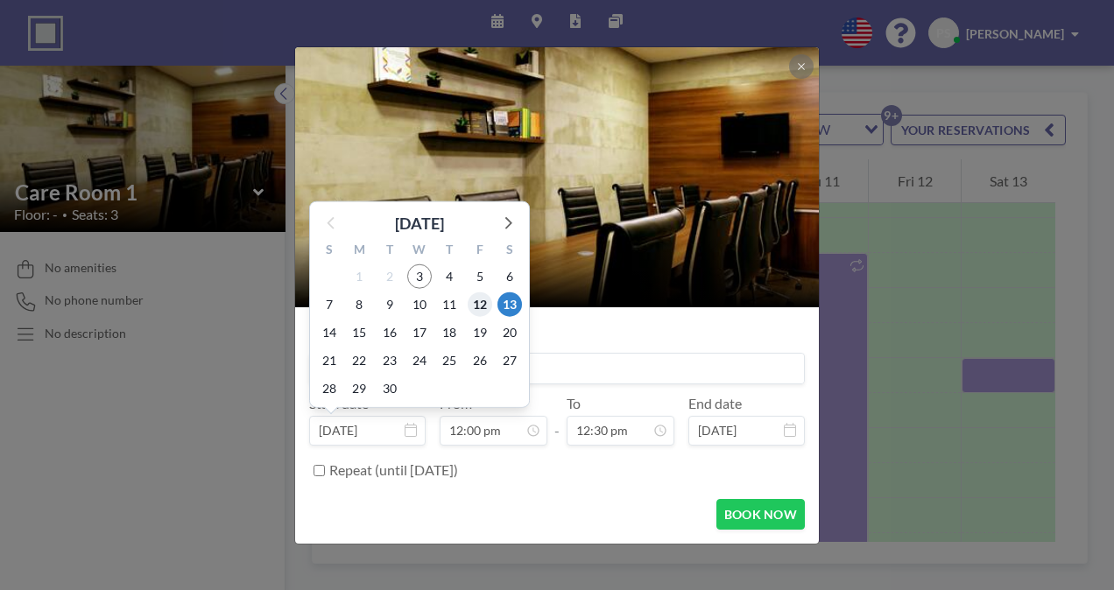
click at [476, 306] on span "12" at bounding box center [480, 304] width 25 height 25
type input "[DATE]"
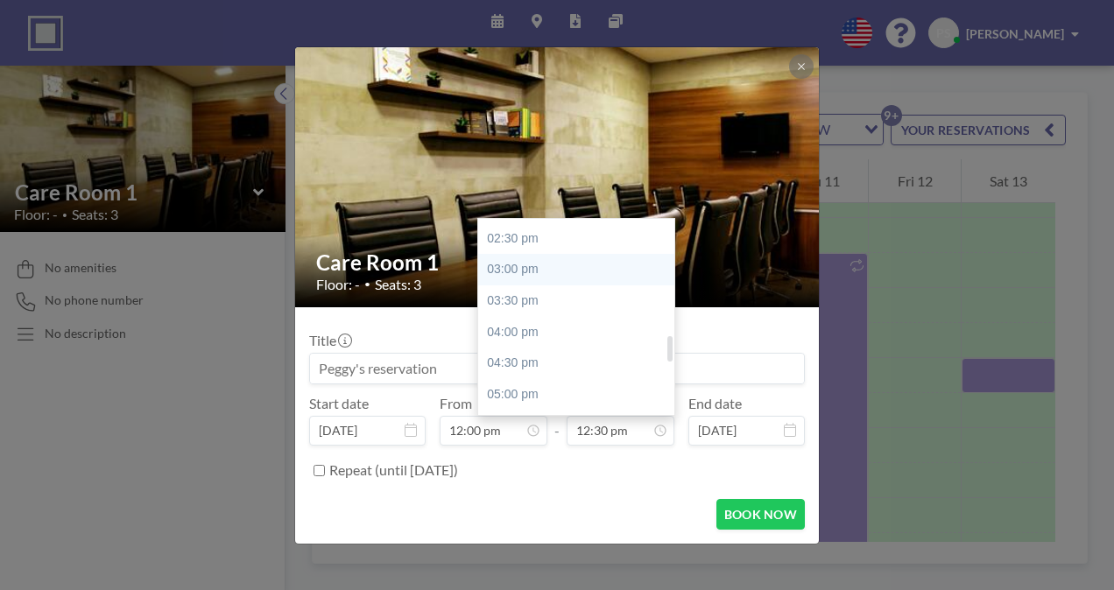
scroll to position [904, 0]
click at [537, 382] on div "05:00 pm" at bounding box center [580, 391] width 205 height 32
type input "05:00 pm"
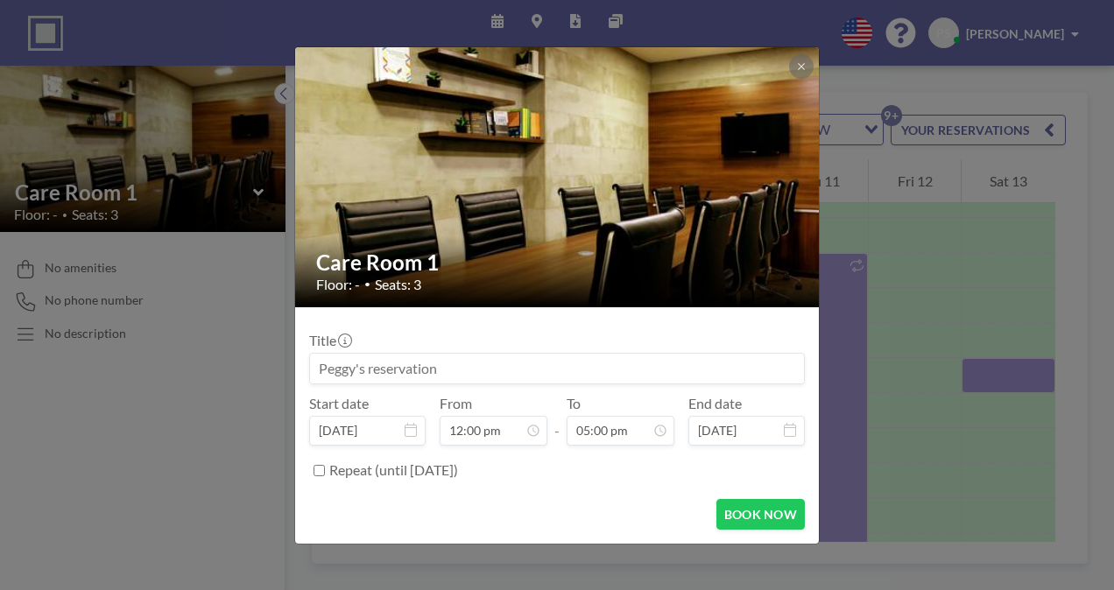
scroll to position [1059, 0]
click at [315, 464] on div "Repeat (until [DATE])" at bounding box center [557, 470] width 496 height 29
click at [317, 468] on input "Repeat (until [DATE])" at bounding box center [318, 470] width 11 height 11
checkbox input "true"
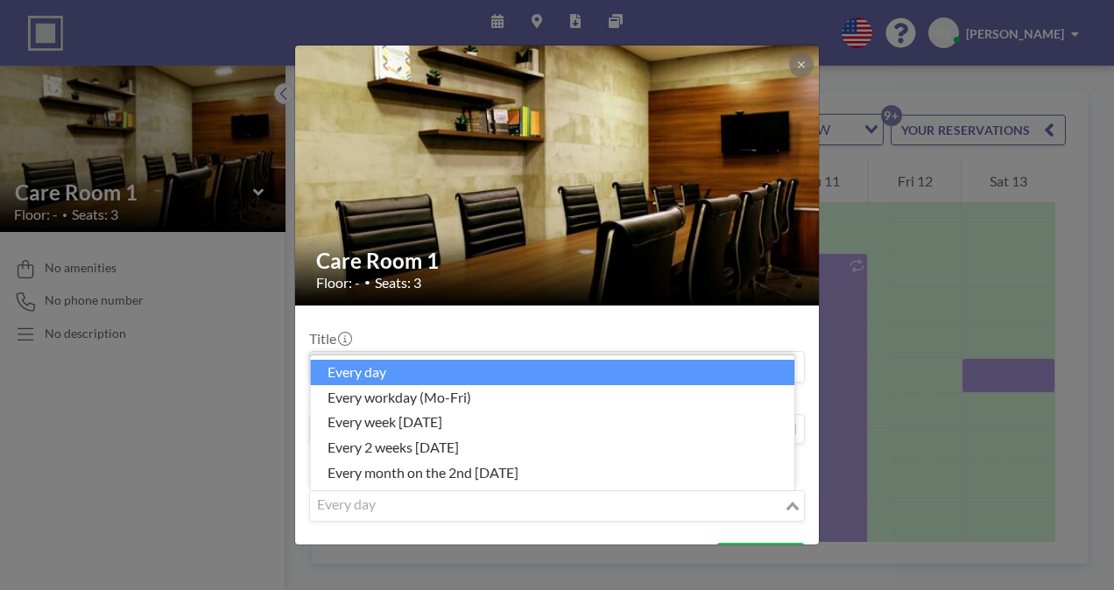
click at [786, 503] on icon "Search for option" at bounding box center [792, 506] width 12 height 9
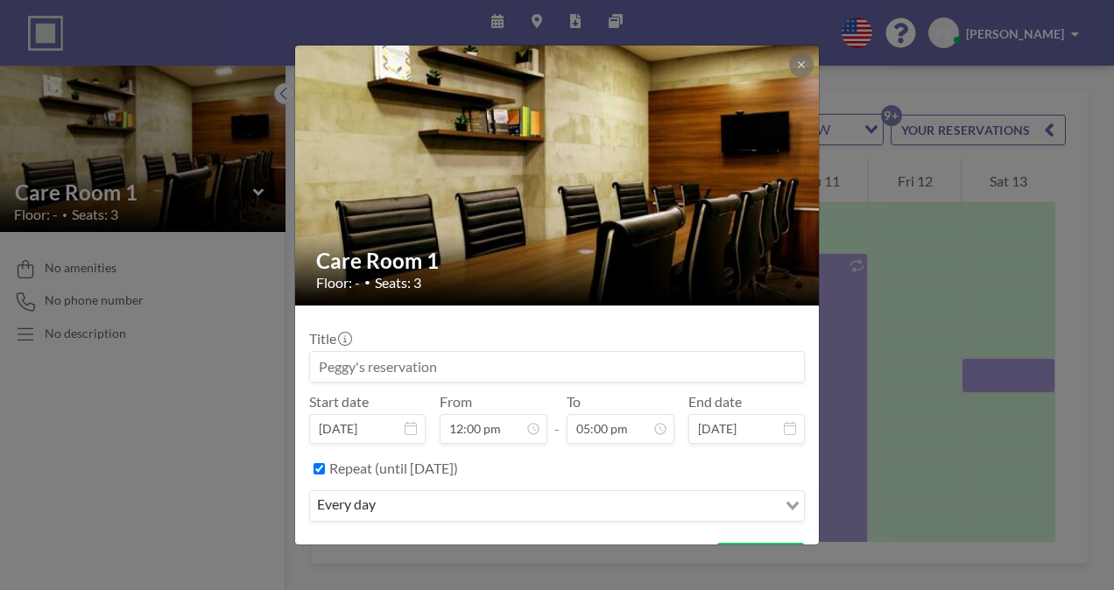
click at [256, 383] on div "Care Room 1 Floor: - • Seats: 3 Title Start date Sep 12, 2025 From 12:00 pm - T…" at bounding box center [557, 295] width 1114 height 590
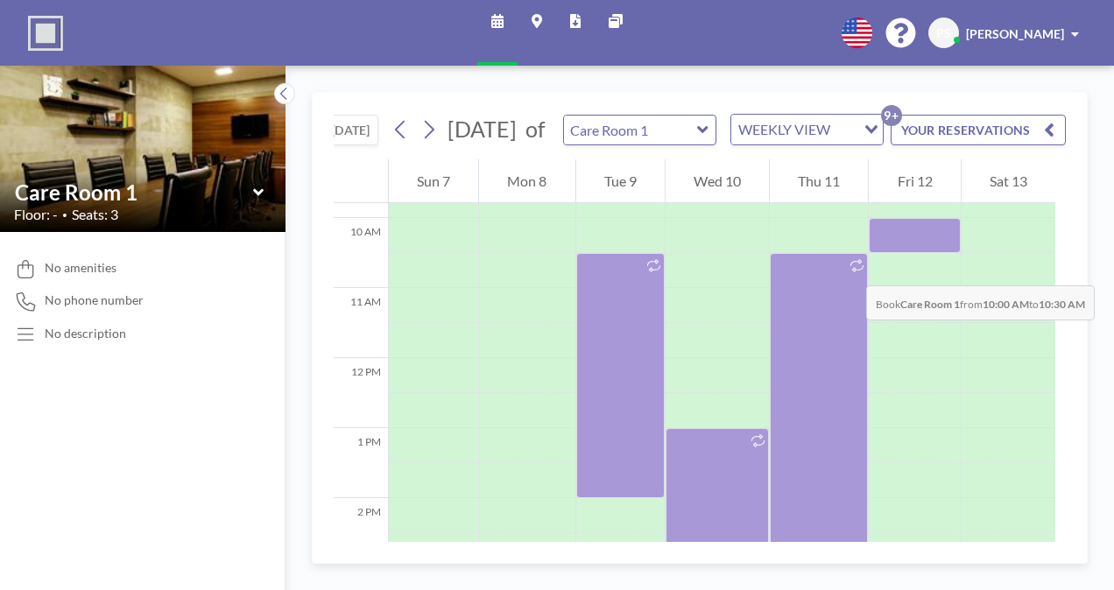
click at [869, 253] on div at bounding box center [914, 235] width 91 height 35
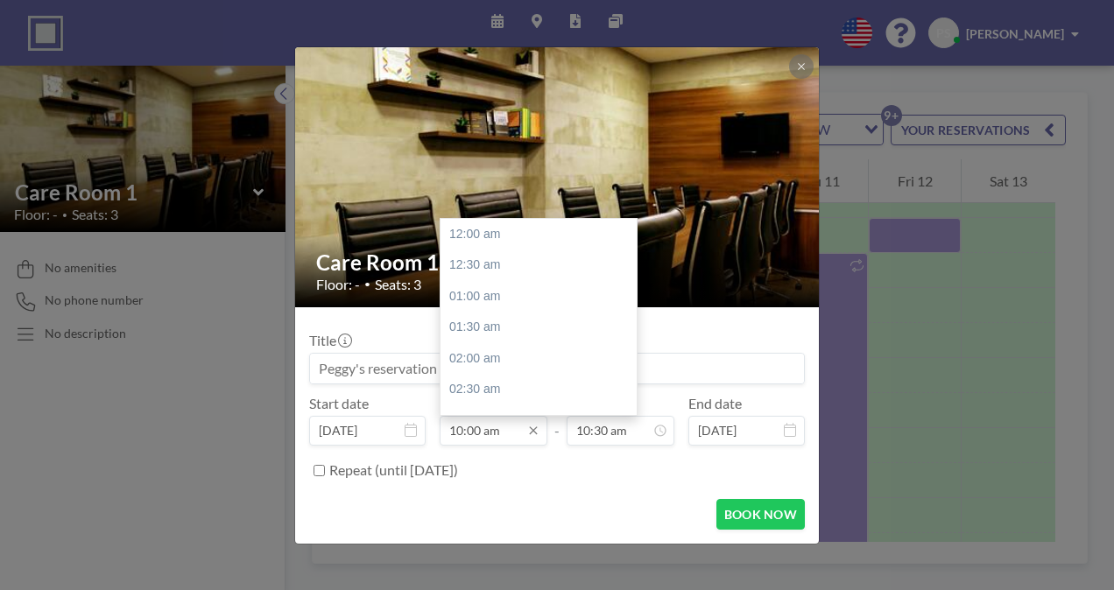
scroll to position [623, 0]
click at [486, 359] on div "12:00 pm" at bounding box center [542, 359] width 205 height 32
type input "12:00 pm"
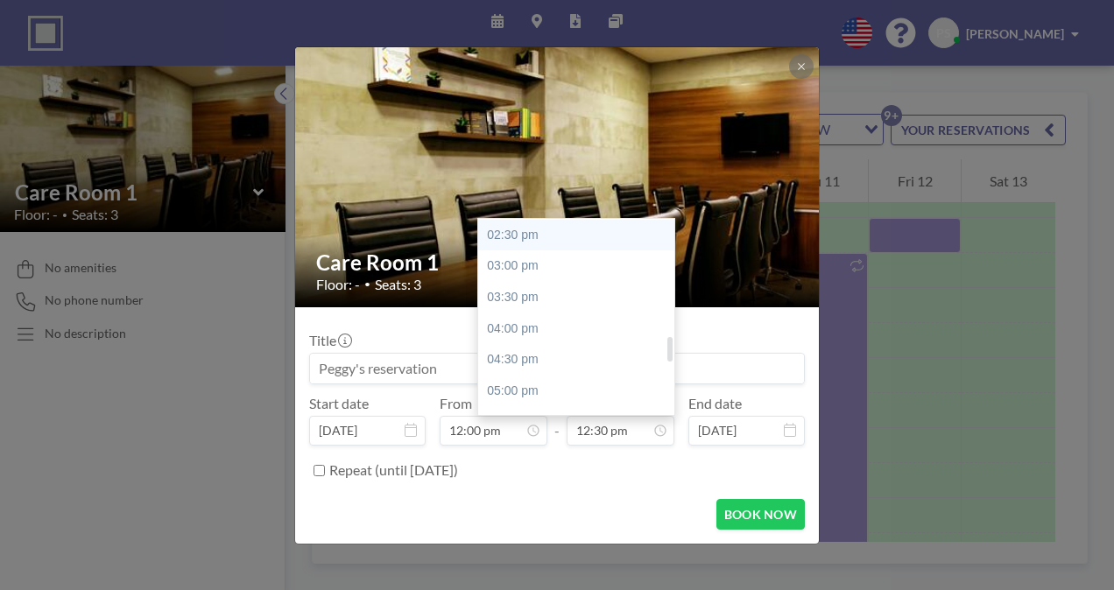
scroll to position [905, 0]
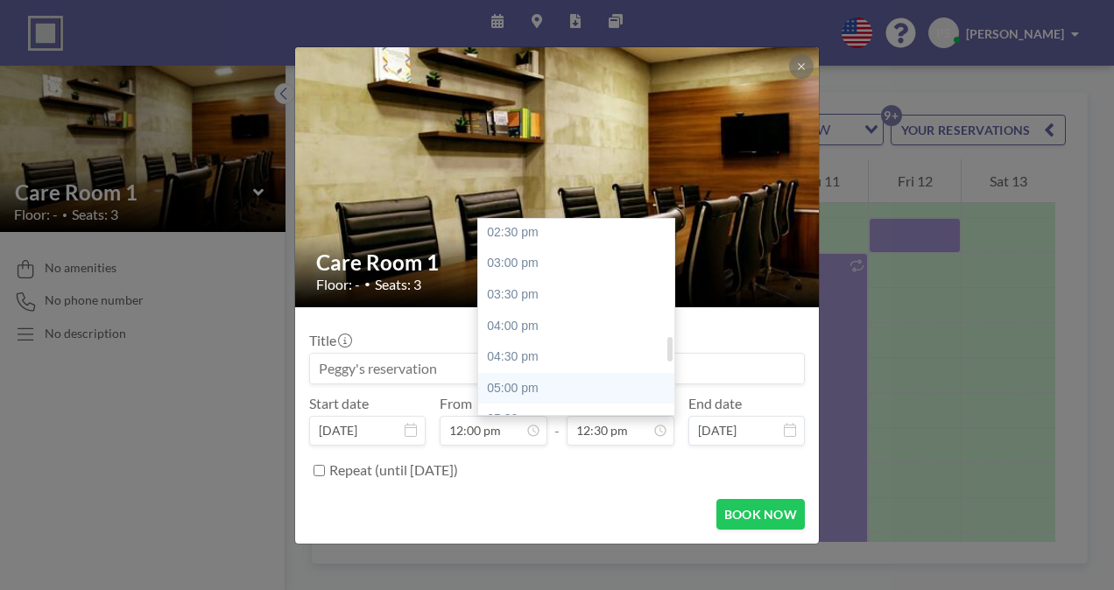
click at [543, 385] on div "05:00 pm" at bounding box center [580, 389] width 205 height 32
type input "05:00 pm"
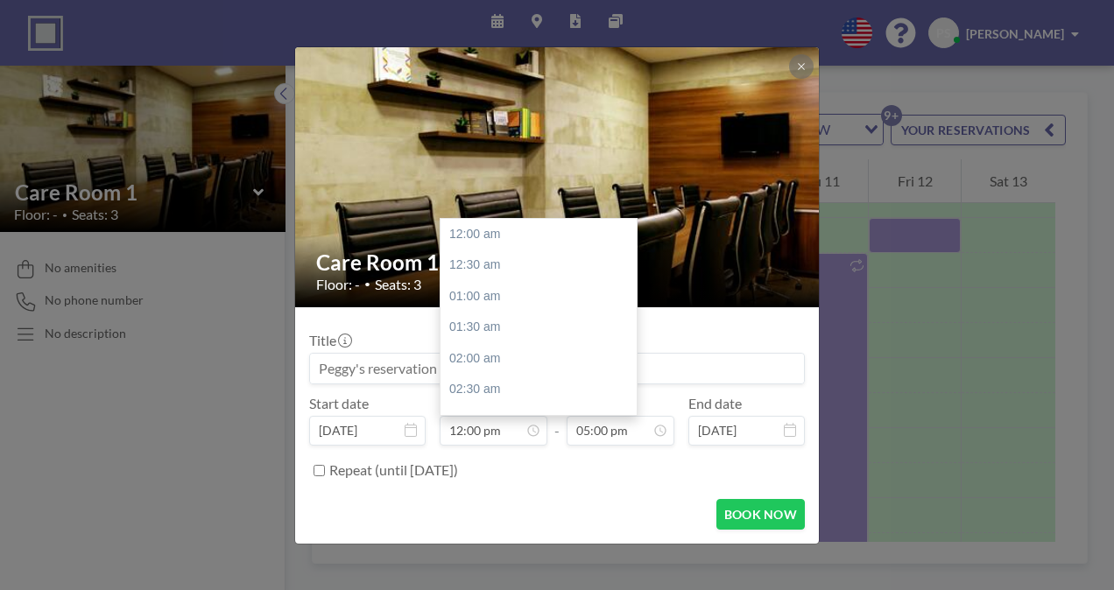
scroll to position [748, 0]
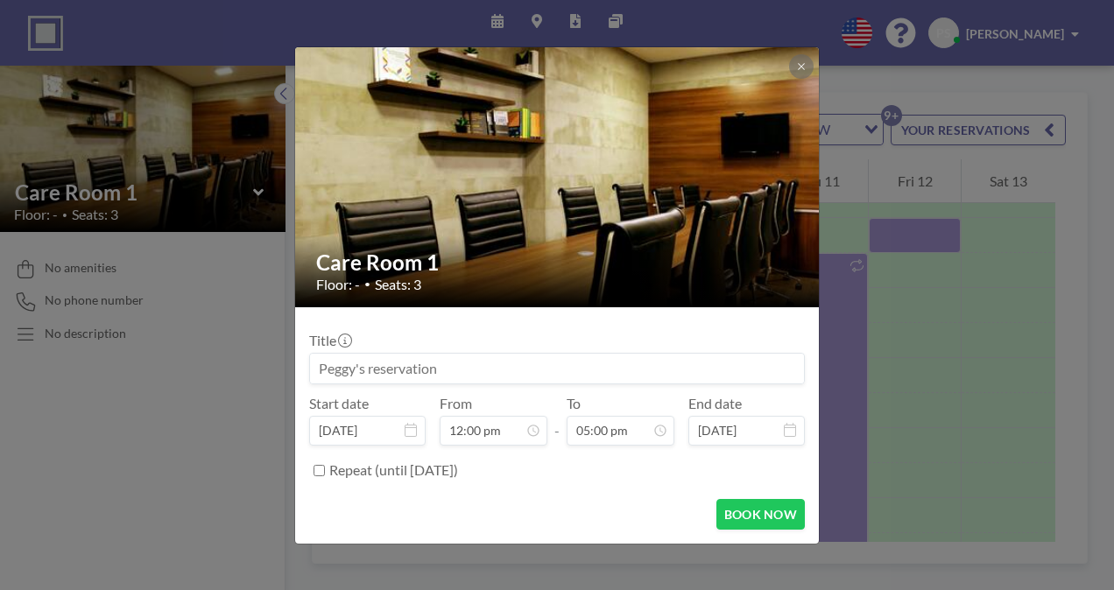
click at [318, 465] on input "Repeat (until [DATE])" at bounding box center [318, 470] width 11 height 11
checkbox input "true"
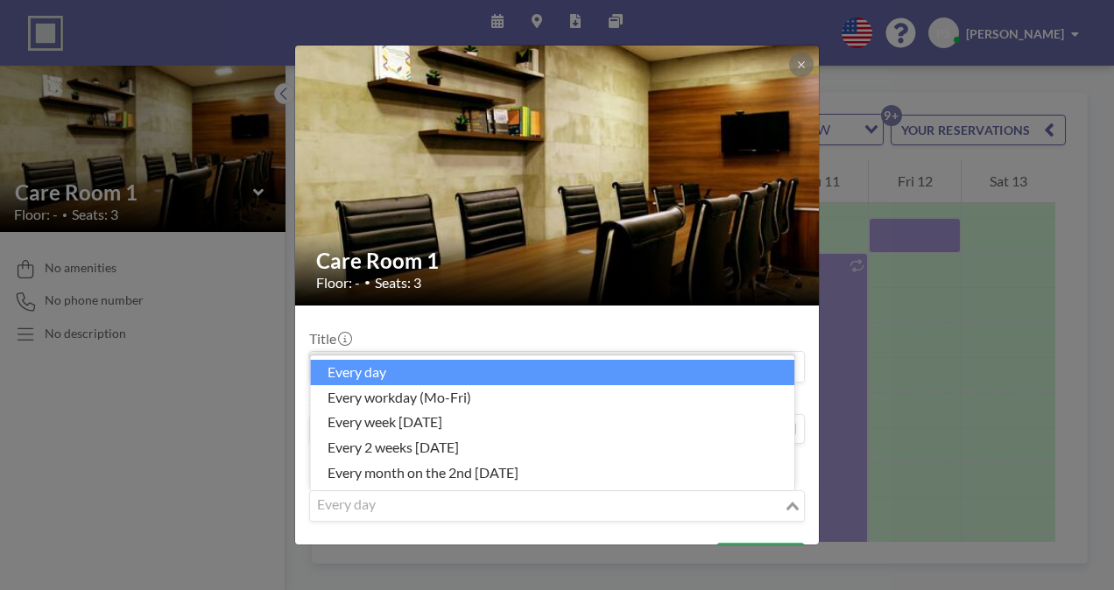
click at [786, 502] on icon "Search for option" at bounding box center [792, 506] width 12 height 9
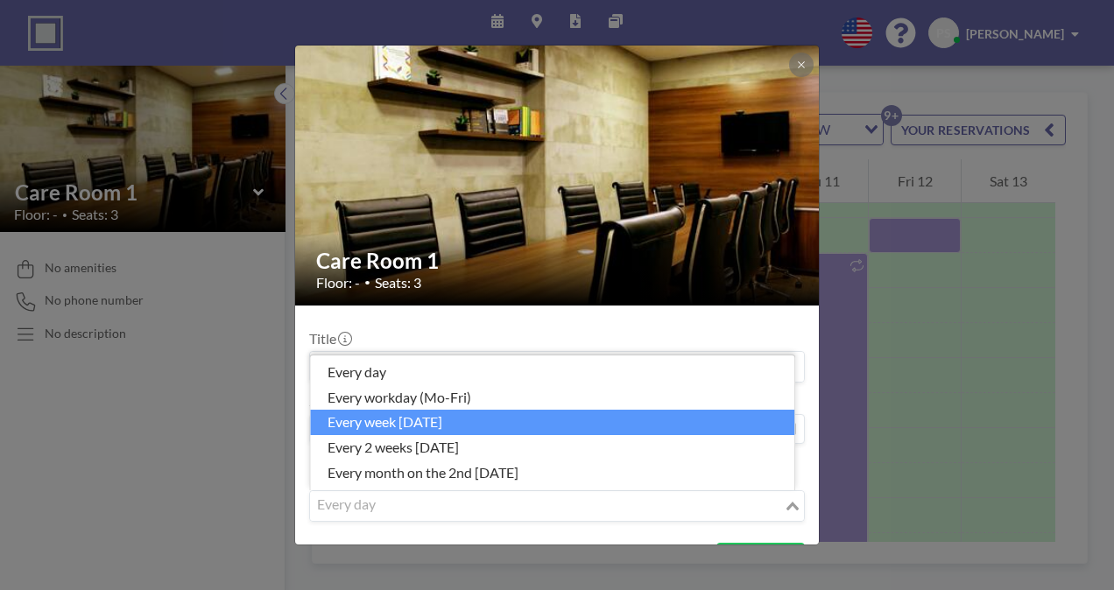
click at [466, 416] on li "every week on Friday" at bounding box center [552, 422] width 484 height 25
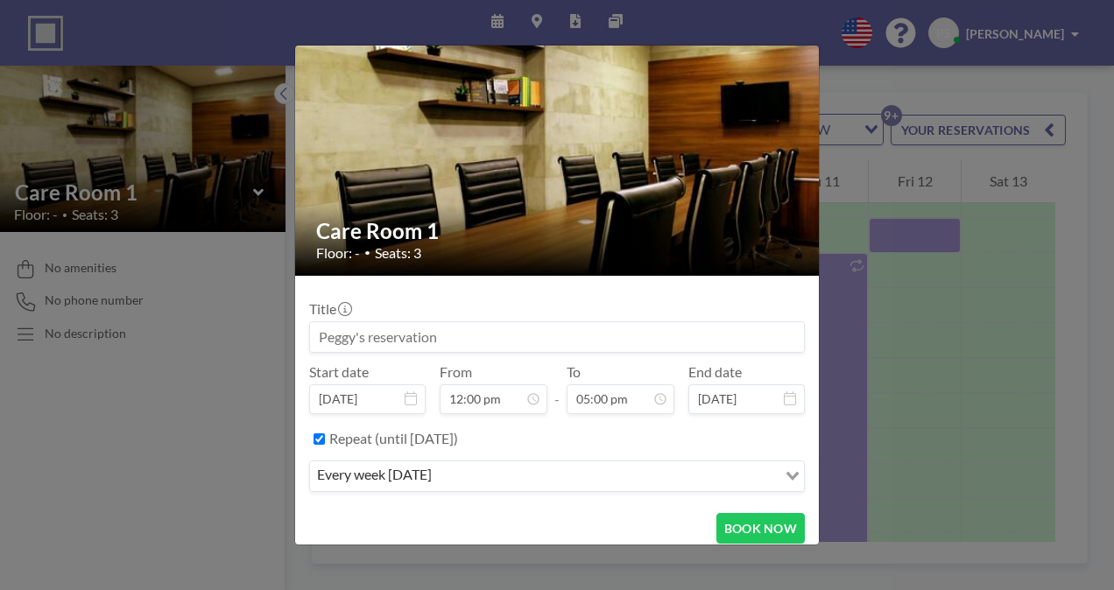
scroll to position [39, 0]
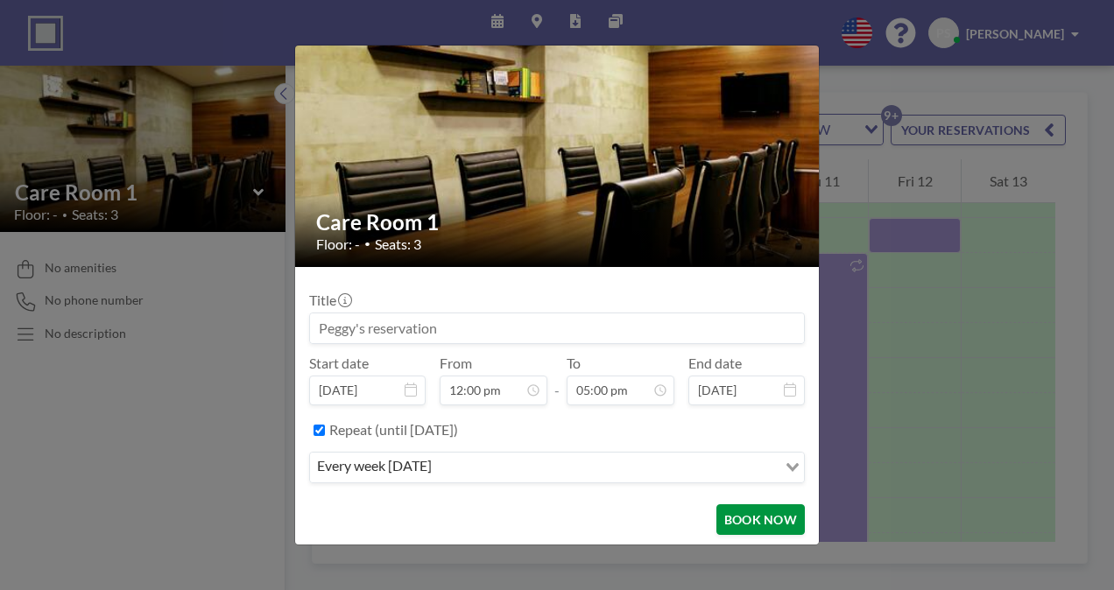
click at [759, 517] on button "BOOK NOW" at bounding box center [760, 519] width 88 height 31
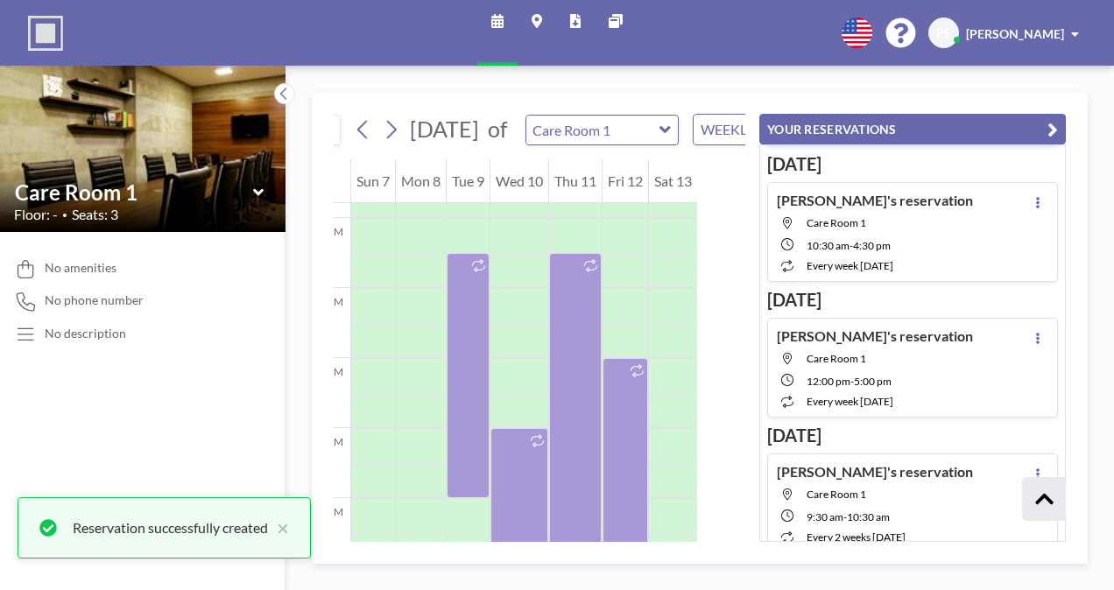
scroll to position [524, 0]
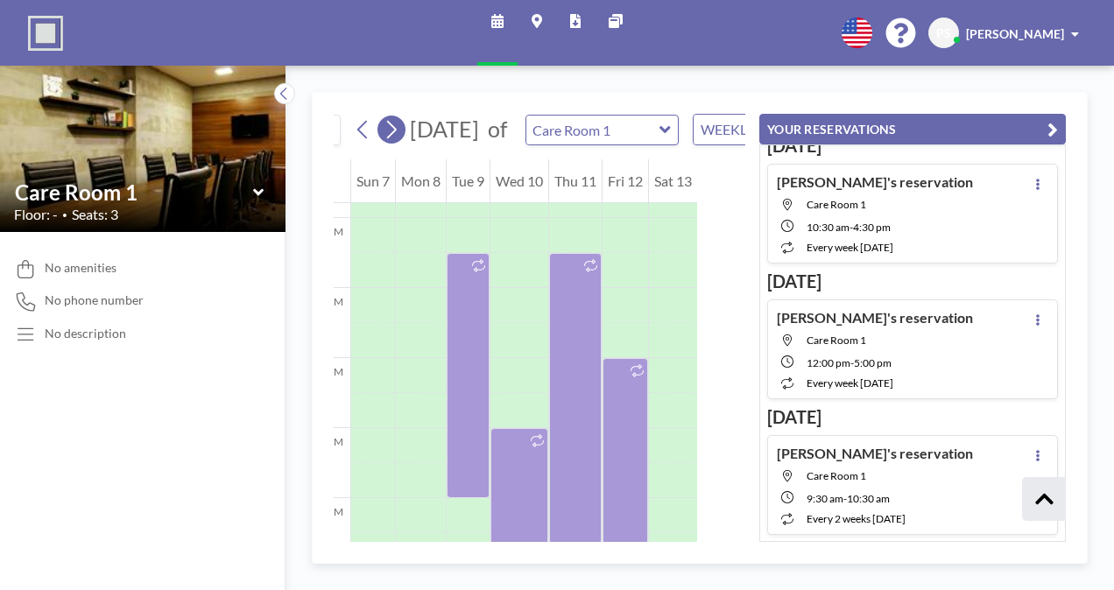
click at [392, 143] on icon at bounding box center [391, 129] width 17 height 26
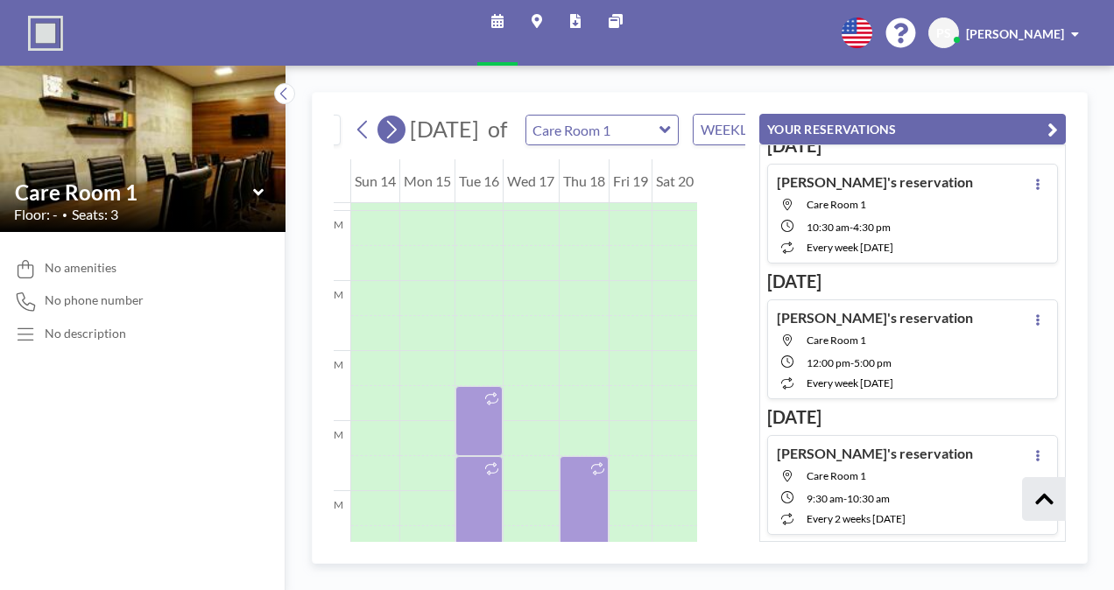
scroll to position [525, 0]
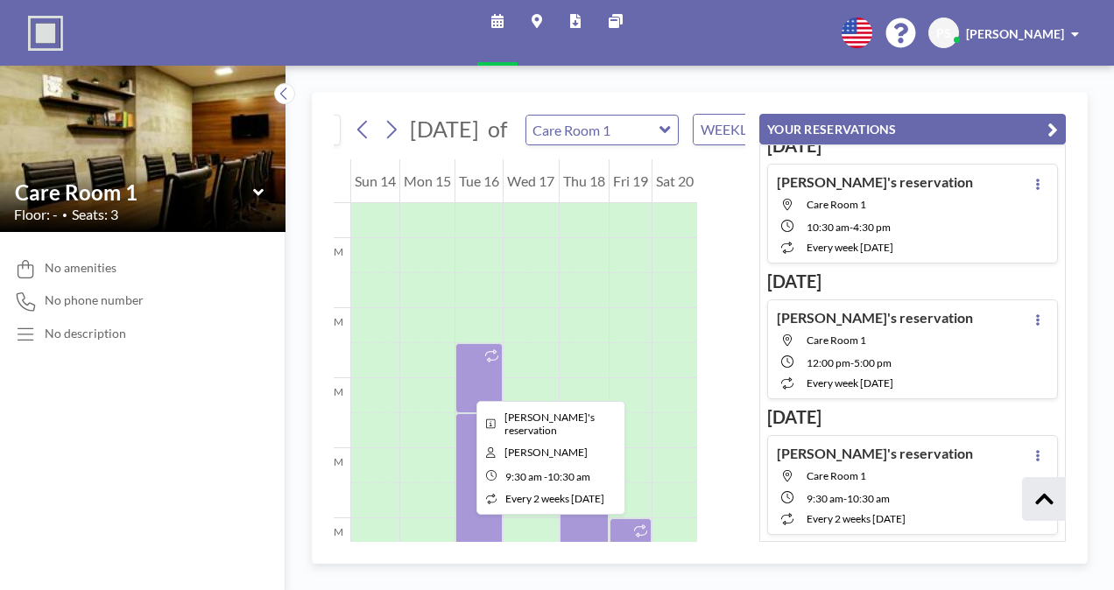
click at [462, 385] on div at bounding box center [478, 378] width 47 height 70
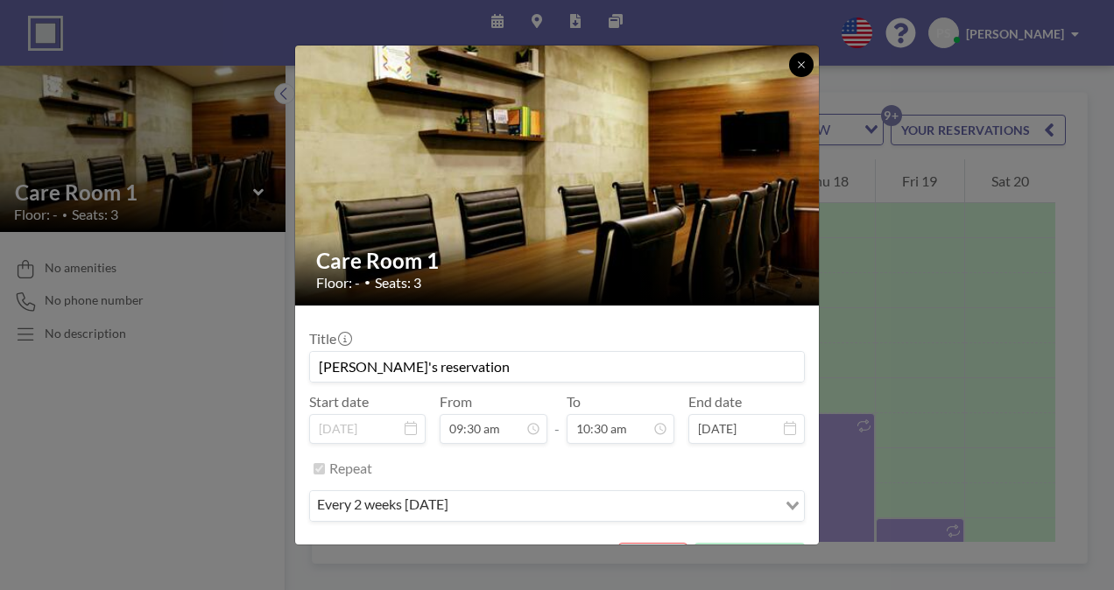
click at [793, 61] on button at bounding box center [801, 65] width 25 height 25
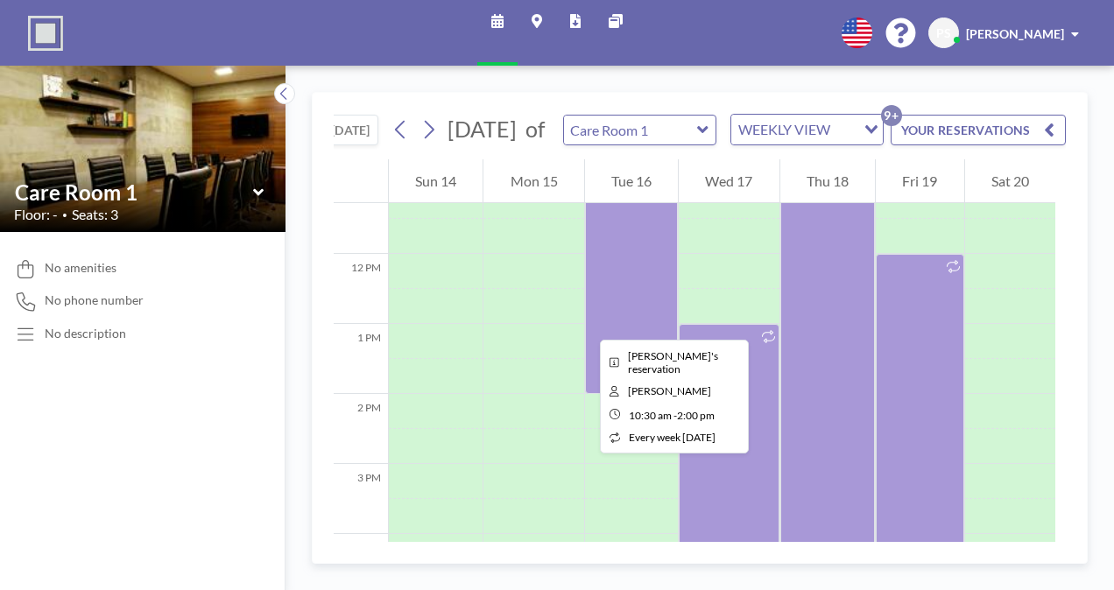
scroll to position [789, 0]
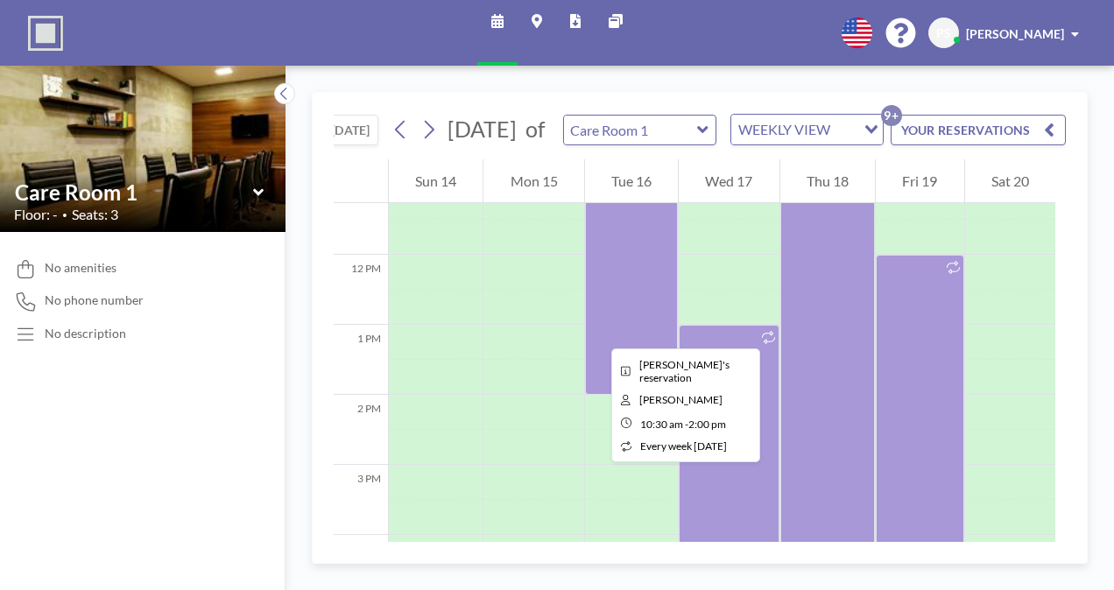
click at [597, 333] on div at bounding box center [631, 272] width 93 height 245
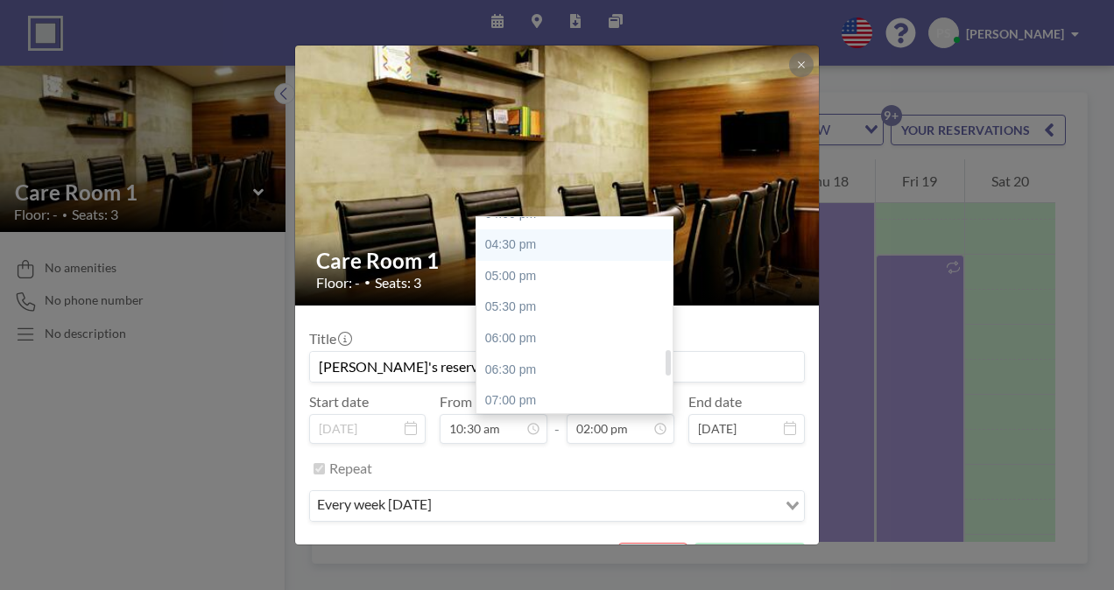
scroll to position [1013, 0]
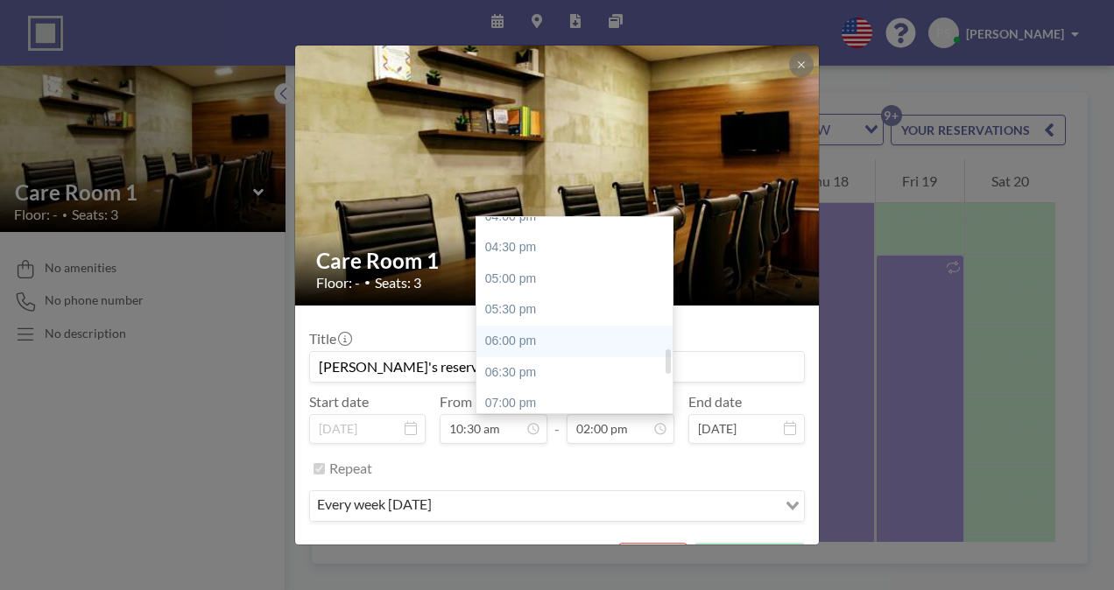
click at [516, 337] on div "06:00 pm" at bounding box center [578, 342] width 205 height 32
type input "06:00 pm"
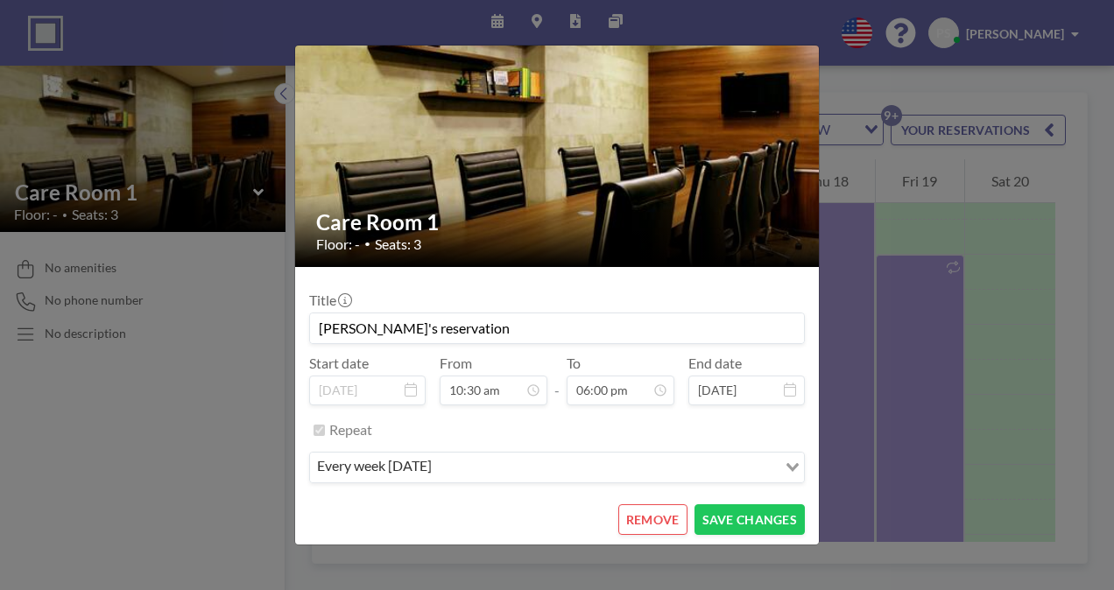
scroll to position [1122, 0]
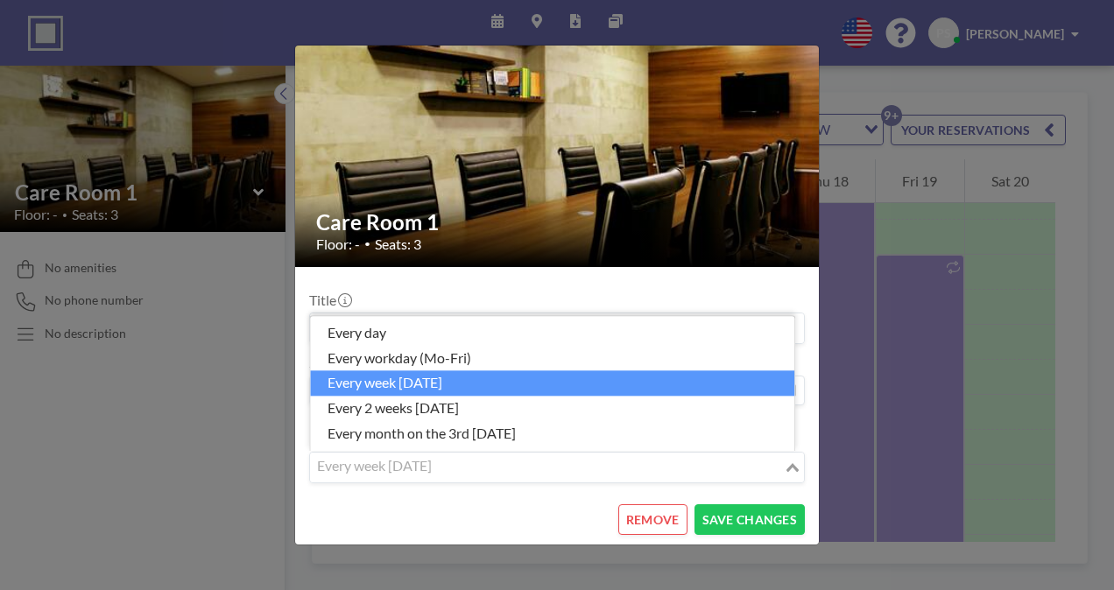
click at [784, 470] on div "Loading..." at bounding box center [794, 466] width 20 height 26
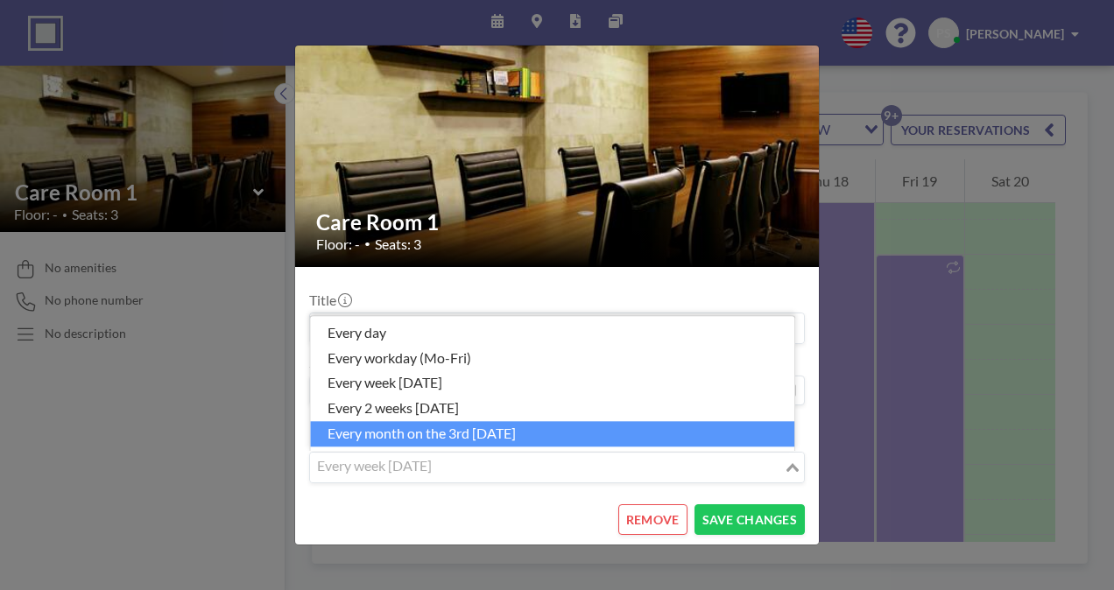
click at [510, 433] on li "every month on the 3rd Tuesday" at bounding box center [552, 433] width 484 height 25
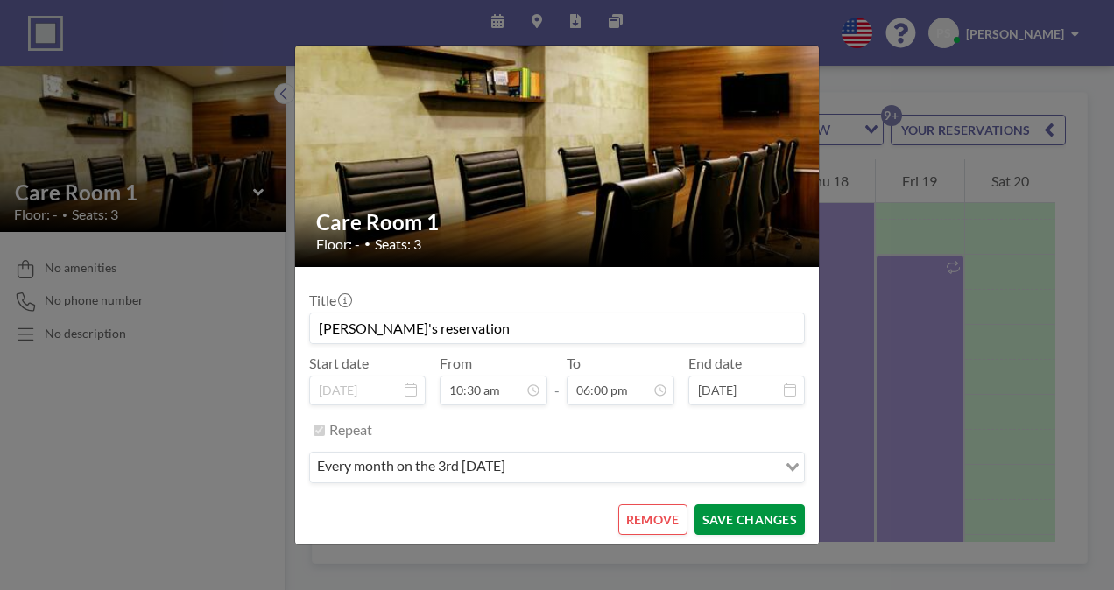
click at [749, 520] on button "SAVE CHANGES" at bounding box center [749, 519] width 110 height 31
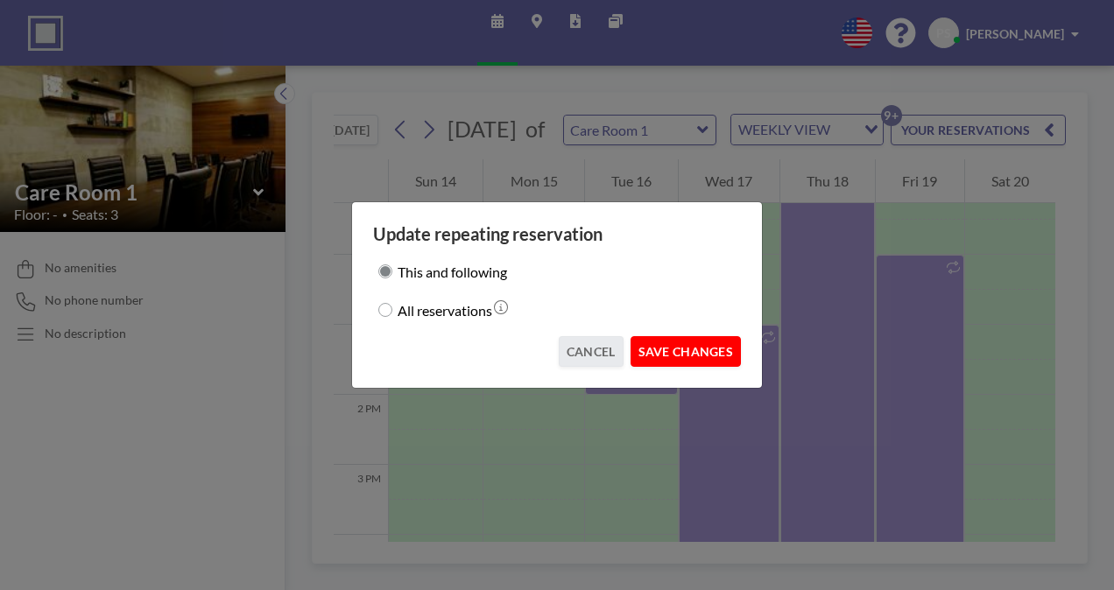
click at [683, 343] on button "SAVE CHANGES" at bounding box center [685, 351] width 110 height 31
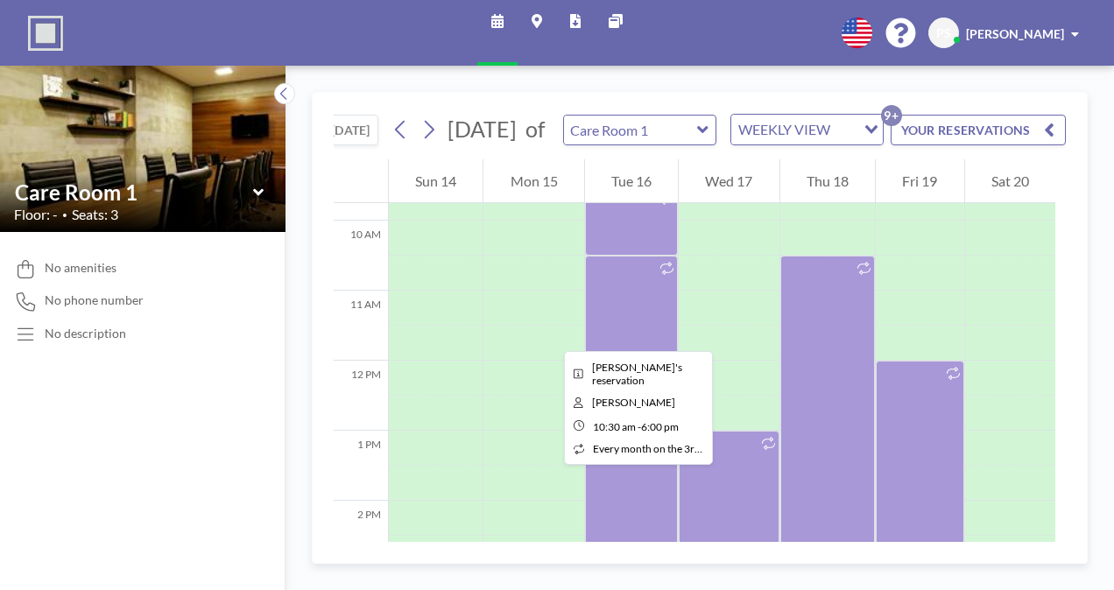
scroll to position [682, 0]
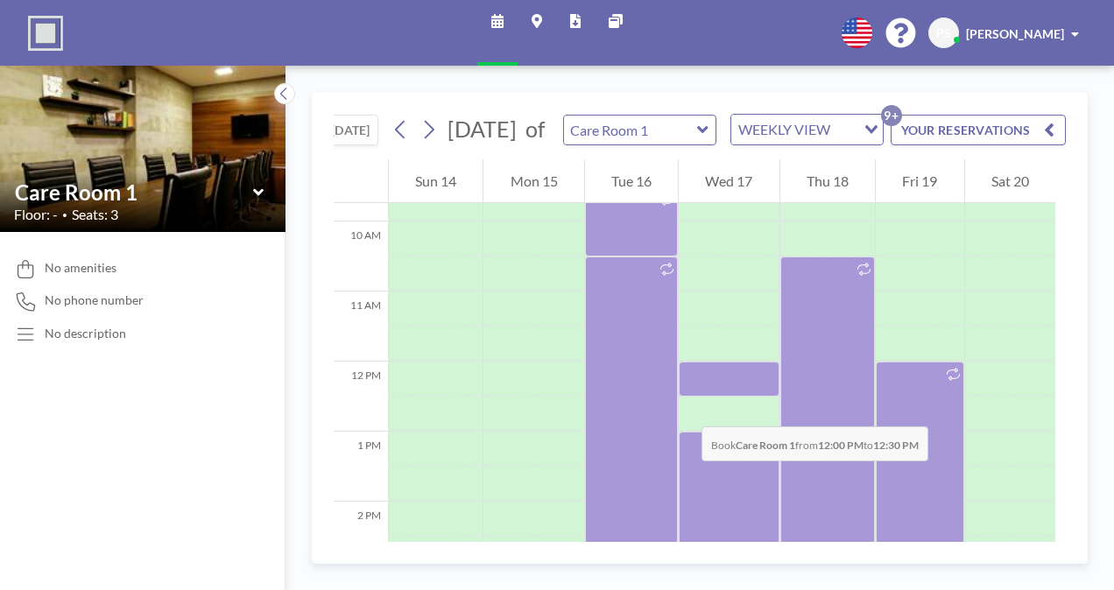
click at [684, 397] on div at bounding box center [729, 379] width 100 height 35
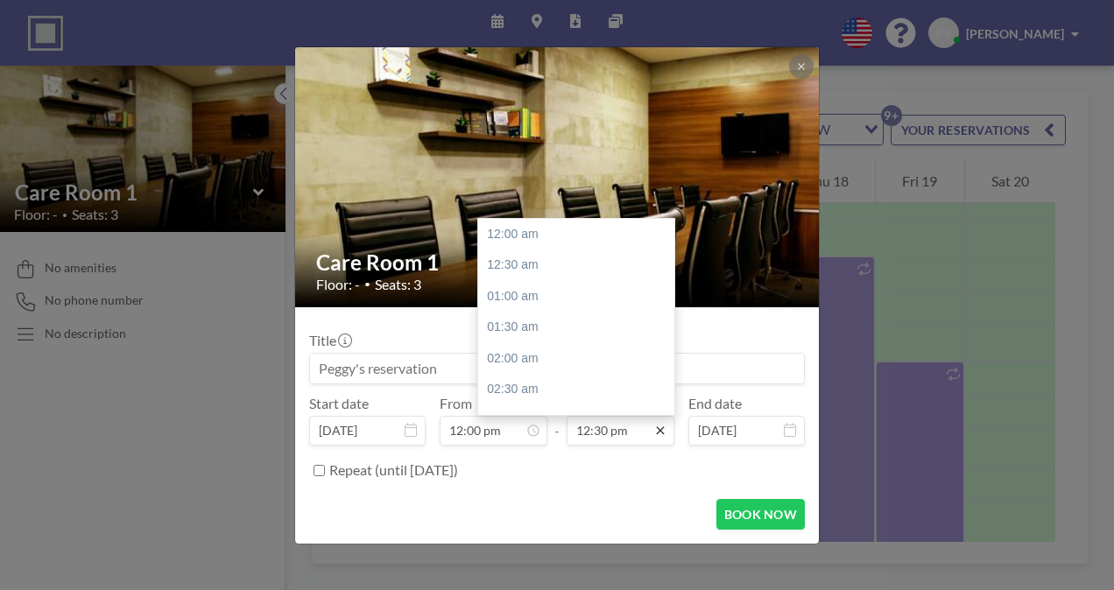
scroll to position [779, 0]
click at [534, 263] on div "01:00 pm" at bounding box center [580, 266] width 205 height 32
type input "01:00 pm"
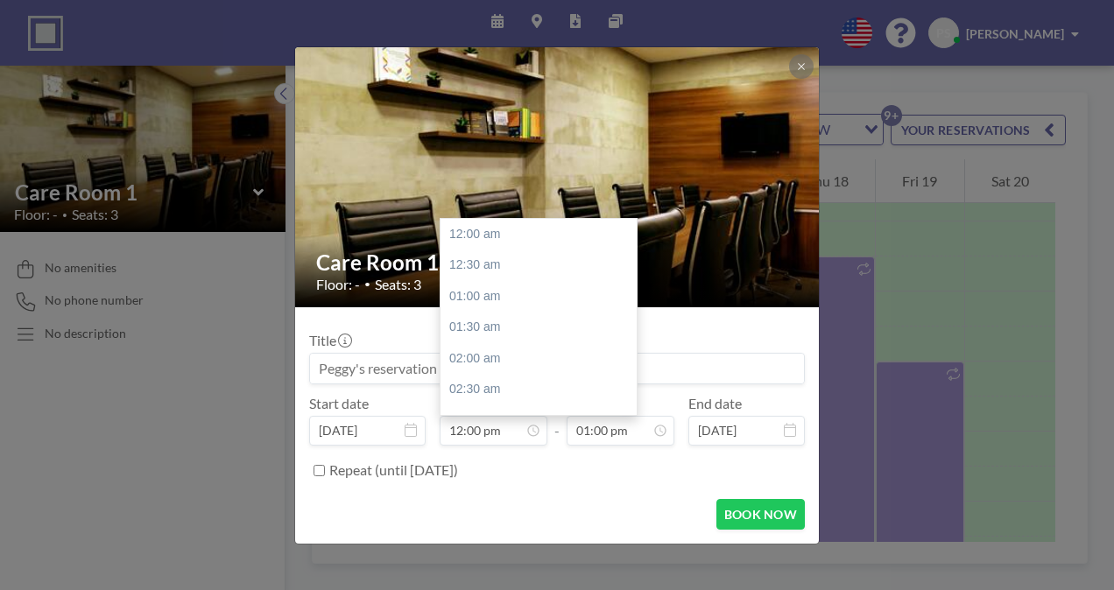
scroll to position [748, 0]
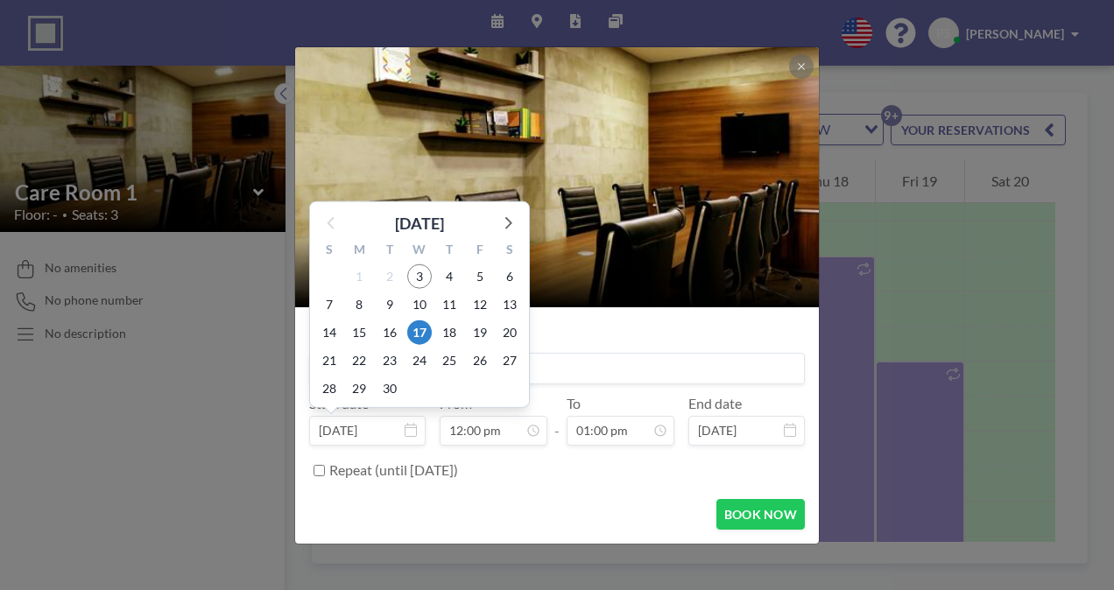
click at [402, 426] on input "Sep 17, 2025" at bounding box center [367, 431] width 116 height 30
click at [420, 270] on span "3" at bounding box center [419, 276] width 25 height 25
type input "[DATE]"
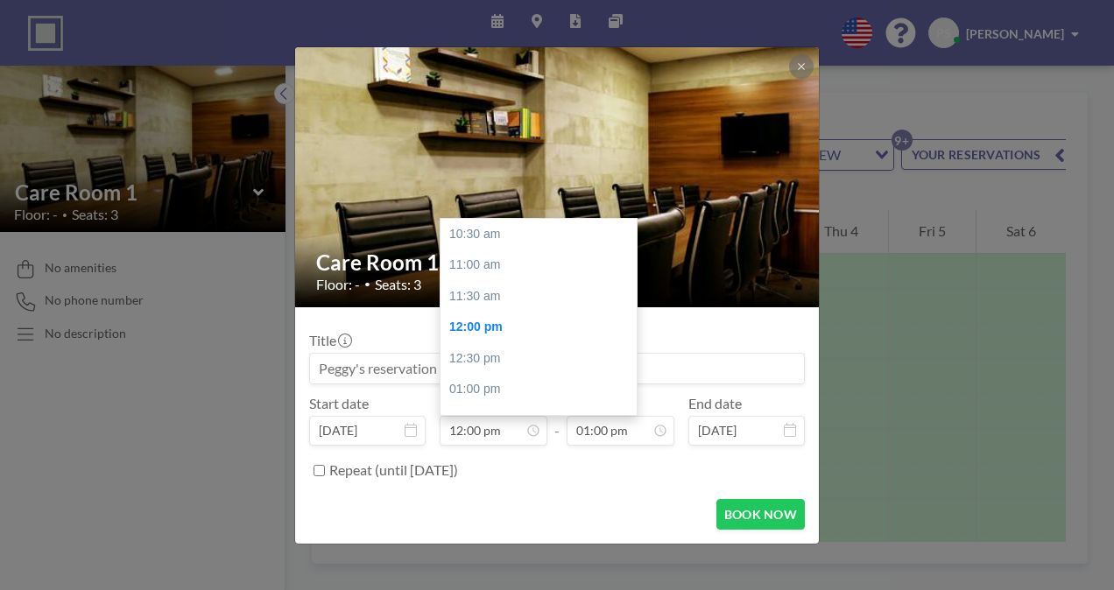
scroll to position [94, 0]
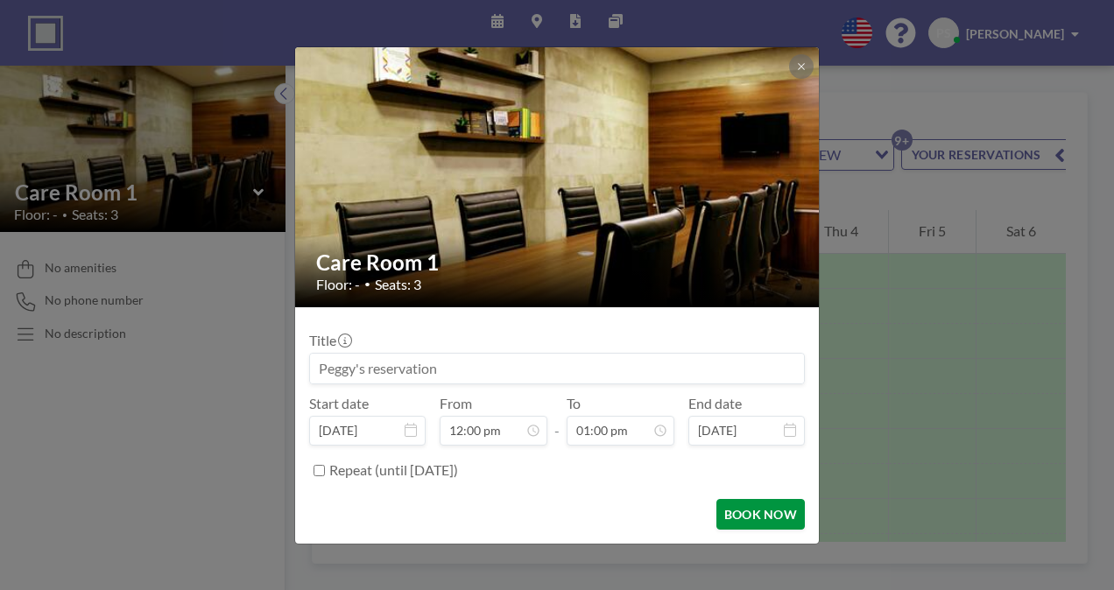
click at [751, 510] on button "BOOK NOW" at bounding box center [760, 514] width 88 height 31
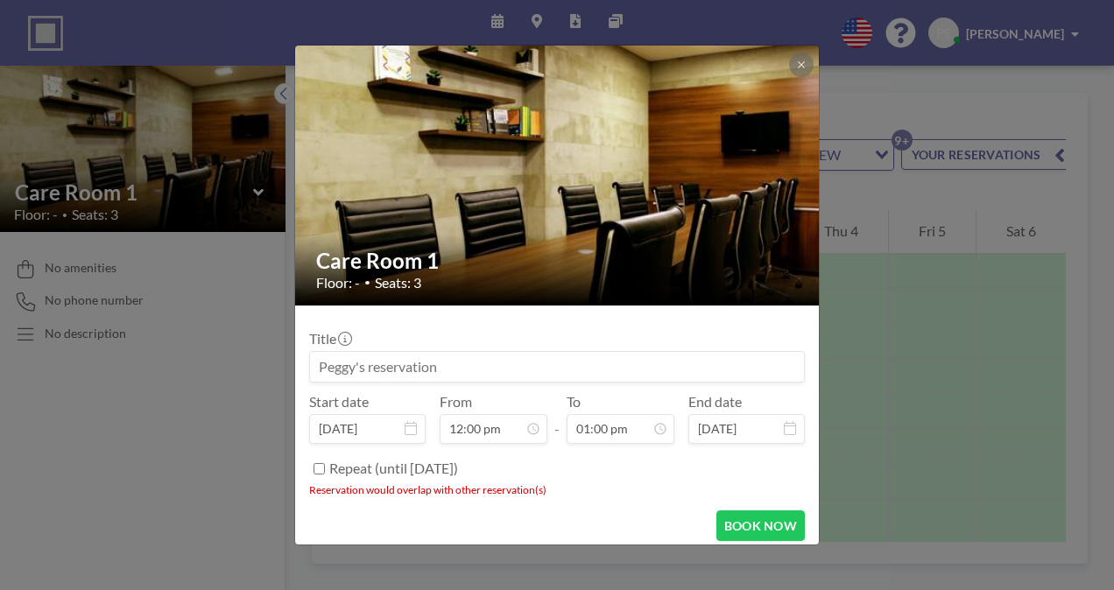
click at [908, 362] on div "Care Room 1 Floor: - • Seats: 3 Title Start date Sep 3, 2025 From 12:00 pm - To…" at bounding box center [557, 295] width 1114 height 590
